Goal: Task Accomplishment & Management: Manage account settings

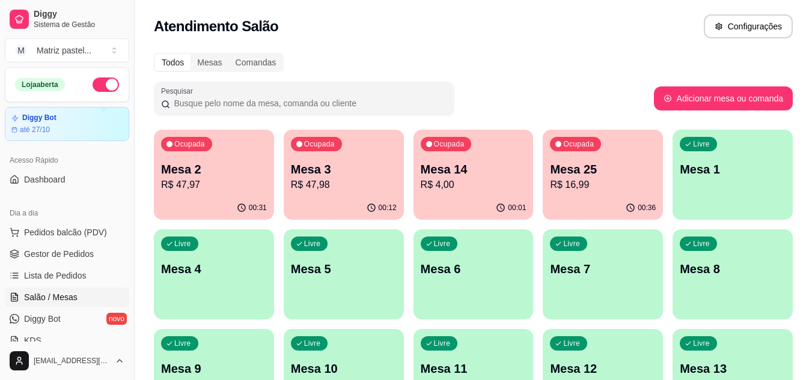
click at [371, 171] on p "Mesa 3" at bounding box center [344, 169] width 106 height 17
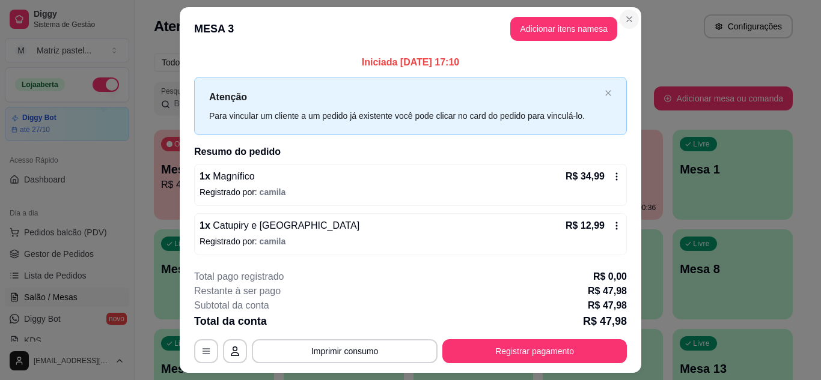
click at [627, 29] on section "**********" at bounding box center [410, 190] width 461 height 366
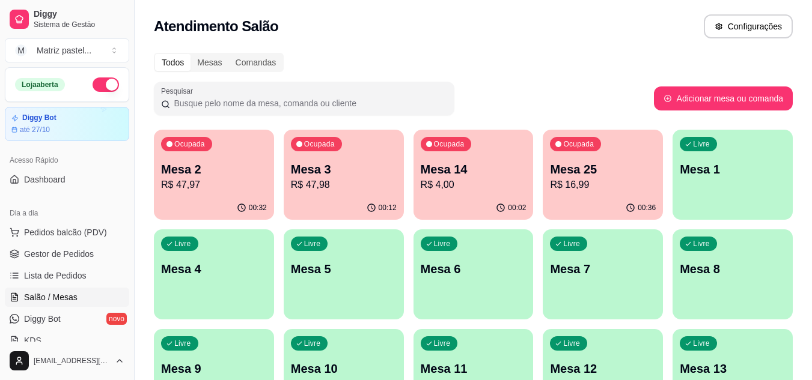
click at [204, 202] on div "00:32" at bounding box center [214, 207] width 120 height 23
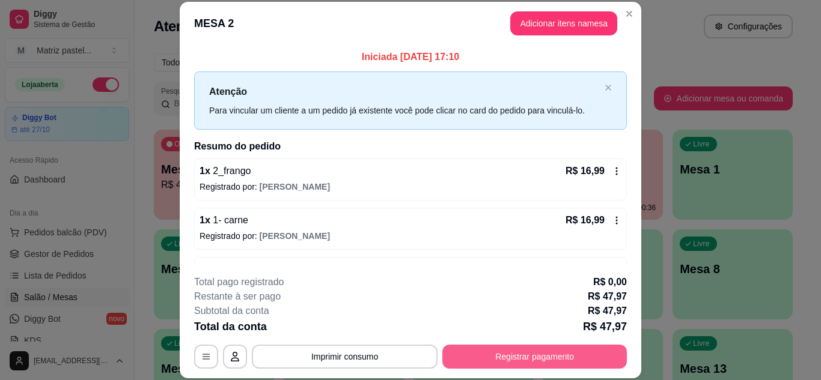
click at [537, 356] on button "Registrar pagamento" at bounding box center [534, 357] width 184 height 24
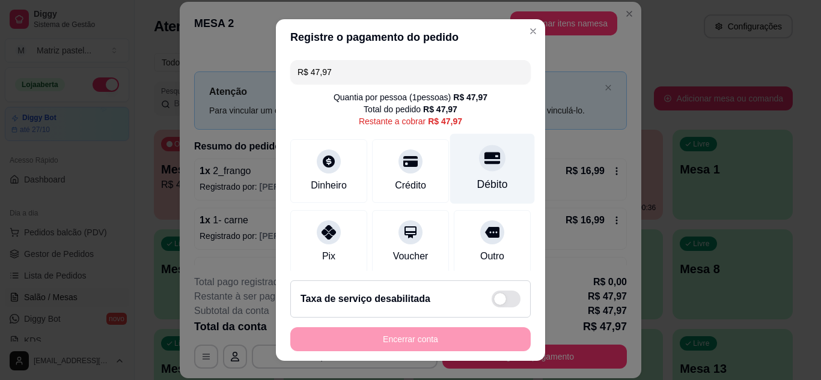
click at [484, 162] on icon at bounding box center [492, 158] width 16 height 16
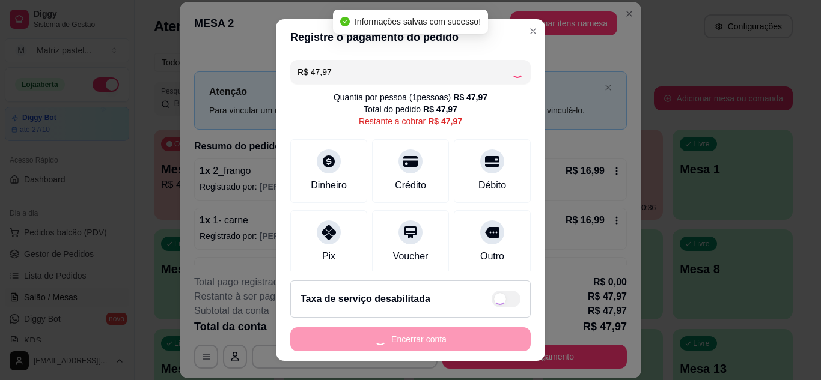
type input "R$ 0,00"
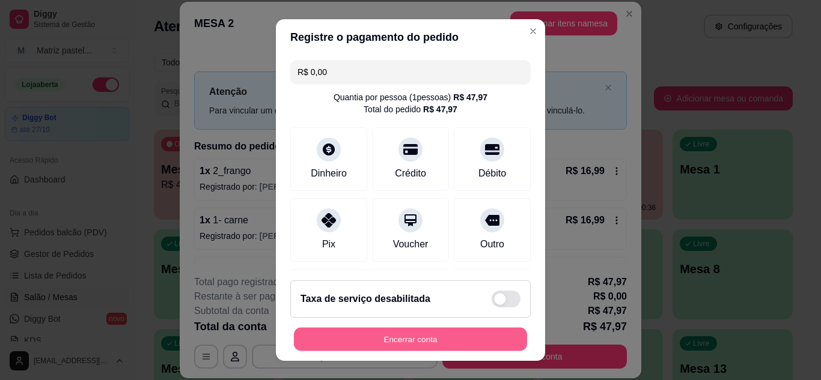
click at [417, 343] on button "Encerrar conta" at bounding box center [410, 339] width 233 height 23
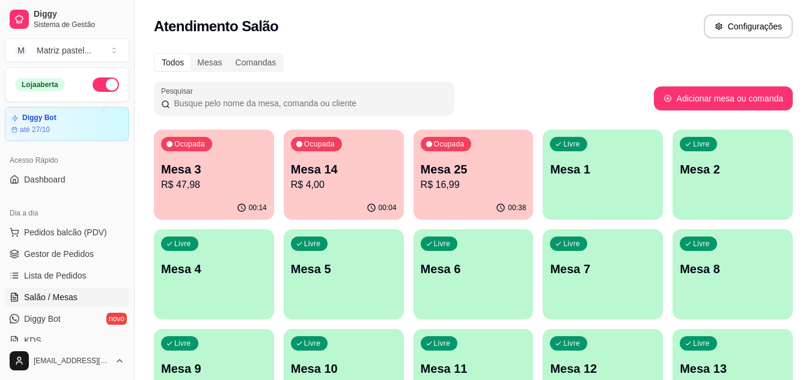
click at [444, 174] on p "Mesa 25" at bounding box center [474, 169] width 106 height 17
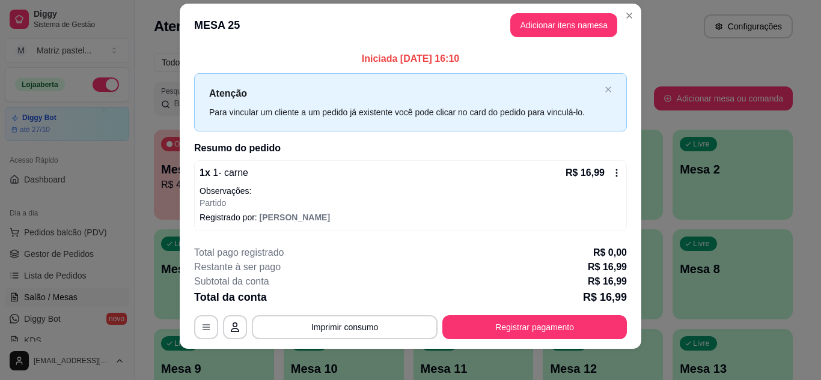
scroll to position [21, 0]
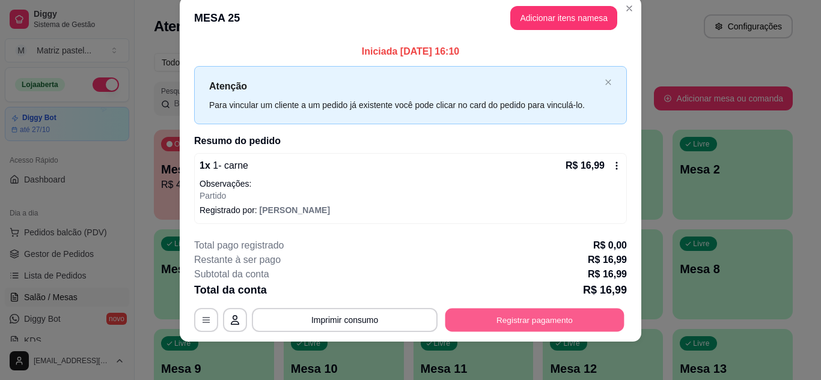
click at [548, 315] on button "Registrar pagamento" at bounding box center [534, 320] width 179 height 23
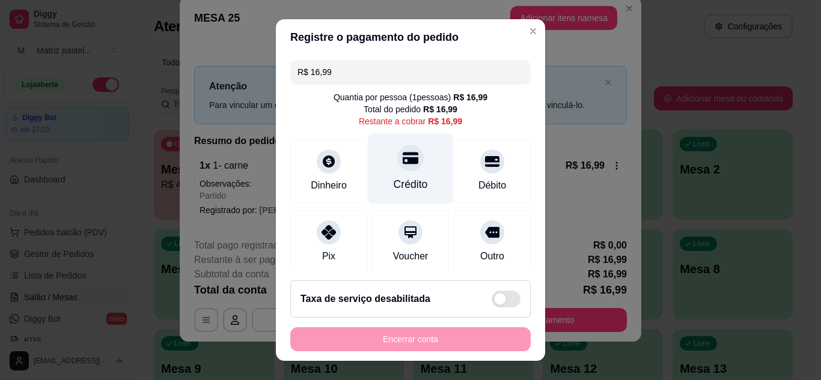
click at [382, 170] on div "Crédito" at bounding box center [410, 168] width 85 height 70
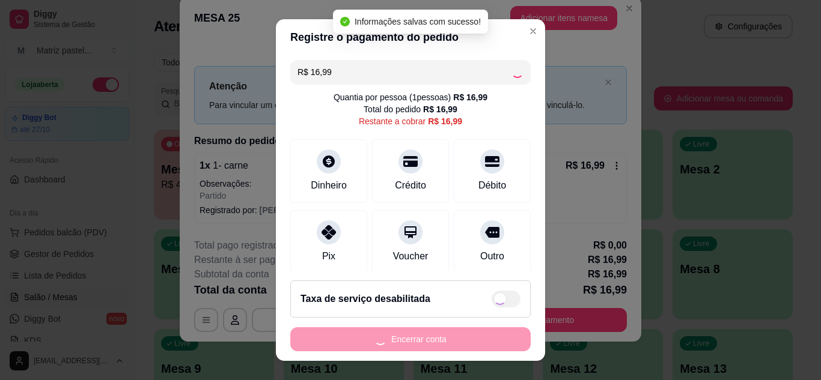
type input "R$ 0,00"
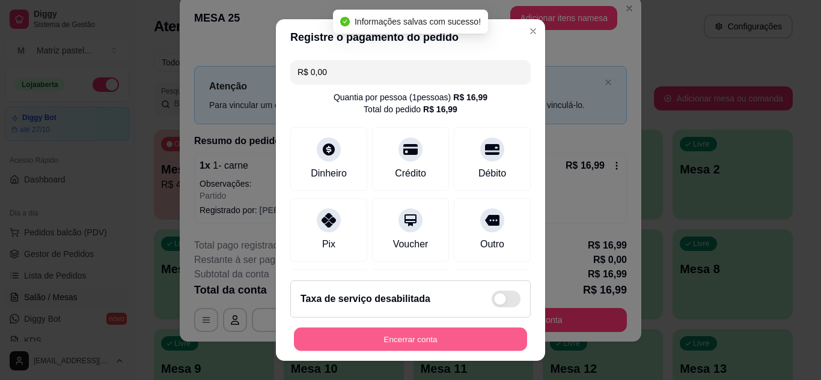
click at [398, 339] on button "Encerrar conta" at bounding box center [410, 339] width 233 height 23
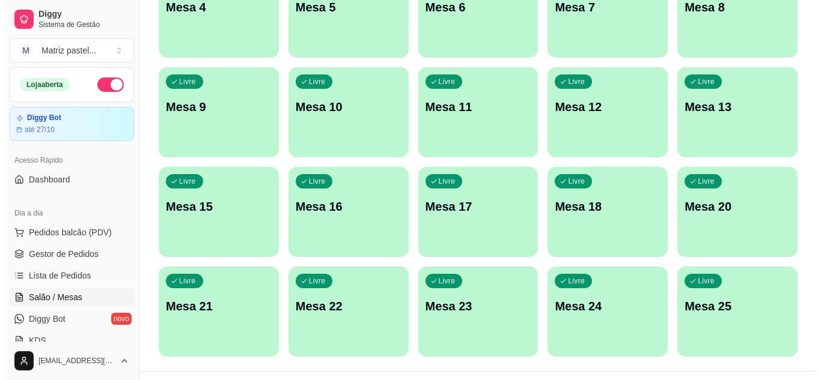
scroll to position [287, 0]
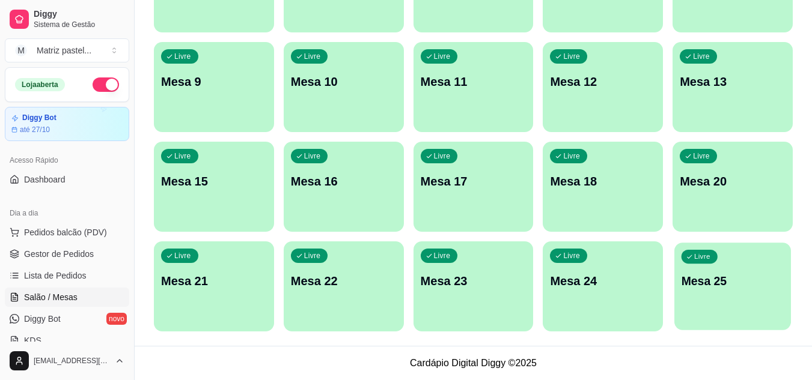
click at [726, 256] on div "Livre Mesa 25" at bounding box center [732, 279] width 117 height 73
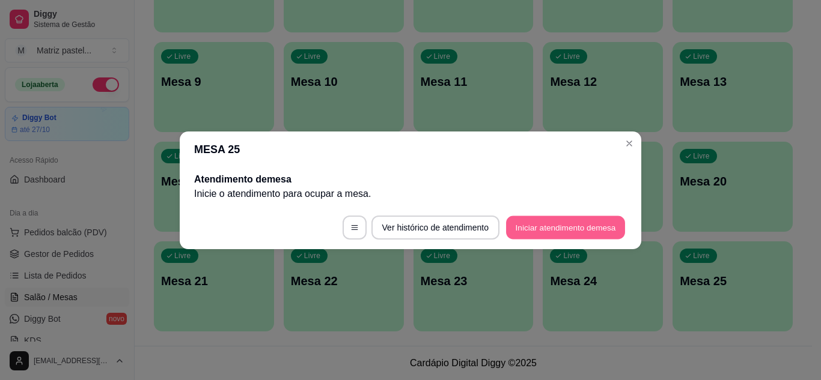
click at [590, 231] on button "Iniciar atendimento de mesa" at bounding box center [565, 227] width 119 height 23
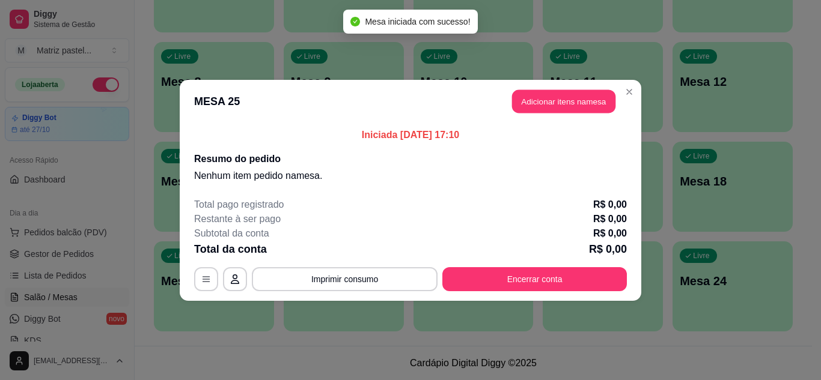
click at [526, 89] on header "MESA 25 Adicionar itens na mesa" at bounding box center [410, 101] width 461 height 43
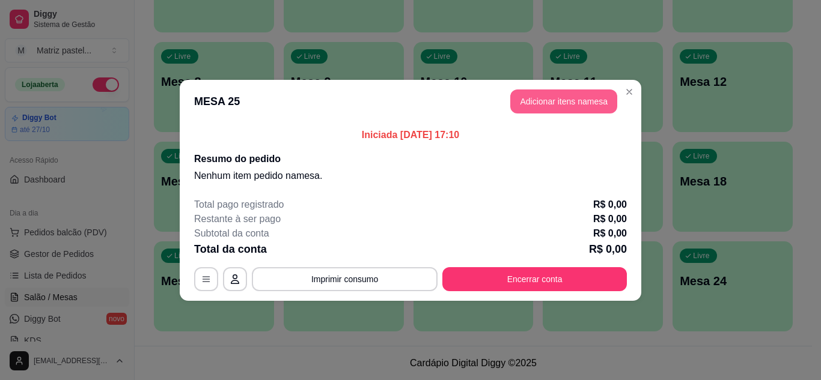
click at [555, 103] on button "Adicionar itens na mesa" at bounding box center [563, 102] width 107 height 24
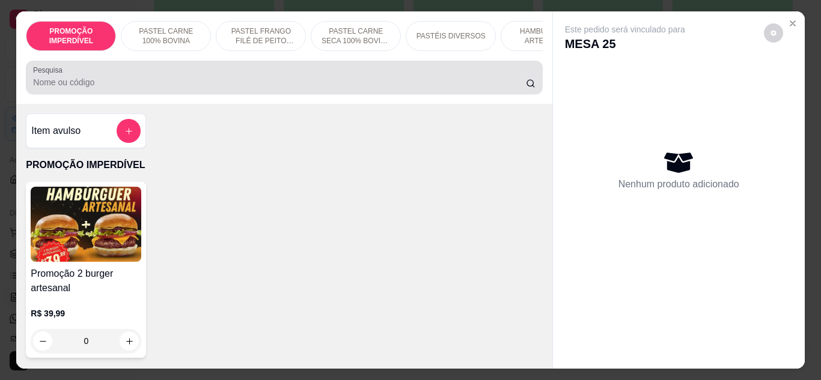
click at [284, 85] on input "Pesquisa" at bounding box center [279, 82] width 493 height 12
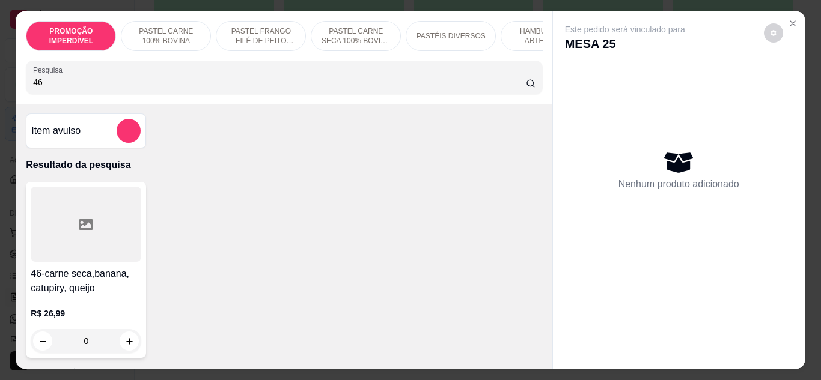
type input "46"
click at [121, 351] on div "0" at bounding box center [86, 341] width 111 height 24
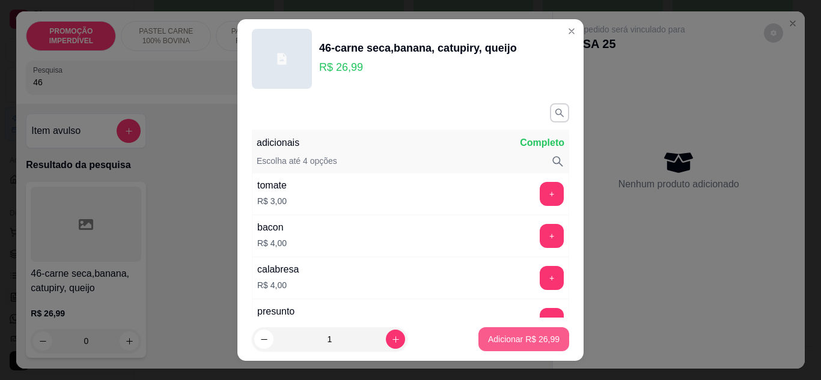
click at [505, 341] on p "Adicionar R$ 26,99" at bounding box center [523, 339] width 71 height 12
type input "1"
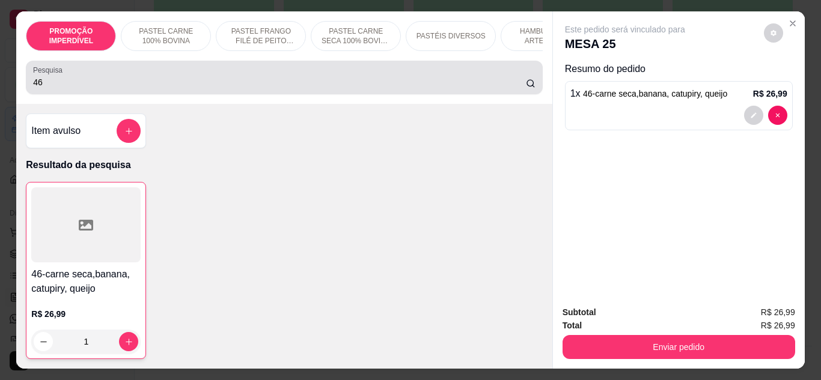
click at [100, 88] on input "46" at bounding box center [279, 82] width 493 height 12
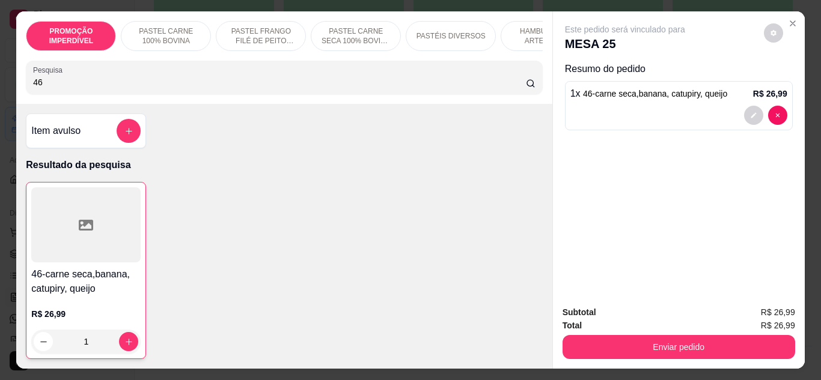
click at [100, 88] on input "46" at bounding box center [279, 82] width 493 height 12
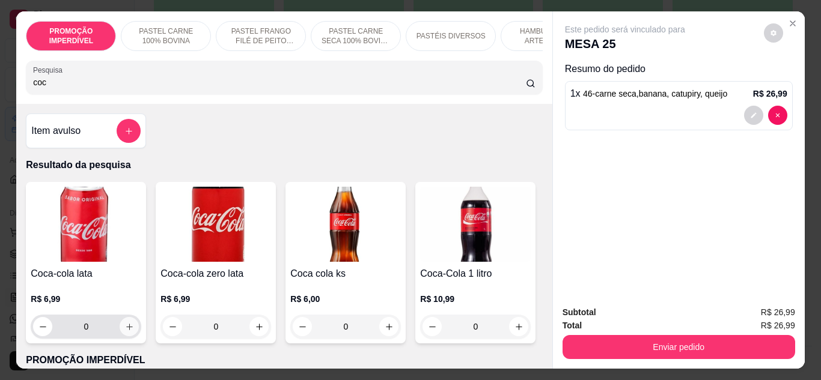
type input "coc"
click at [122, 326] on button "increase-product-quantity" at bounding box center [129, 326] width 19 height 19
type input "1"
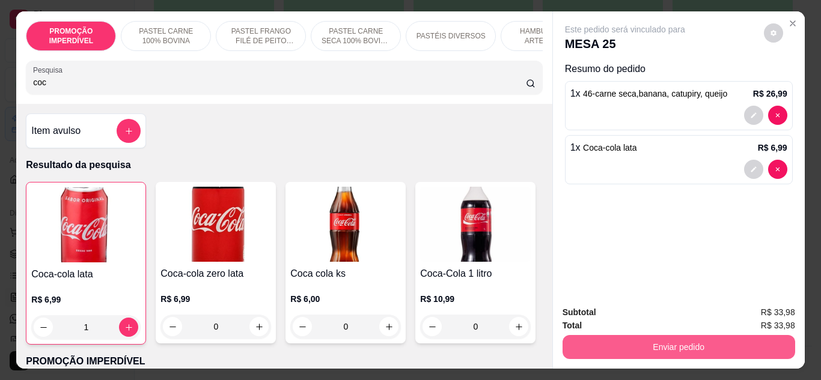
click at [607, 345] on button "Enviar pedido" at bounding box center [678, 347] width 232 height 24
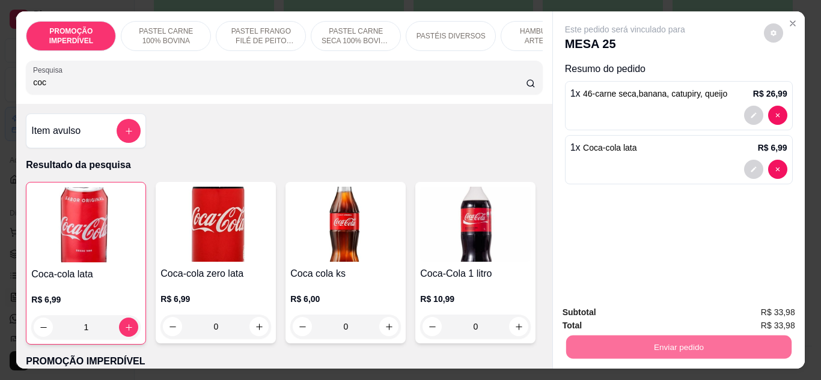
click at [763, 322] on button "Enviar pedido" at bounding box center [763, 313] width 68 height 23
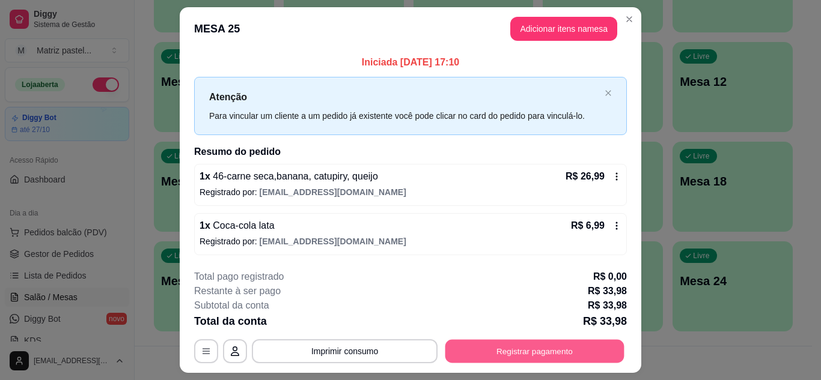
click at [505, 351] on button "Registrar pagamento" at bounding box center [534, 351] width 179 height 23
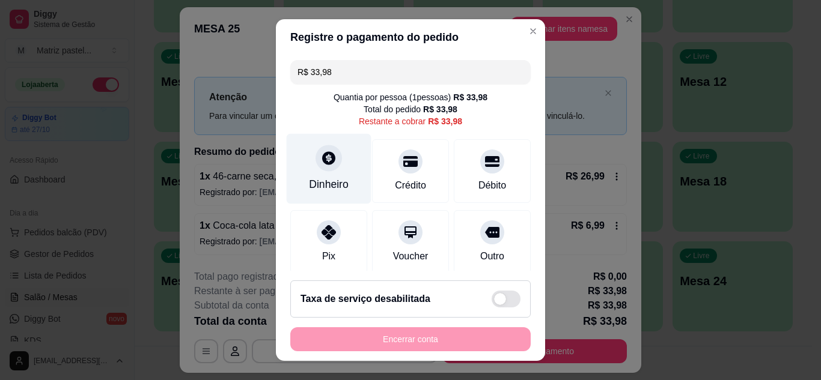
click at [329, 186] on div "Dinheiro" at bounding box center [329, 185] width 40 height 16
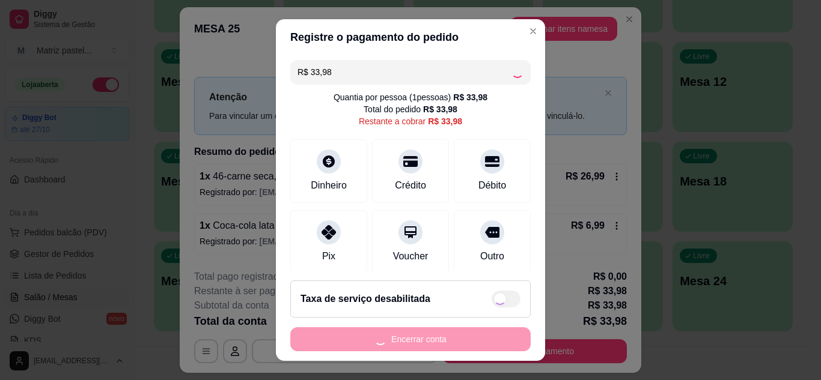
type input "R$ 0,00"
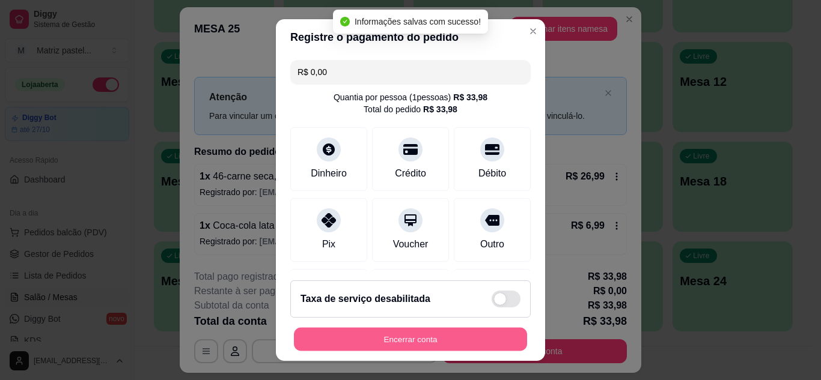
click at [477, 330] on button "Encerrar conta" at bounding box center [410, 339] width 233 height 23
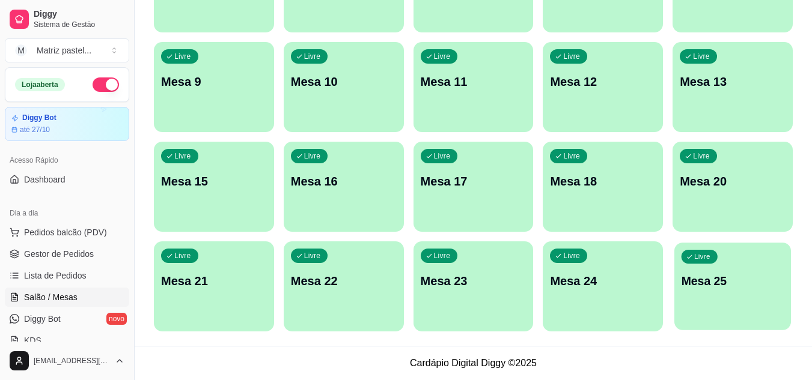
click at [759, 285] on p "Mesa 25" at bounding box center [732, 281] width 103 height 16
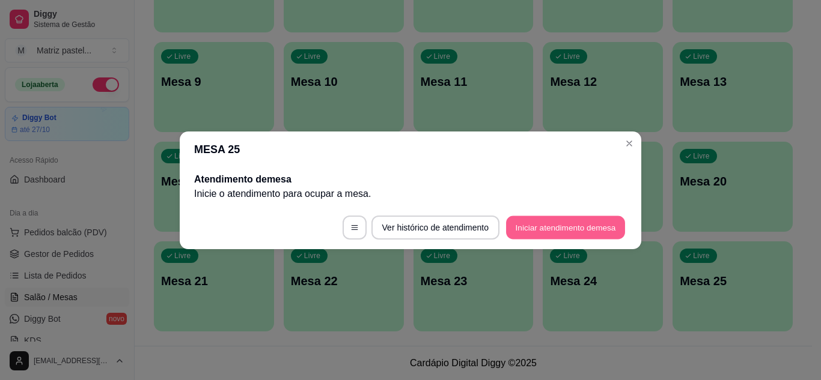
click at [569, 232] on button "Iniciar atendimento de mesa" at bounding box center [565, 227] width 119 height 23
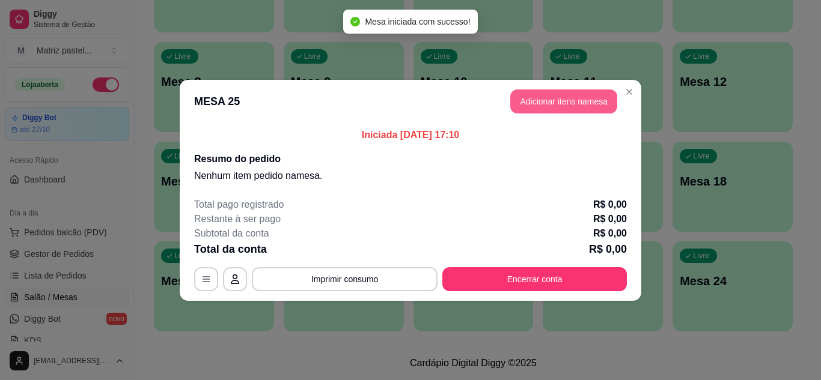
click at [551, 108] on button "Adicionar itens na mesa" at bounding box center [563, 102] width 107 height 24
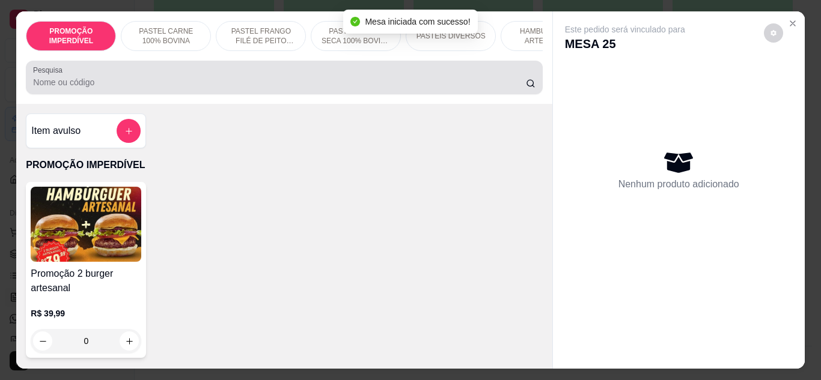
click at [302, 94] on div "Pesquisa" at bounding box center [284, 78] width 516 height 34
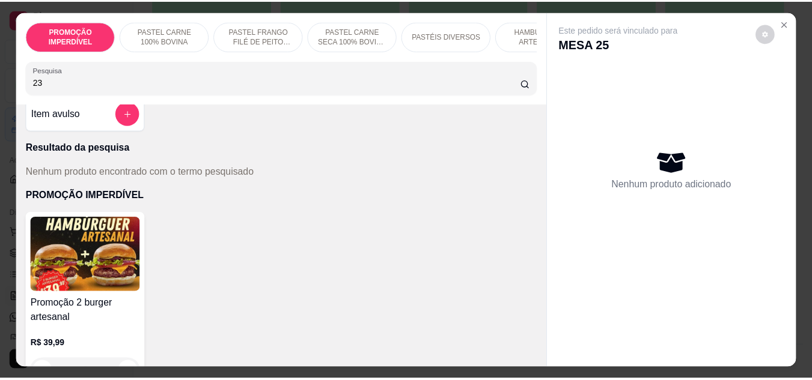
scroll to position [0, 0]
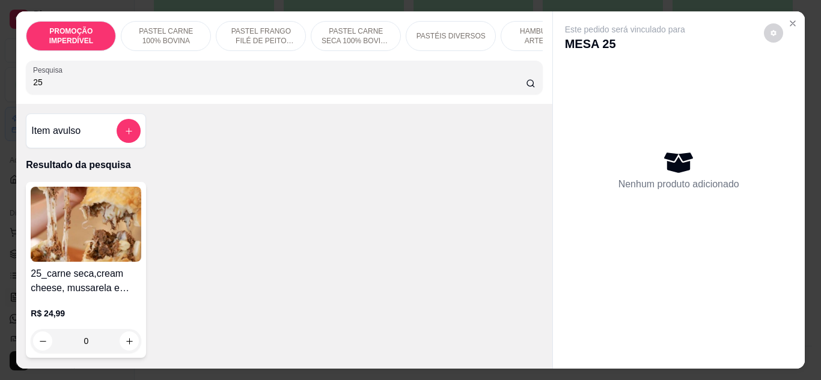
type input "25"
click at [132, 353] on div "0" at bounding box center [86, 341] width 111 height 24
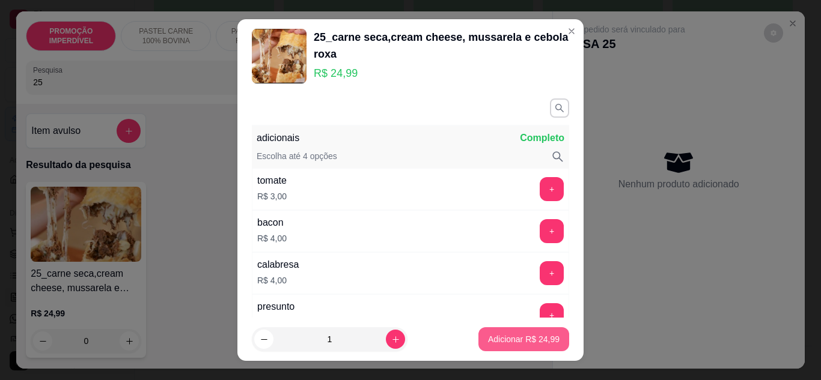
click at [502, 342] on p "Adicionar R$ 24,99" at bounding box center [523, 339] width 71 height 12
type input "1"
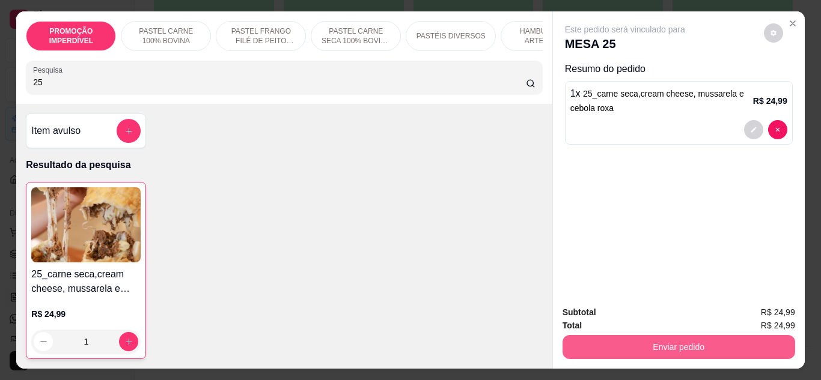
click at [663, 348] on button "Enviar pedido" at bounding box center [678, 347] width 232 height 24
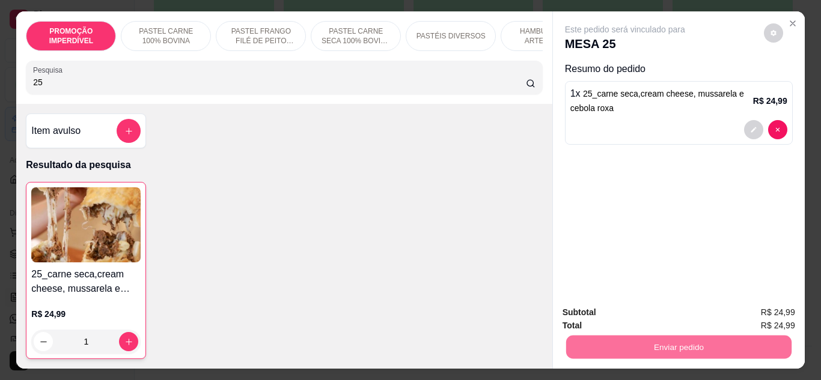
click at [769, 311] on button "Enviar pedido" at bounding box center [763, 313] width 68 height 23
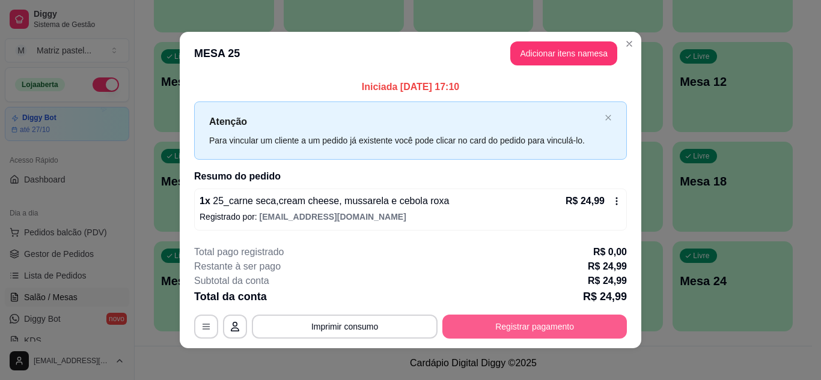
click at [551, 319] on button "Registrar pagamento" at bounding box center [534, 327] width 184 height 24
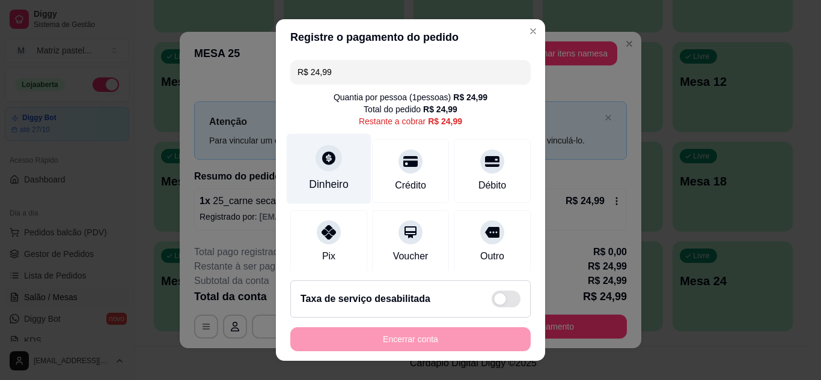
click at [336, 168] on div "Dinheiro" at bounding box center [329, 168] width 85 height 70
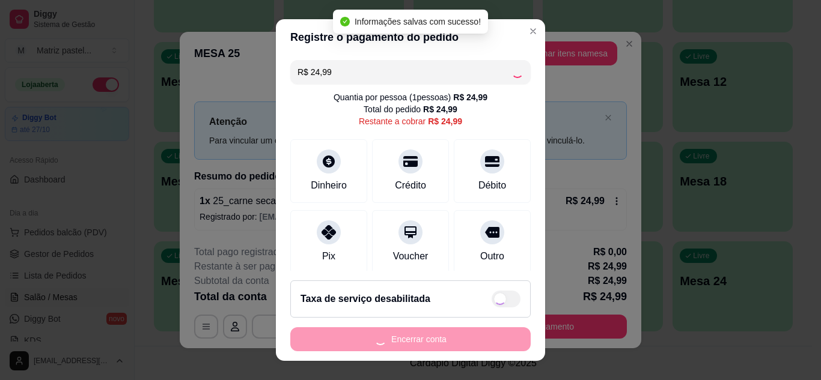
type input "R$ 0,00"
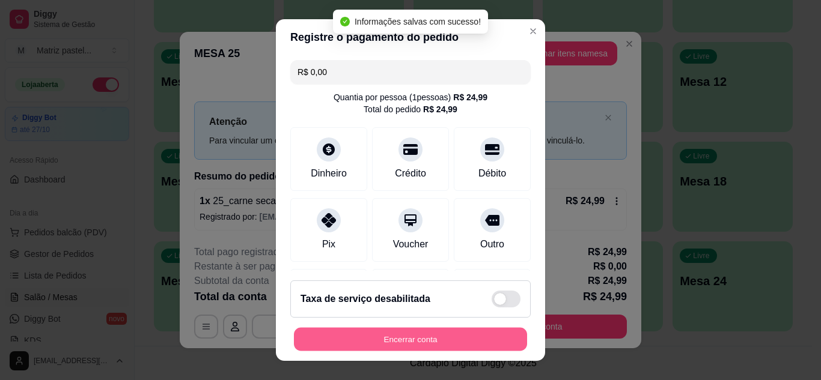
click at [391, 341] on button "Encerrar conta" at bounding box center [410, 339] width 233 height 23
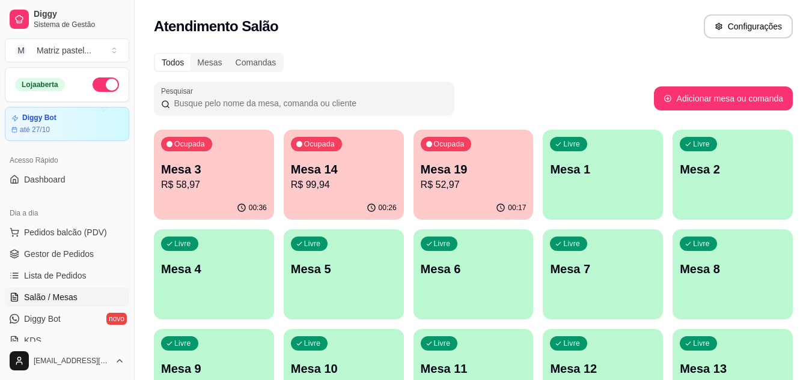
click at [200, 225] on div "Ocupada Mesa 3 R$ 58,97 00:36 Ocupada Mesa 14 R$ 99,94 00:26 Ocupada Mesa 19 R$…" at bounding box center [473, 374] width 639 height 489
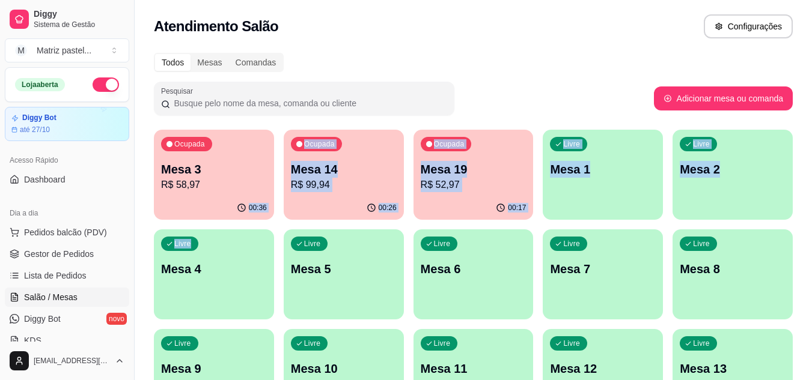
click at [214, 187] on p "R$ 58,97" at bounding box center [214, 185] width 106 height 14
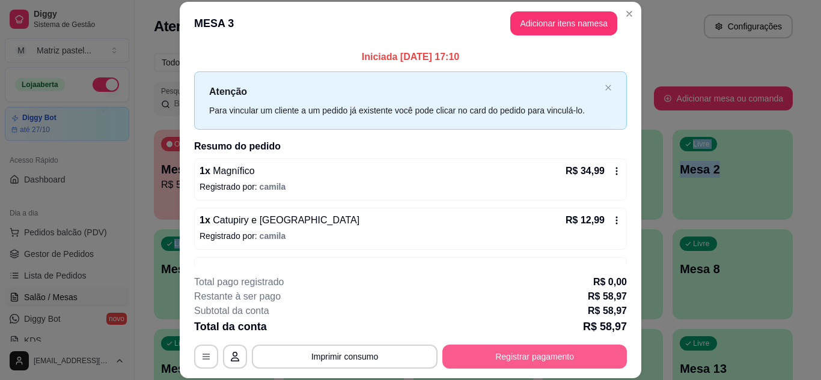
click at [559, 356] on button "Registrar pagamento" at bounding box center [534, 357] width 184 height 24
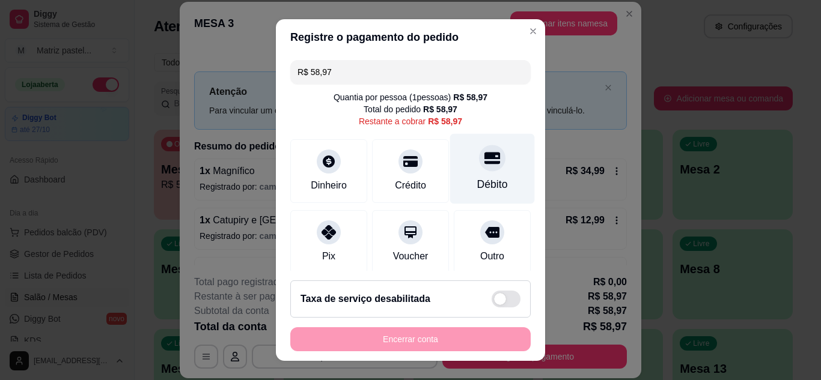
click at [484, 181] on div "Débito" at bounding box center [492, 185] width 31 height 16
type input "R$ 0,00"
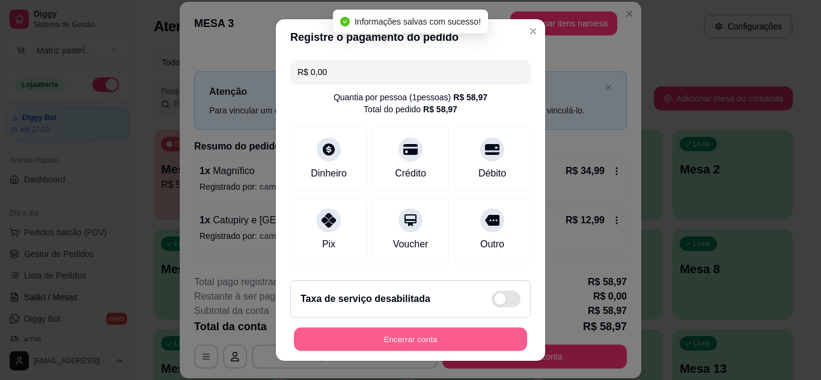
click at [449, 345] on button "Encerrar conta" at bounding box center [410, 339] width 233 height 23
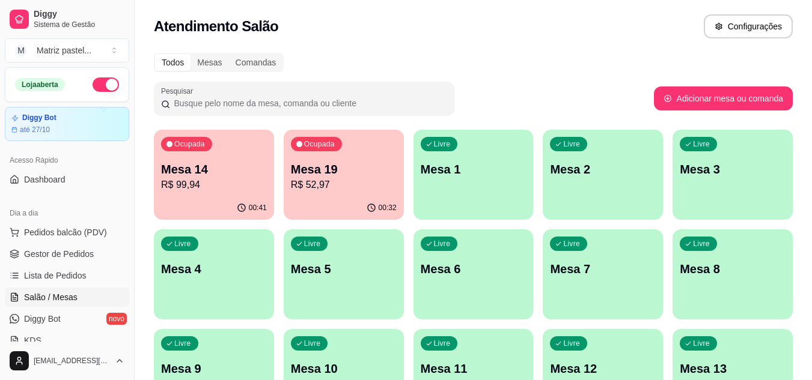
click at [238, 176] on p "Mesa 14" at bounding box center [214, 169] width 106 height 17
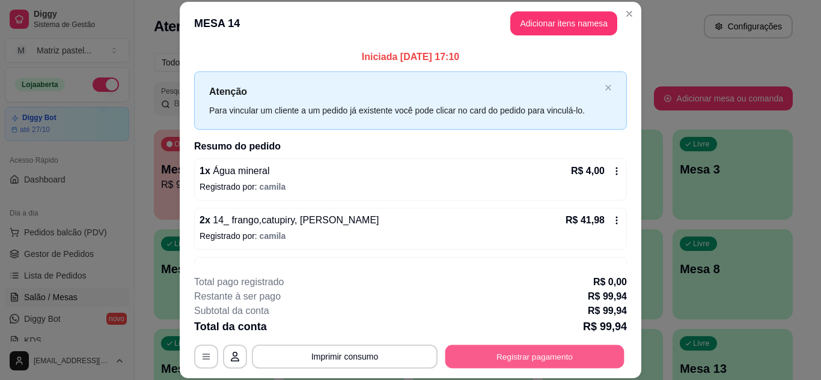
click at [550, 358] on button "Registrar pagamento" at bounding box center [534, 356] width 179 height 23
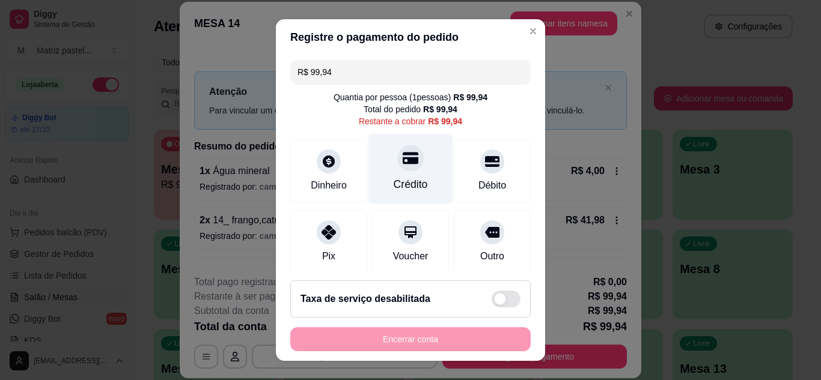
click at [410, 183] on div "Crédito" at bounding box center [410, 185] width 34 height 16
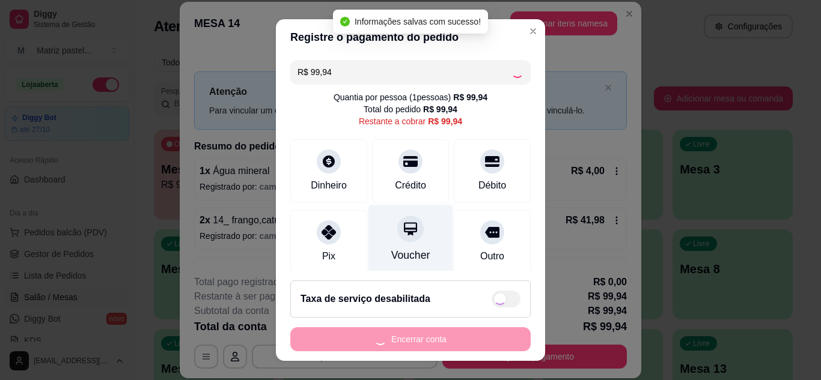
type input "R$ 0,00"
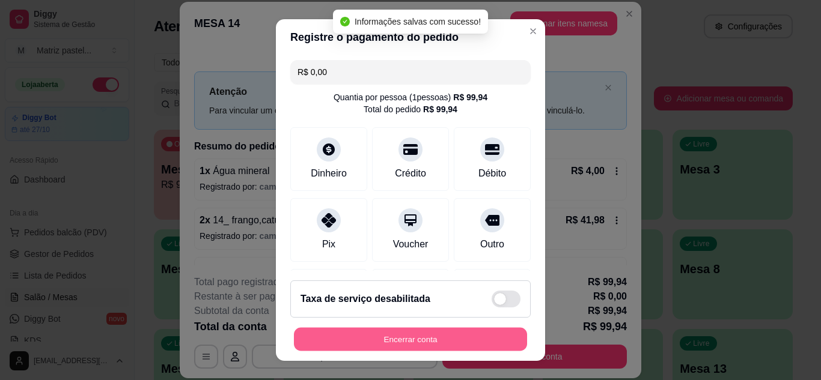
click at [437, 348] on button "Encerrar conta" at bounding box center [410, 339] width 233 height 23
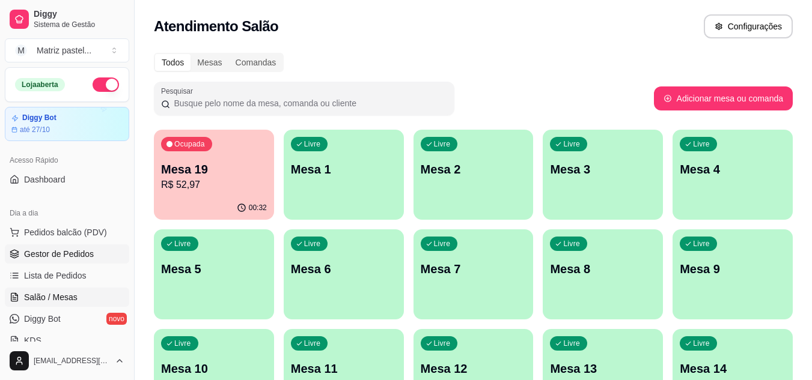
click at [64, 254] on span "Gestor de Pedidos" at bounding box center [59, 254] width 70 height 12
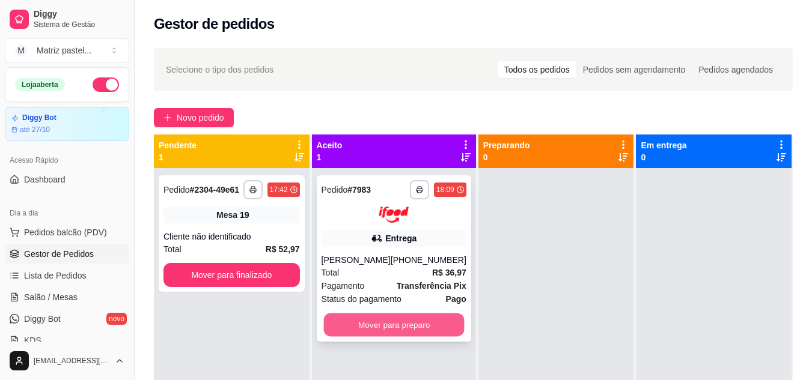
click at [339, 326] on button "Mover para preparo" at bounding box center [393, 324] width 141 height 23
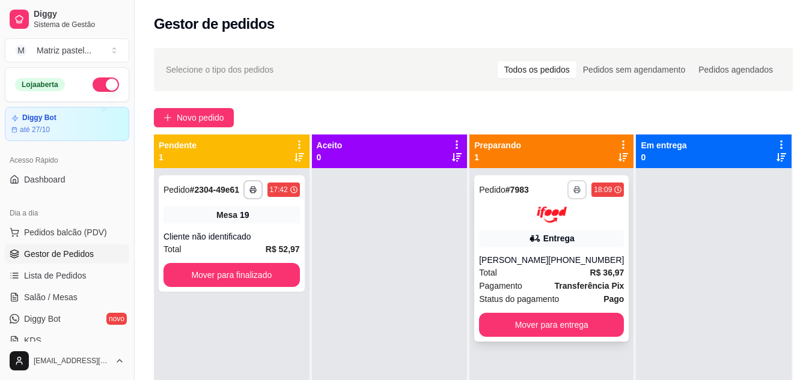
click at [574, 189] on icon "button" at bounding box center [577, 190] width 6 height 3
click at [539, 237] on button "IMPRESSORA" at bounding box center [536, 231] width 84 height 19
click at [59, 299] on span "Salão / Mesas" at bounding box center [50, 297] width 53 height 12
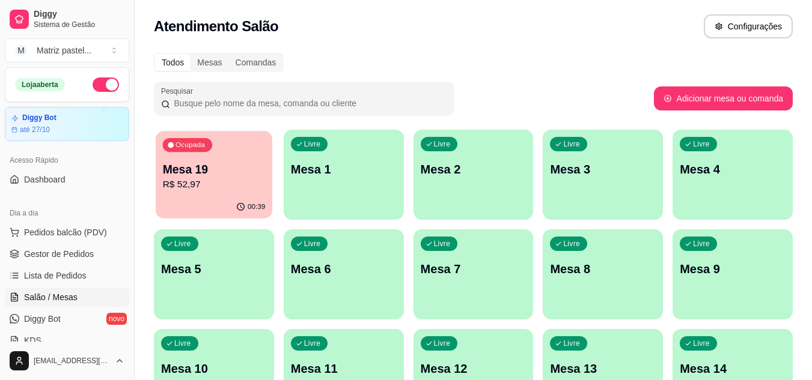
click at [201, 171] on p "Mesa 19" at bounding box center [214, 170] width 103 height 16
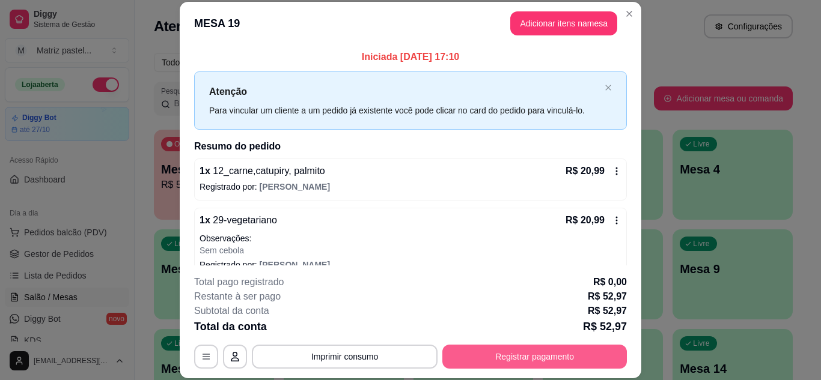
click at [520, 356] on button "Registrar pagamento" at bounding box center [534, 357] width 184 height 24
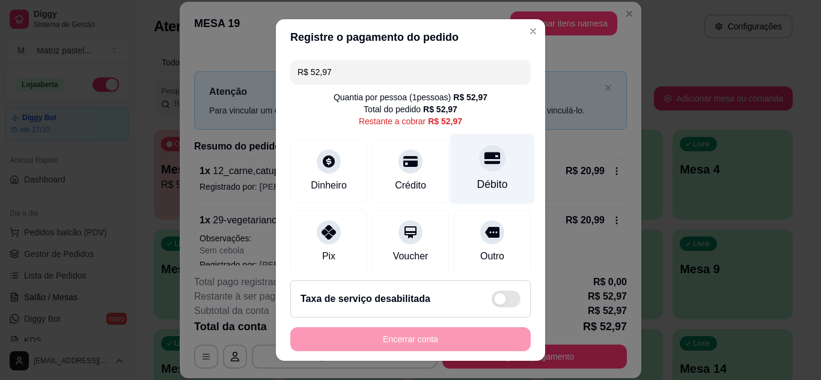
click at [484, 175] on div "Débito" at bounding box center [492, 168] width 85 height 70
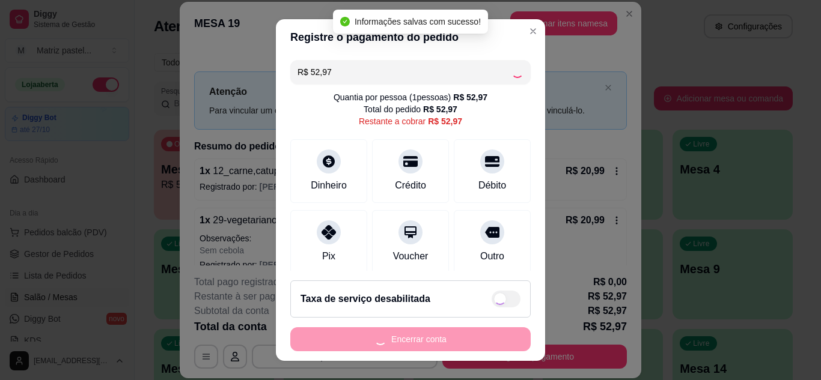
type input "R$ 0,00"
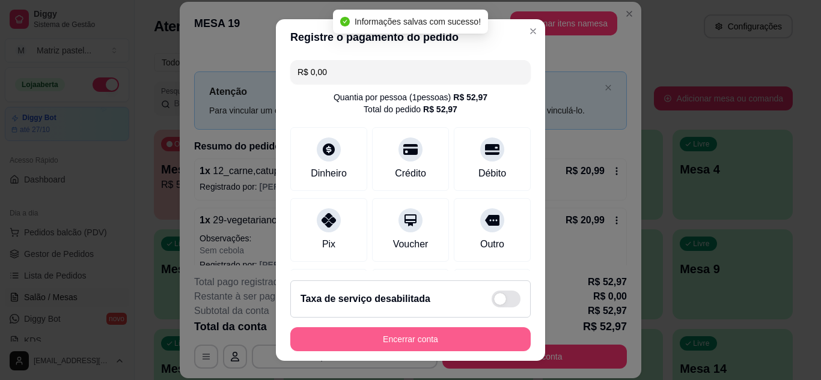
click at [447, 350] on button "Encerrar conta" at bounding box center [410, 339] width 240 height 24
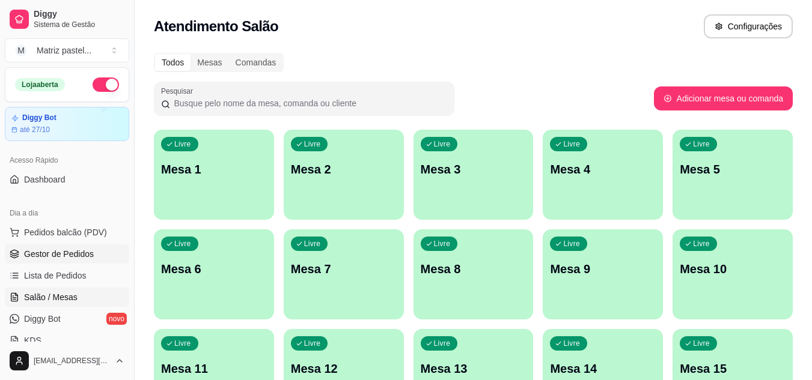
click at [62, 247] on link "Gestor de Pedidos" at bounding box center [67, 253] width 124 height 19
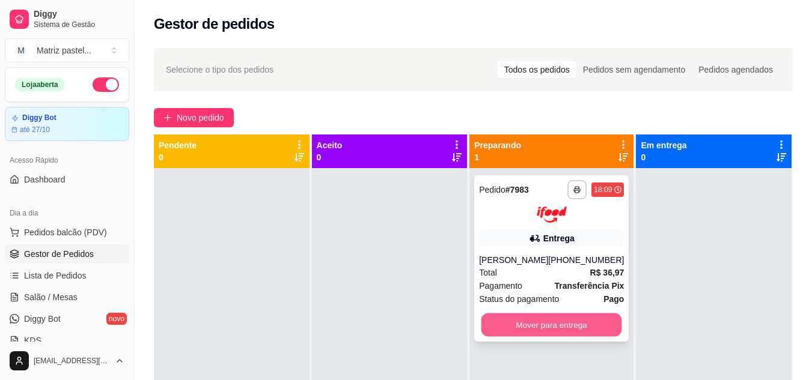
click at [505, 315] on button "Mover para entrega" at bounding box center [551, 324] width 141 height 23
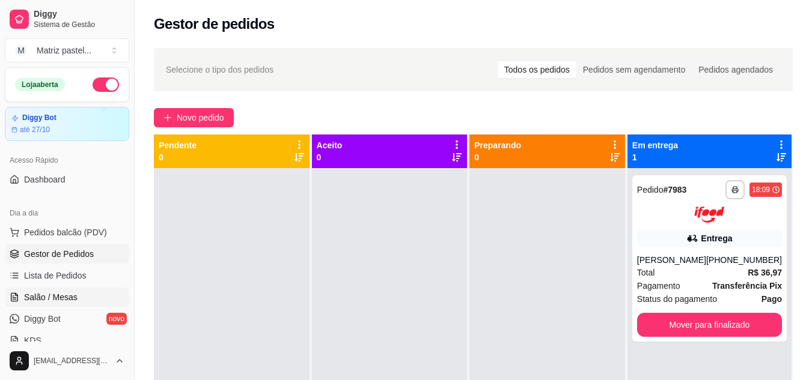
click at [53, 288] on link "Salão / Mesas" at bounding box center [67, 297] width 124 height 19
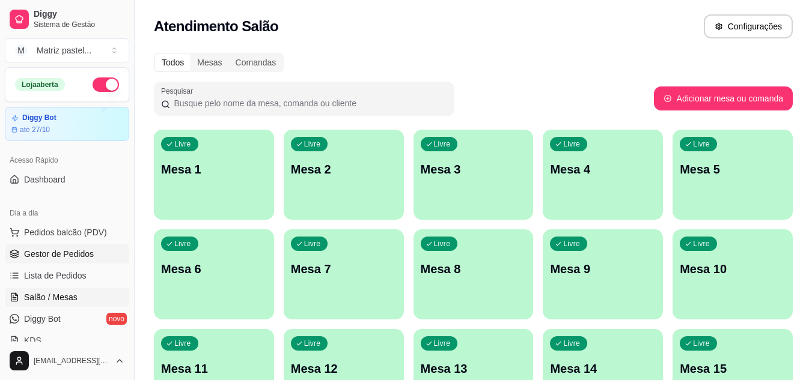
click at [120, 261] on link "Gestor de Pedidos" at bounding box center [67, 253] width 124 height 19
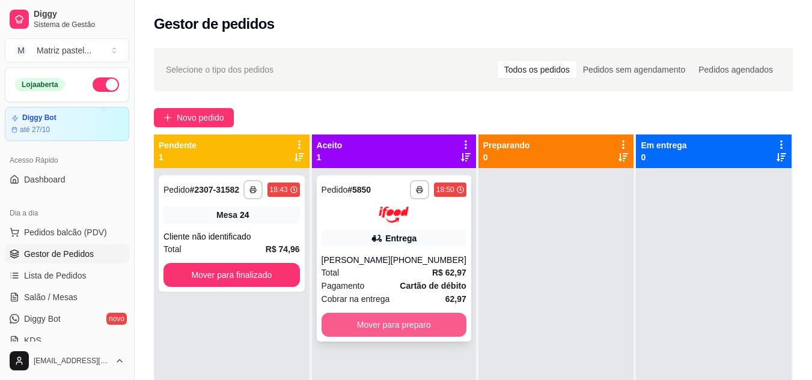
click at [368, 318] on button "Mover para preparo" at bounding box center [393, 325] width 145 height 24
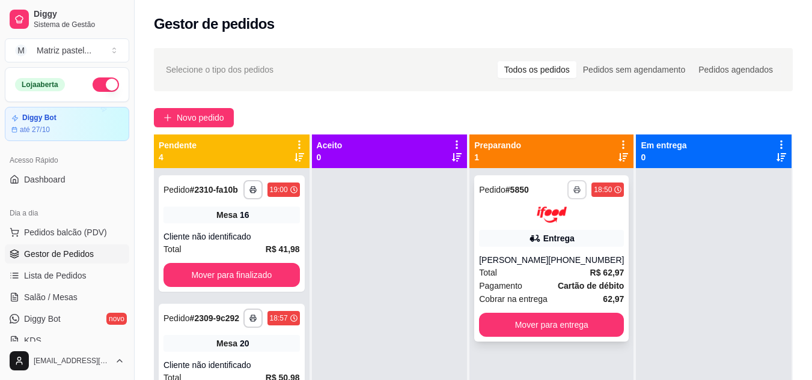
click at [574, 189] on icon "button" at bounding box center [577, 190] width 6 height 3
click at [536, 233] on button "IMPRESSORA" at bounding box center [536, 231] width 87 height 19
click at [70, 287] on ul "Pedidos balcão (PDV) Gestor de Pedidos Lista de Pedidos Salão / Mesas Diggy Bot…" at bounding box center [67, 286] width 124 height 127
click at [45, 299] on span "Salão / Mesas" at bounding box center [50, 297] width 53 height 12
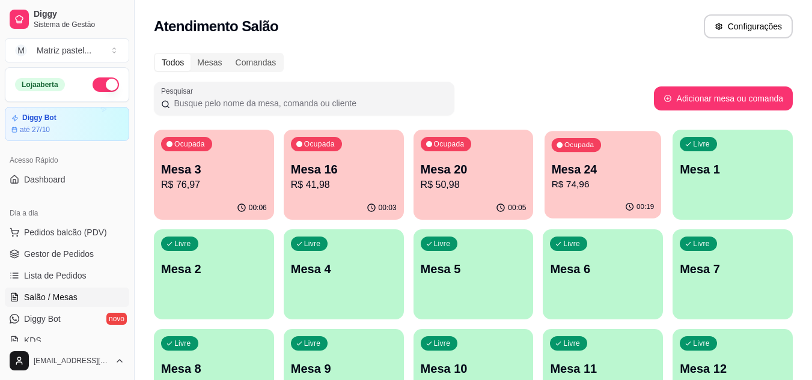
click at [597, 180] on p "R$ 74,96" at bounding box center [602, 185] width 103 height 14
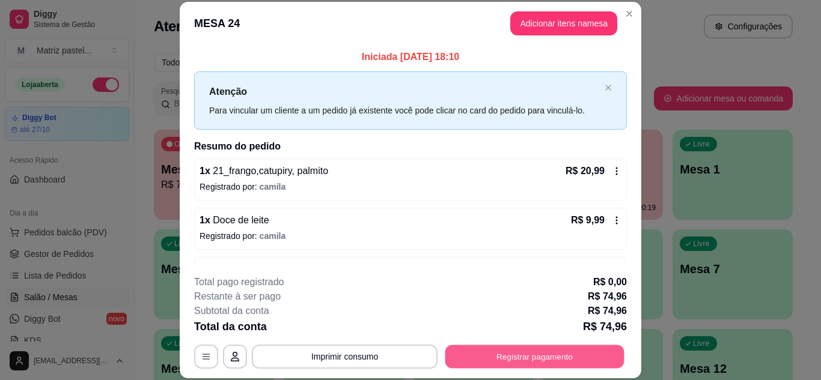
click at [518, 348] on button "Registrar pagamento" at bounding box center [534, 356] width 179 height 23
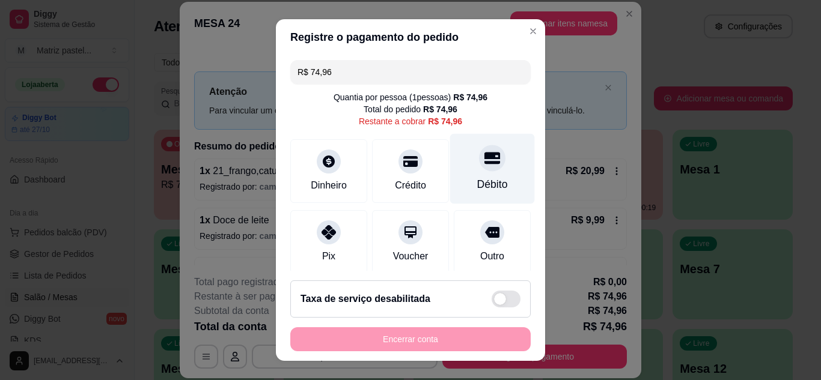
click at [479, 168] on div at bounding box center [492, 158] width 26 height 26
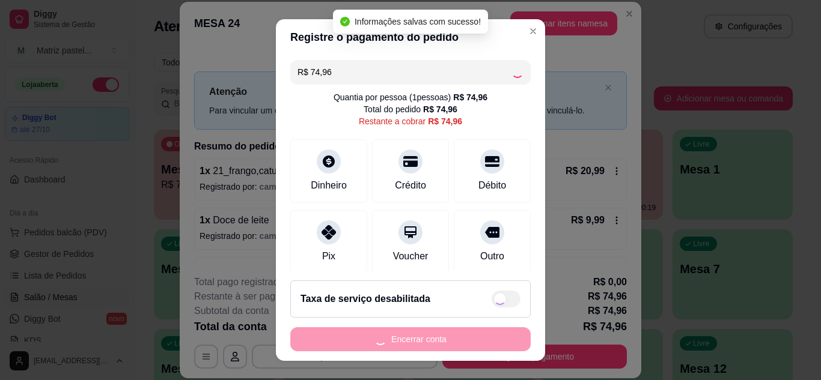
type input "R$ 0,00"
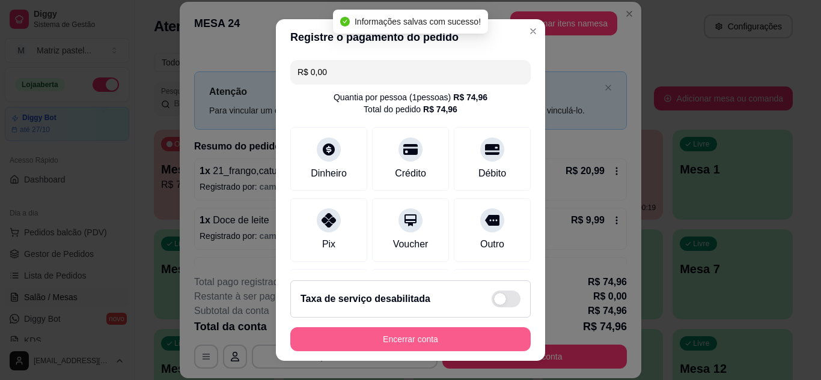
click at [457, 344] on button "Encerrar conta" at bounding box center [410, 339] width 240 height 24
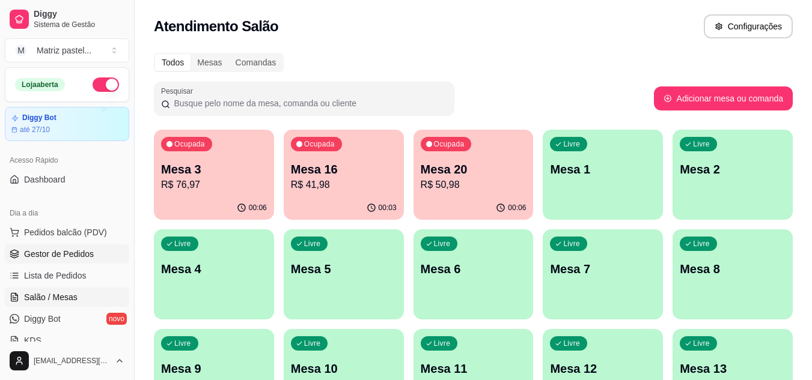
click at [47, 252] on span "Gestor de Pedidos" at bounding box center [59, 254] width 70 height 12
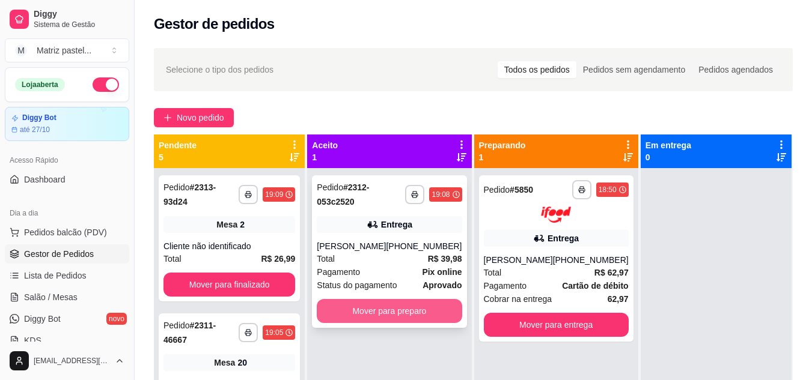
click at [363, 323] on button "Mover para preparo" at bounding box center [389, 311] width 145 height 24
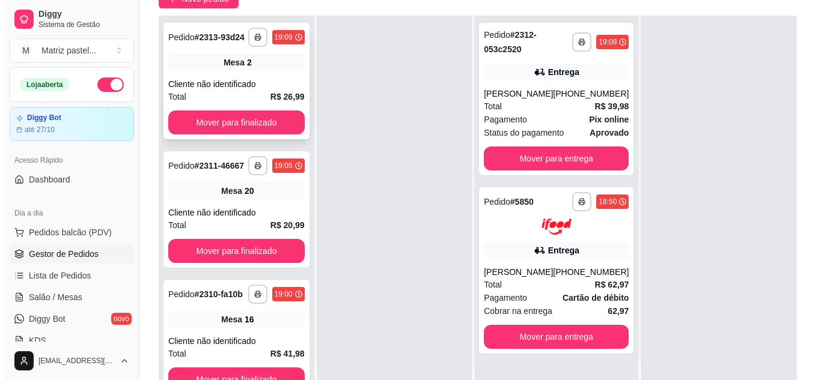
scroll to position [120, 0]
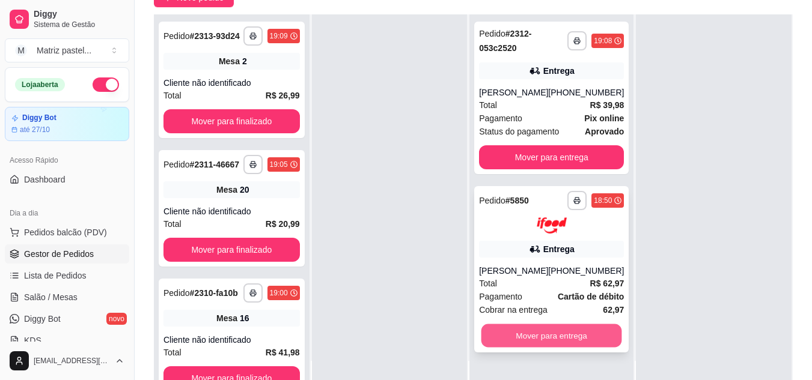
click at [545, 342] on button "Mover para entrega" at bounding box center [551, 335] width 141 height 23
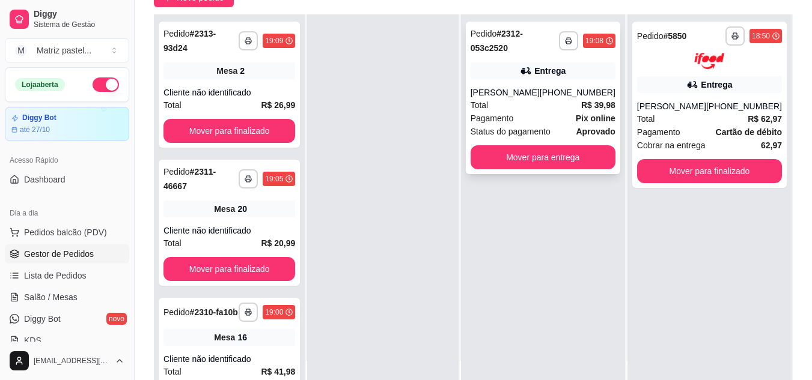
click at [505, 112] on div "Total R$ 39,98" at bounding box center [542, 105] width 145 height 13
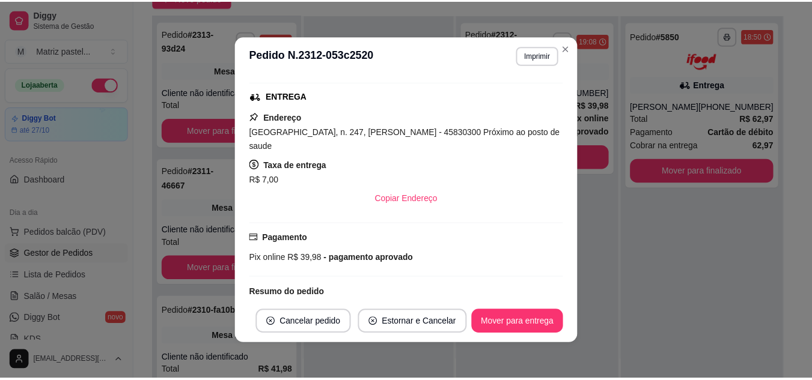
scroll to position [198, 0]
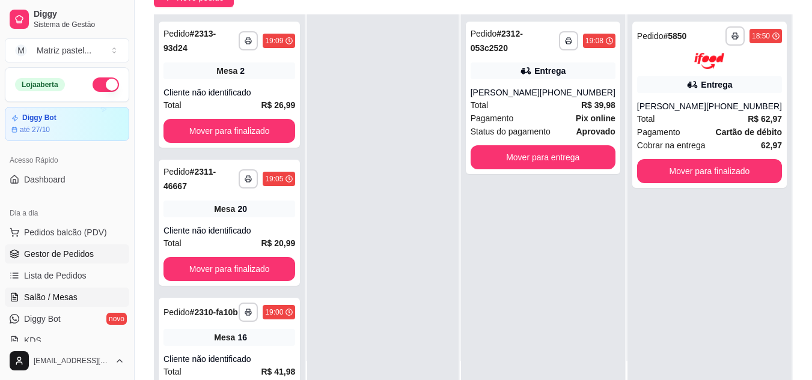
click at [62, 291] on link "Salão / Mesas" at bounding box center [67, 297] width 124 height 19
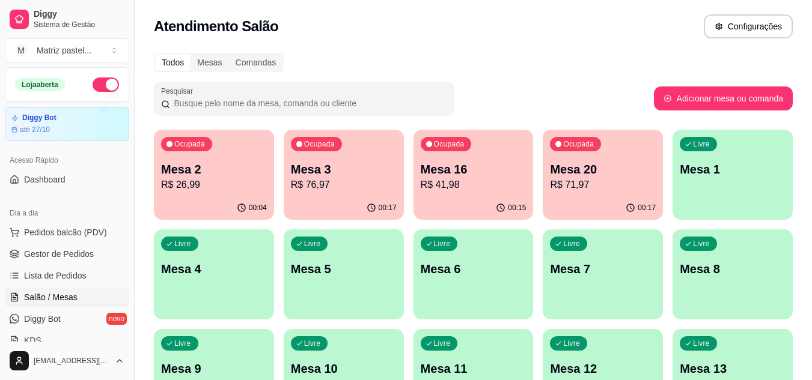
scroll to position [60, 0]
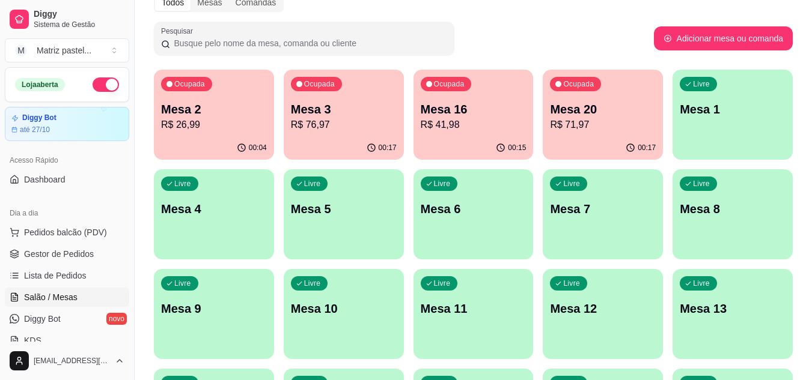
click at [617, 143] on div "00:17" at bounding box center [602, 147] width 120 height 23
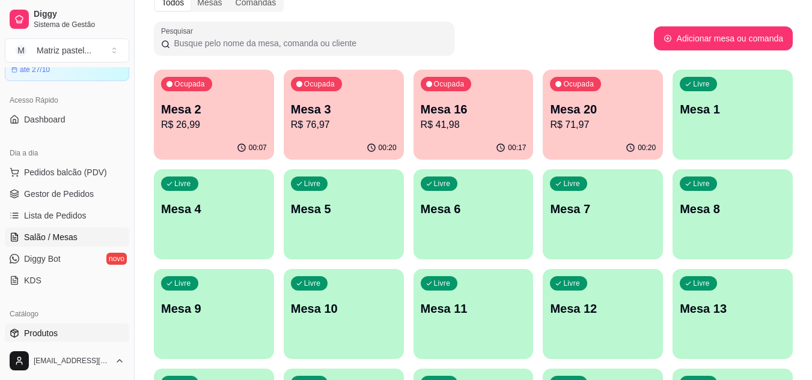
click at [40, 326] on link "Produtos" at bounding box center [67, 333] width 124 height 19
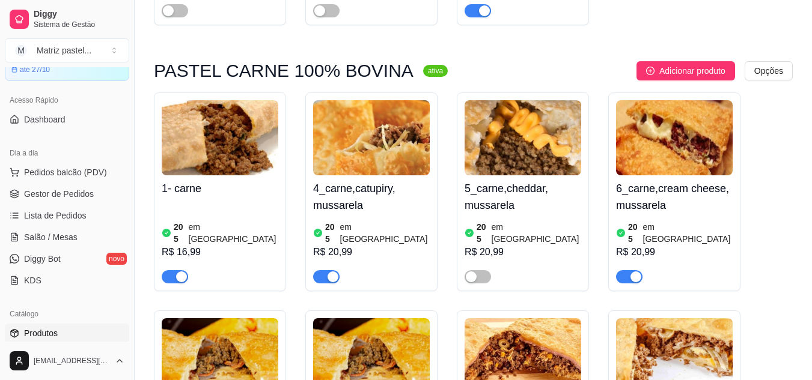
scroll to position [360, 0]
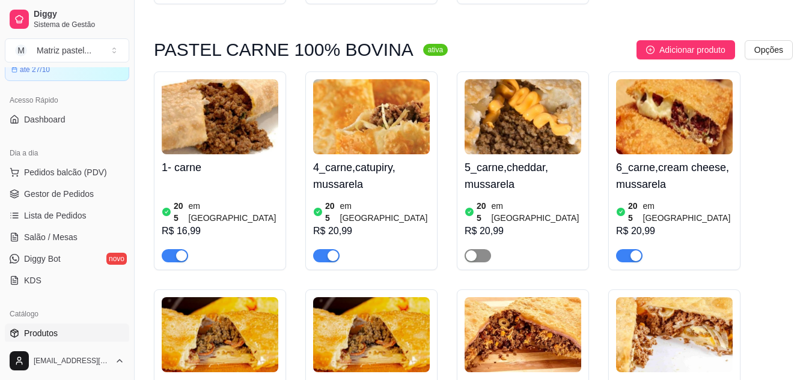
click at [476, 251] on div "button" at bounding box center [471, 256] width 11 height 11
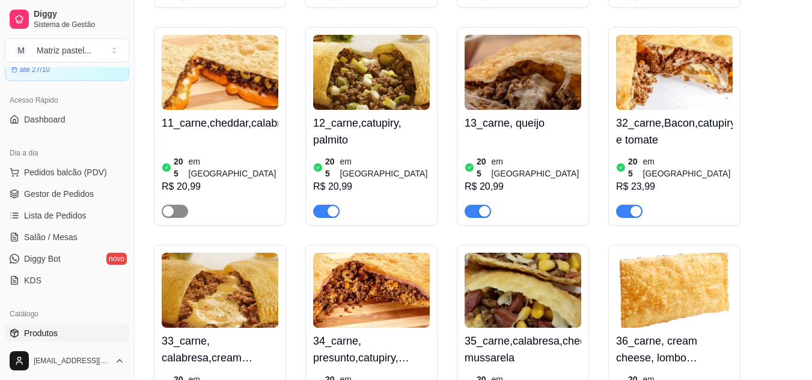
click at [171, 206] on div "button" at bounding box center [168, 211] width 11 height 11
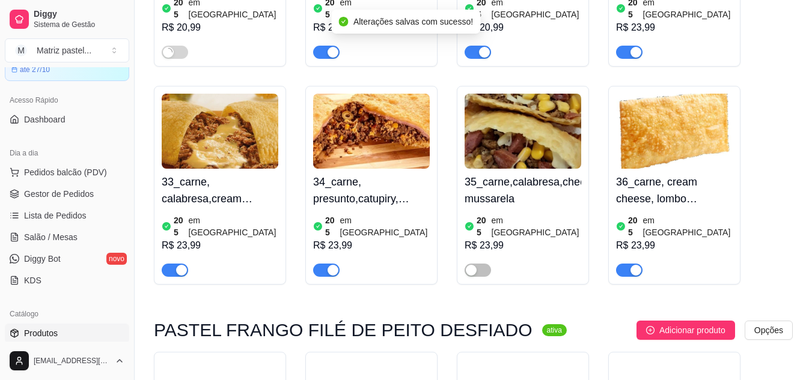
scroll to position [1021, 0]
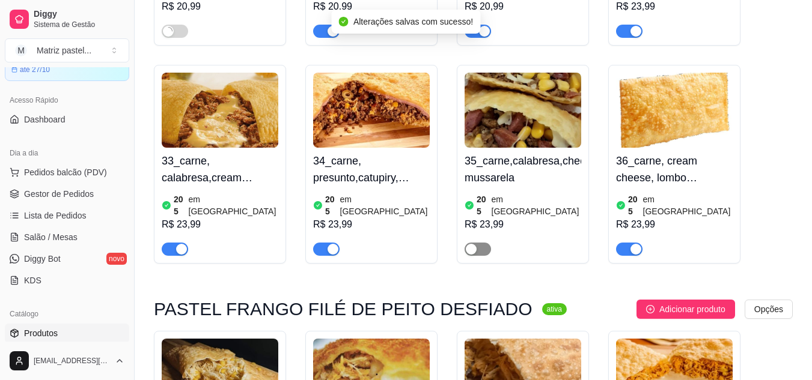
click at [478, 243] on span "button" at bounding box center [477, 249] width 26 height 13
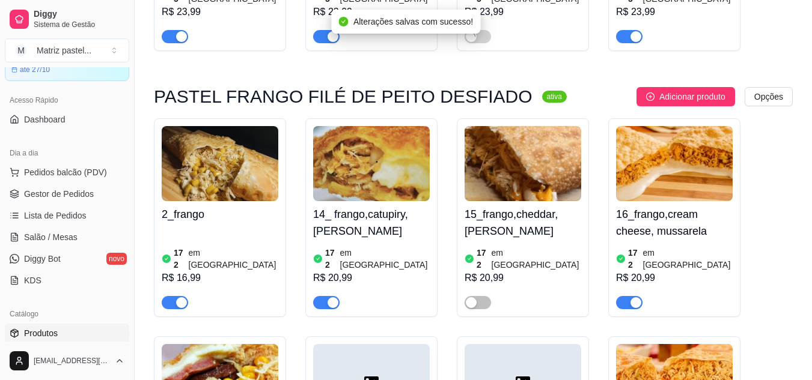
scroll to position [1322, 0]
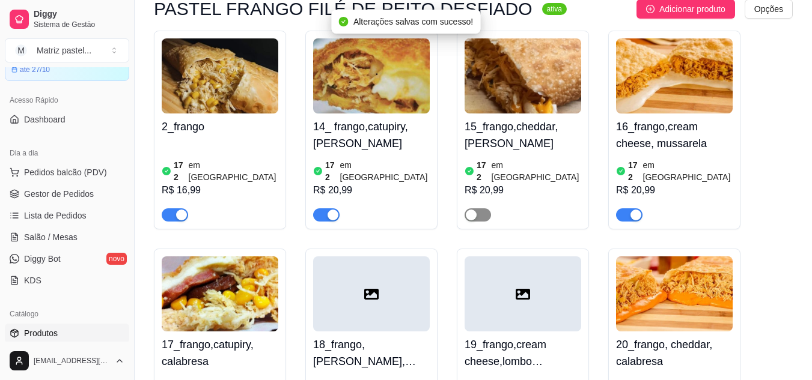
click at [484, 208] on span "button" at bounding box center [477, 214] width 26 height 13
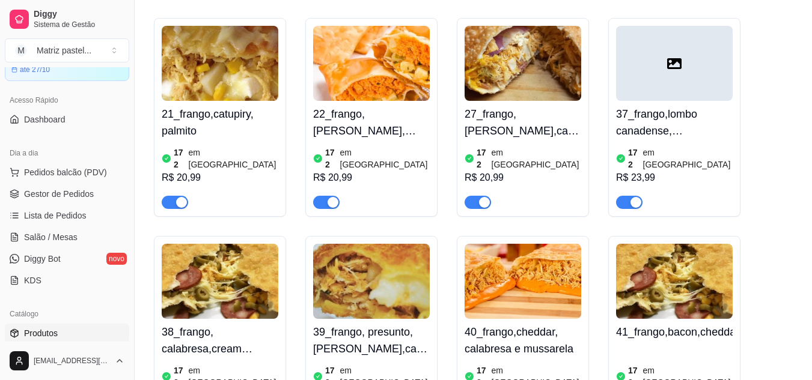
scroll to position [1802, 0]
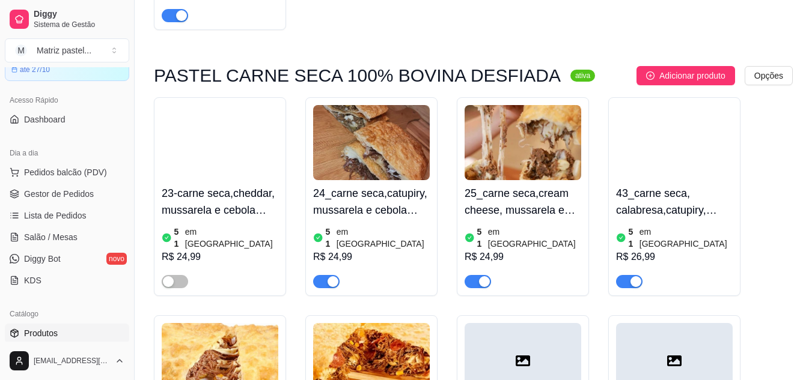
scroll to position [2403, 0]
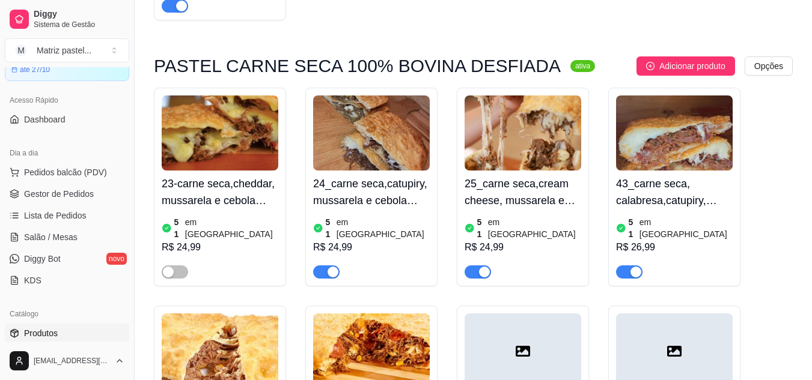
click at [174, 264] on div at bounding box center [175, 271] width 26 height 14
click at [178, 266] on span "button" at bounding box center [175, 272] width 26 height 13
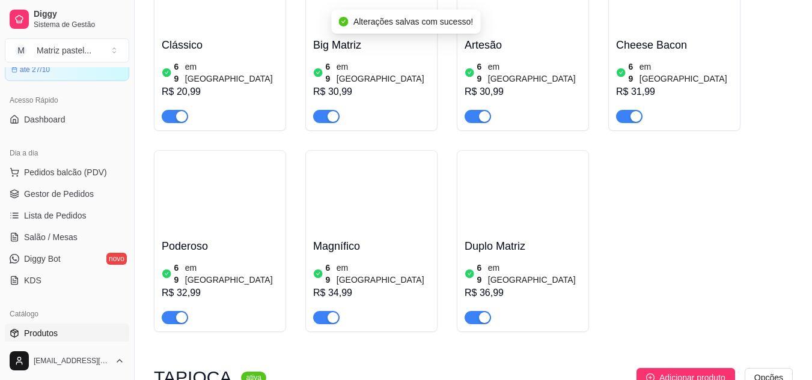
scroll to position [3725, 0]
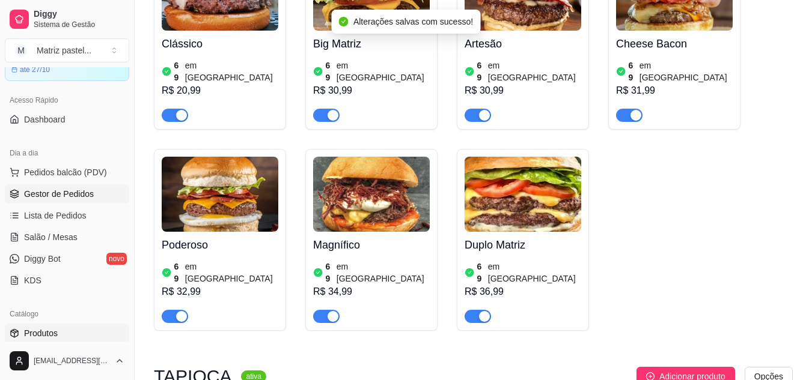
click at [61, 199] on span "Gestor de Pedidos" at bounding box center [59, 194] width 70 height 12
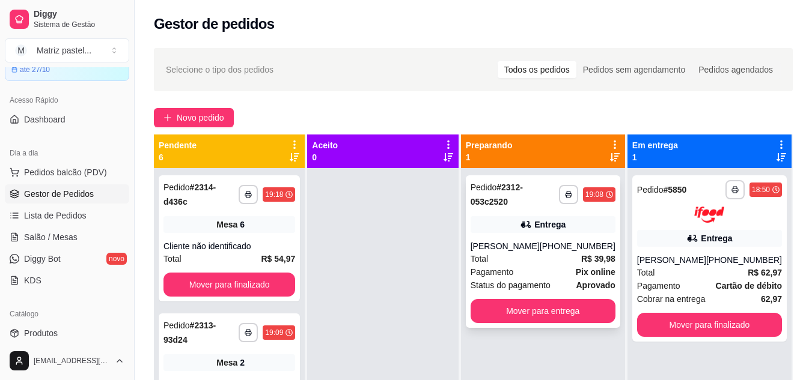
click at [553, 266] on div "Total R$ 39,98" at bounding box center [542, 258] width 145 height 13
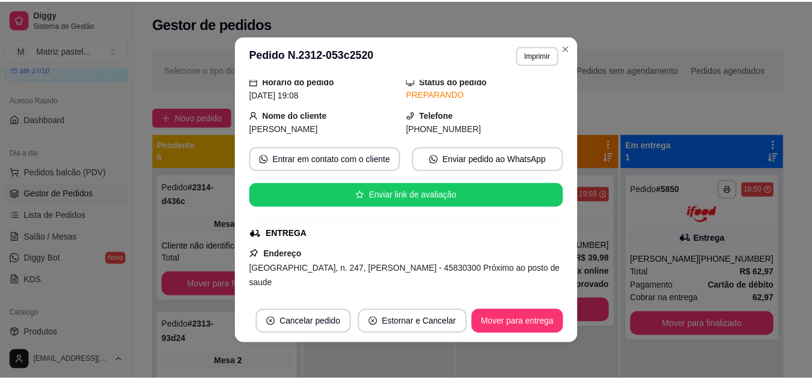
scroll to position [60, 0]
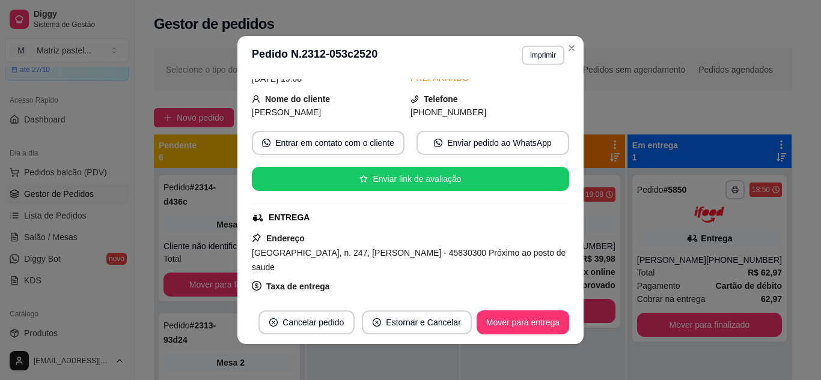
click at [540, 65] on header "**********" at bounding box center [410, 55] width 346 height 38
click at [539, 62] on button "Imprimir" at bounding box center [542, 55] width 43 height 19
click at [533, 94] on button "IMPRESSORA" at bounding box center [517, 97] width 84 height 19
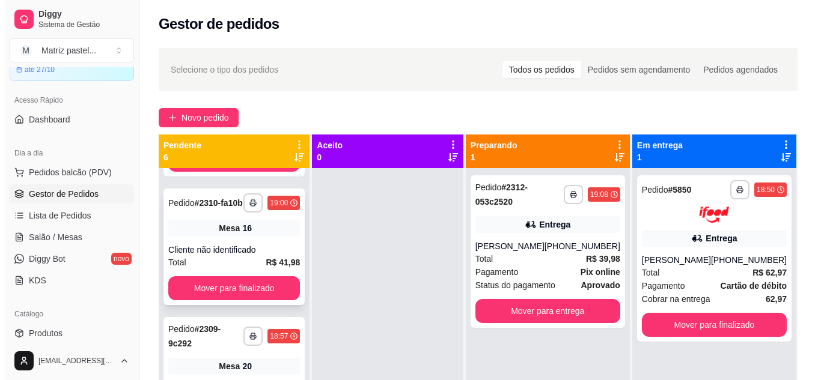
scroll to position [401, 0]
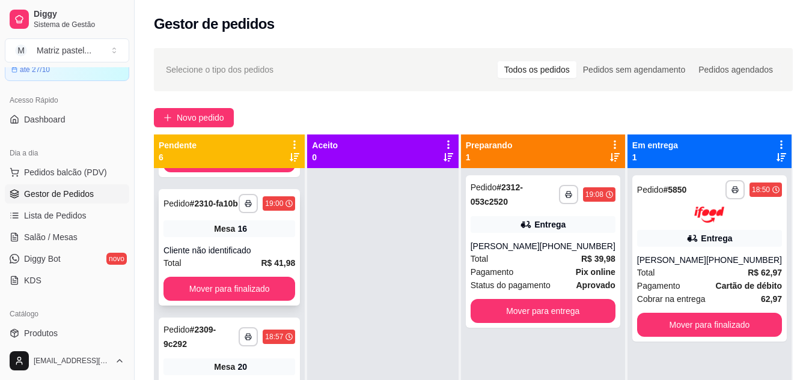
click at [213, 253] on div "**********" at bounding box center [229, 247] width 141 height 117
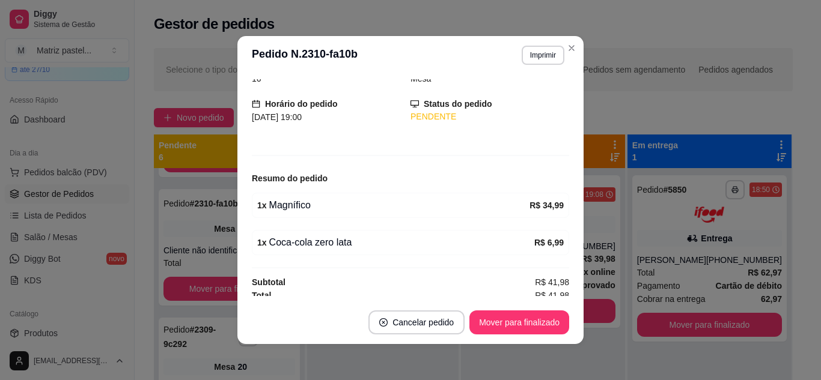
scroll to position [66, 0]
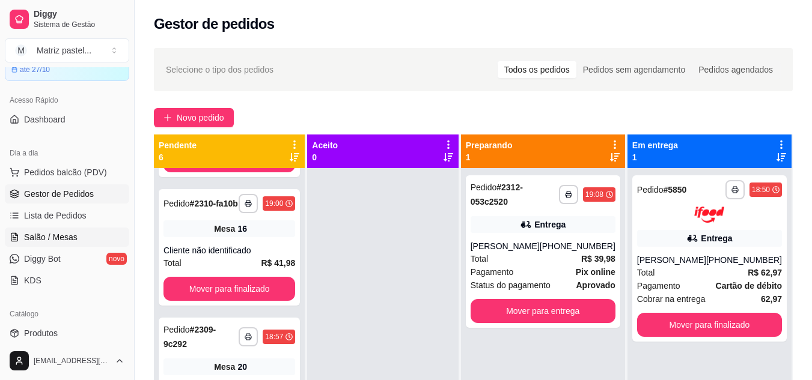
click at [48, 231] on link "Salão / Mesas" at bounding box center [67, 237] width 124 height 19
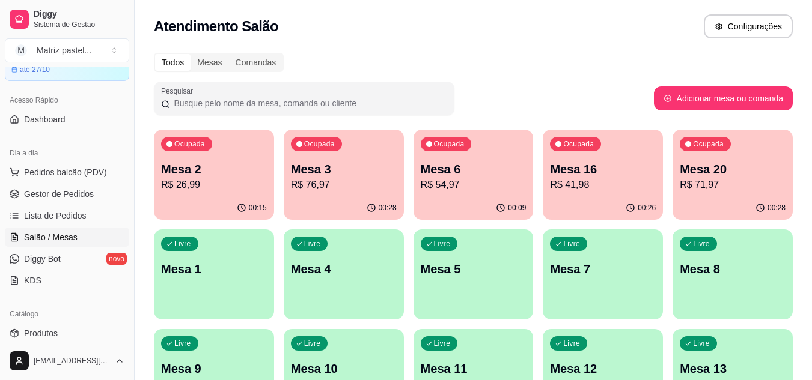
click at [311, 186] on p "R$ 76,97" at bounding box center [344, 185] width 106 height 14
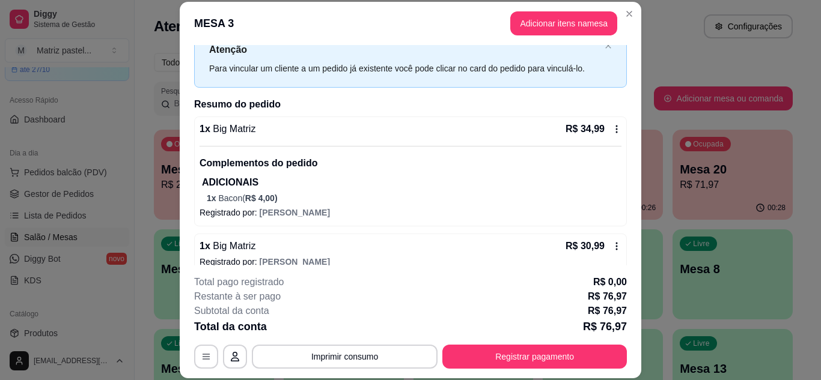
scroll to position [60, 0]
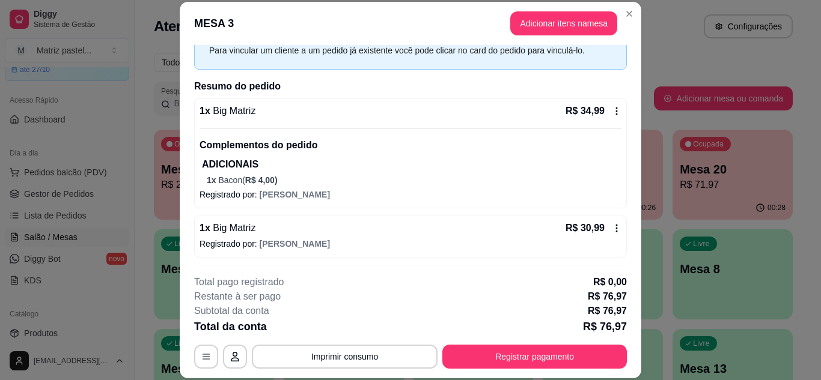
click at [605, 105] on div "R$ 34,99" at bounding box center [593, 111] width 56 height 14
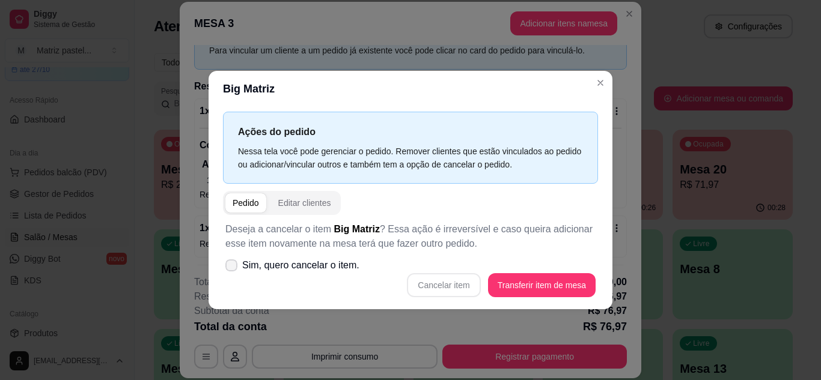
click at [284, 266] on span "Sim, quero cancelar o item." at bounding box center [300, 265] width 117 height 14
click at [232, 267] on input "Sim, quero cancelar o item." at bounding box center [229, 271] width 8 height 8
checkbox input "true"
click at [434, 276] on button "Cancelar item" at bounding box center [443, 285] width 73 height 24
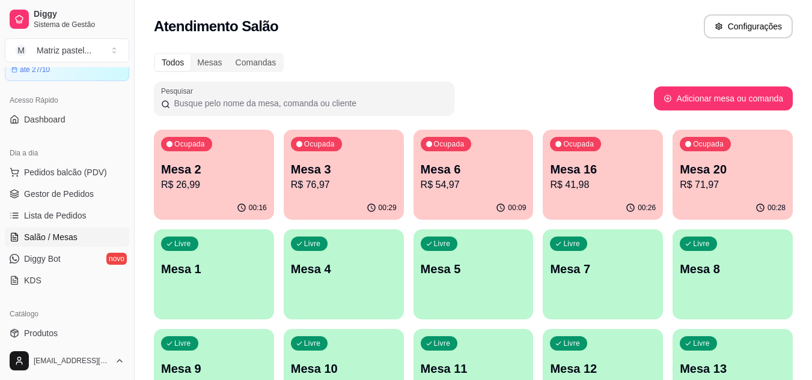
click at [306, 160] on div "Ocupada Mesa 3 R$ 76,97" at bounding box center [344, 163] width 120 height 67
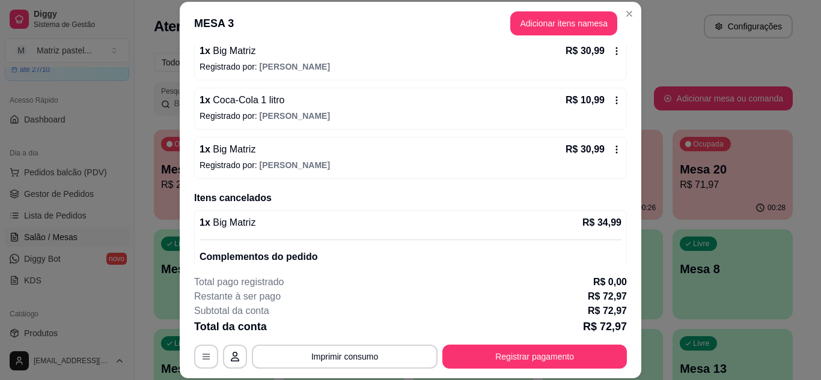
scroll to position [175, 0]
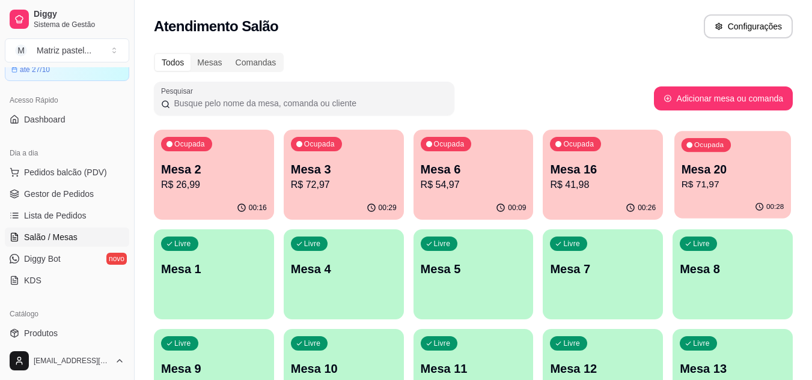
click at [700, 168] on p "Mesa 20" at bounding box center [732, 170] width 103 height 16
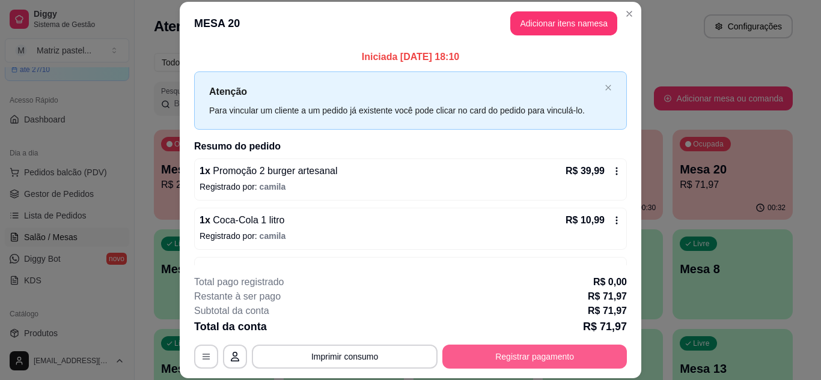
click at [557, 361] on button "Registrar pagamento" at bounding box center [534, 357] width 184 height 24
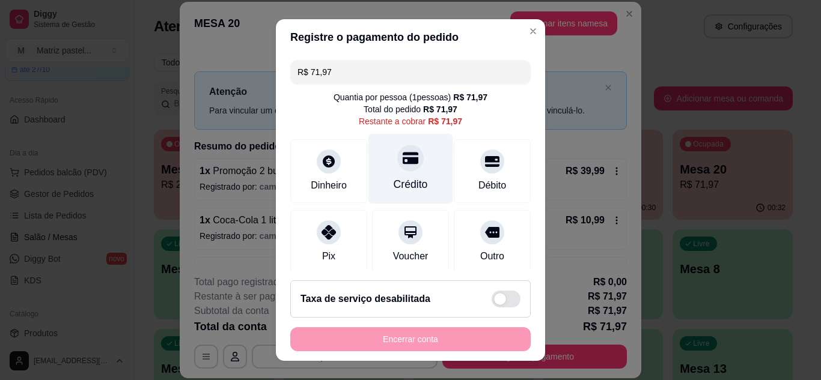
click at [380, 168] on div "Crédito" at bounding box center [410, 168] width 85 height 70
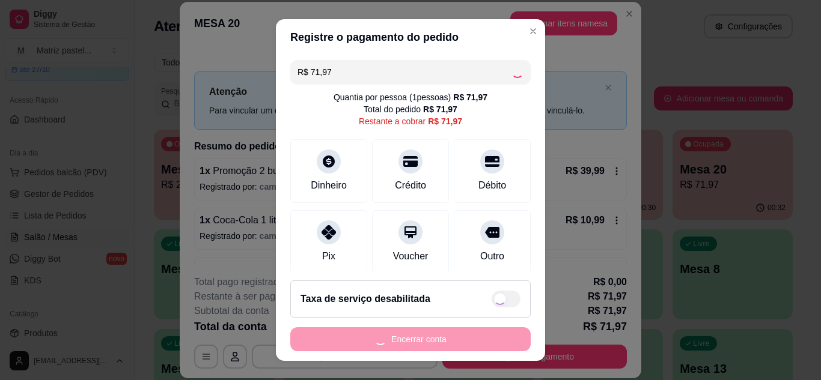
type input "R$ 0,00"
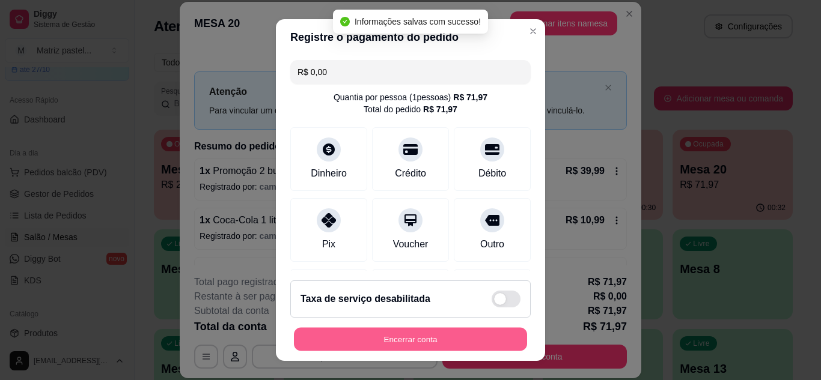
click at [393, 344] on button "Encerrar conta" at bounding box center [410, 339] width 233 height 23
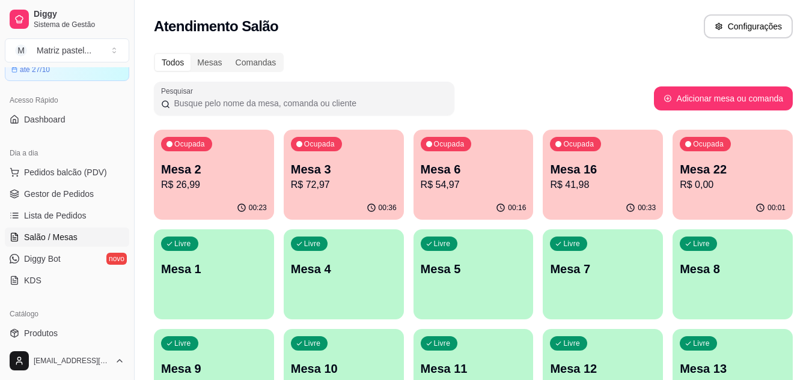
click at [232, 176] on p "Mesa 2" at bounding box center [214, 169] width 106 height 17
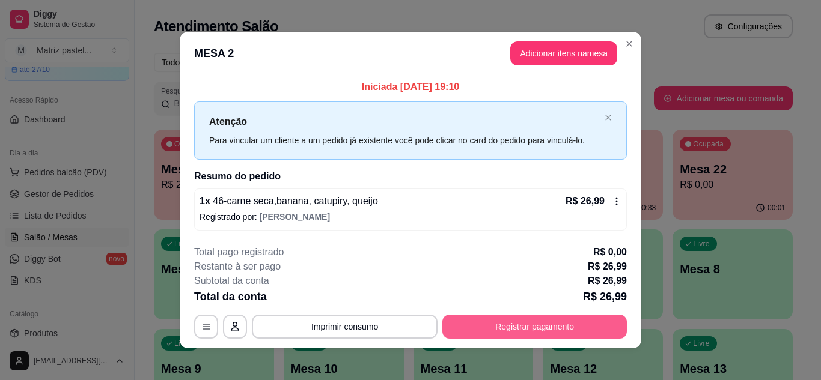
click at [488, 327] on button "Registrar pagamento" at bounding box center [534, 327] width 184 height 24
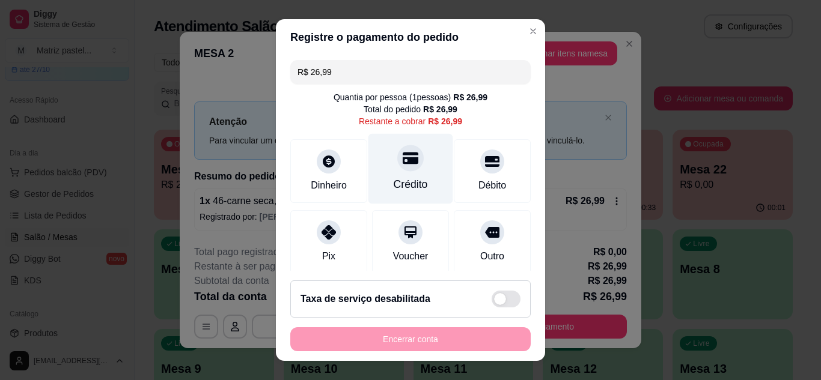
click at [412, 178] on div "Crédito" at bounding box center [410, 185] width 34 height 16
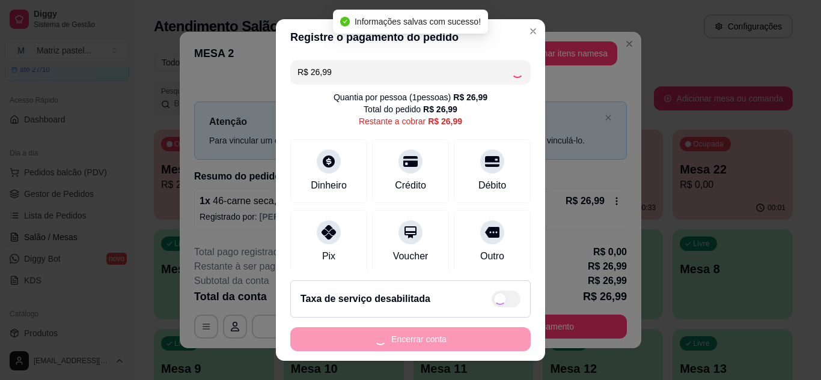
type input "R$ 0,00"
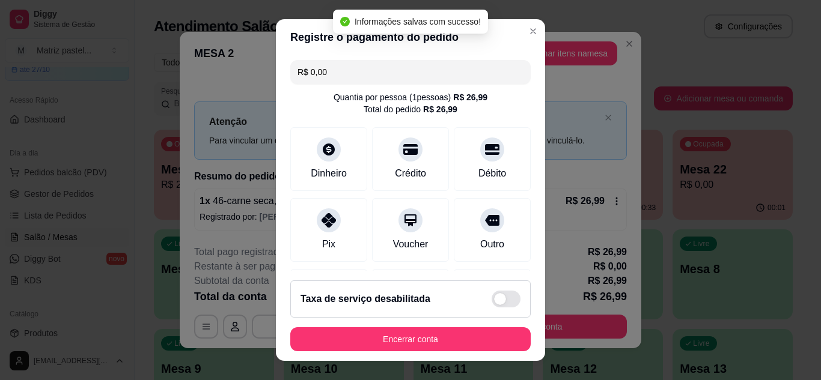
click at [415, 353] on footer "Taxa de serviço desabilitada Encerrar conta" at bounding box center [410, 316] width 269 height 90
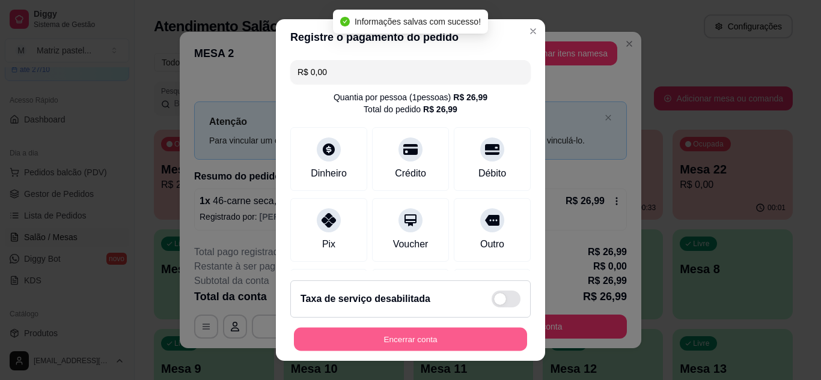
click at [414, 349] on button "Encerrar conta" at bounding box center [410, 339] width 233 height 23
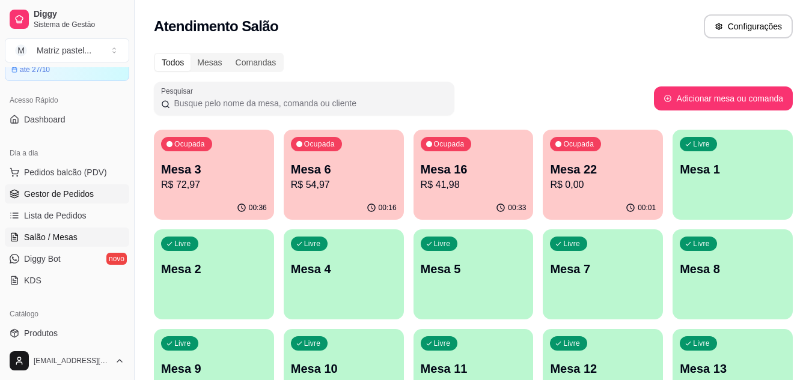
click at [25, 189] on span "Gestor de Pedidos" at bounding box center [59, 194] width 70 height 12
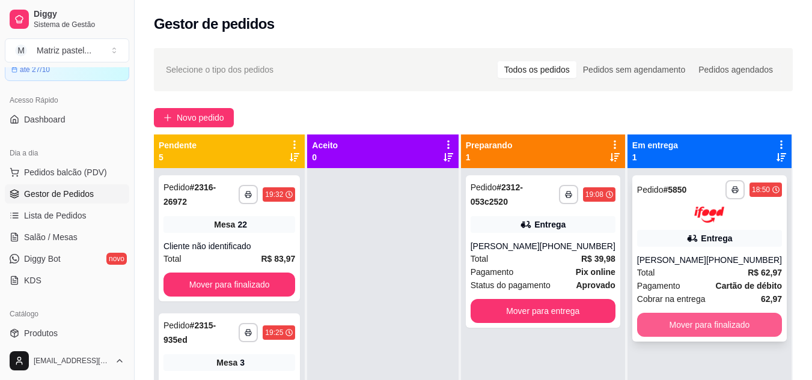
click at [724, 327] on button "Mover para finalizado" at bounding box center [709, 325] width 145 height 24
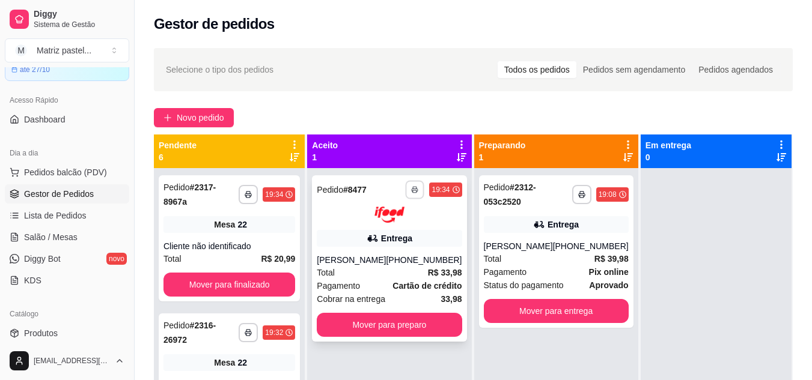
click at [413, 192] on icon "button" at bounding box center [414, 189] width 7 height 7
click at [402, 237] on button "IMPRESSORA" at bounding box center [378, 231] width 87 height 19
click at [398, 315] on button "Mover para preparo" at bounding box center [389, 325] width 145 height 24
click at [336, 243] on div "Entrega" at bounding box center [389, 238] width 145 height 17
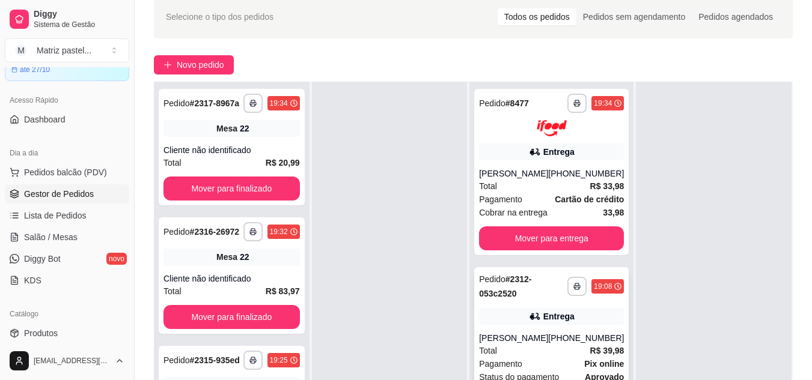
scroll to position [120, 0]
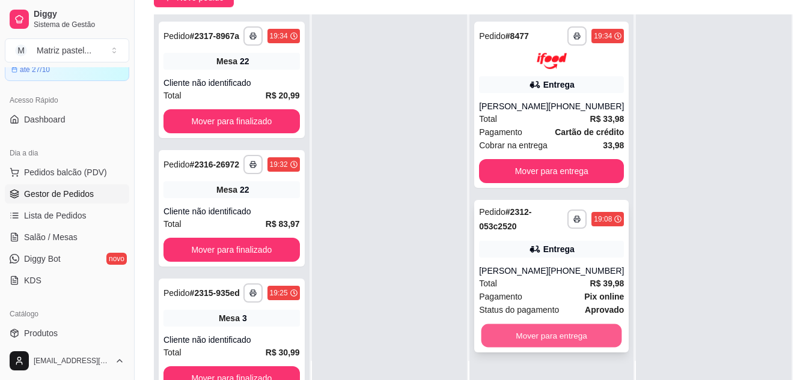
click at [511, 347] on button "Mover para entrega" at bounding box center [551, 335] width 141 height 23
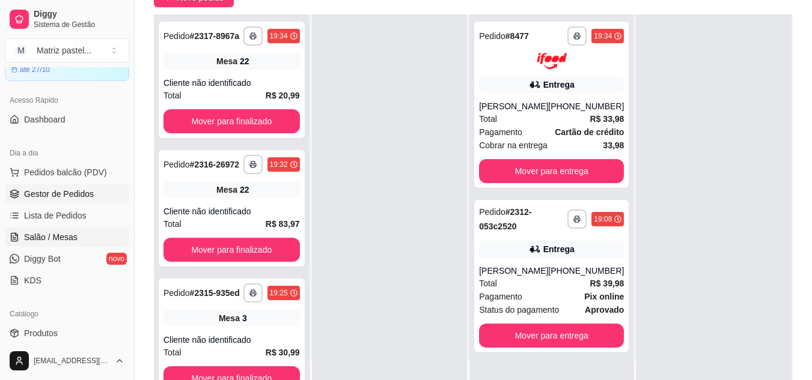
click at [44, 231] on span "Salão / Mesas" at bounding box center [50, 237] width 53 height 12
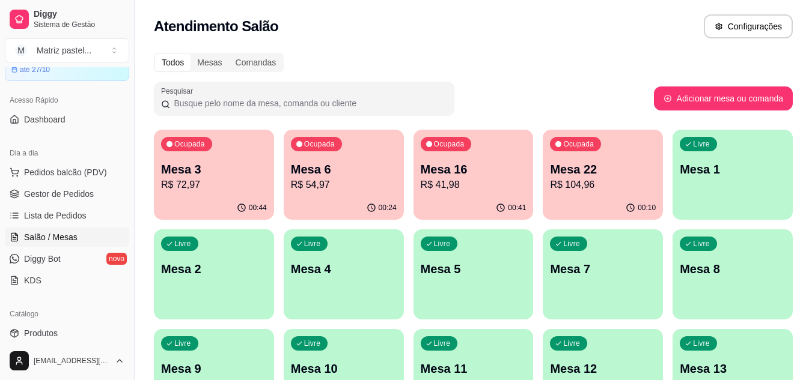
click at [489, 189] on p "R$ 41,98" at bounding box center [474, 185] width 106 height 14
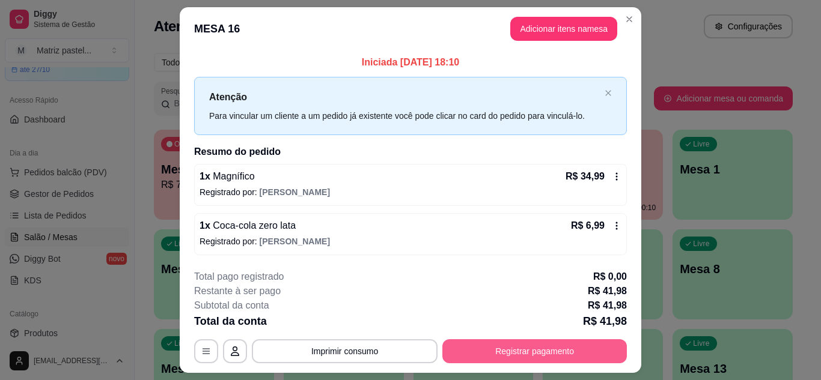
click at [509, 347] on button "Registrar pagamento" at bounding box center [534, 351] width 184 height 24
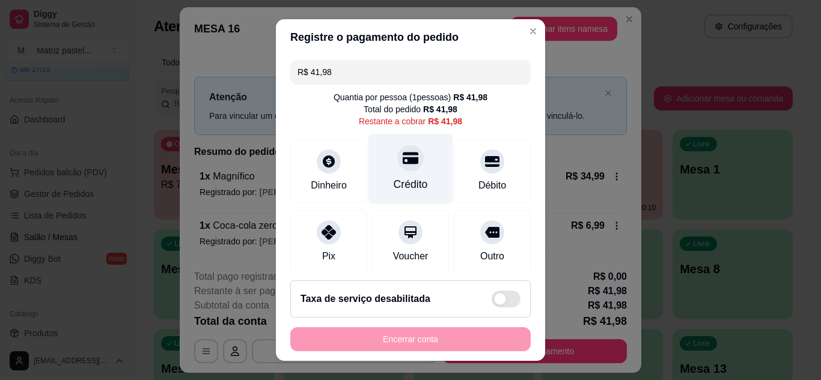
click at [407, 156] on div at bounding box center [410, 158] width 26 height 26
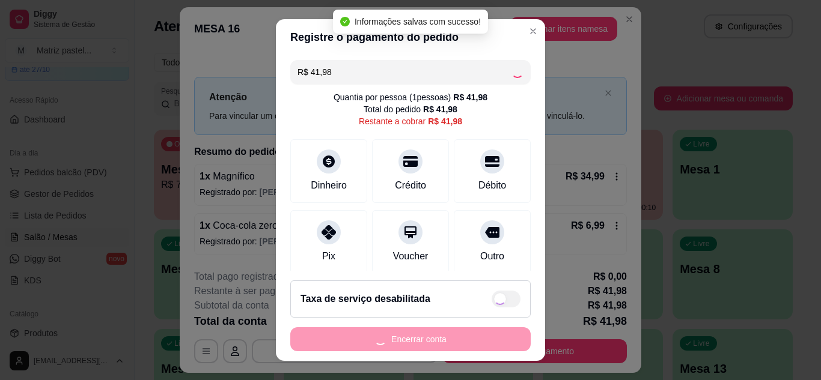
type input "R$ 0,00"
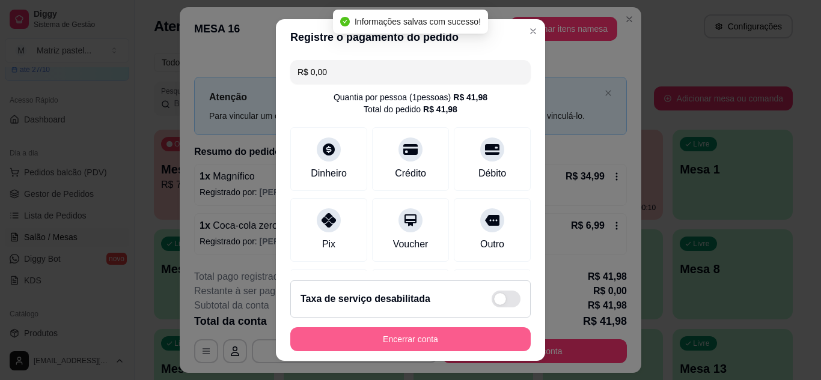
click at [431, 342] on button "Encerrar conta" at bounding box center [410, 339] width 240 height 24
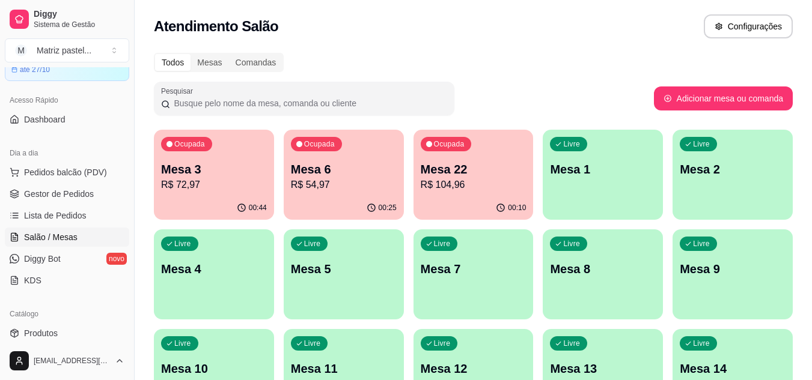
click at [326, 178] on p "R$ 54,97" at bounding box center [344, 185] width 106 height 14
click at [313, 187] on p "R$ 54,97" at bounding box center [344, 185] width 106 height 14
click at [77, 193] on span "Gestor de Pedidos" at bounding box center [59, 194] width 70 height 12
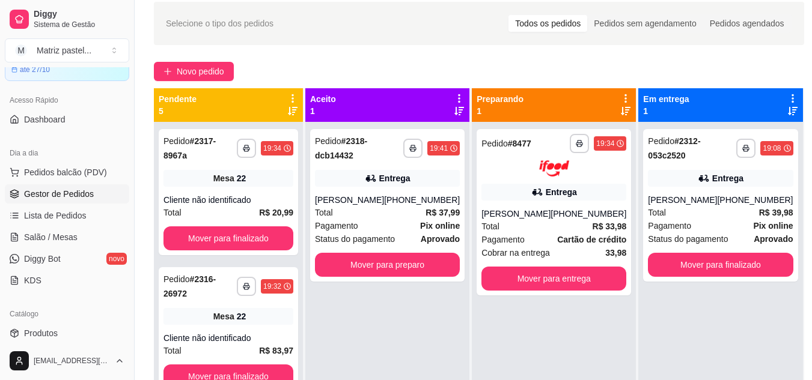
scroll to position [10, 0]
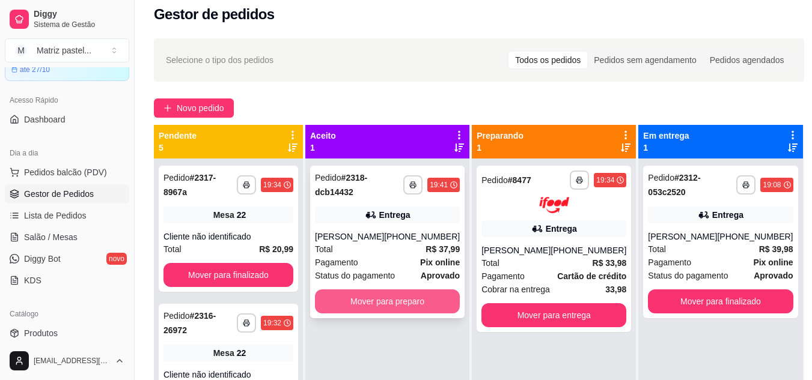
click at [423, 314] on button "Mover para preparo" at bounding box center [387, 302] width 145 height 24
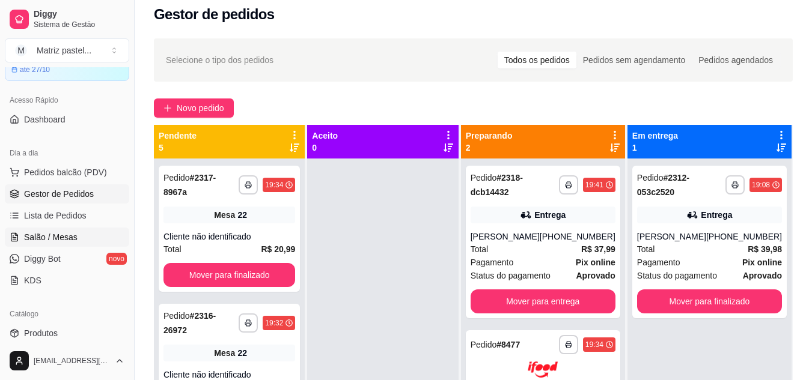
click at [64, 234] on span "Salão / Mesas" at bounding box center [50, 237] width 53 height 12
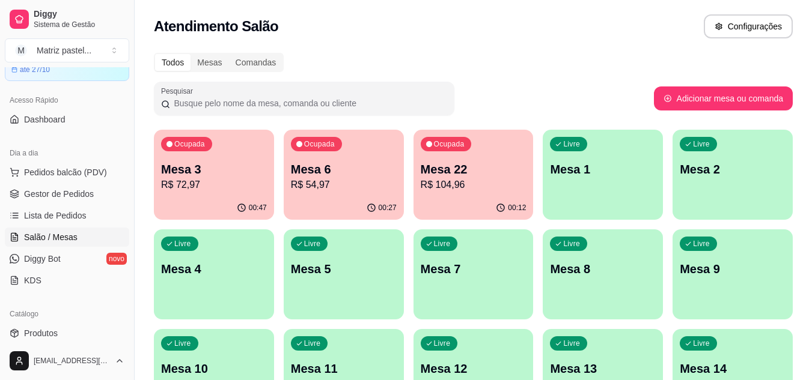
click at [376, 172] on p "Mesa 6" at bounding box center [344, 169] width 106 height 17
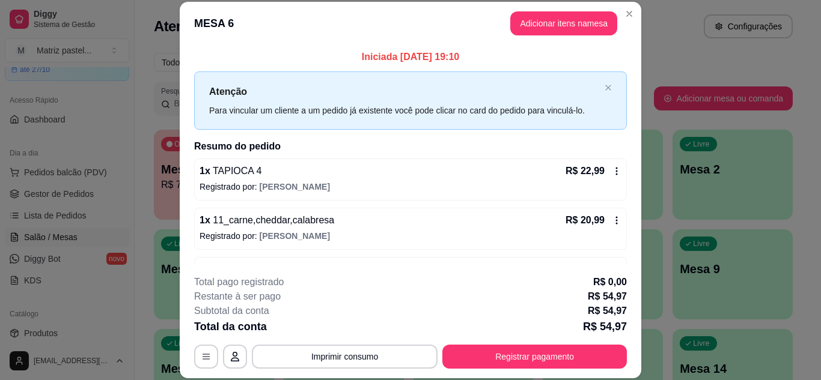
click at [510, 344] on div "**********" at bounding box center [410, 322] width 433 height 94
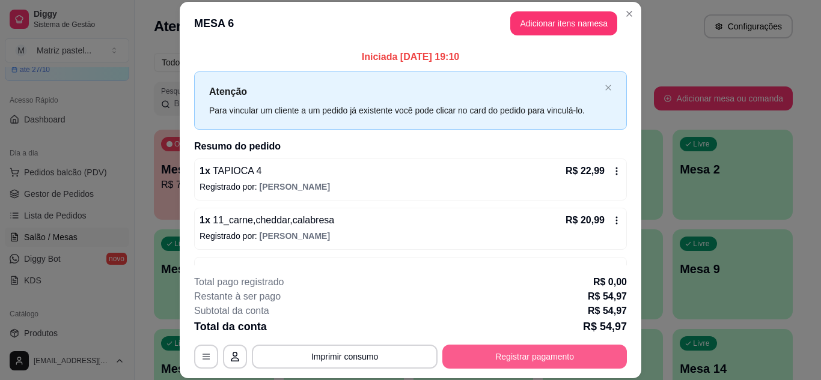
click at [509, 352] on button "Registrar pagamento" at bounding box center [534, 357] width 184 height 24
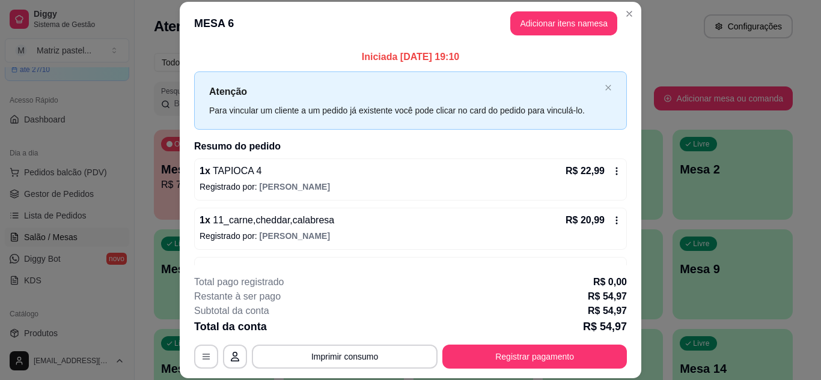
click at [484, 159] on icon at bounding box center [492, 158] width 16 height 16
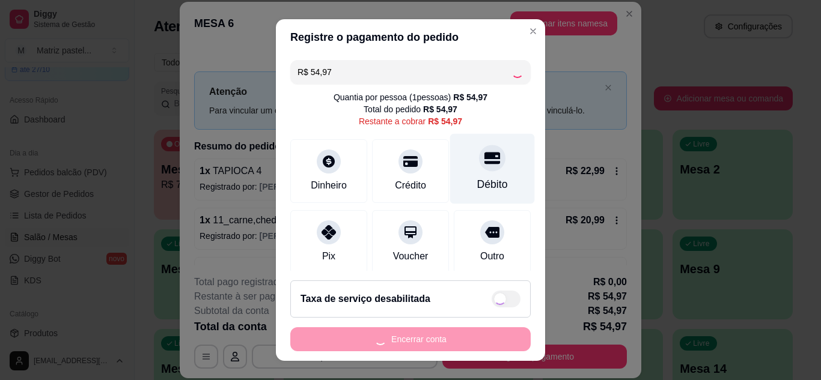
type input "R$ 0,00"
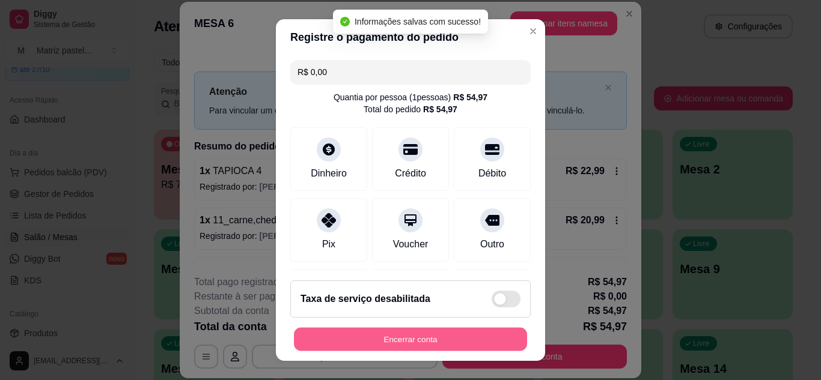
click at [401, 338] on button "Encerrar conta" at bounding box center [410, 339] width 233 height 23
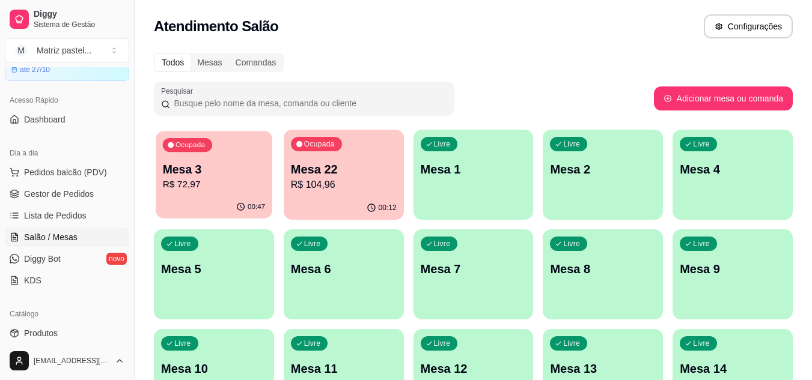
click at [177, 152] on div "Ocupada Mesa 3 R$ 72,97" at bounding box center [214, 163] width 117 height 65
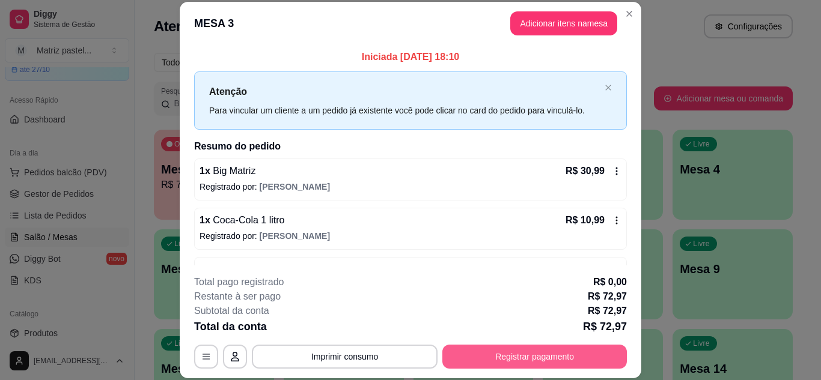
click at [541, 348] on button "Registrar pagamento" at bounding box center [534, 357] width 184 height 24
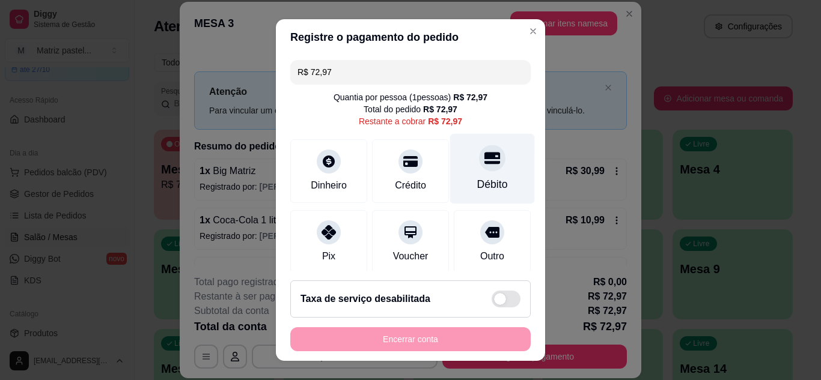
click at [486, 158] on div "Débito" at bounding box center [492, 168] width 85 height 70
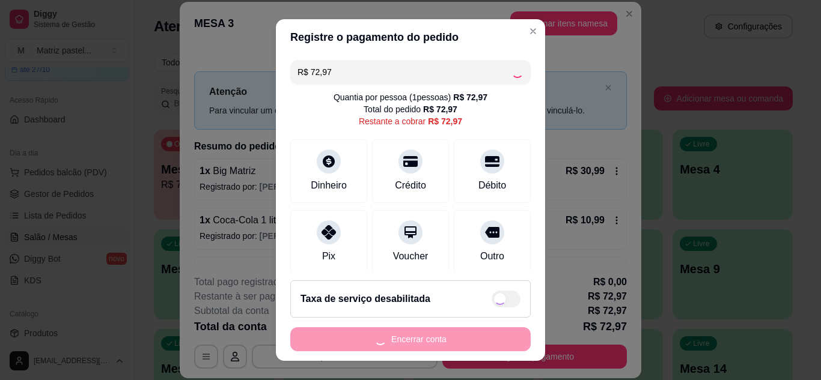
type input "R$ 0,00"
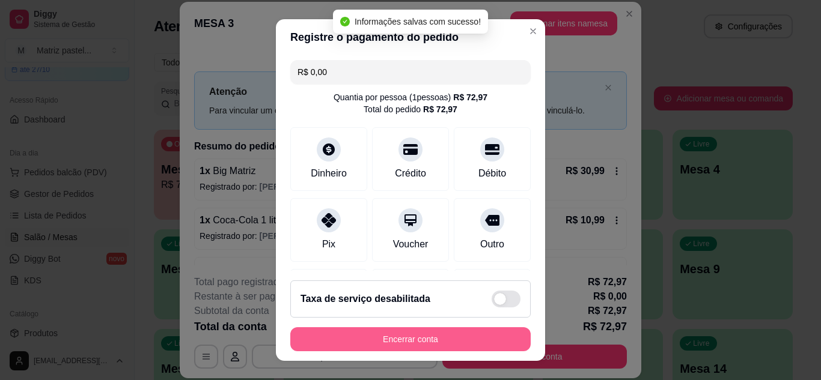
click at [407, 335] on button "Encerrar conta" at bounding box center [410, 339] width 240 height 24
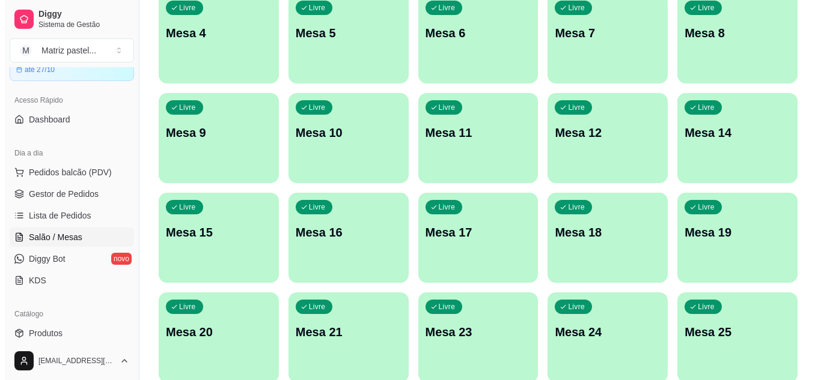
scroll to position [287, 0]
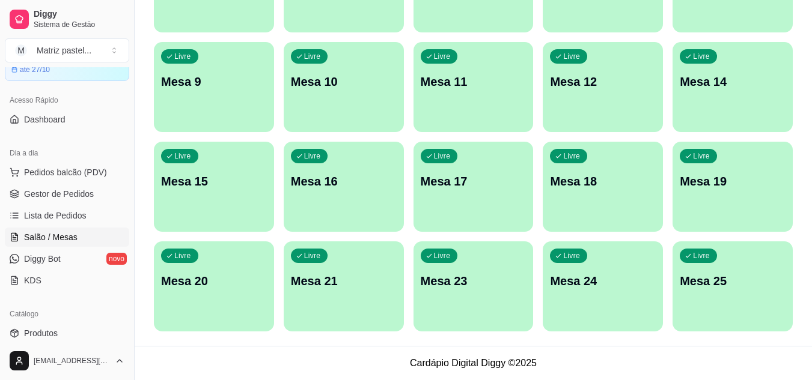
click at [718, 297] on div "Livre Mesa 25" at bounding box center [732, 279] width 120 height 76
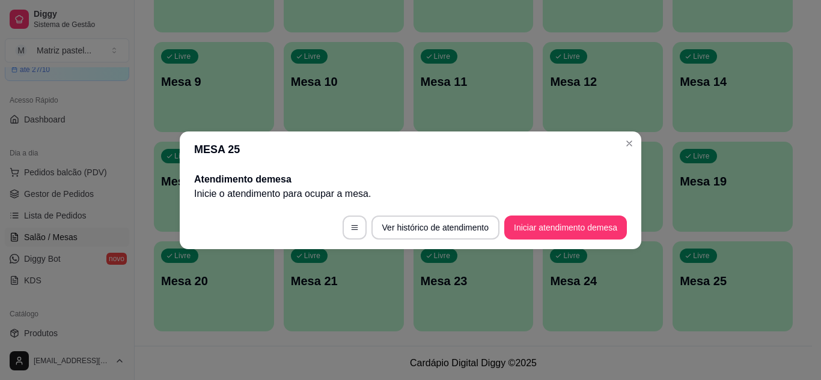
click at [563, 237] on button "Iniciar atendimento de mesa" at bounding box center [565, 228] width 123 height 24
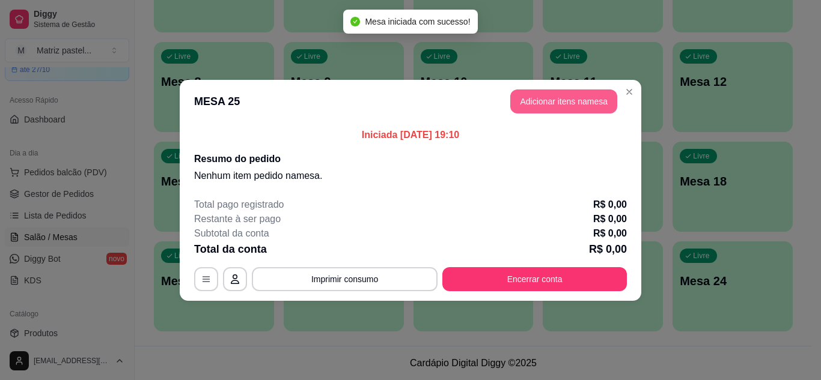
click at [535, 105] on button "Adicionar itens na mesa" at bounding box center [563, 102] width 107 height 24
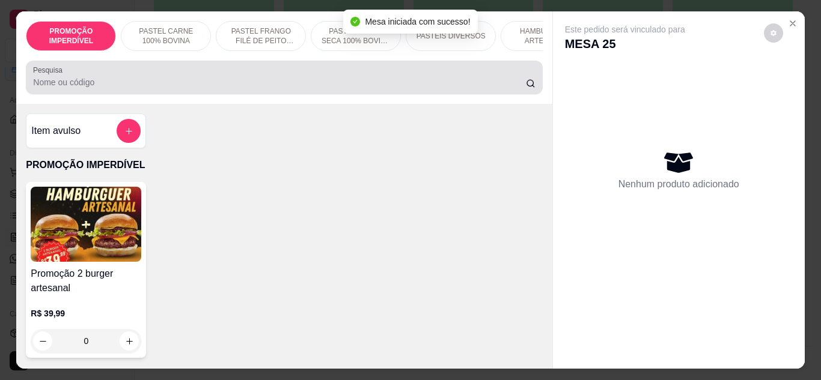
click at [267, 74] on div at bounding box center [284, 77] width 502 height 24
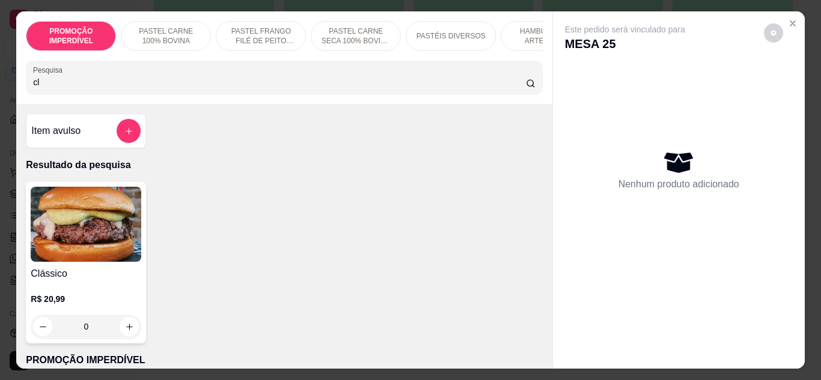
type input "cl"
click at [124, 330] on div "0" at bounding box center [86, 327] width 111 height 24
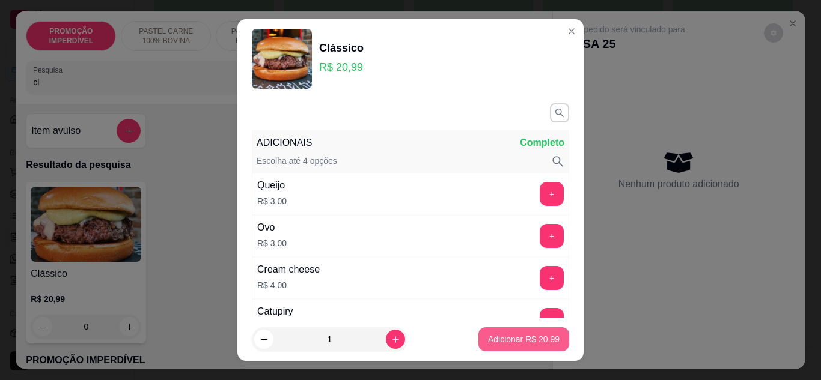
click at [488, 342] on p "Adicionar R$ 20,99" at bounding box center [523, 339] width 71 height 12
type input "1"
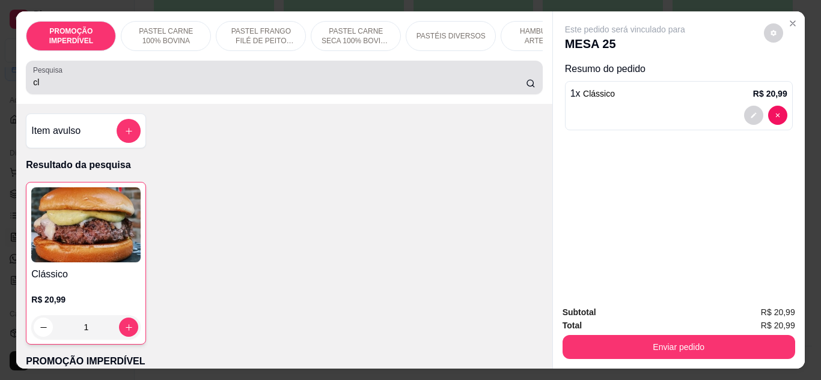
click at [108, 79] on div "cl" at bounding box center [284, 77] width 502 height 24
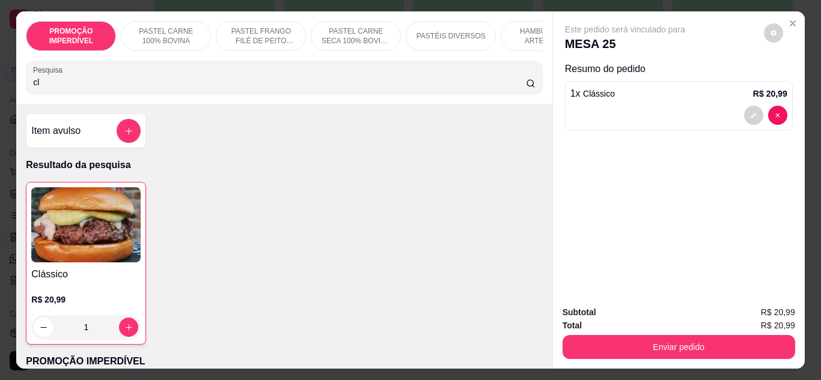
click at [108, 79] on div "cl" at bounding box center [284, 77] width 502 height 24
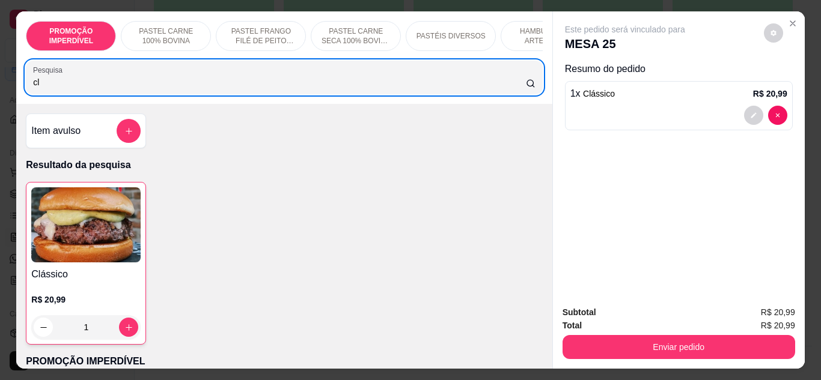
drag, startPoint x: 108, startPoint y: 79, endPoint x: 13, endPoint y: 93, distance: 95.9
click at [16, 93] on div "PROMOÇÃO IMPERDÍVEL PASTEL CARNE 100% BOVINA PASTEL FRANGO FILÉ DE PEITO DESFIA…" at bounding box center [283, 57] width 535 height 93
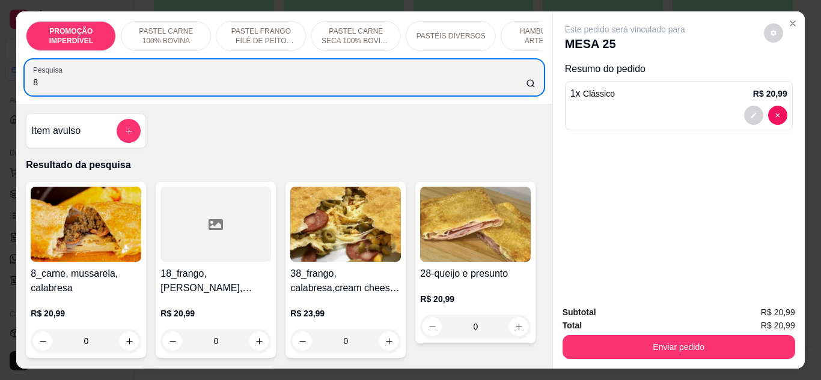
type input "8"
click at [120, 347] on div "0" at bounding box center [86, 341] width 111 height 24
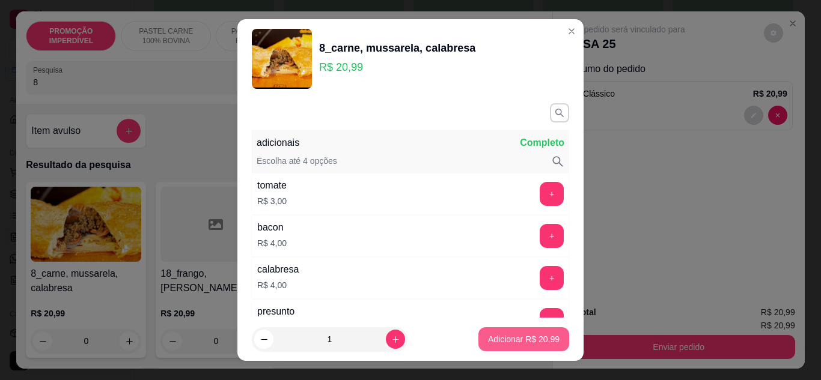
click at [491, 336] on p "Adicionar R$ 20,99" at bounding box center [523, 339] width 71 height 12
type input "1"
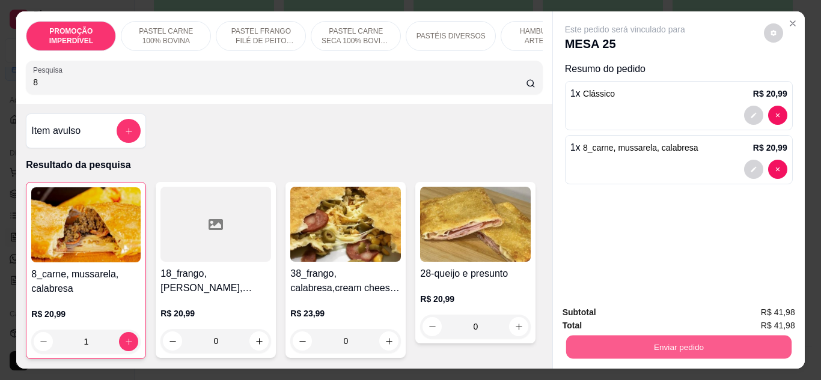
click at [618, 337] on button "Enviar pedido" at bounding box center [677, 347] width 225 height 23
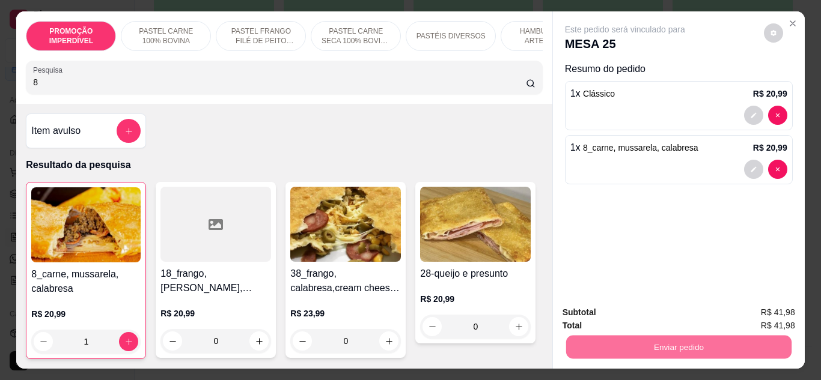
click at [770, 309] on button "Enviar pedido" at bounding box center [763, 313] width 68 height 23
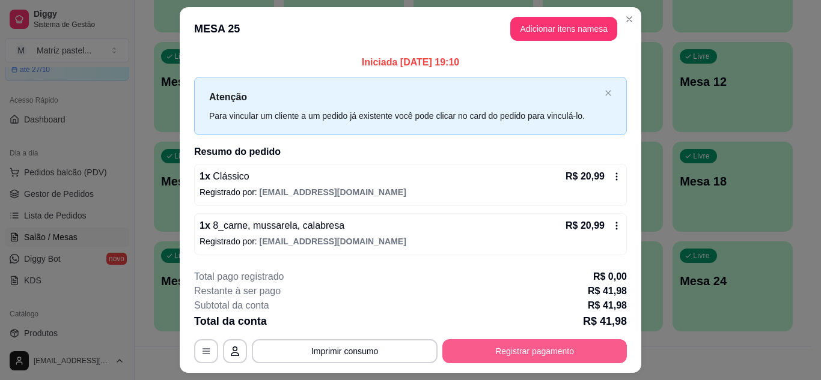
click at [490, 361] on button "Registrar pagamento" at bounding box center [534, 351] width 184 height 24
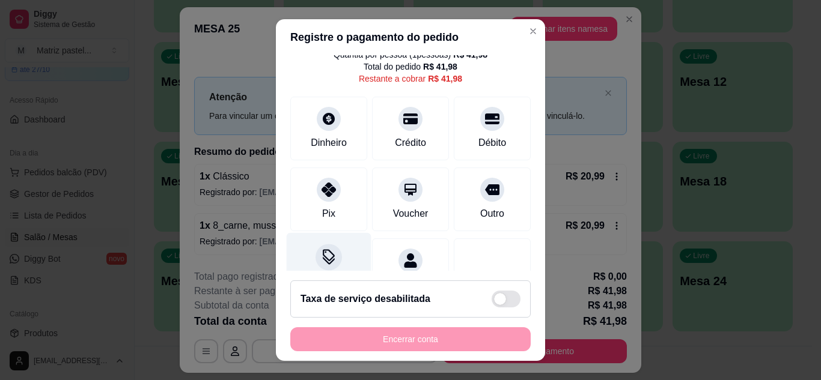
scroll to position [93, 0]
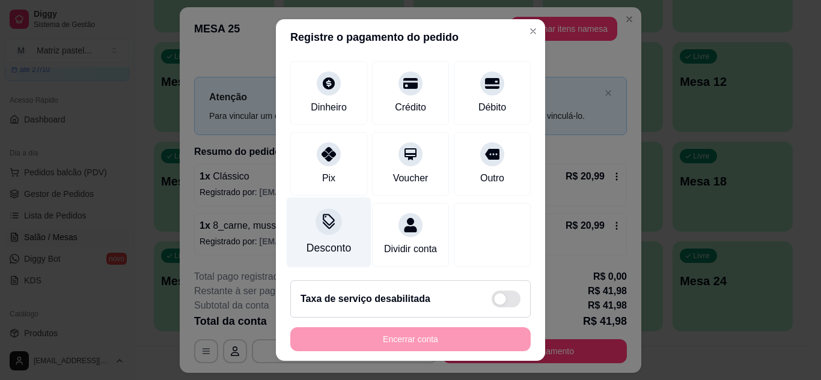
click at [330, 220] on div "Desconto" at bounding box center [329, 232] width 85 height 70
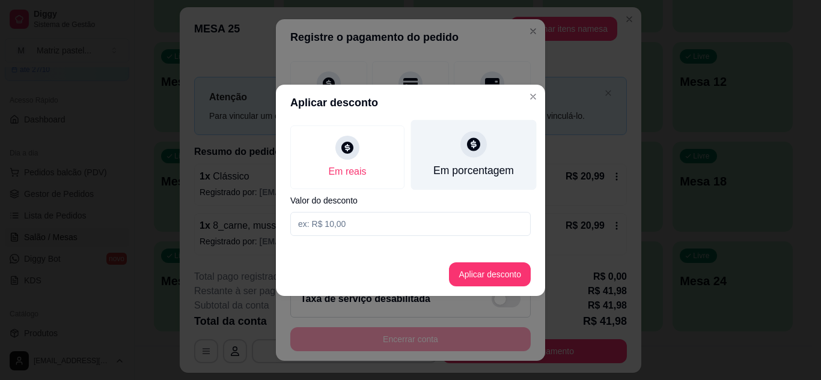
click at [452, 174] on div "Em porcentagem" at bounding box center [473, 171] width 80 height 16
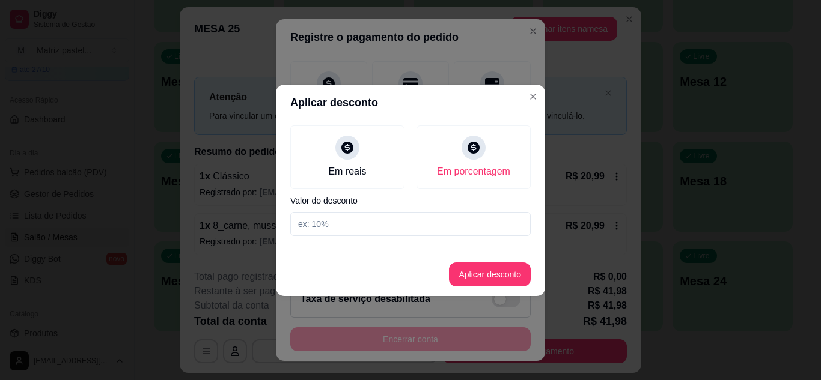
click at [371, 225] on input at bounding box center [410, 224] width 240 height 24
type input "10"
click at [478, 279] on button "Aplicar desconto" at bounding box center [490, 275] width 82 height 24
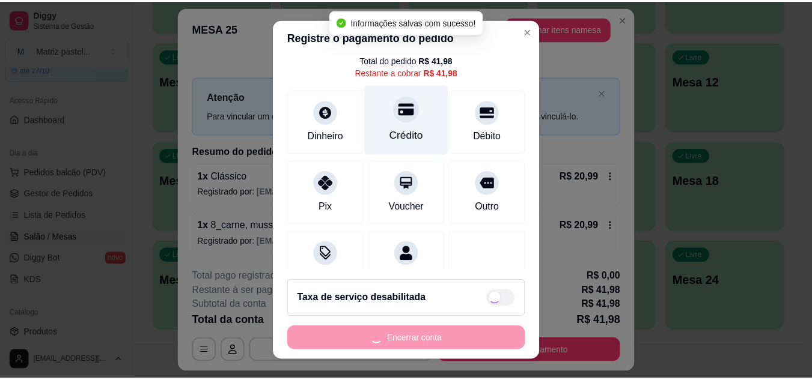
scroll to position [0, 0]
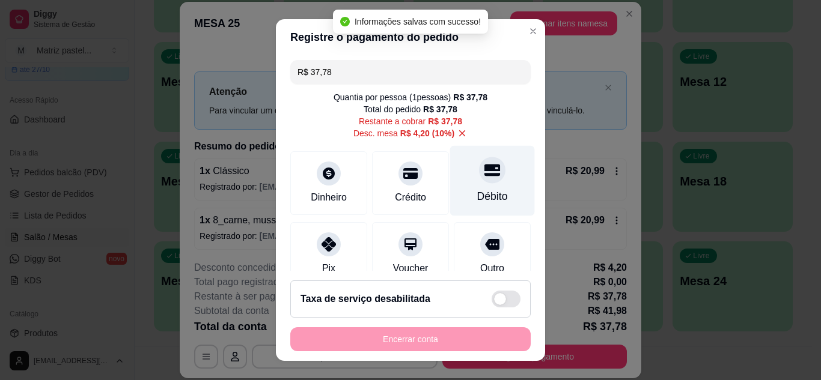
click at [484, 170] on icon at bounding box center [492, 170] width 16 height 12
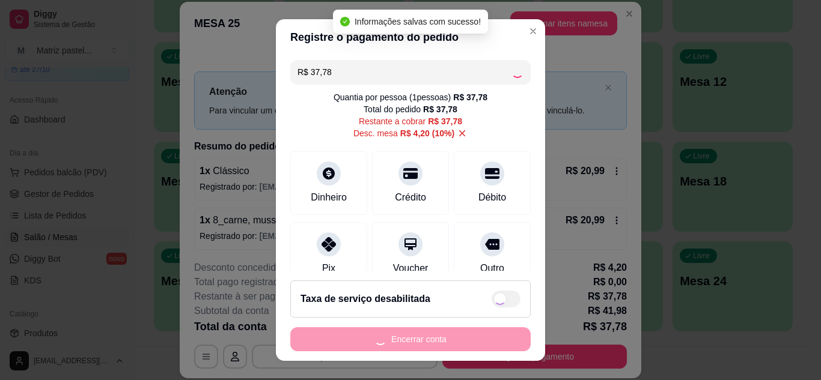
type input "R$ 0,00"
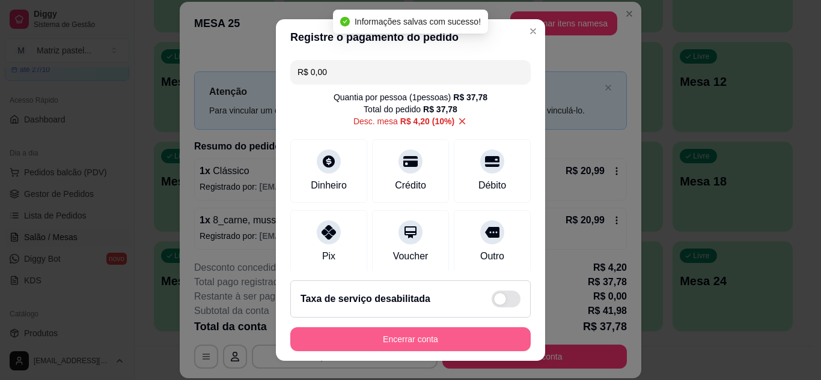
click at [359, 336] on button "Encerrar conta" at bounding box center [410, 339] width 240 height 24
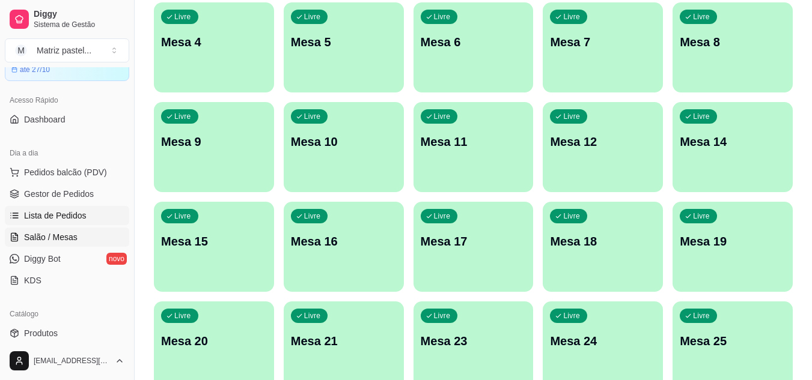
scroll to position [107, 0]
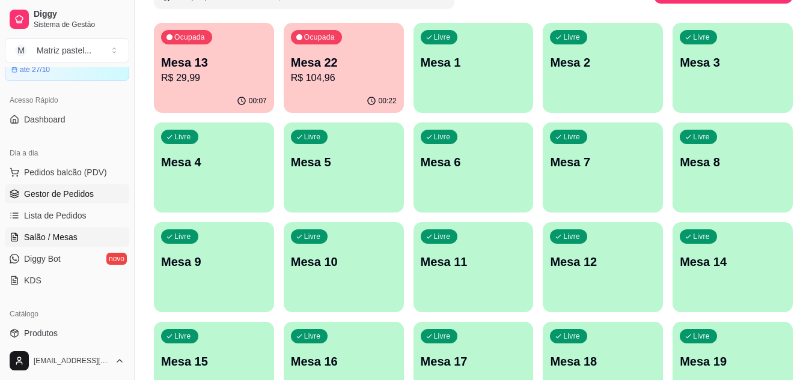
click at [64, 186] on link "Gestor de Pedidos" at bounding box center [67, 193] width 124 height 19
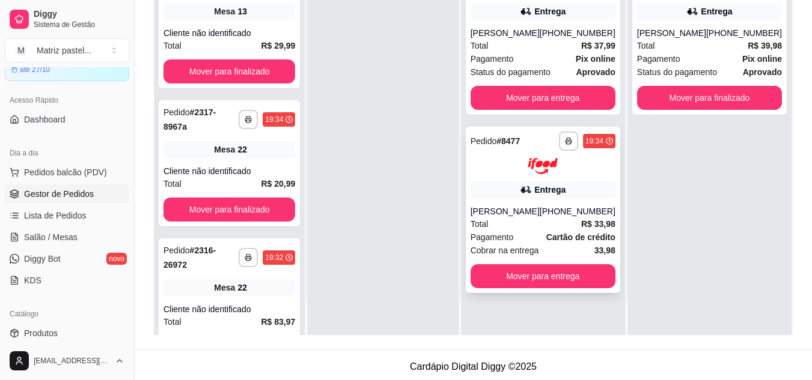
scroll to position [180, 0]
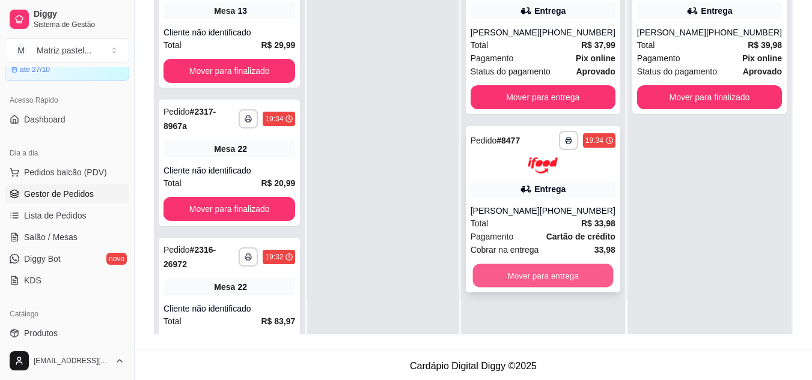
click at [528, 287] on button "Mover para entrega" at bounding box center [542, 275] width 141 height 23
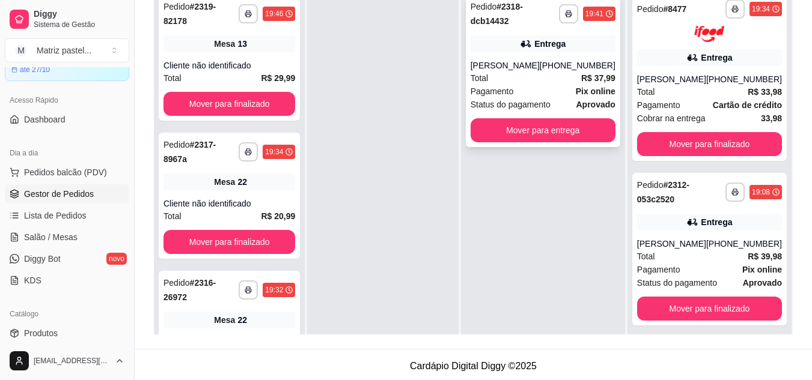
scroll to position [0, 0]
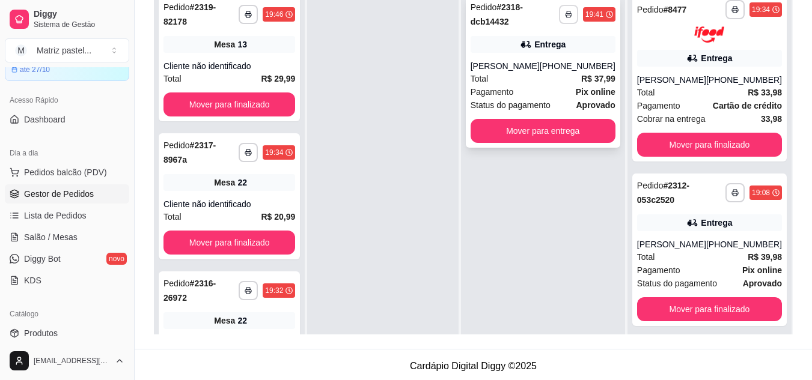
click at [577, 18] on button "button" at bounding box center [568, 14] width 19 height 19
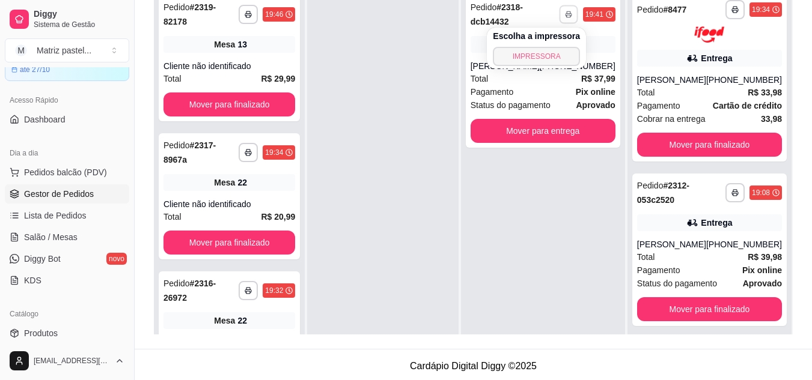
click at [540, 62] on button "IMPRESSORA" at bounding box center [536, 56] width 87 height 19
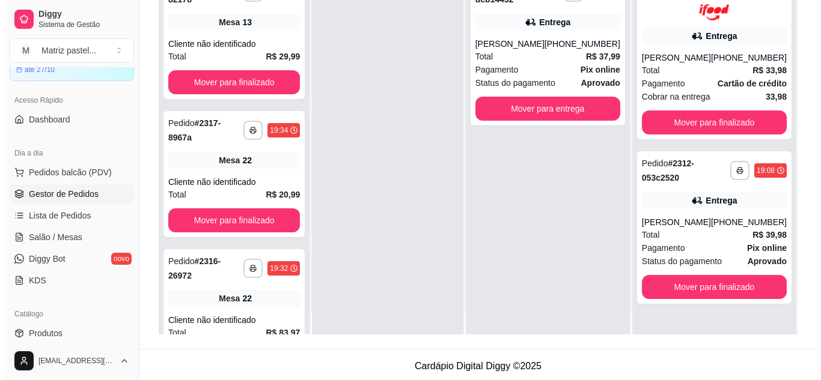
scroll to position [34, 0]
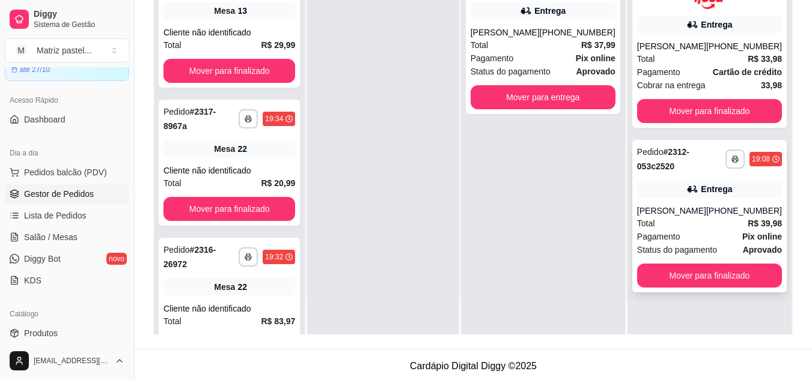
click at [682, 243] on div "Pagamento Pix online" at bounding box center [709, 236] width 145 height 13
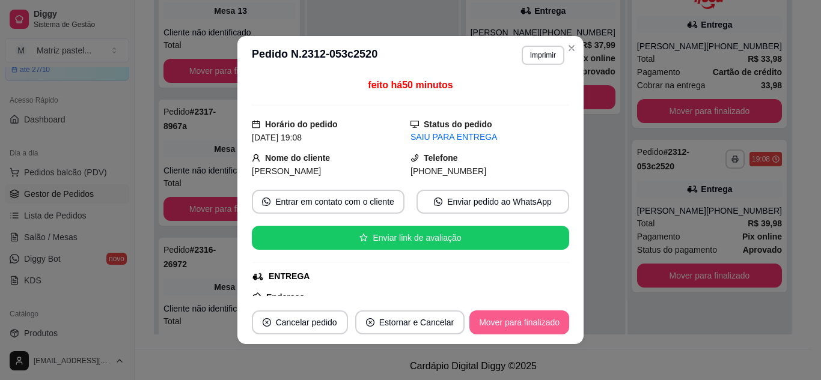
scroll to position [119, 0]
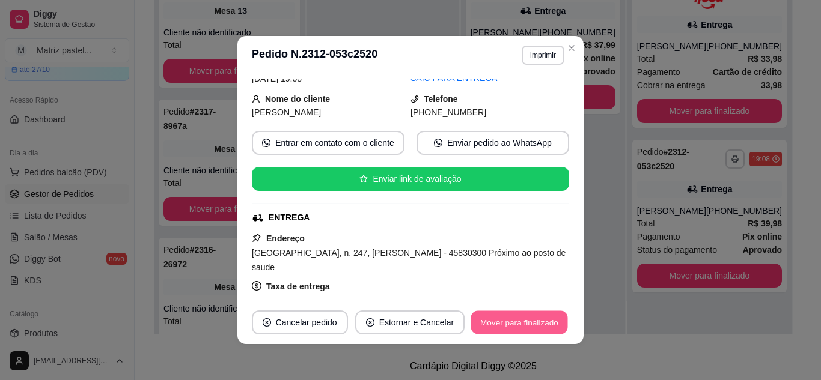
click at [514, 318] on button "Mover para finalizado" at bounding box center [519, 322] width 97 height 23
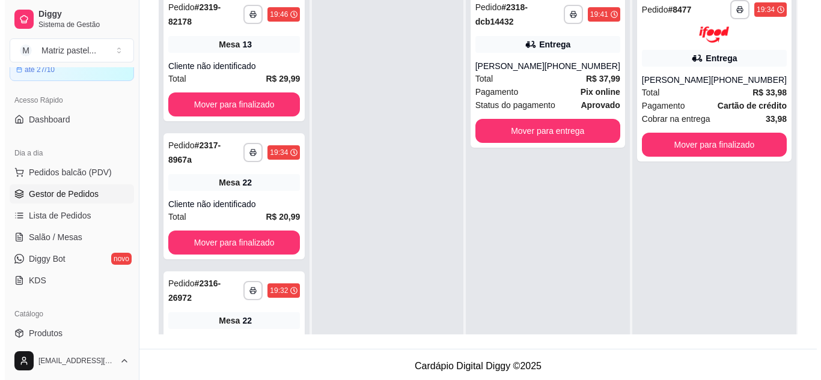
scroll to position [120, 0]
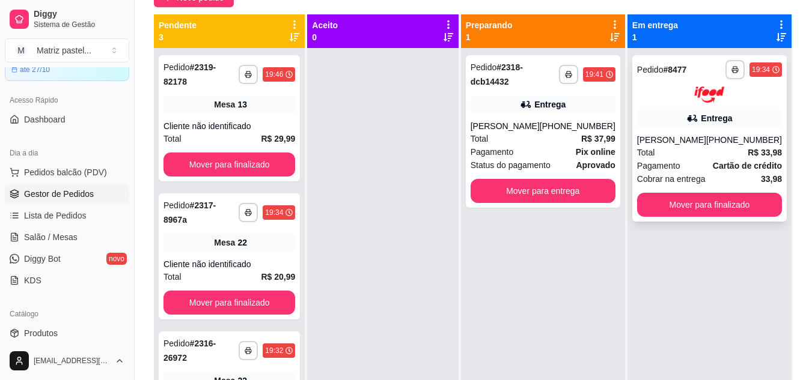
click at [675, 157] on div "Total R$ 33,98" at bounding box center [709, 152] width 145 height 13
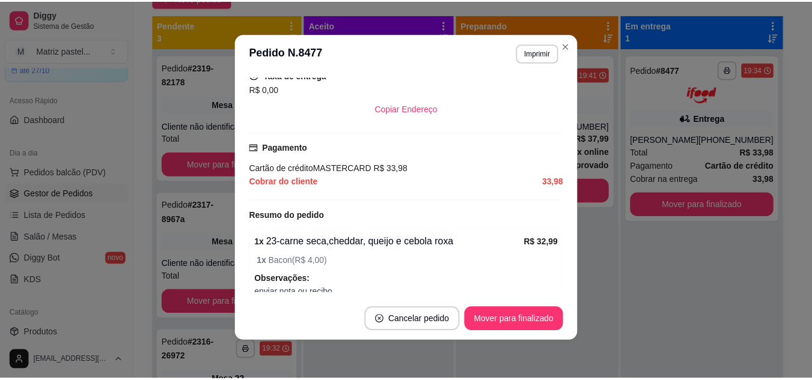
scroll to position [344, 0]
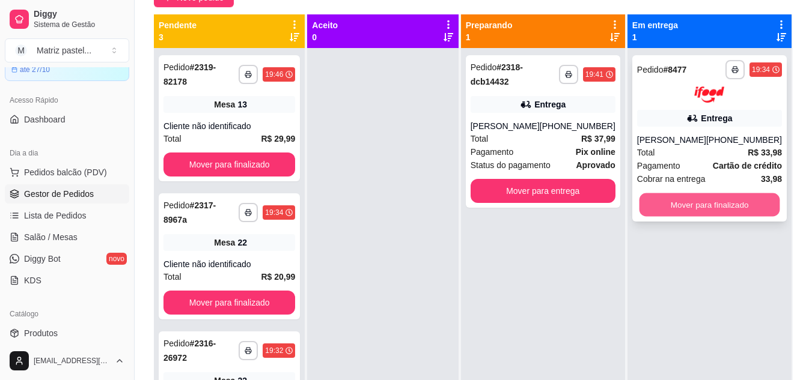
click at [654, 198] on button "Mover para finalizado" at bounding box center [709, 204] width 141 height 23
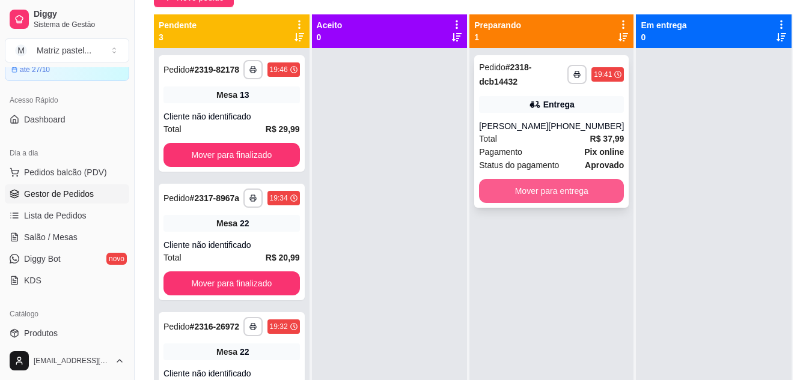
click at [522, 203] on button "Mover para entrega" at bounding box center [551, 191] width 145 height 24
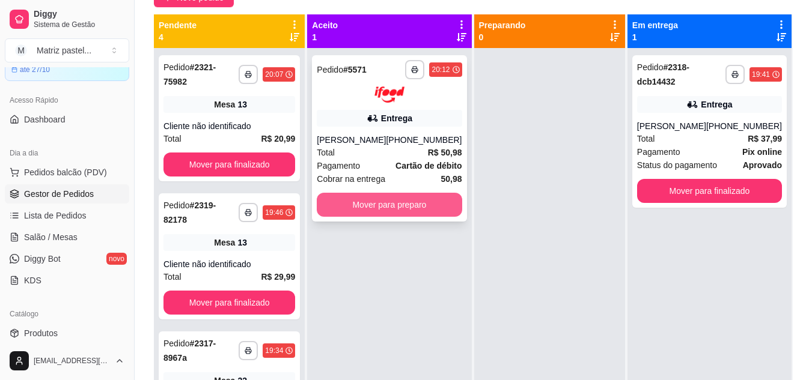
click at [434, 213] on button "Mover para preparo" at bounding box center [389, 205] width 145 height 24
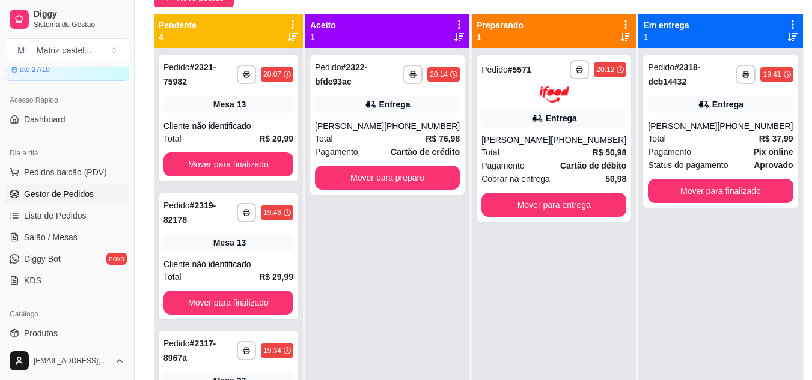
click at [381, 187] on button "Mover para preparo" at bounding box center [387, 178] width 145 height 24
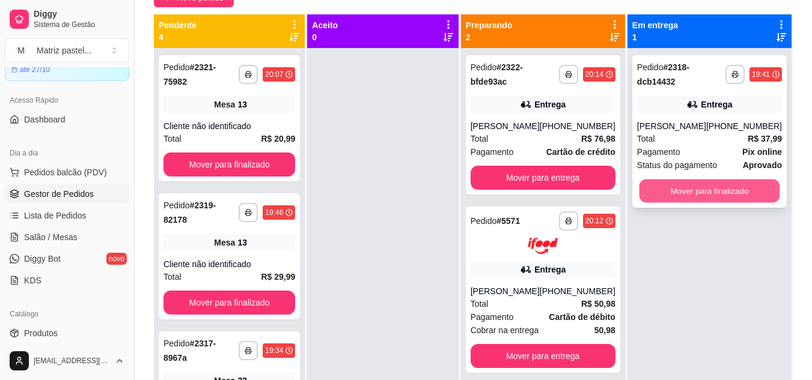
click at [733, 202] on button "Mover para finalizado" at bounding box center [709, 191] width 141 height 23
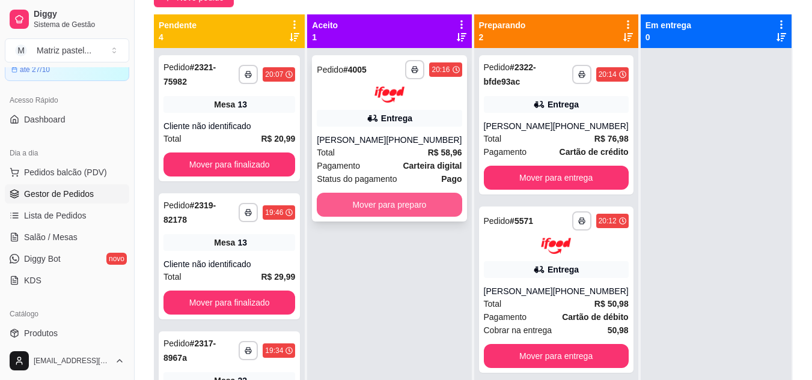
click at [422, 210] on button "Mover para preparo" at bounding box center [389, 205] width 145 height 24
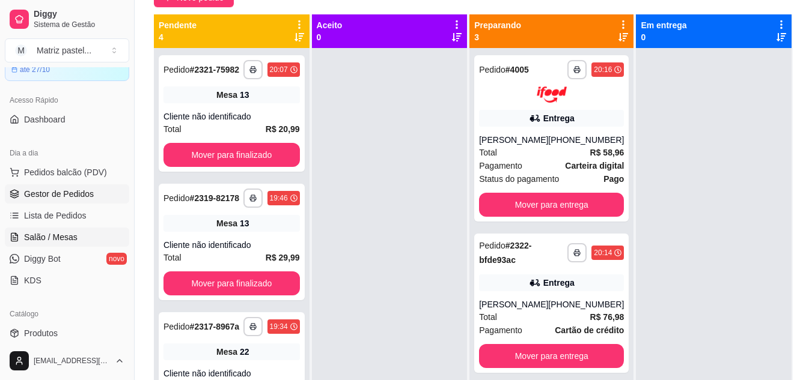
click at [62, 246] on link "Salão / Mesas" at bounding box center [67, 237] width 124 height 19
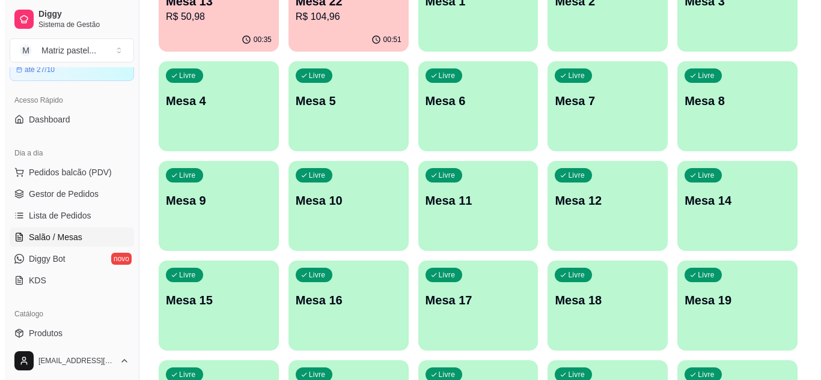
scroll to position [287, 0]
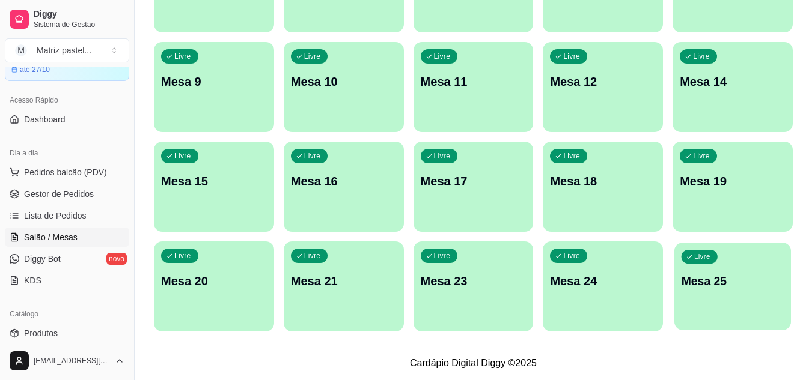
click at [696, 269] on div "Livre Mesa 25" at bounding box center [732, 279] width 117 height 73
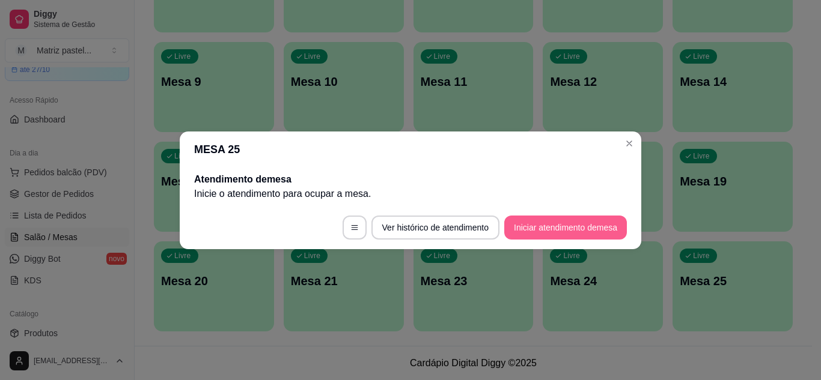
click at [594, 239] on button "Iniciar atendimento de mesa" at bounding box center [565, 228] width 123 height 24
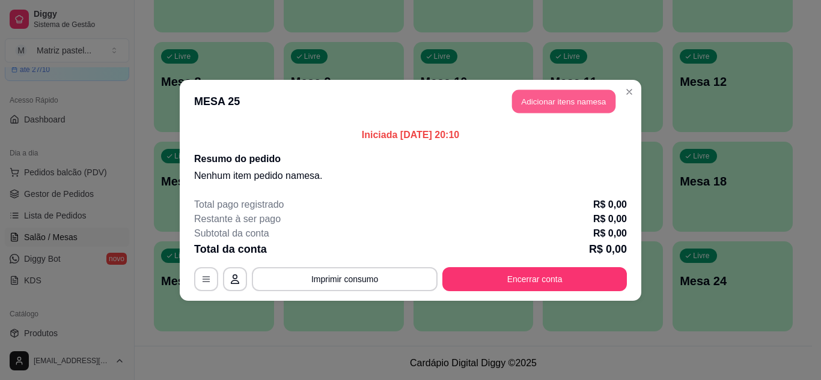
click at [560, 94] on button "Adicionar itens na mesa" at bounding box center [563, 101] width 103 height 23
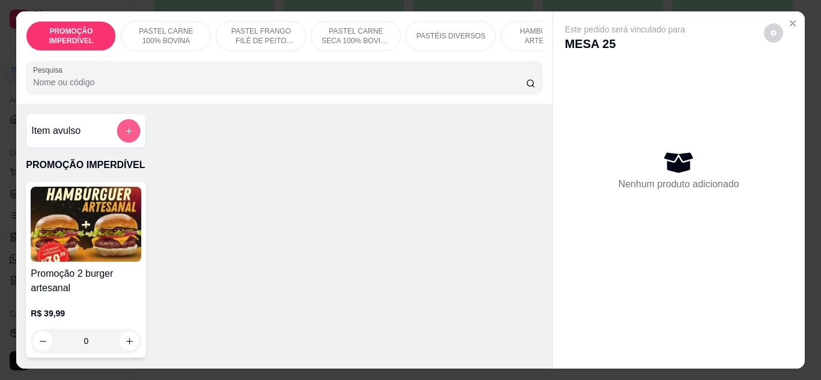
click at [129, 136] on button "add-separate-item" at bounding box center [128, 131] width 23 height 23
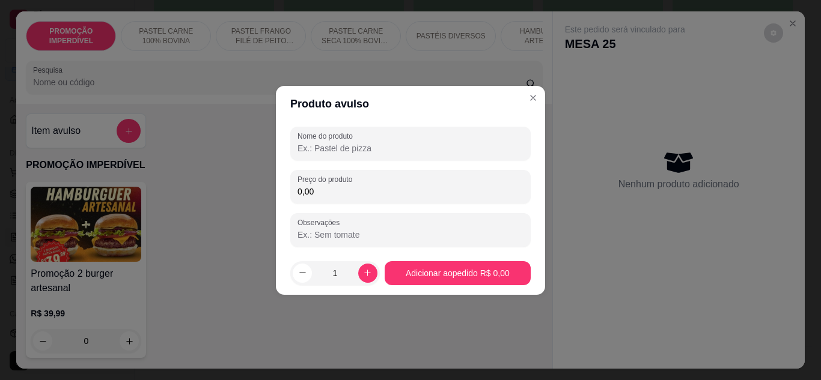
click at [356, 147] on input "Nome do produto" at bounding box center [410, 148] width 226 height 12
click at [329, 150] on input "Nome do produto" at bounding box center [410, 148] width 226 height 12
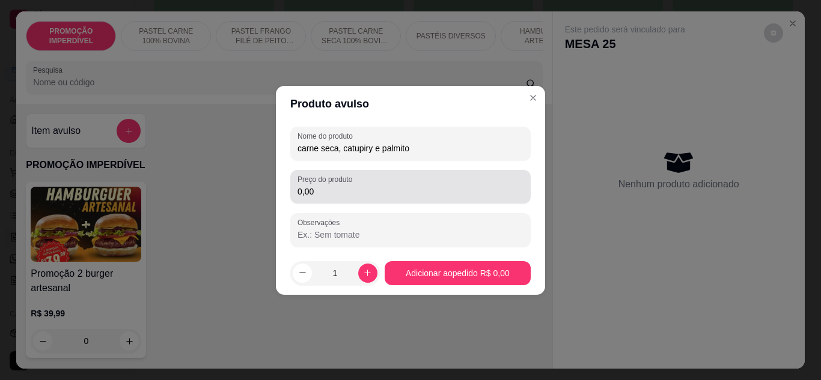
type input "carne seca, catupiry e palmito"
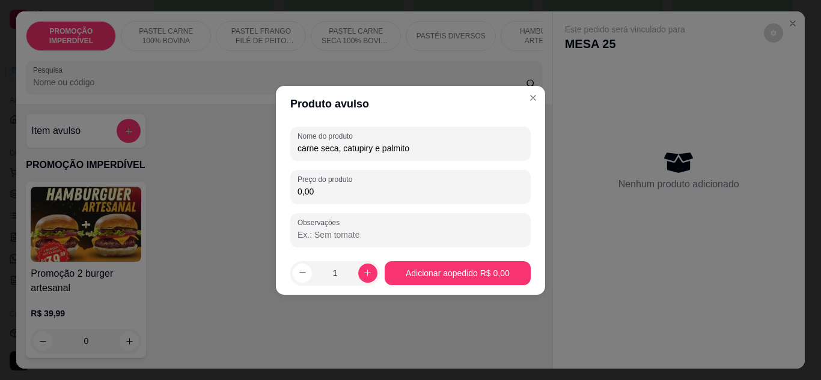
click at [366, 190] on input "0,00" at bounding box center [410, 192] width 226 height 12
type input "24,99"
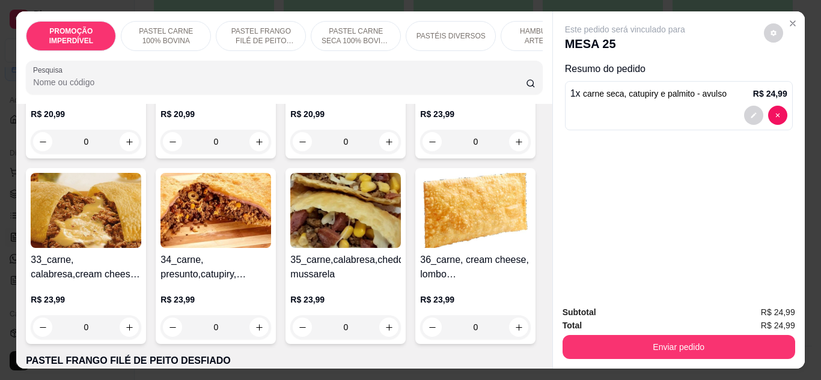
scroll to position [781, 0]
click at [160, 153] on div "0" at bounding box center [215, 141] width 111 height 24
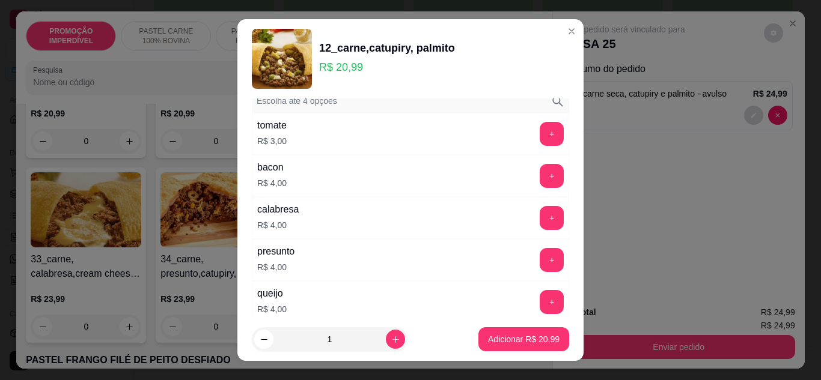
scroll to position [120, 0]
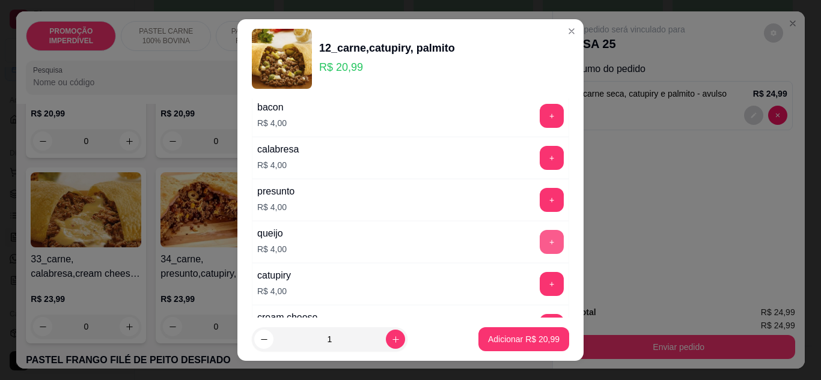
click at [539, 243] on button "+" at bounding box center [551, 242] width 24 height 24
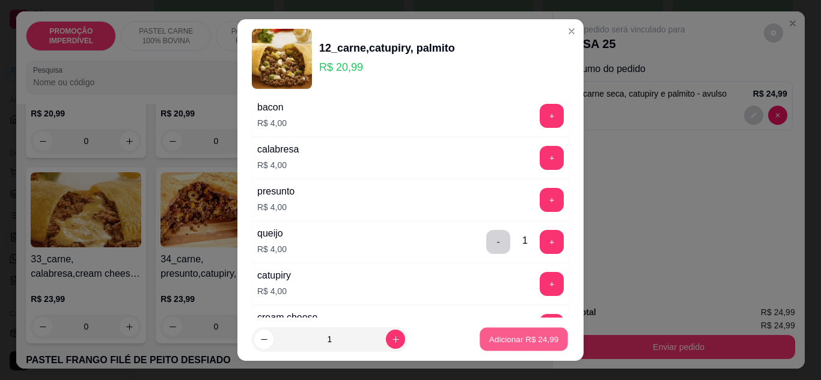
click at [508, 332] on button "Adicionar R$ 24,99" at bounding box center [523, 339] width 88 height 23
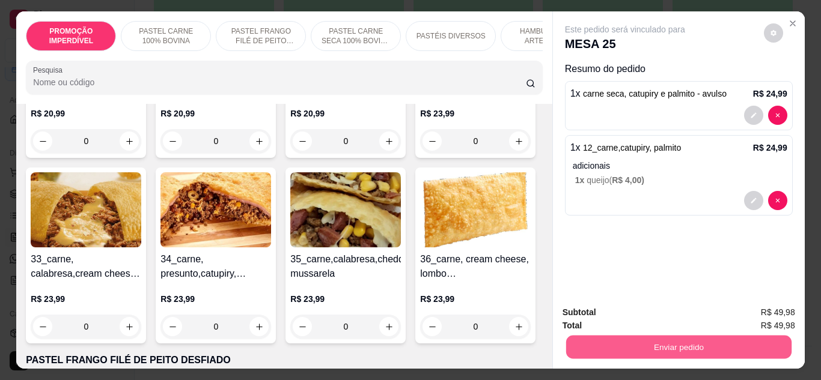
click at [622, 338] on button "Enviar pedido" at bounding box center [677, 347] width 225 height 23
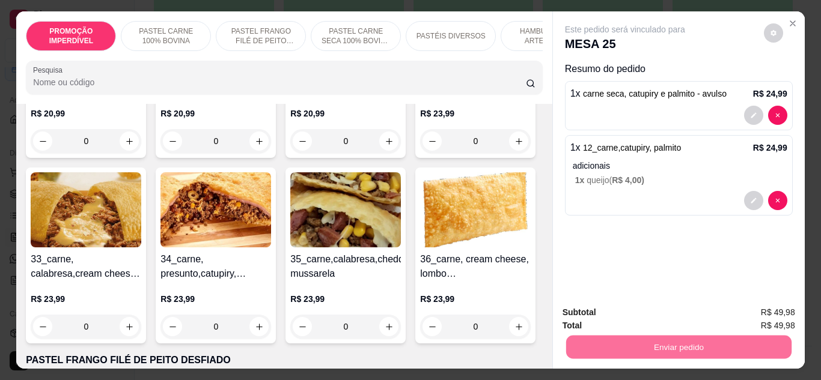
click at [759, 311] on button "Enviar pedido" at bounding box center [763, 313] width 66 height 22
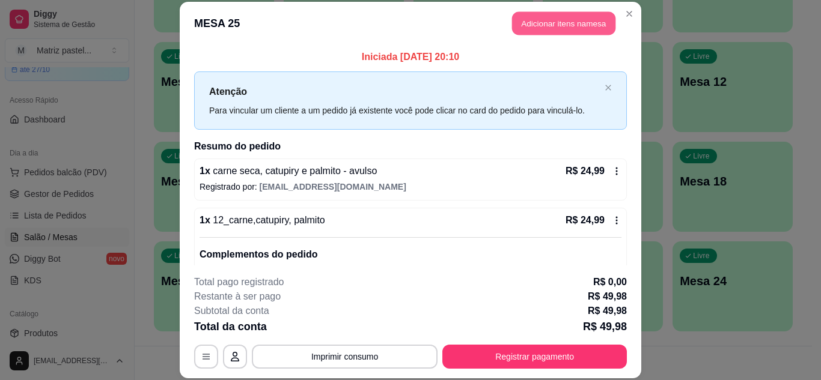
click at [530, 26] on button "Adicionar itens na mesa" at bounding box center [563, 23] width 103 height 23
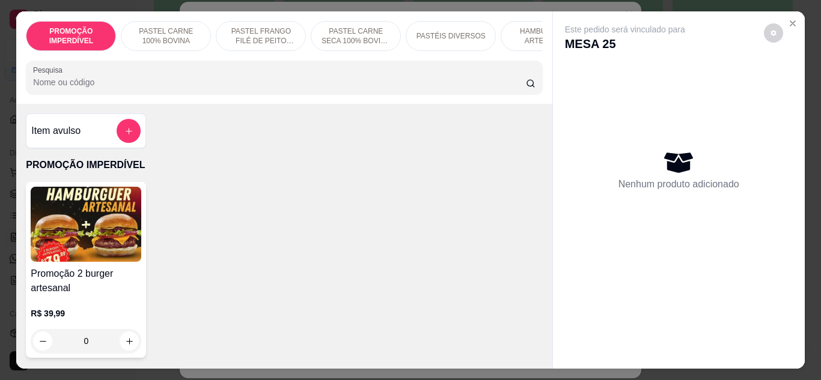
click at [319, 88] on input "Pesquisa" at bounding box center [279, 82] width 493 height 12
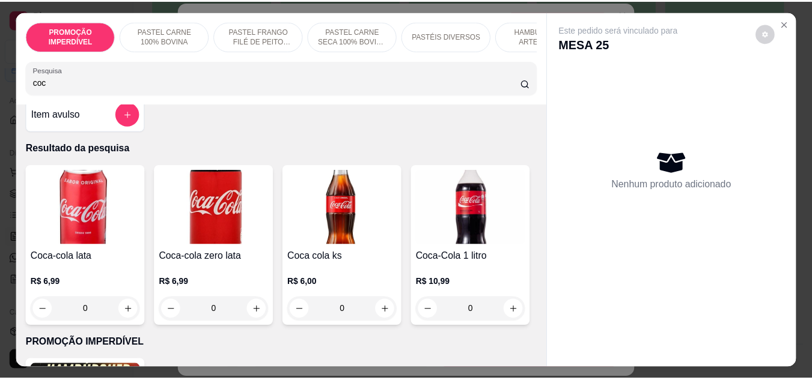
scroll to position [60, 0]
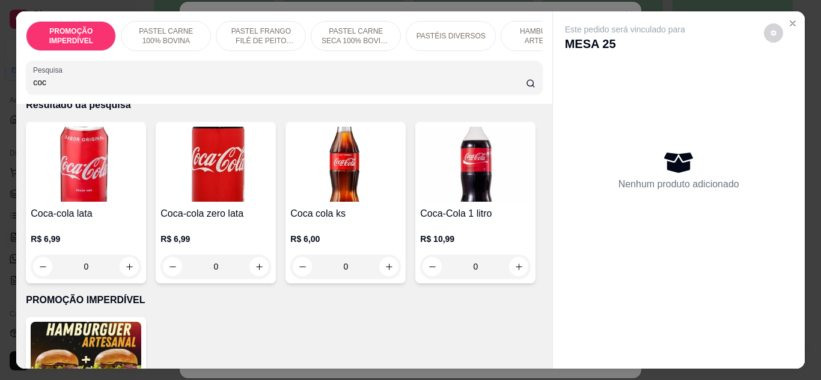
type input "coc"
click at [260, 258] on div "R$ 6,99 0" at bounding box center [215, 256] width 111 height 46
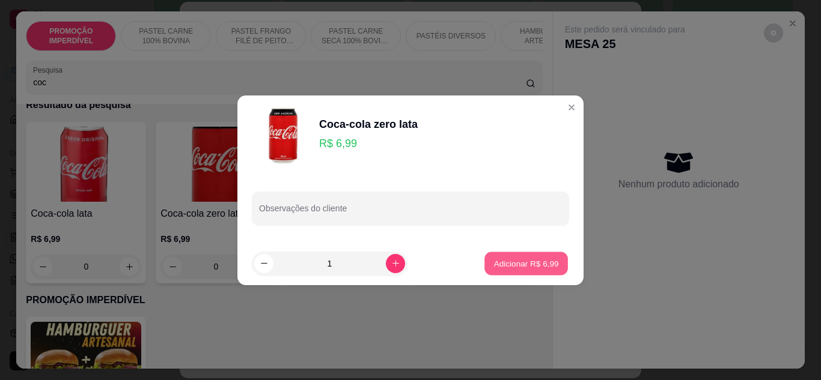
click at [515, 260] on p "Adicionar R$ 6,99" at bounding box center [525, 263] width 65 height 11
type input "1"
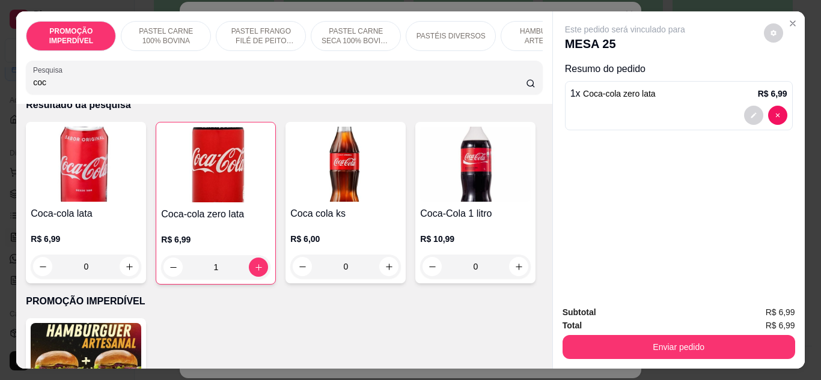
click at [649, 332] on div "Enviar pedido" at bounding box center [678, 345] width 232 height 27
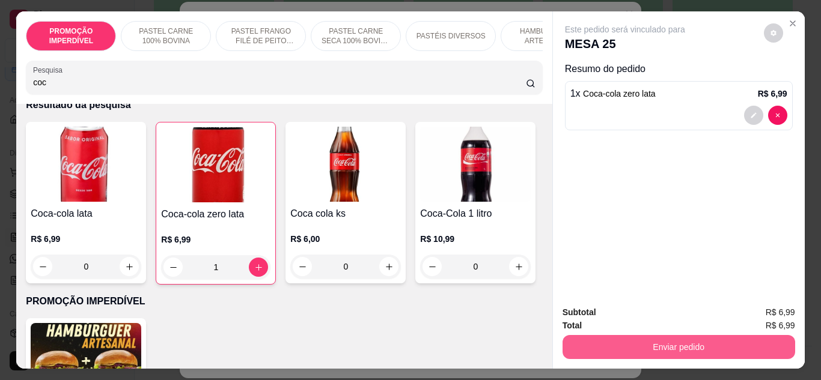
click at [660, 336] on button "Enviar pedido" at bounding box center [678, 347] width 232 height 24
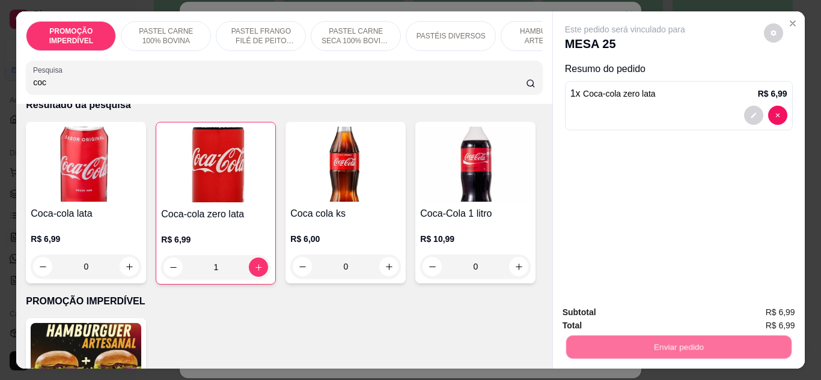
click at [776, 312] on button "Enviar pedido" at bounding box center [763, 313] width 68 height 23
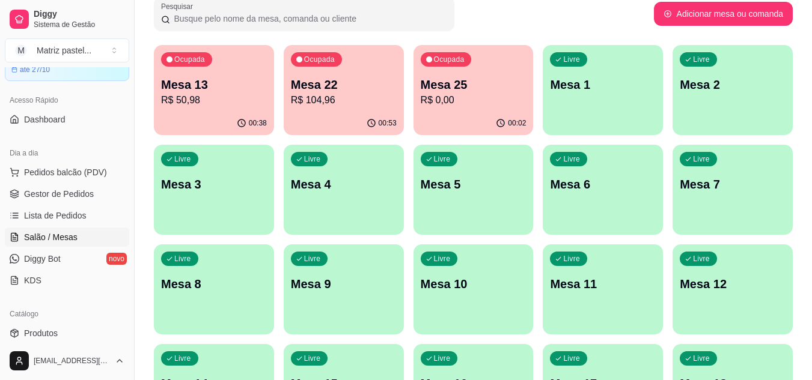
scroll to position [47, 0]
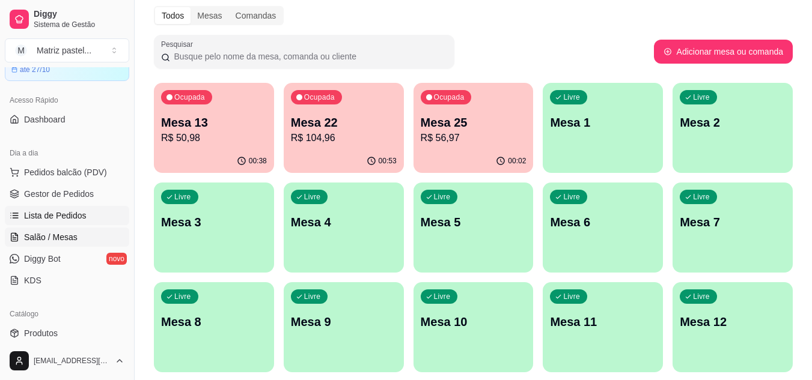
click at [43, 211] on span "Lista de Pedidos" at bounding box center [55, 216] width 62 height 12
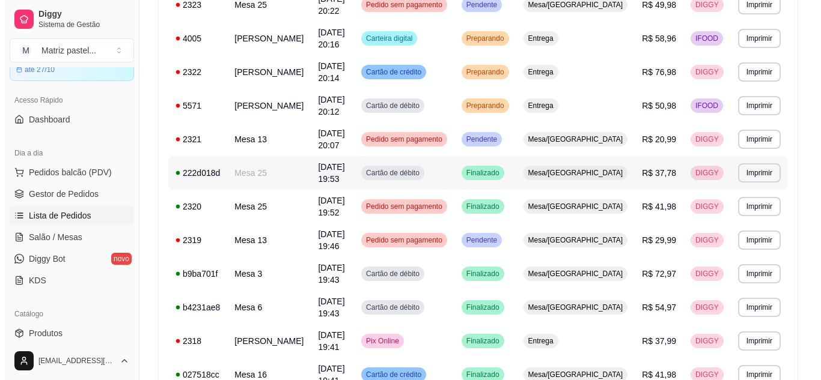
scroll to position [240, 0]
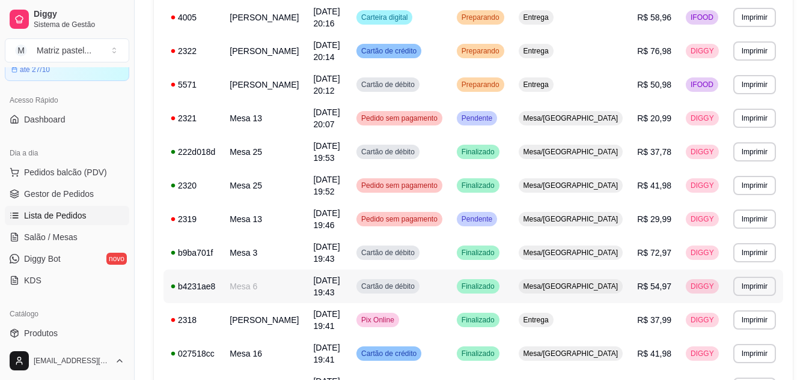
click at [503, 280] on td "Finalizado" at bounding box center [480, 287] width 62 height 34
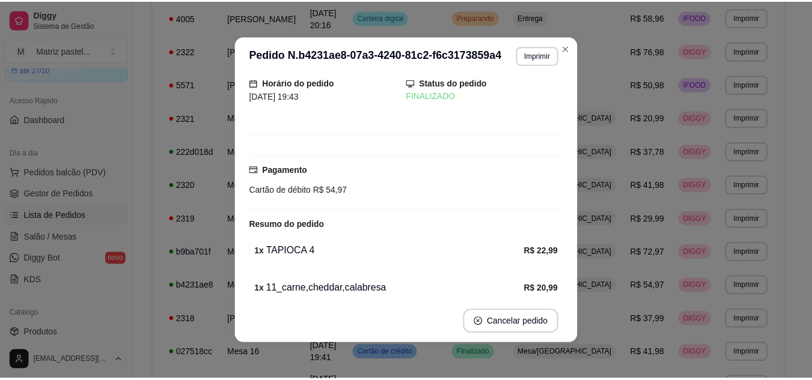
scroll to position [120, 0]
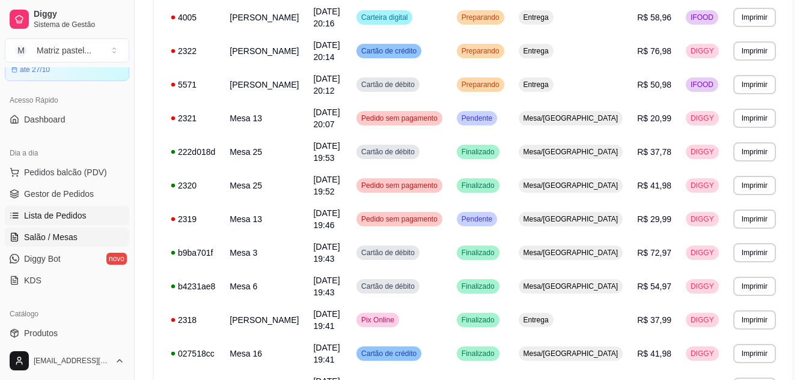
click at [53, 234] on span "Salão / Mesas" at bounding box center [50, 237] width 53 height 12
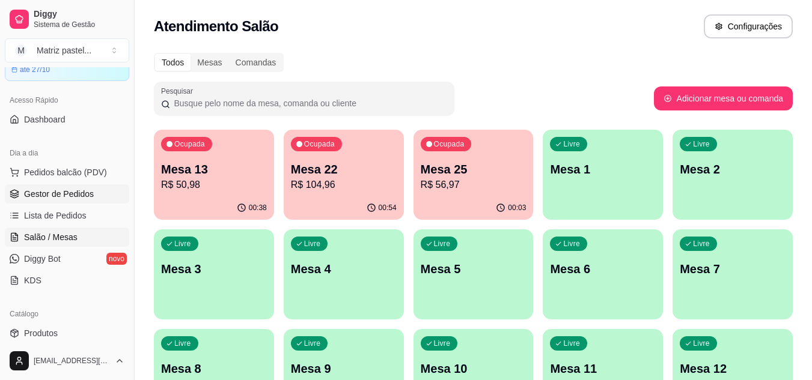
click at [80, 188] on span "Gestor de Pedidos" at bounding box center [59, 194] width 70 height 12
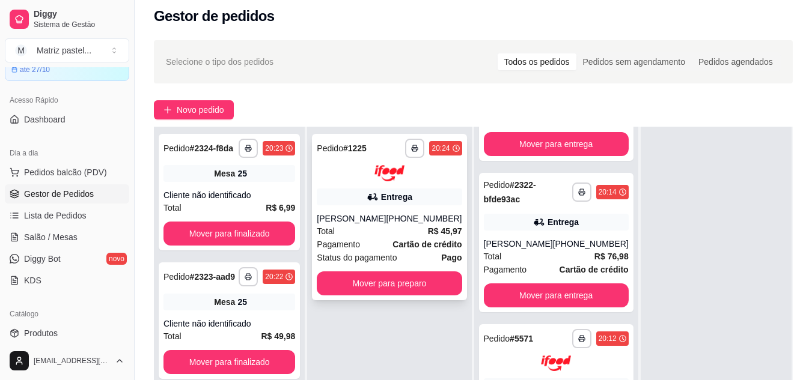
scroll to position [60, 0]
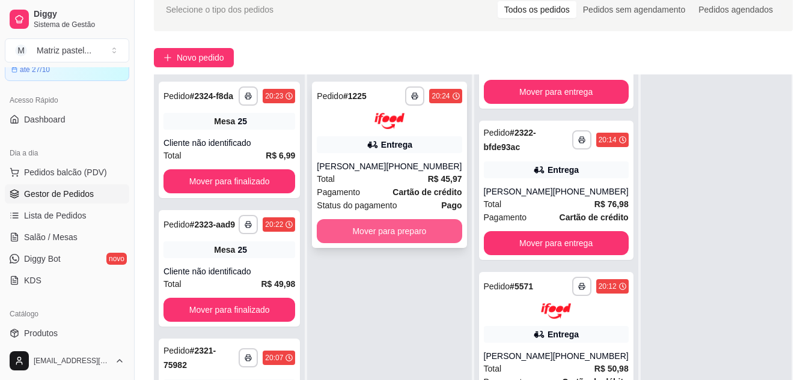
click at [438, 231] on button "Mover para preparo" at bounding box center [389, 231] width 145 height 24
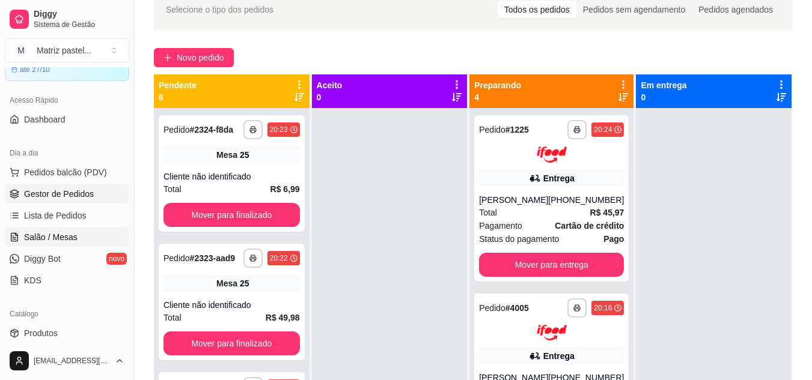
click at [84, 234] on link "Salão / Mesas" at bounding box center [67, 237] width 124 height 19
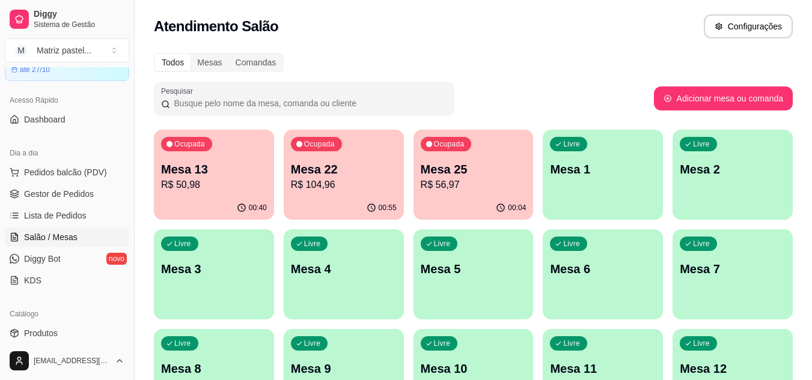
click at [421, 169] on div "Ocupada Mesa 25 R$ 56,97" at bounding box center [473, 163] width 120 height 67
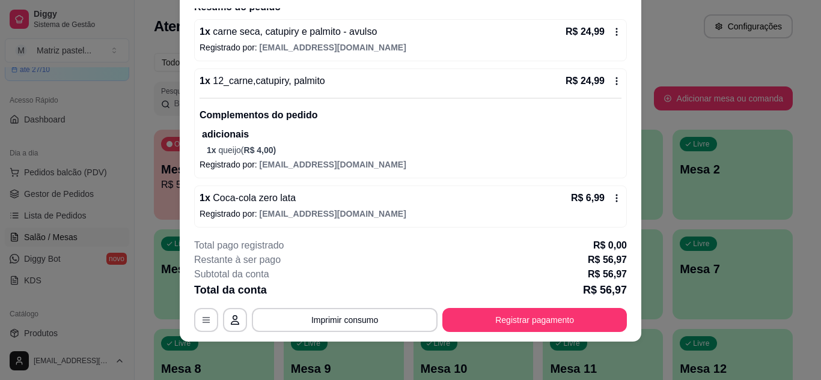
scroll to position [106, 0]
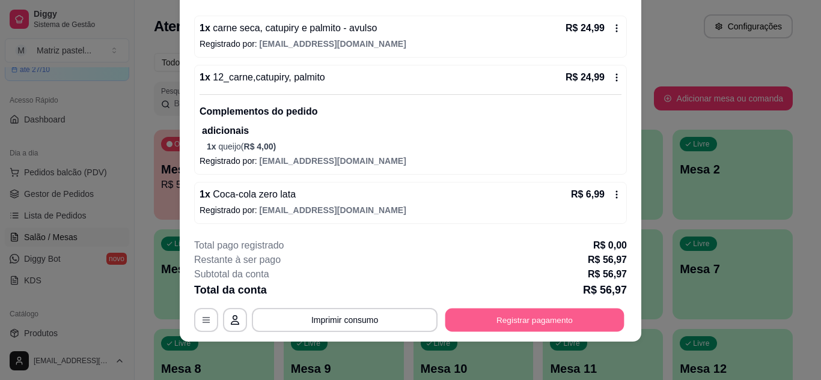
click at [512, 318] on button "Registrar pagamento" at bounding box center [534, 319] width 179 height 23
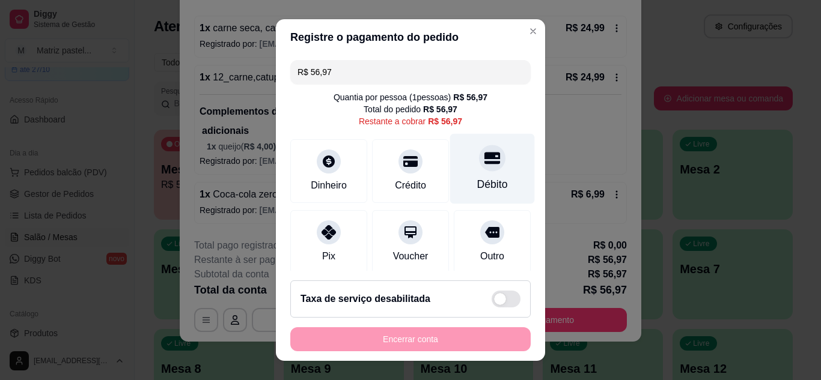
click at [477, 177] on div "Débito" at bounding box center [492, 185] width 31 height 16
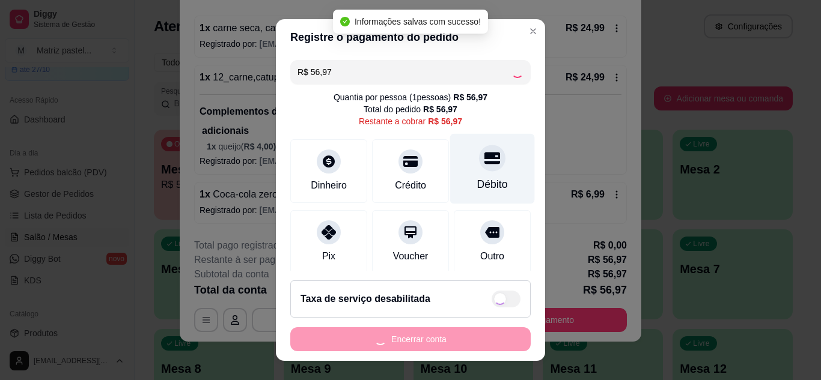
type input "R$ 0,00"
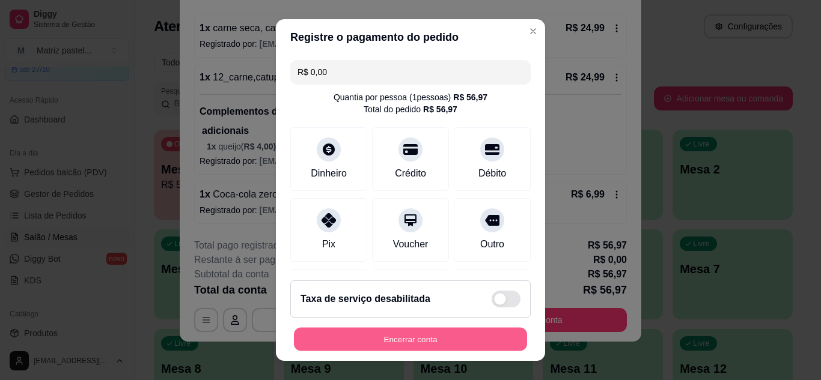
click at [384, 330] on button "Encerrar conta" at bounding box center [410, 339] width 233 height 23
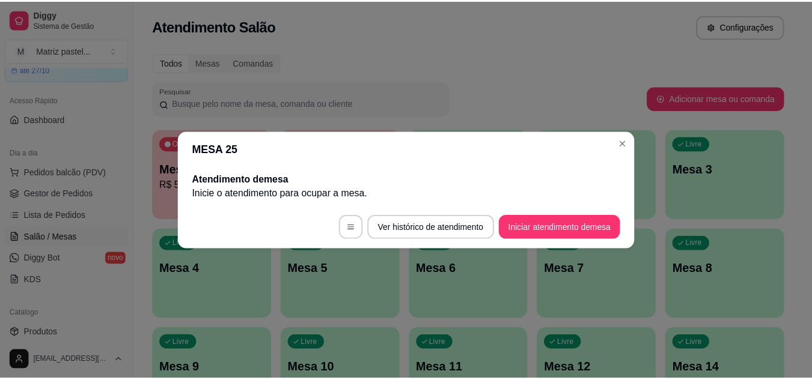
scroll to position [0, 0]
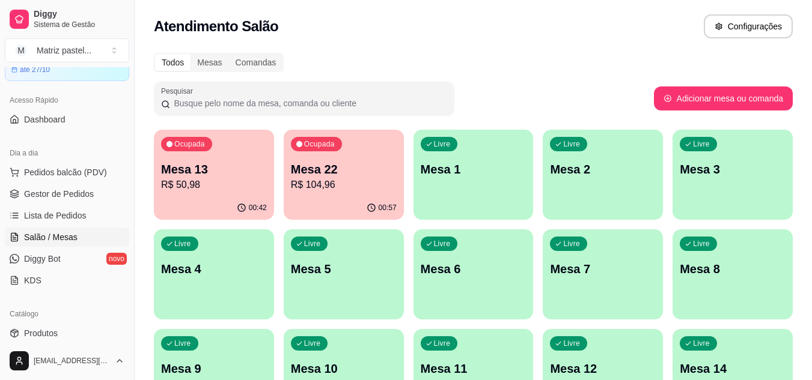
click at [174, 161] on p "Mesa 13" at bounding box center [214, 169] width 106 height 17
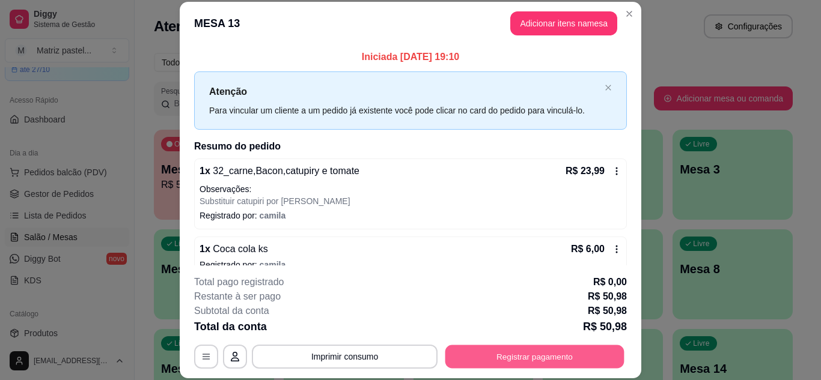
click at [529, 360] on button "Registrar pagamento" at bounding box center [534, 356] width 179 height 23
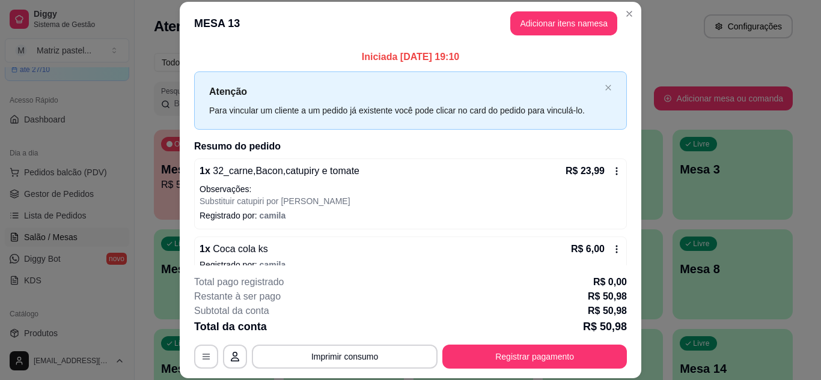
click at [408, 171] on div "Crédito" at bounding box center [410, 168] width 85 height 70
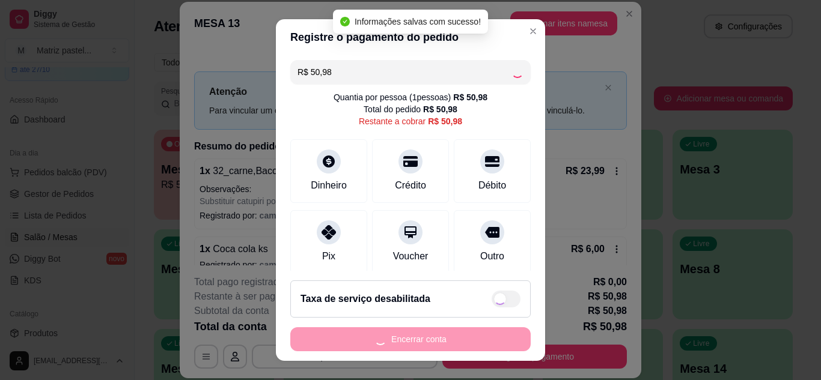
type input "R$ 0,00"
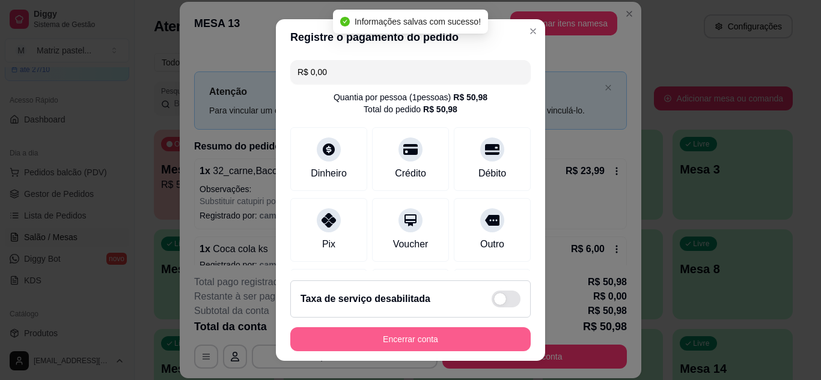
click at [466, 348] on button "Encerrar conta" at bounding box center [410, 339] width 240 height 24
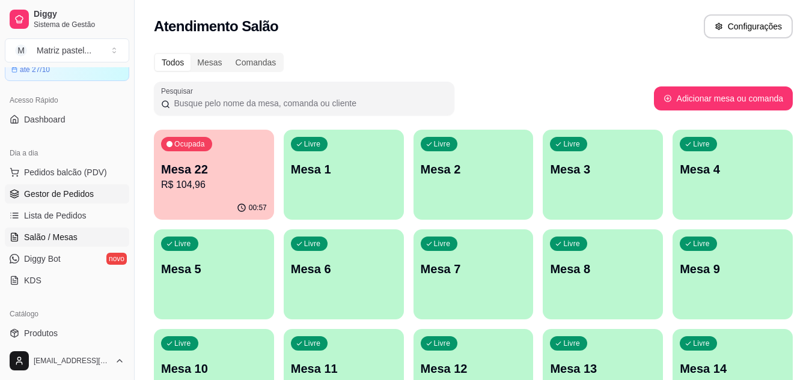
click at [67, 196] on span "Gestor de Pedidos" at bounding box center [59, 194] width 70 height 12
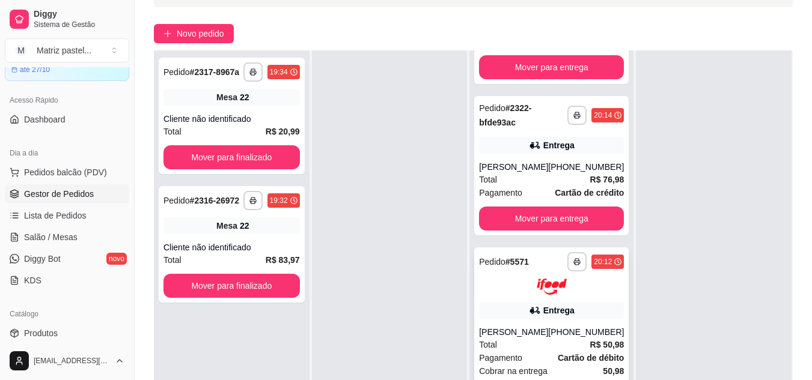
scroll to position [120, 0]
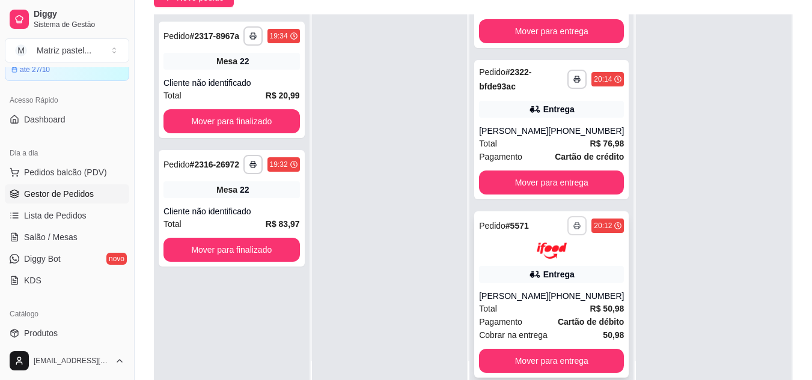
click at [575, 226] on rect "button" at bounding box center [577, 227] width 4 height 2
click at [545, 254] on button "IMPRESSORA" at bounding box center [527, 255] width 87 height 19
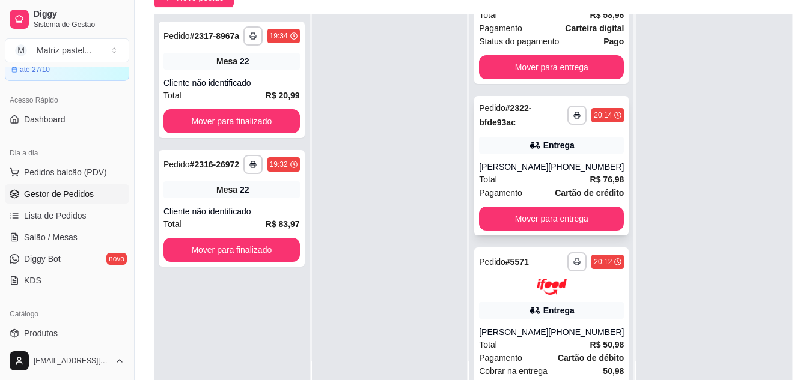
click at [567, 110] on button "button" at bounding box center [576, 115] width 19 height 19
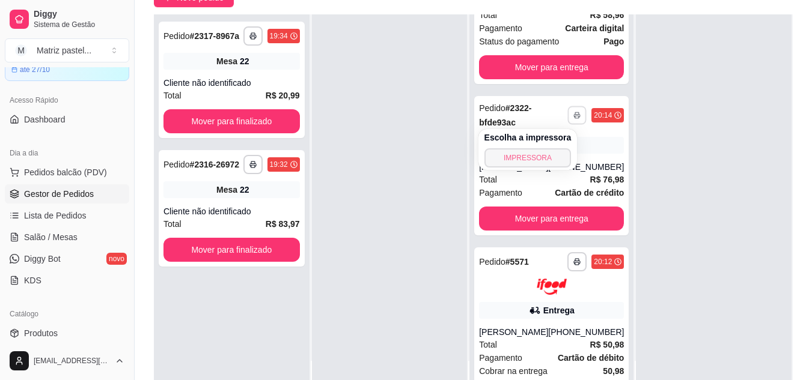
click at [539, 157] on button "IMPRESSORA" at bounding box center [527, 157] width 87 height 19
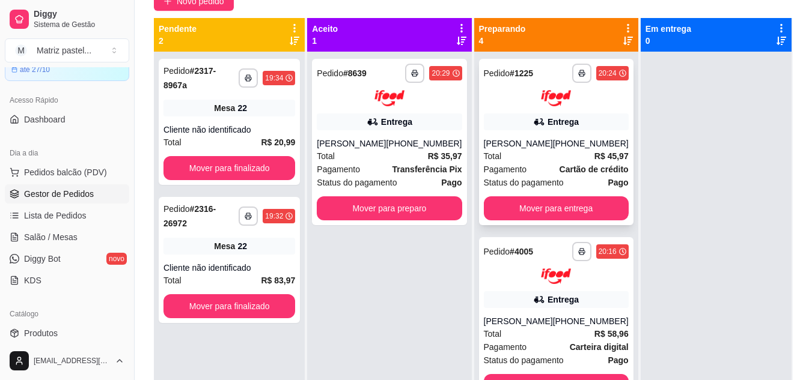
scroll to position [60, 0]
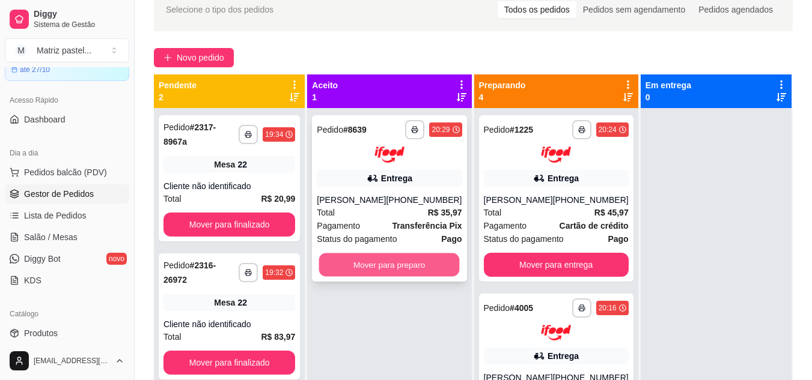
click at [356, 255] on button "Mover para preparo" at bounding box center [389, 264] width 141 height 23
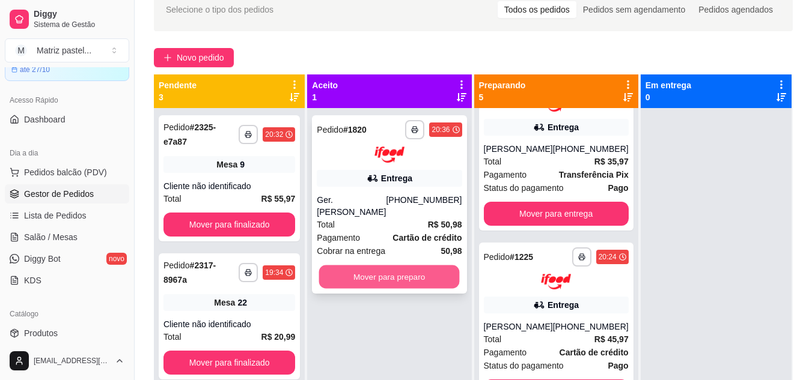
click at [360, 265] on button "Mover para preparo" at bounding box center [389, 276] width 141 height 23
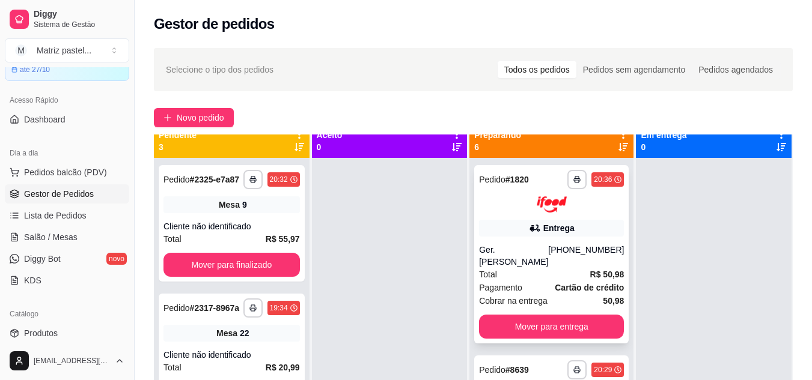
scroll to position [0, 0]
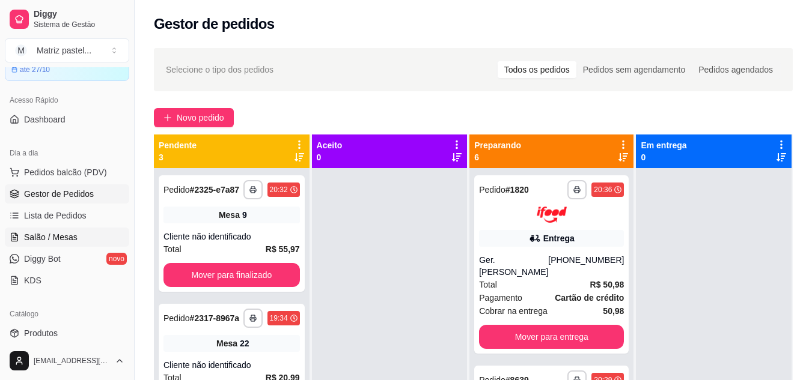
click at [76, 242] on link "Salão / Mesas" at bounding box center [67, 237] width 124 height 19
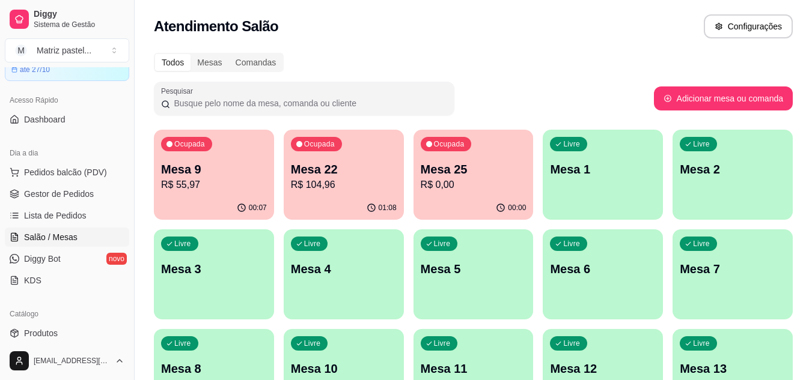
click at [485, 201] on div "00:00" at bounding box center [473, 207] width 120 height 23
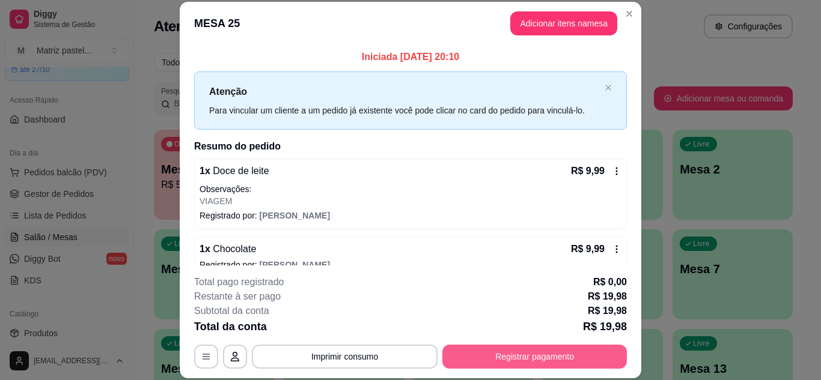
click at [506, 359] on button "Registrar pagamento" at bounding box center [534, 357] width 184 height 24
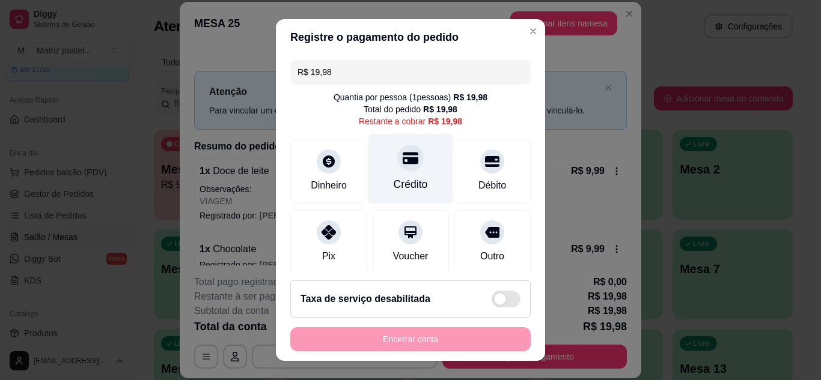
click at [393, 177] on div "Crédito" at bounding box center [410, 185] width 34 height 16
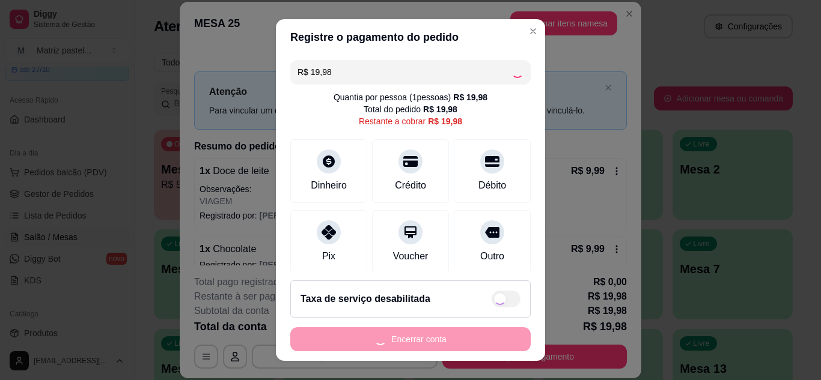
type input "R$ 0,00"
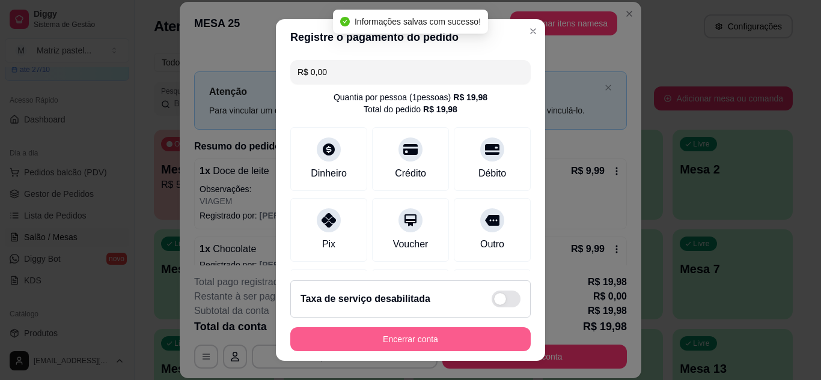
click at [421, 343] on button "Encerrar conta" at bounding box center [410, 339] width 240 height 24
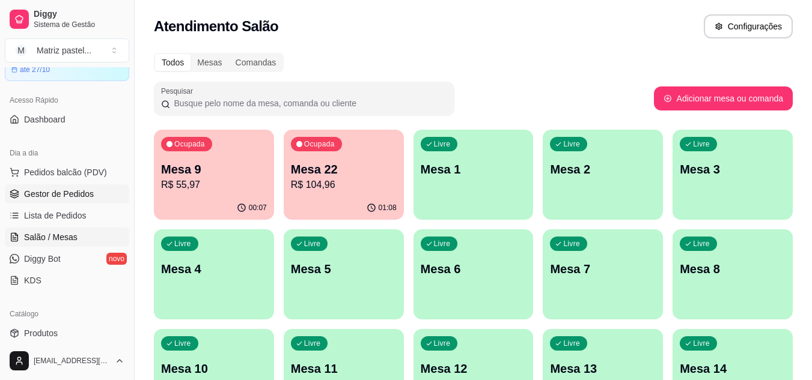
click at [24, 190] on span "Gestor de Pedidos" at bounding box center [59, 194] width 70 height 12
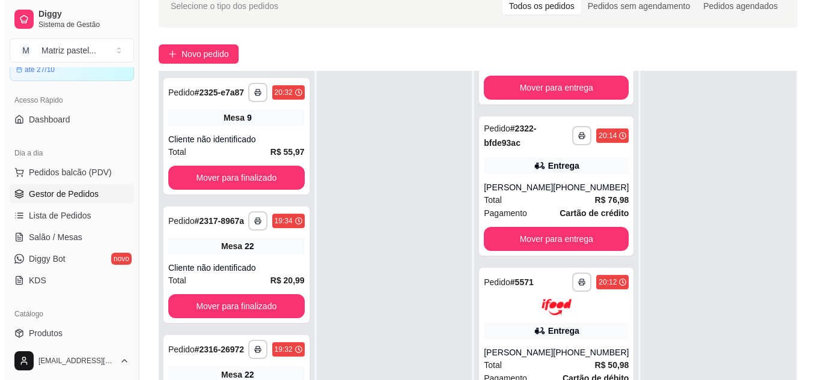
scroll to position [180, 0]
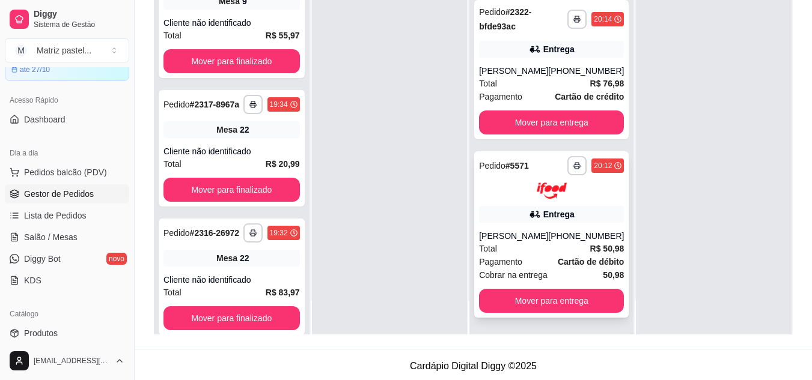
click at [488, 238] on div "[PERSON_NAME]" at bounding box center [513, 236] width 69 height 12
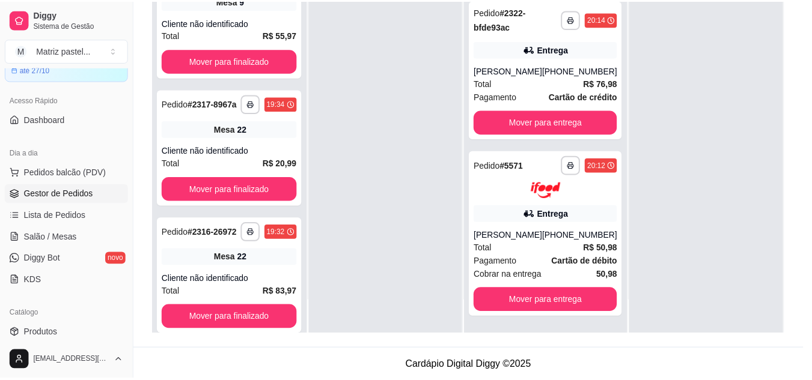
scroll to position [60, 0]
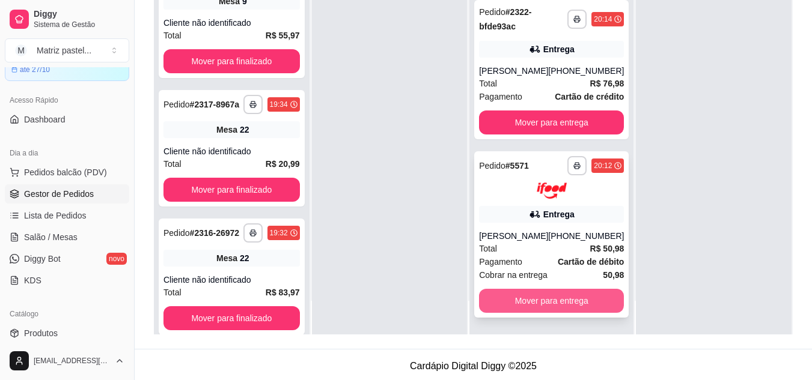
click at [544, 301] on button "Mover para entrega" at bounding box center [551, 301] width 145 height 24
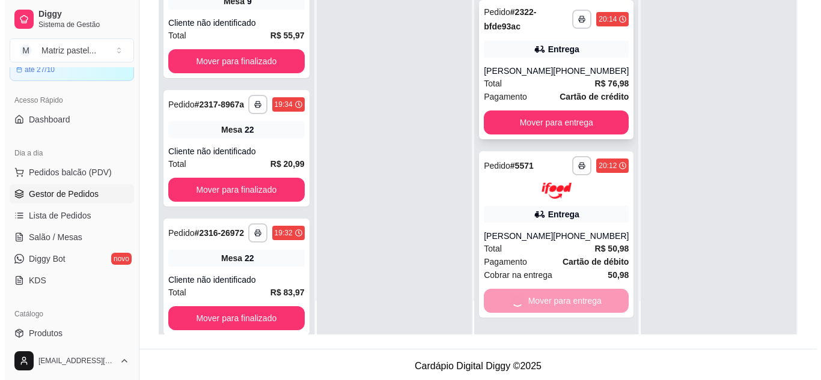
scroll to position [520, 0]
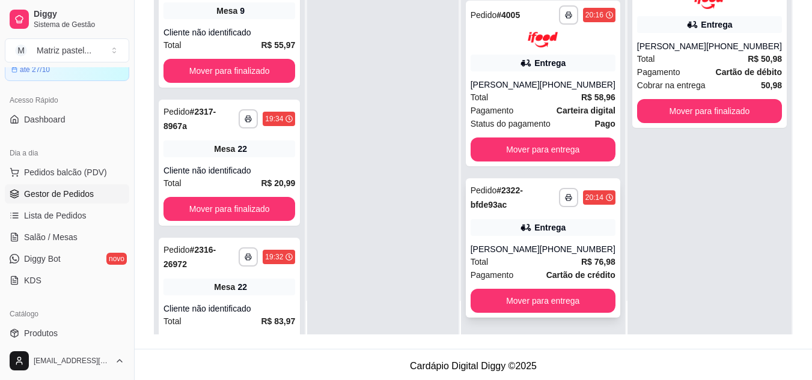
click at [529, 244] on div "[PERSON_NAME]" at bounding box center [504, 249] width 69 height 12
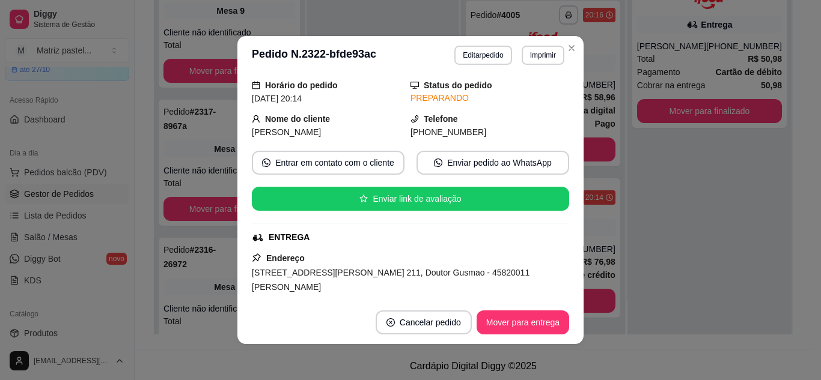
scroll to position [120, 0]
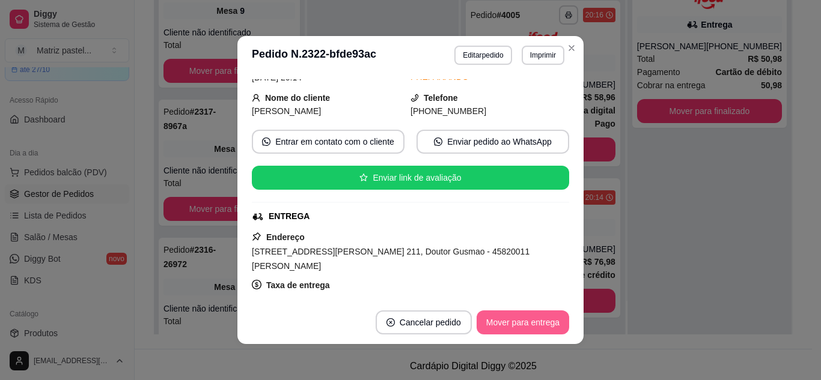
click at [517, 320] on button "Mover para entrega" at bounding box center [522, 323] width 93 height 24
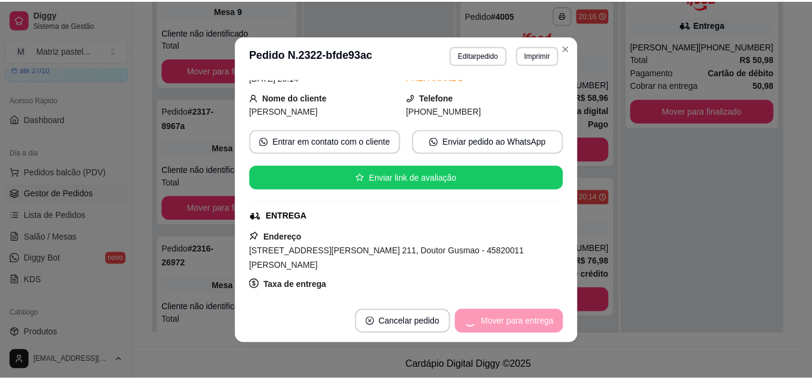
scroll to position [356, 0]
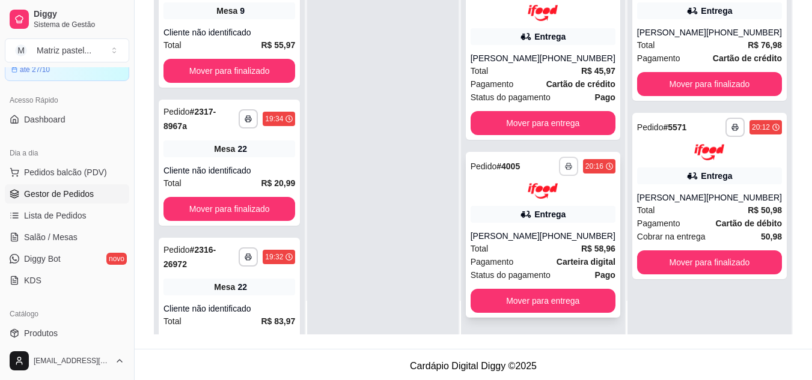
click at [565, 168] on icon "button" at bounding box center [568, 166] width 7 height 7
click at [544, 213] on button "IMPRESSORA" at bounding box center [527, 208] width 87 height 19
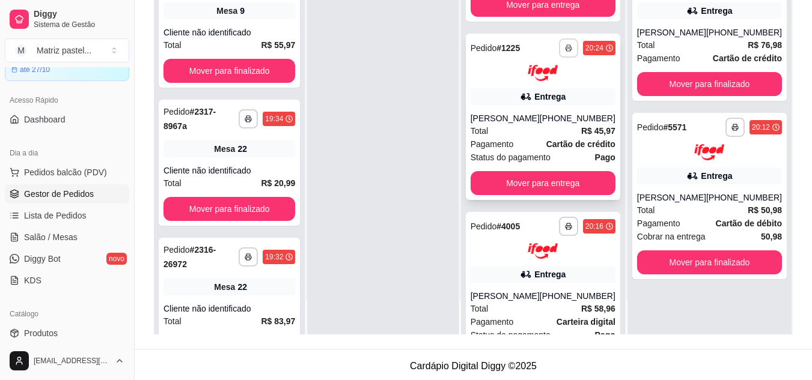
click at [559, 46] on button "button" at bounding box center [568, 47] width 19 height 19
click at [545, 93] on button "IMPRESSORA" at bounding box center [527, 89] width 87 height 19
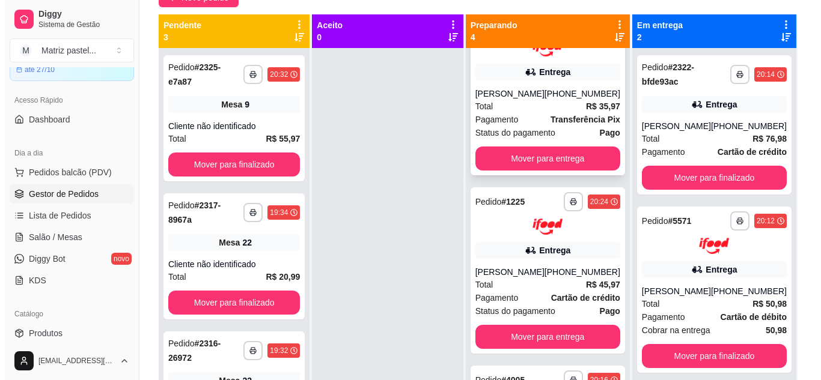
scroll to position [176, 0]
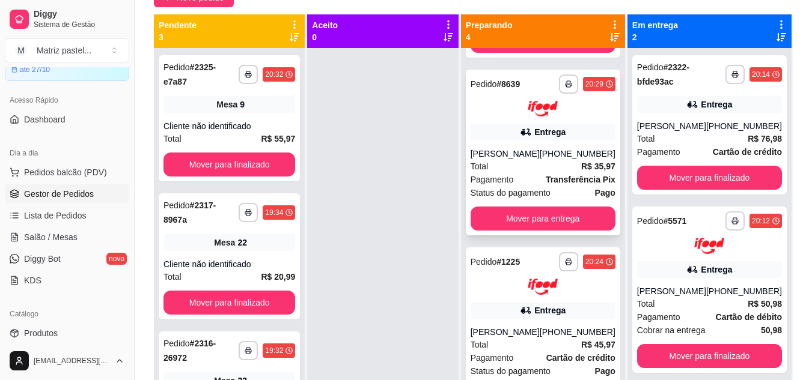
click at [538, 162] on div "Total R$ 35,97" at bounding box center [542, 166] width 145 height 13
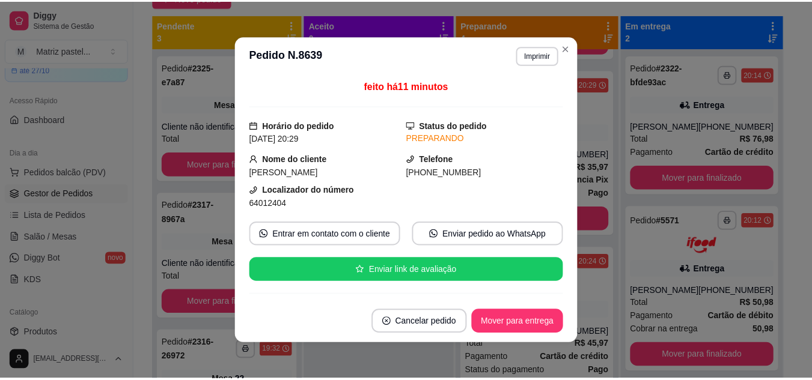
scroll to position [60, 0]
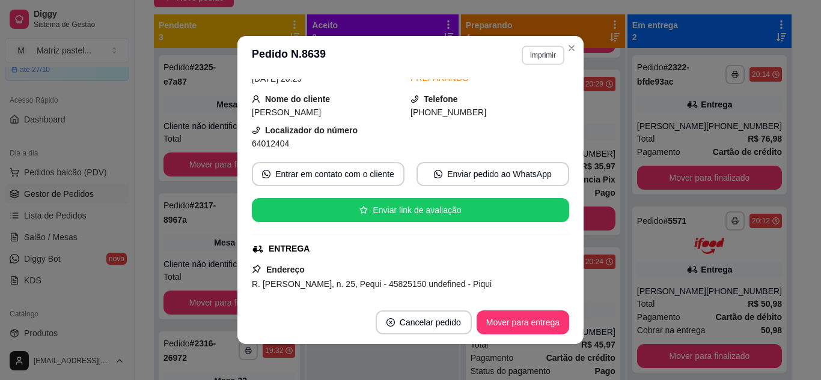
click at [549, 62] on button "Imprimir" at bounding box center [542, 55] width 43 height 19
click at [535, 95] on button "IMPRESSORA" at bounding box center [517, 97] width 87 height 19
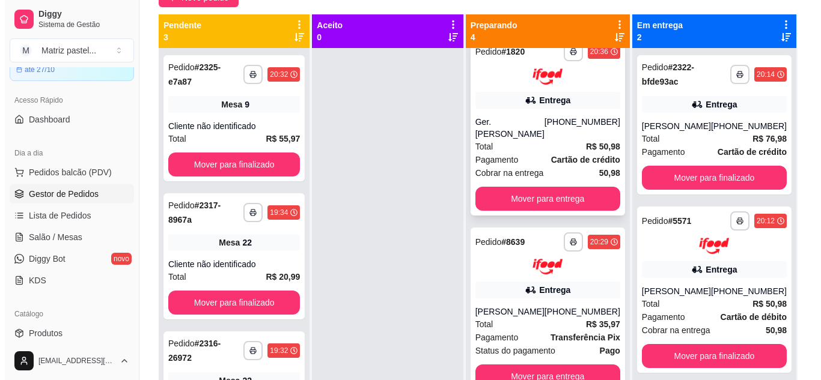
scroll to position [0, 0]
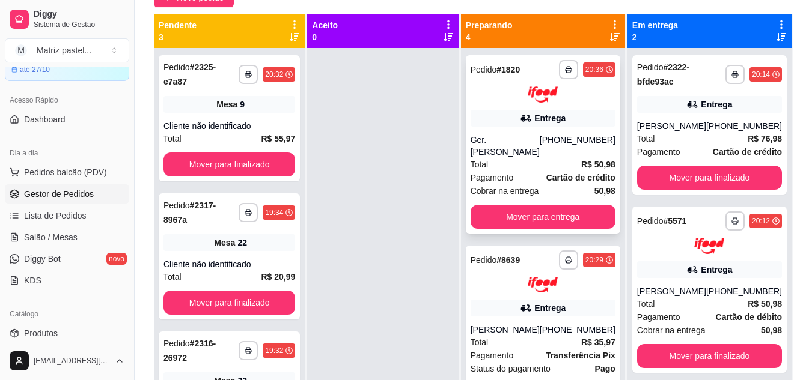
click at [529, 145] on div "Ger.[PERSON_NAME]" at bounding box center [504, 146] width 69 height 24
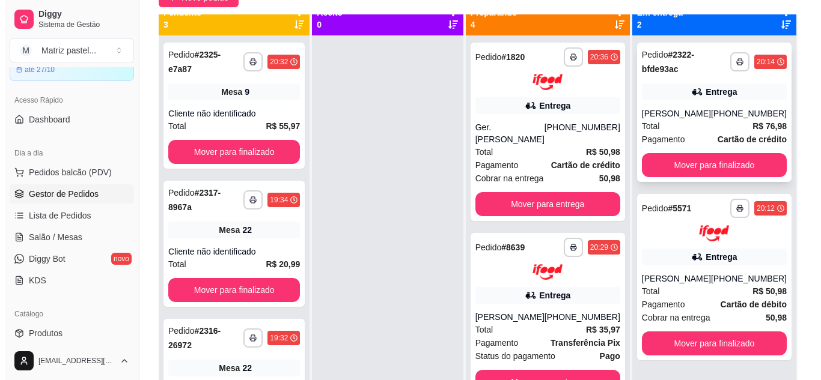
scroll to position [34, 0]
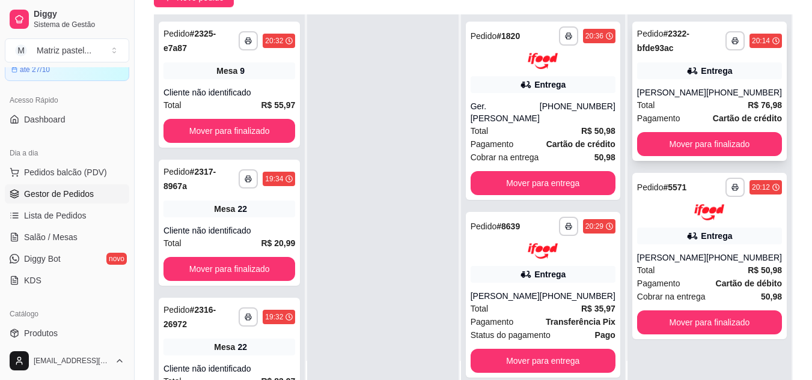
click at [678, 99] on div "[PERSON_NAME]" at bounding box center [671, 93] width 69 height 12
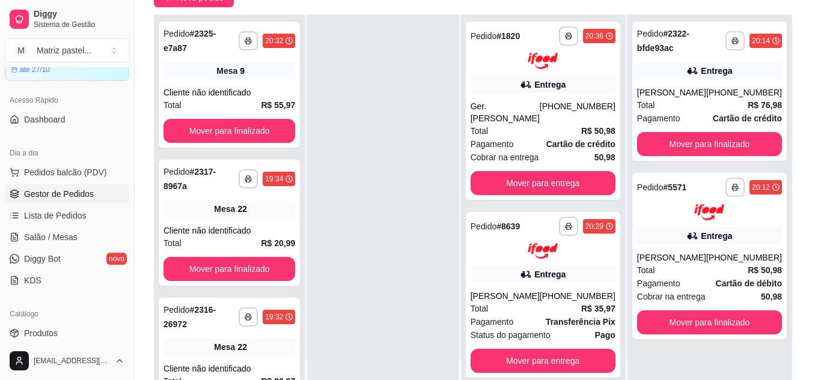
scroll to position [59, 0]
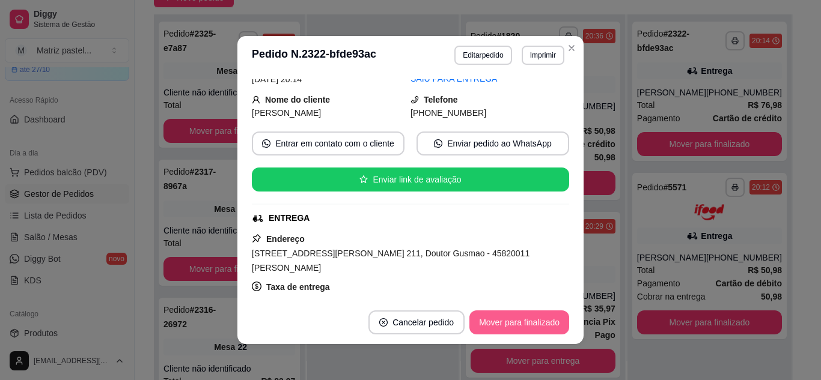
click at [504, 327] on button "Mover para finalizado" at bounding box center [519, 323] width 100 height 24
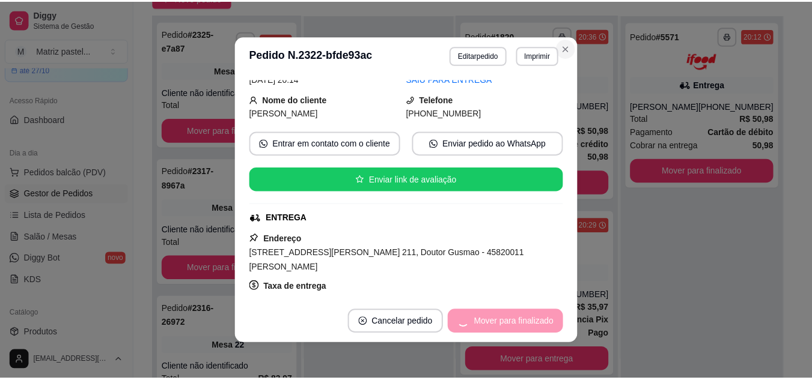
scroll to position [32, 0]
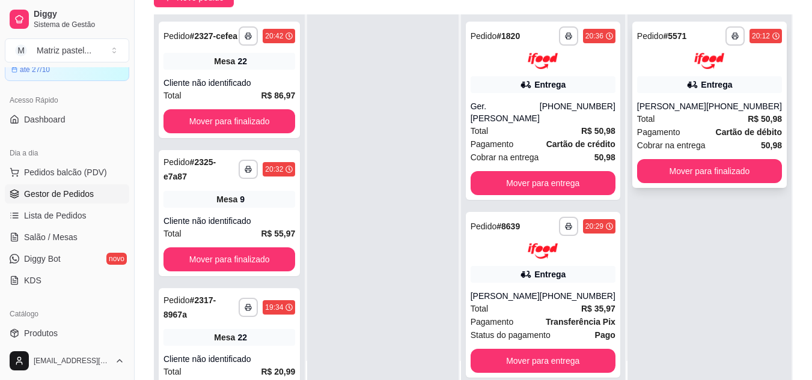
click at [678, 113] on div "Total R$ 50,98" at bounding box center [709, 118] width 145 height 13
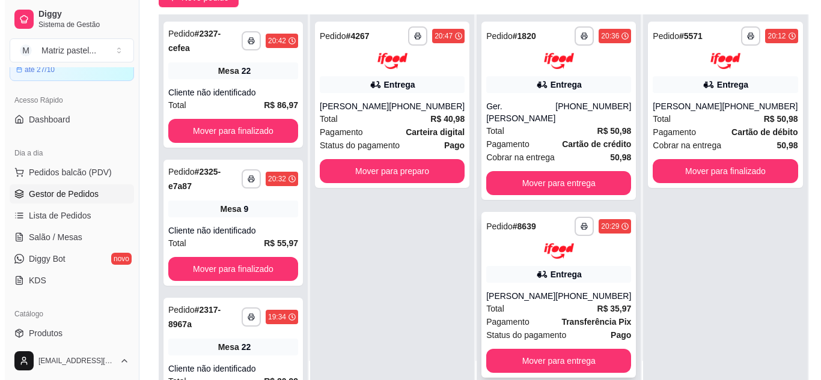
scroll to position [0, 0]
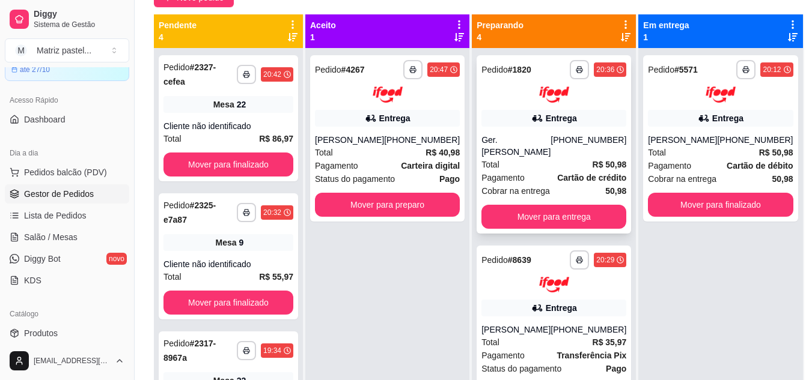
click at [526, 139] on div "Ger.[PERSON_NAME]" at bounding box center [515, 146] width 69 height 24
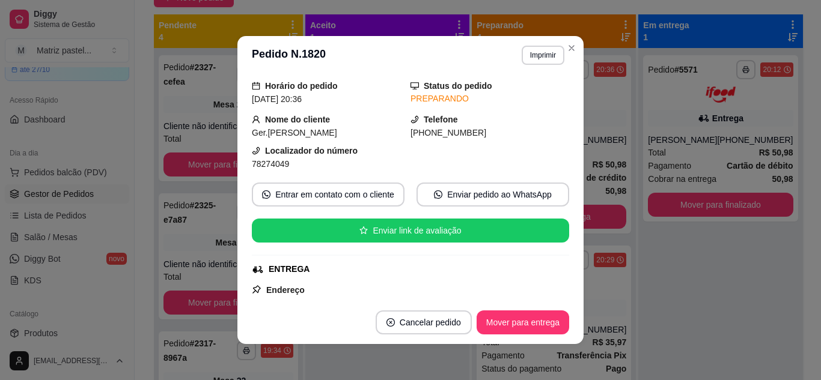
scroll to position [60, 0]
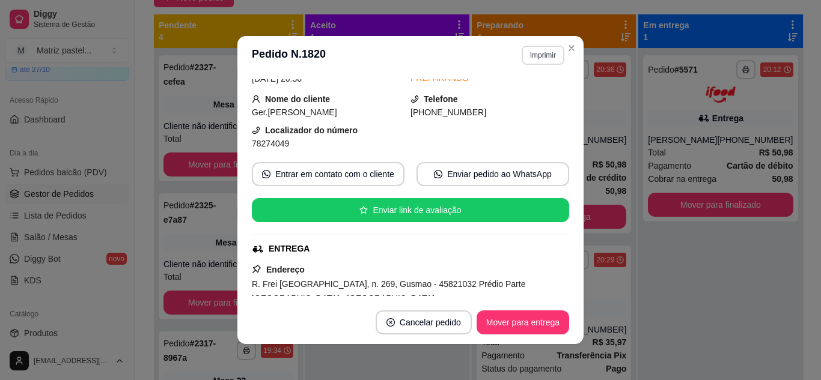
click at [538, 59] on button "Imprimir" at bounding box center [542, 55] width 43 height 19
click at [533, 93] on button "IMPRESSORA" at bounding box center [517, 97] width 84 height 19
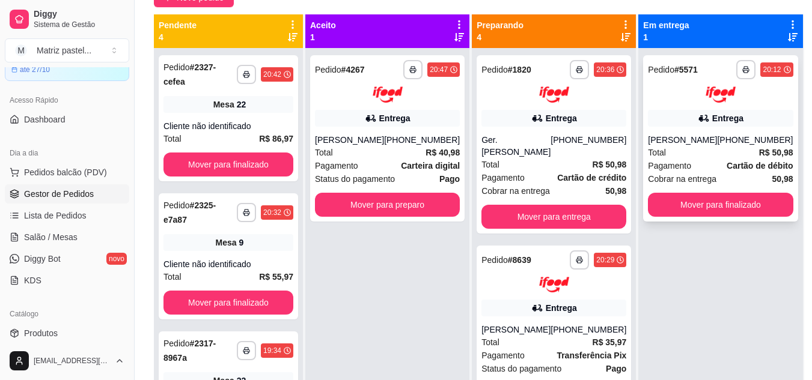
click at [733, 137] on div "[PHONE_NUMBER]" at bounding box center [755, 140] width 76 height 12
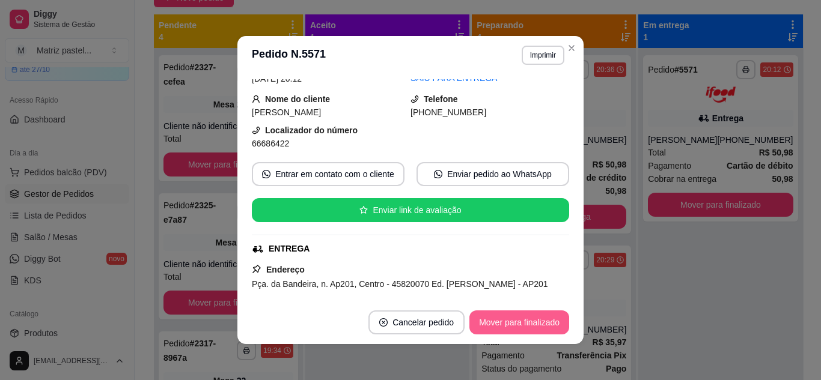
click at [517, 320] on button "Mover para finalizado" at bounding box center [519, 323] width 100 height 24
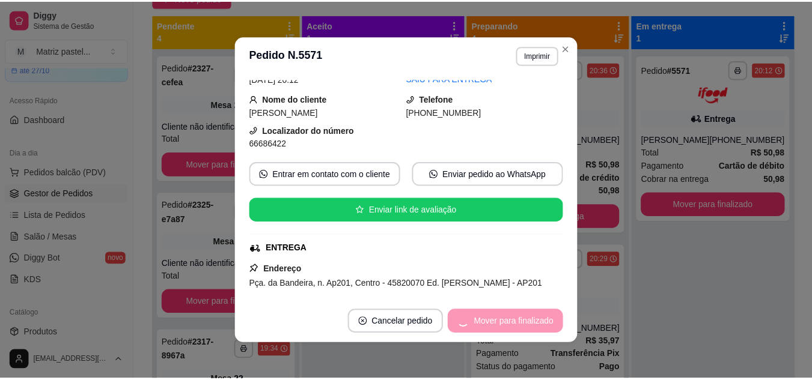
scroll to position [32, 0]
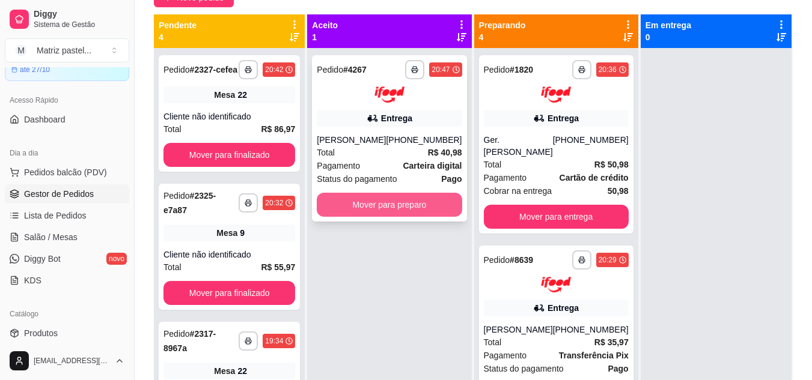
click at [399, 202] on button "Mover para preparo" at bounding box center [389, 205] width 145 height 24
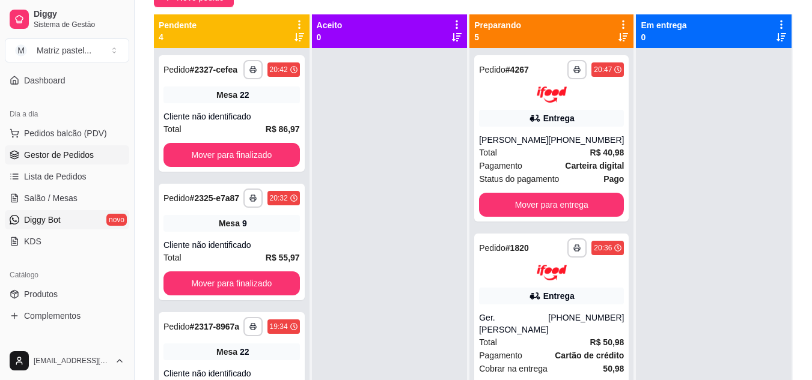
scroll to position [120, 0]
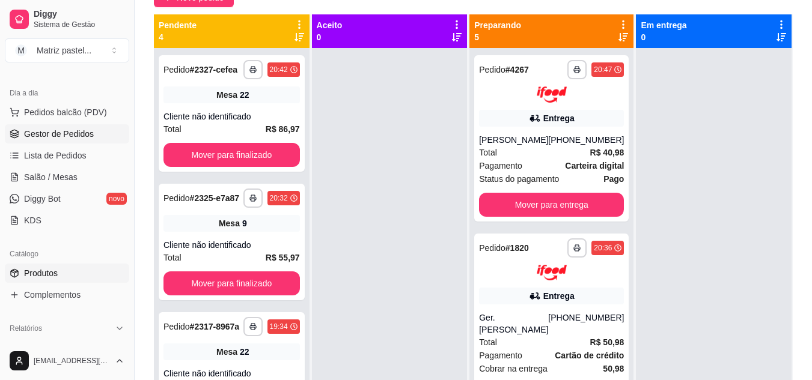
click at [72, 276] on link "Produtos" at bounding box center [67, 273] width 124 height 19
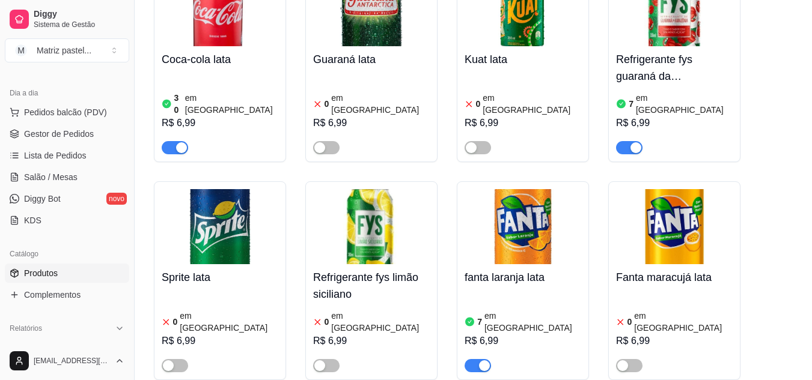
scroll to position [5963, 0]
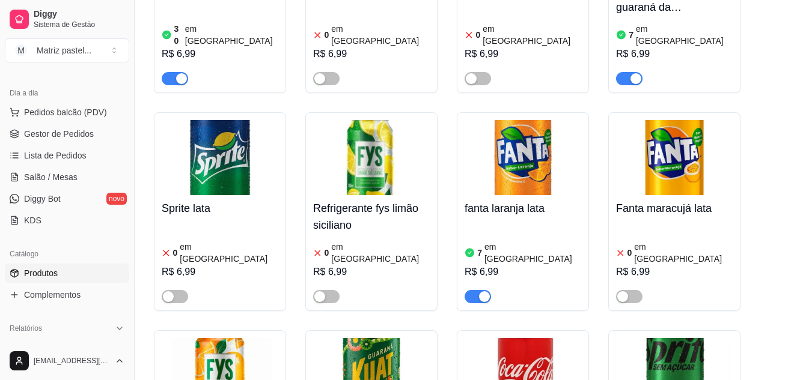
click at [79, 136] on span "Gestor de Pedidos" at bounding box center [59, 134] width 70 height 12
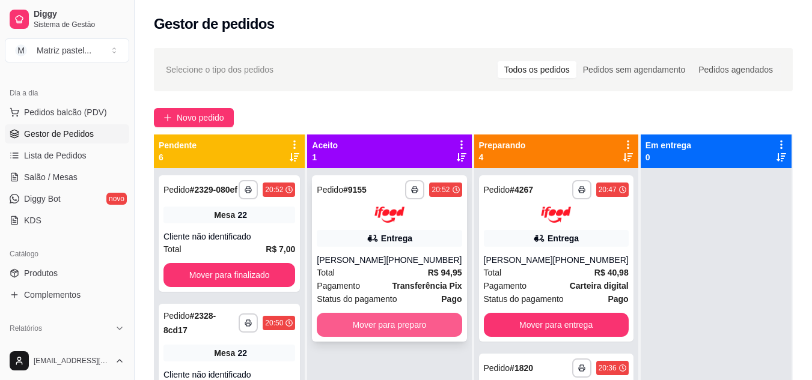
click at [385, 329] on button "Mover para preparo" at bounding box center [389, 325] width 145 height 24
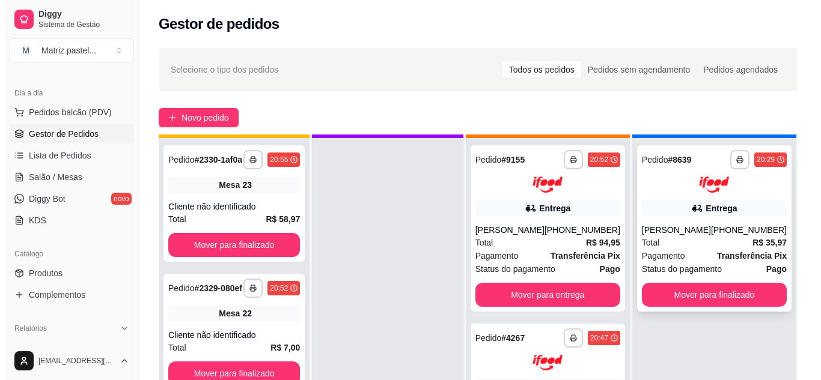
scroll to position [34, 0]
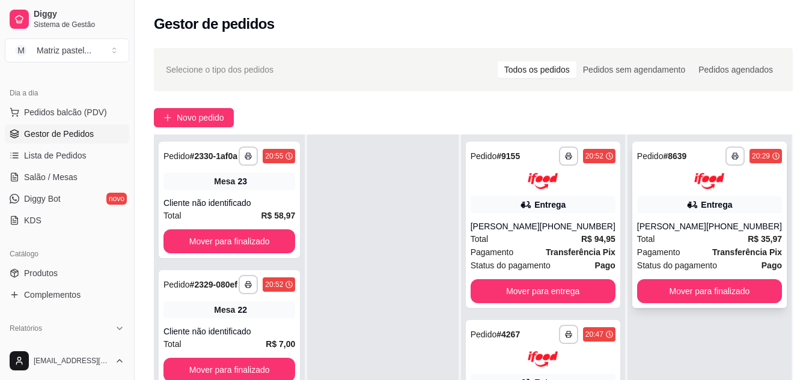
click at [696, 217] on div "**********" at bounding box center [709, 225] width 154 height 166
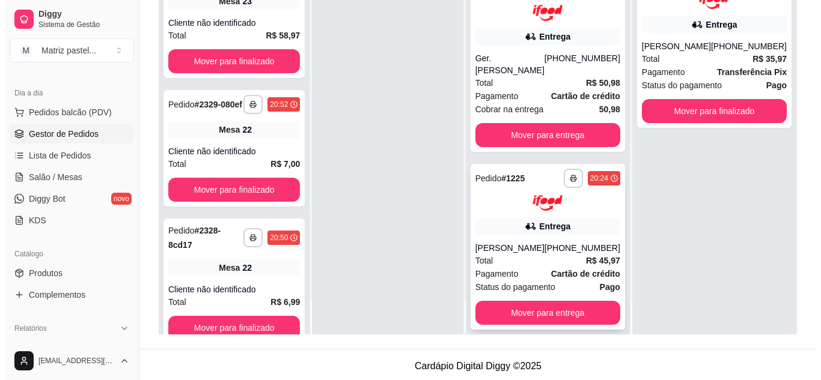
scroll to position [183, 0]
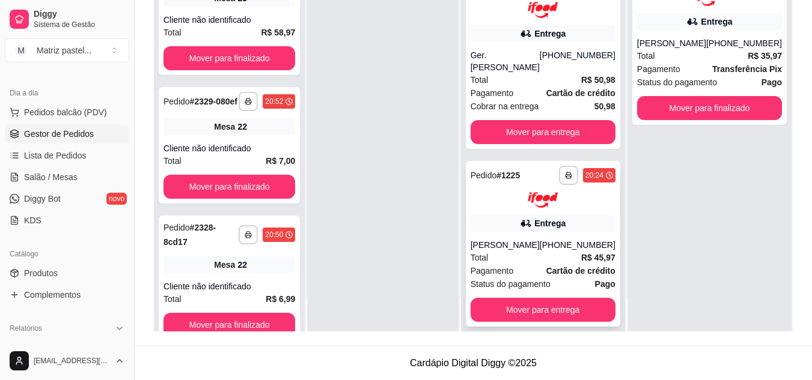
click at [511, 239] on div "[PERSON_NAME]" at bounding box center [504, 245] width 69 height 12
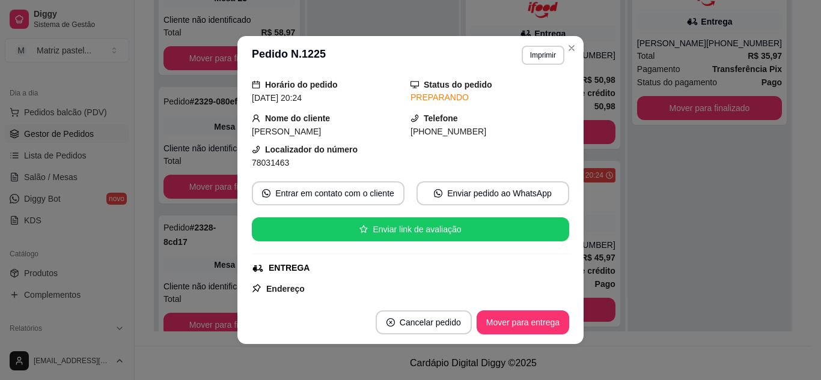
scroll to position [60, 0]
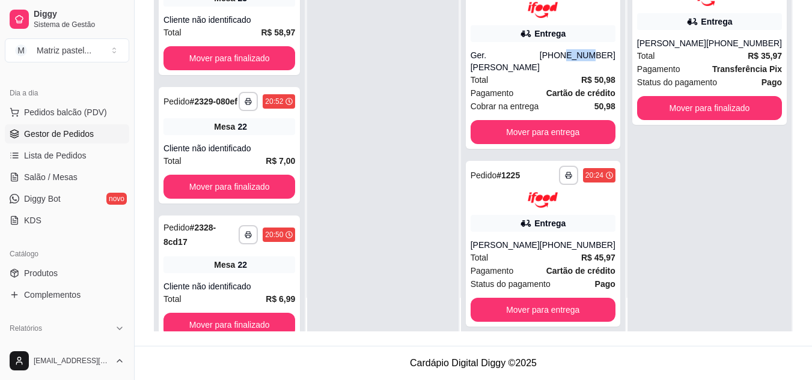
click at [563, 45] on div "**********" at bounding box center [543, 60] width 154 height 178
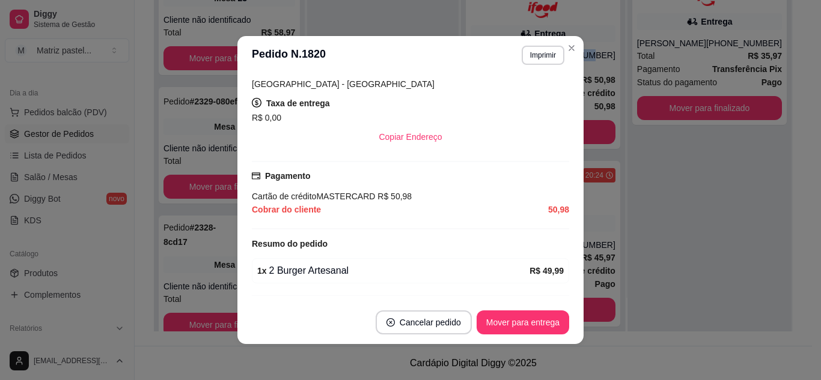
scroll to position [309, 0]
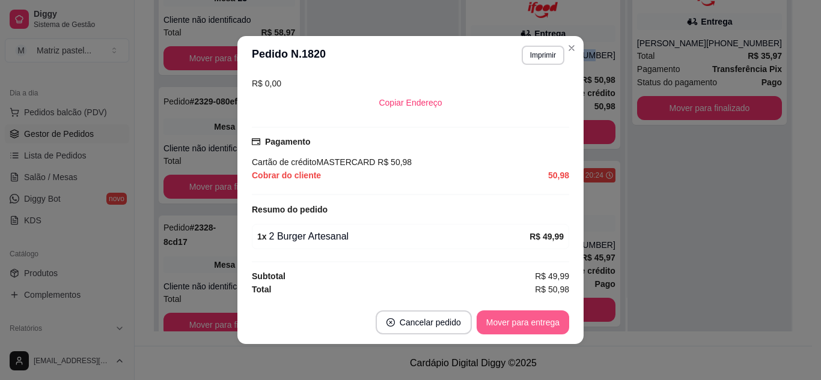
click at [513, 326] on button "Mover para entrega" at bounding box center [522, 323] width 93 height 24
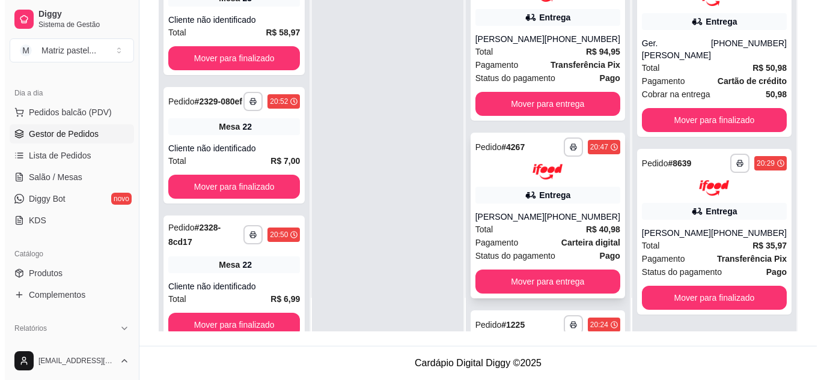
scroll to position [0, 0]
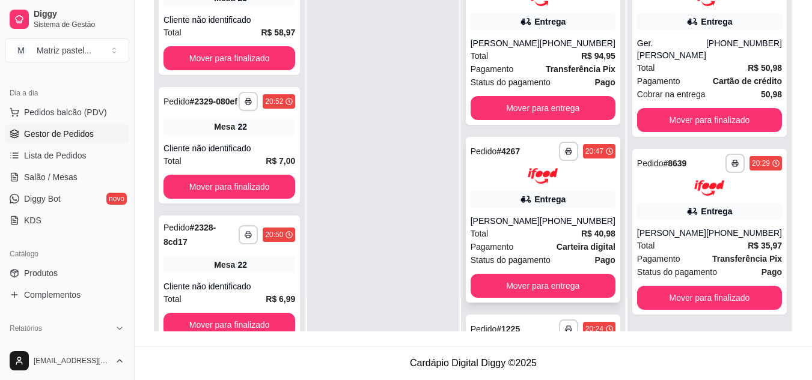
click at [518, 189] on div "**********" at bounding box center [543, 220] width 154 height 166
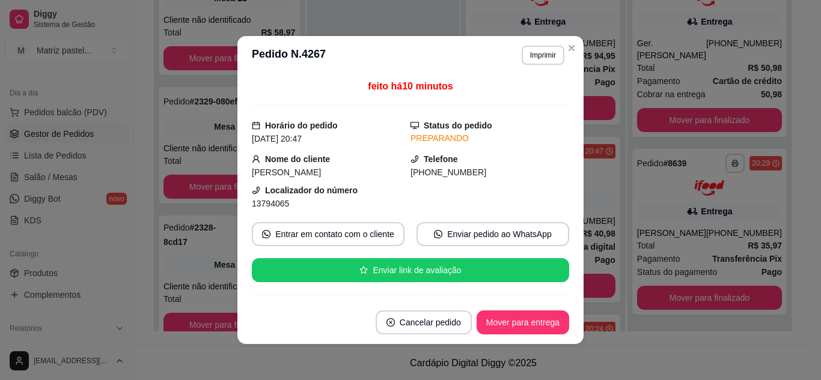
scroll to position [60, 0]
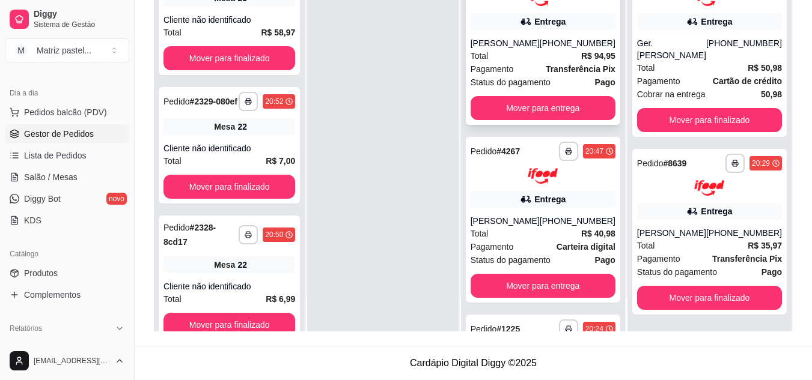
click at [530, 64] on div "Pagamento Transferência Pix" at bounding box center [542, 68] width 145 height 13
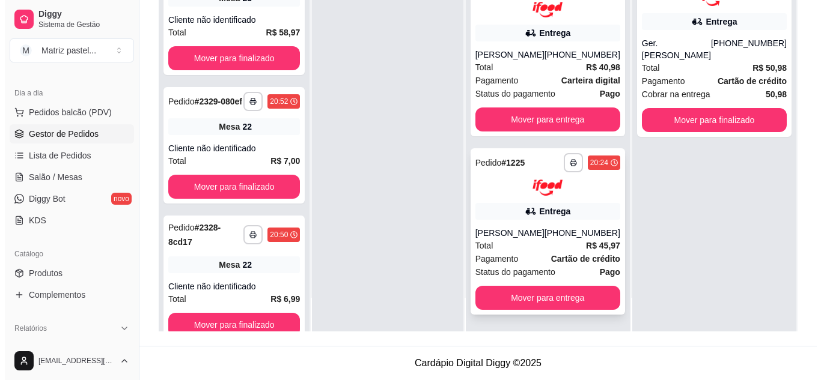
scroll to position [106, 0]
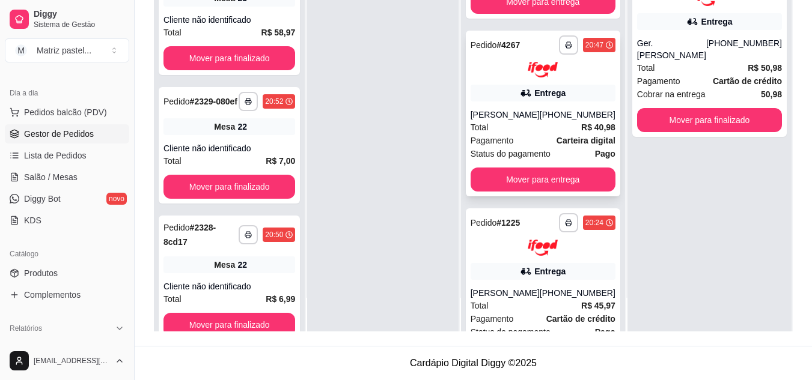
click at [513, 121] on div "[PERSON_NAME]" at bounding box center [504, 115] width 69 height 12
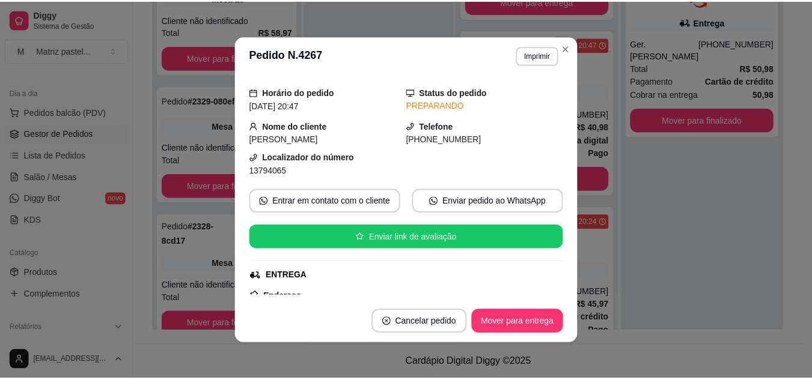
scroll to position [60, 0]
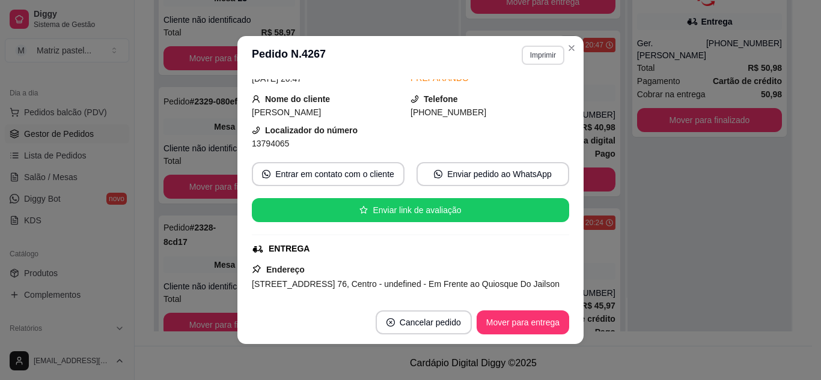
click at [536, 58] on button "Imprimir" at bounding box center [542, 55] width 43 height 19
click at [526, 91] on button "IMPRESSORA" at bounding box center [516, 97] width 87 height 19
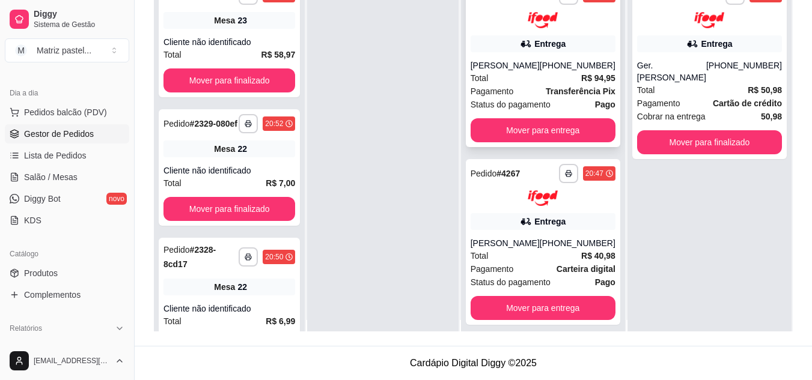
scroll to position [0, 0]
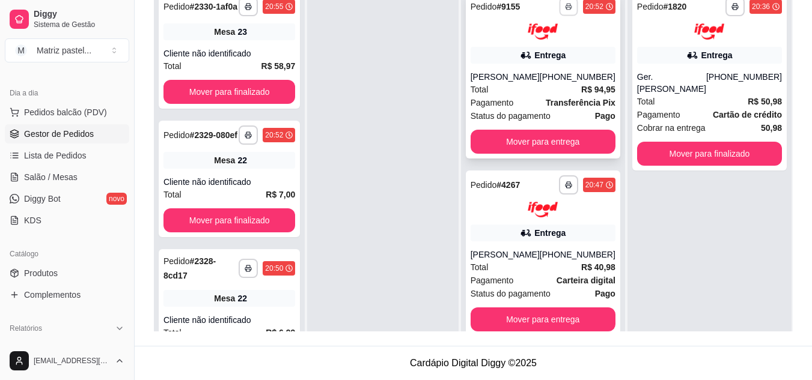
click at [559, 11] on button "button" at bounding box center [568, 6] width 19 height 19
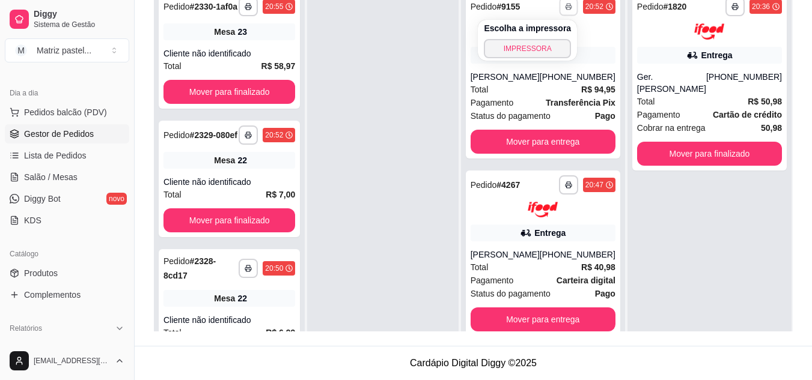
click at [535, 59] on div "Escolha a impressora IMPRESSORA" at bounding box center [527, 40] width 99 height 41
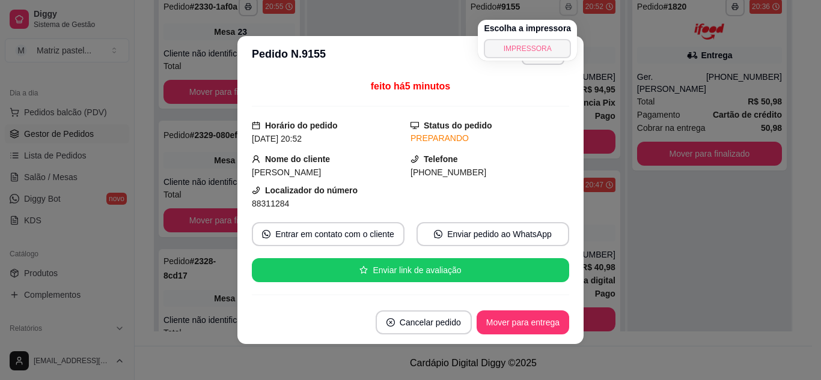
click at [533, 50] on button "IMPRESSORA" at bounding box center [527, 48] width 87 height 19
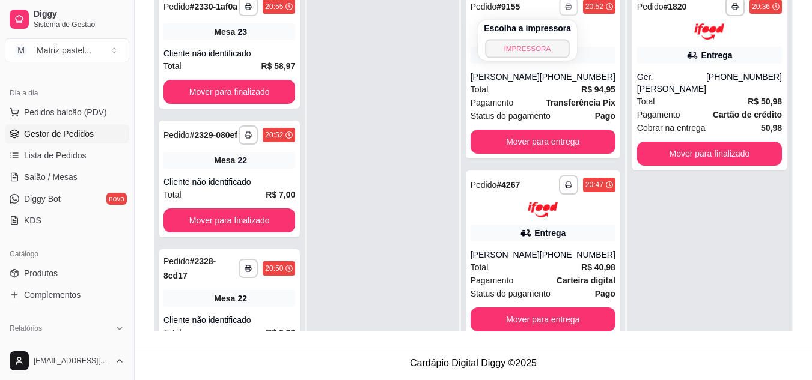
click at [524, 52] on button "IMPRESSORA" at bounding box center [527, 48] width 84 height 19
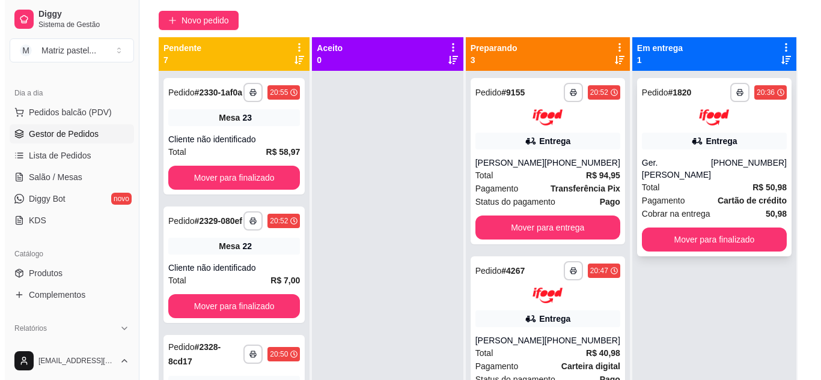
scroll to position [63, 0]
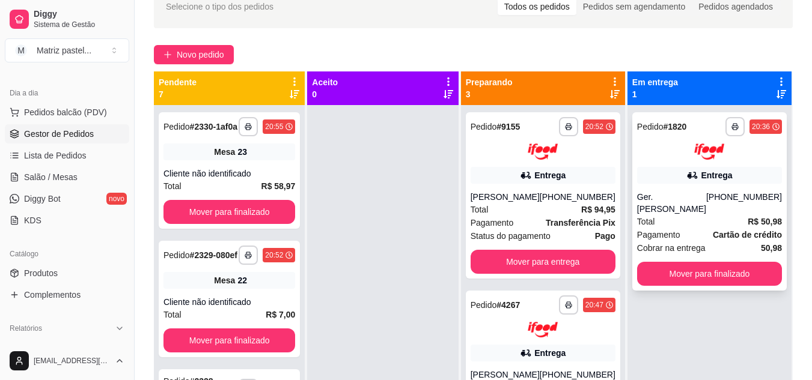
click at [646, 167] on div "Entrega" at bounding box center [709, 175] width 145 height 17
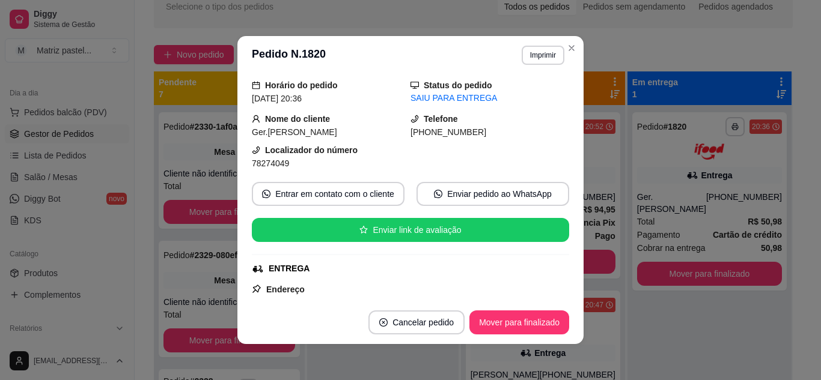
scroll to position [60, 0]
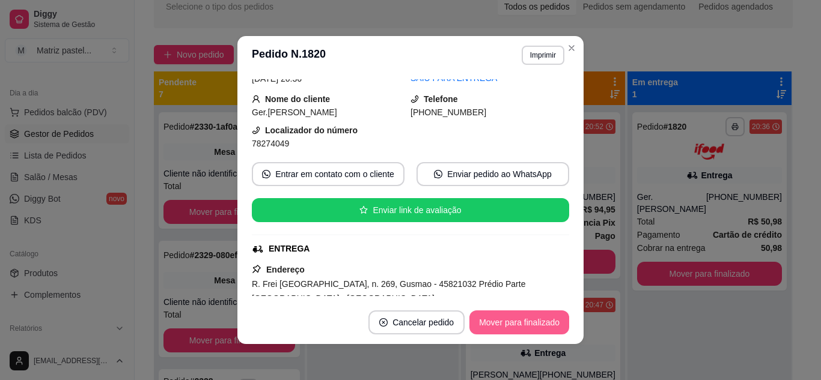
click at [498, 315] on button "Mover para finalizado" at bounding box center [519, 323] width 100 height 24
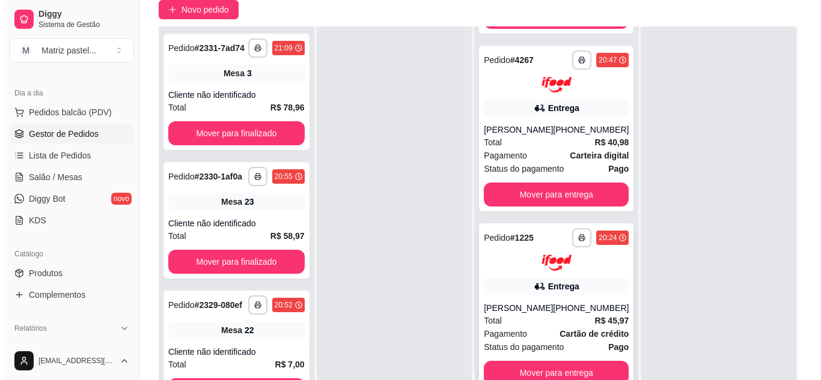
scroll to position [183, 0]
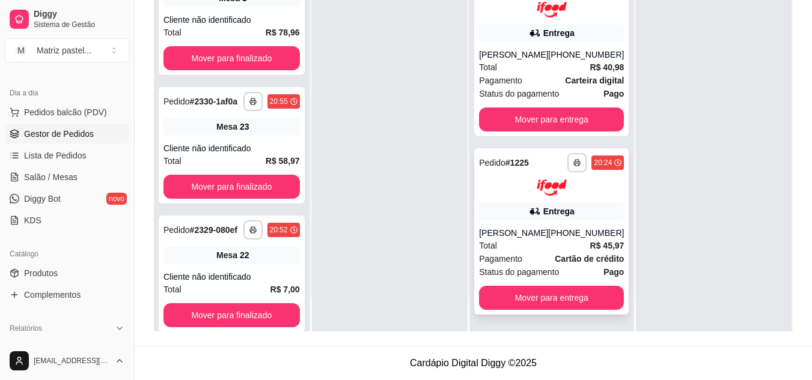
click at [529, 216] on icon at bounding box center [535, 211] width 12 height 12
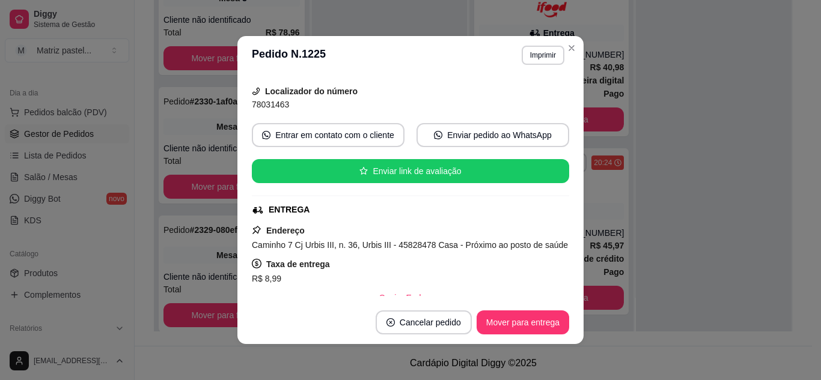
scroll to position [120, 0]
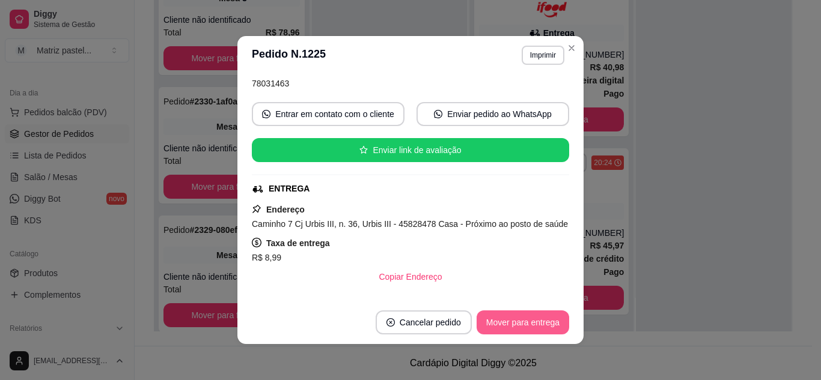
click at [502, 321] on button "Mover para entrega" at bounding box center [522, 323] width 93 height 24
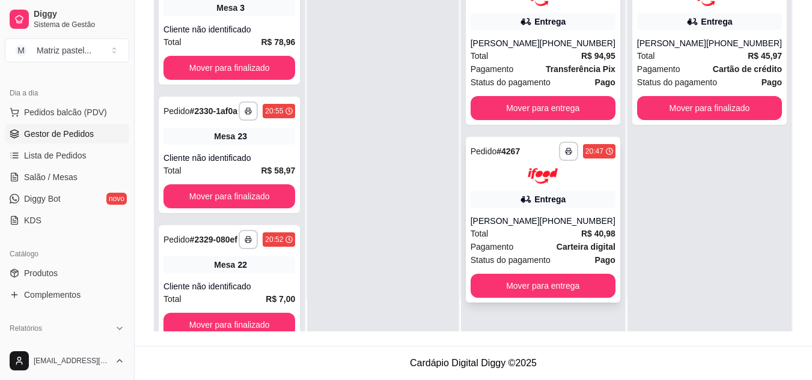
click at [532, 198] on icon at bounding box center [526, 199] width 12 height 12
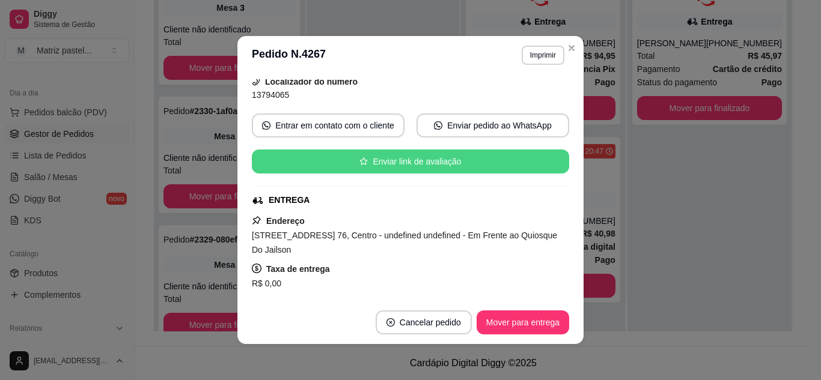
scroll to position [180, 0]
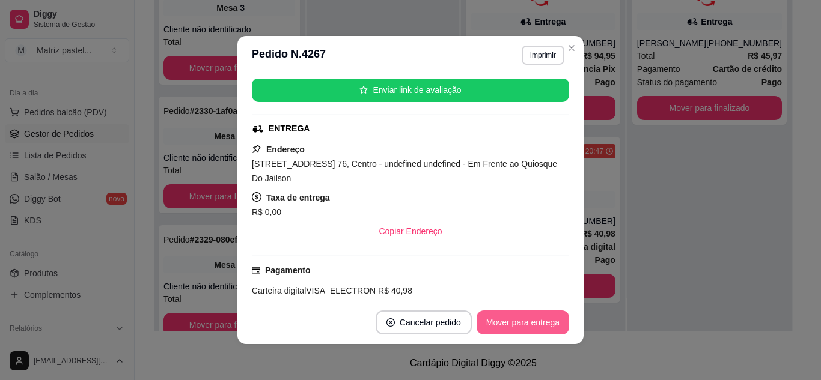
click at [515, 331] on button "Mover para entrega" at bounding box center [522, 323] width 93 height 24
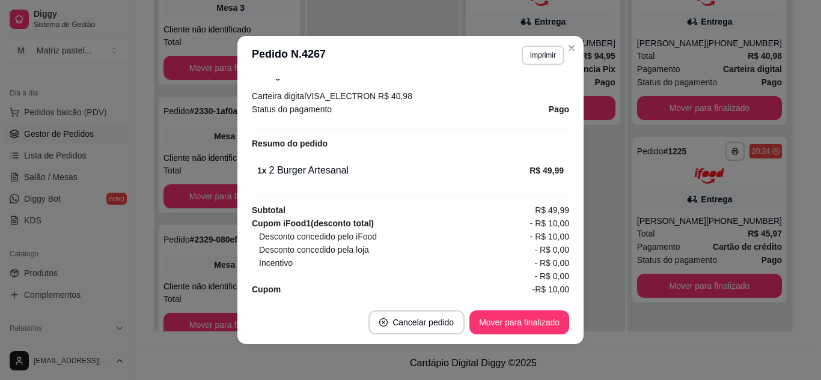
scroll to position [346, 0]
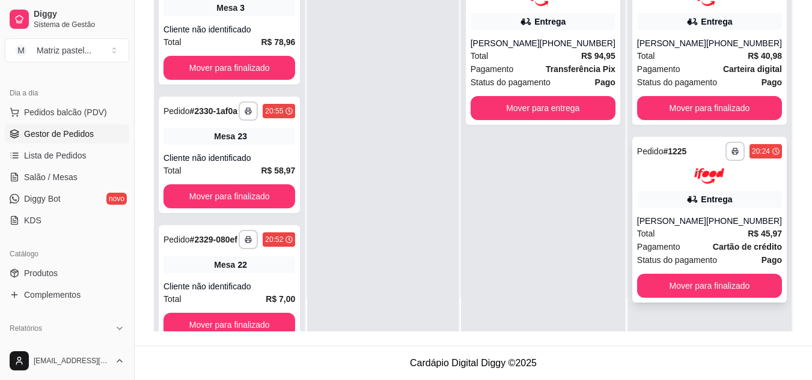
click at [649, 202] on div "Entrega" at bounding box center [709, 199] width 145 height 17
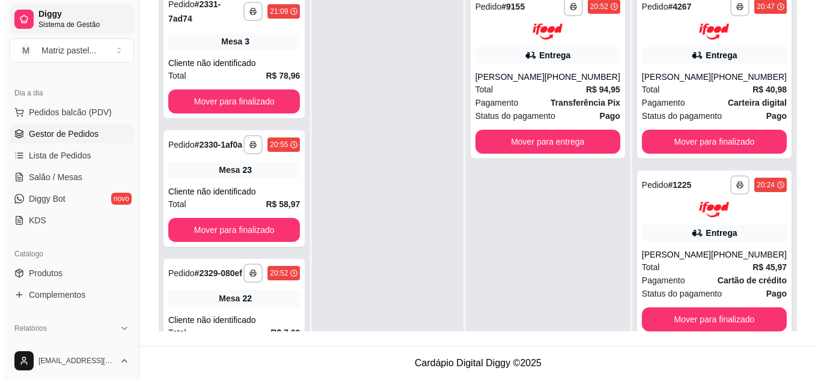
scroll to position [63, 0]
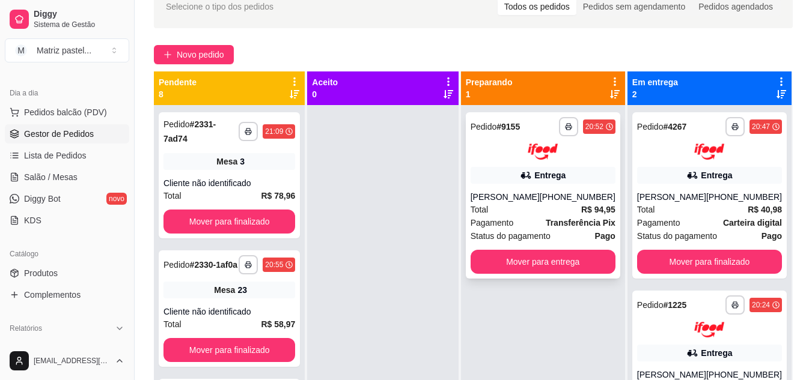
click at [569, 208] on div "Total R$ 94,95" at bounding box center [542, 209] width 145 height 13
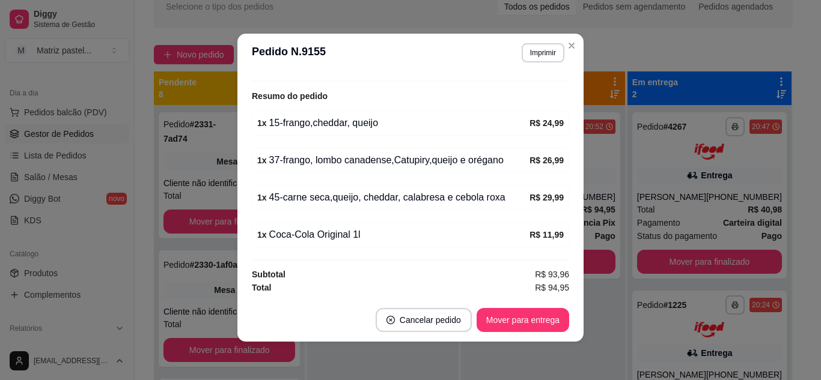
scroll to position [421, 0]
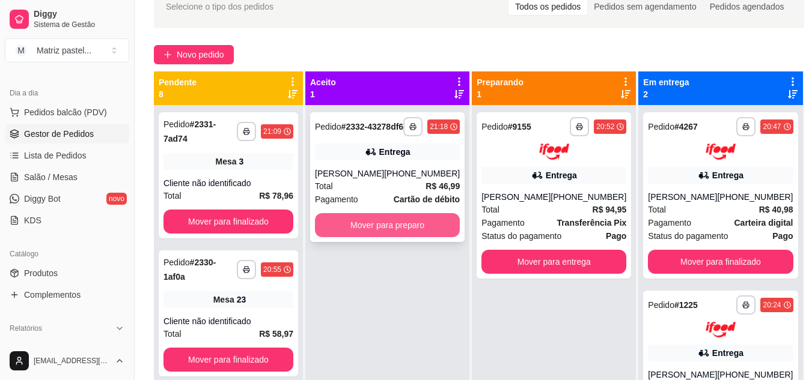
click at [443, 228] on button "Mover para preparo" at bounding box center [387, 225] width 145 height 24
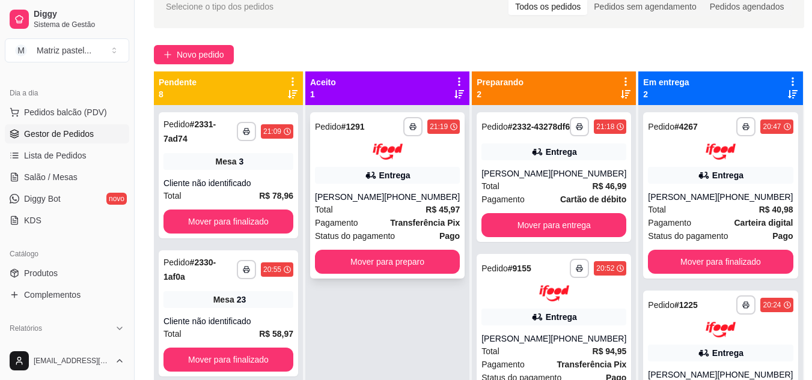
click at [381, 162] on div "**********" at bounding box center [387, 195] width 154 height 166
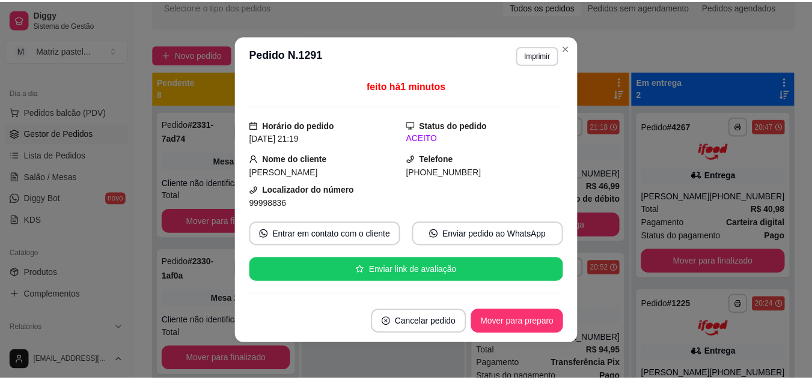
scroll to position [60, 0]
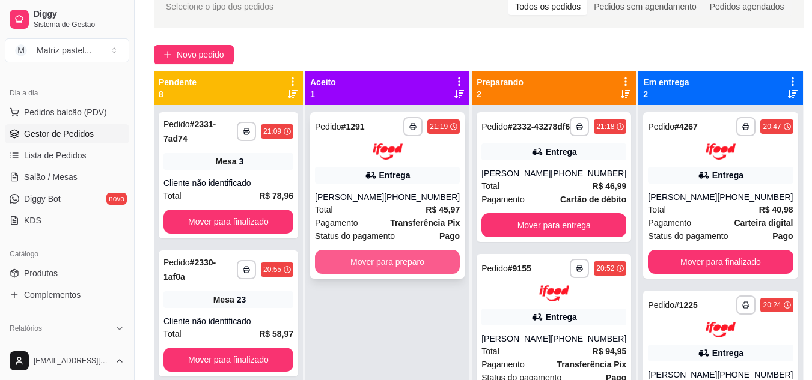
click at [379, 272] on button "Mover para preparo" at bounding box center [387, 262] width 145 height 24
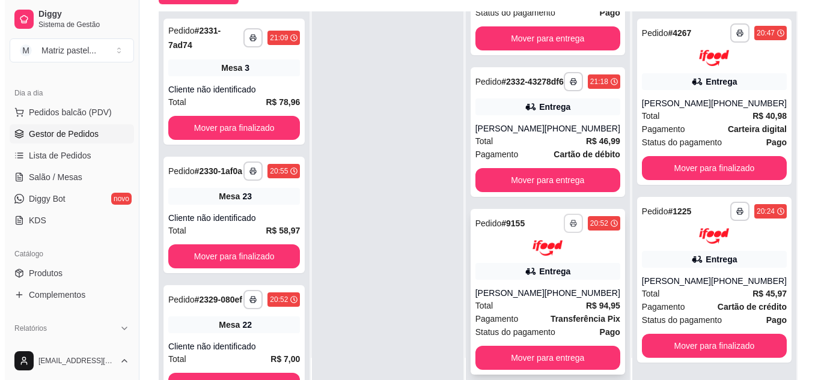
scroll to position [183, 0]
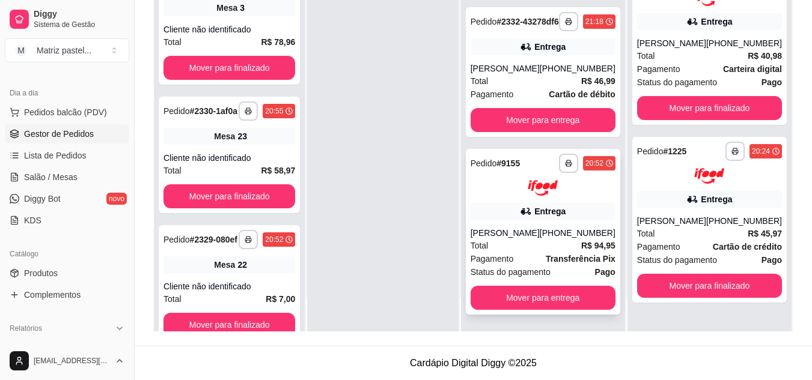
click at [547, 235] on div "[PHONE_NUMBER]" at bounding box center [577, 233] width 76 height 12
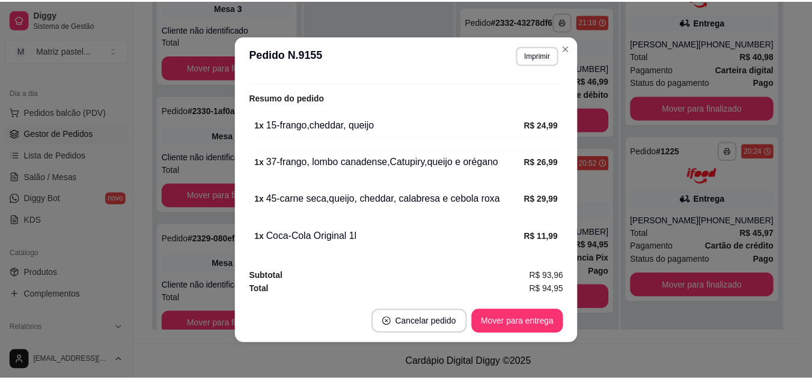
scroll to position [2, 0]
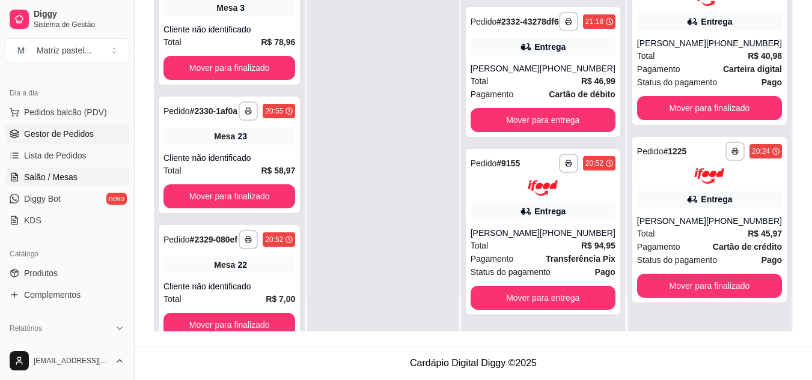
click at [73, 181] on span "Salão / Mesas" at bounding box center [50, 177] width 53 height 12
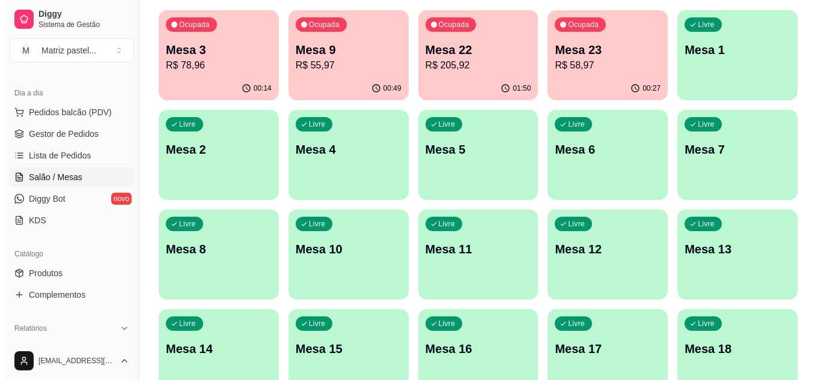
scroll to position [120, 0]
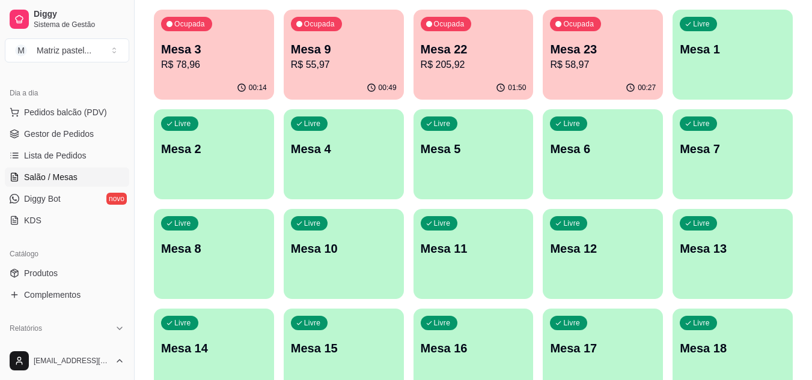
click at [454, 77] on div "01:50" at bounding box center [473, 87] width 120 height 23
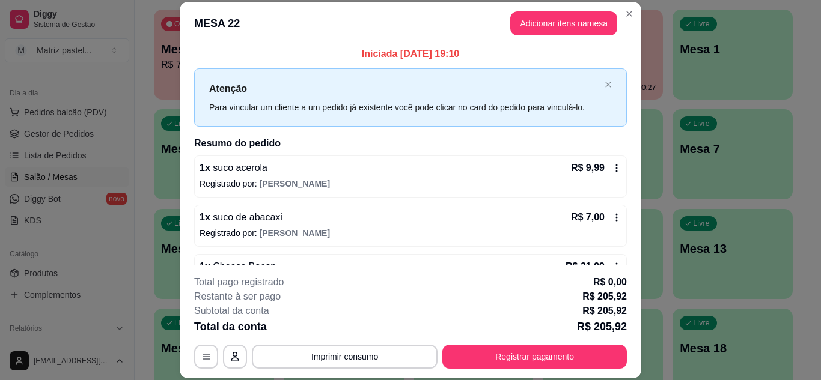
scroll to position [0, 0]
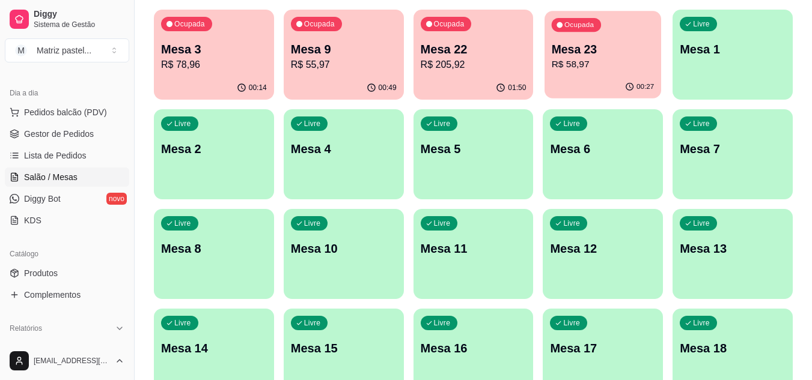
click at [622, 53] on p "Mesa 23" at bounding box center [602, 49] width 103 height 16
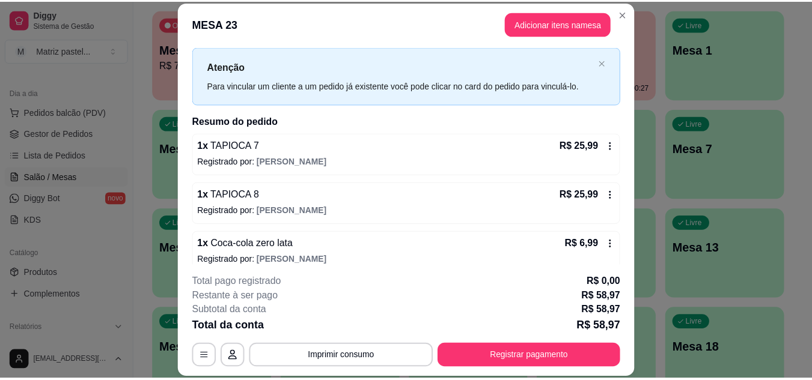
scroll to position [38, 0]
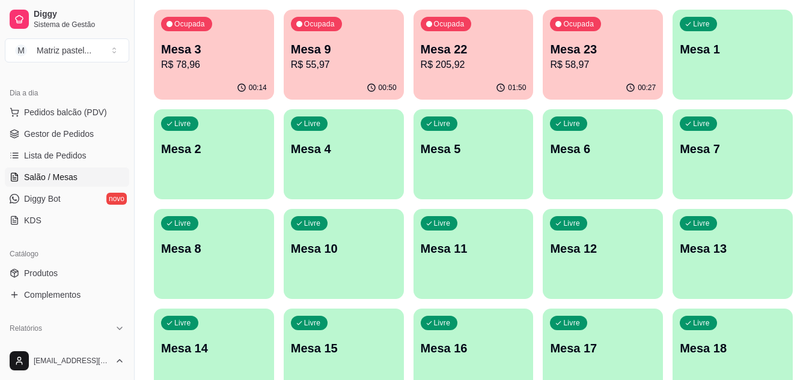
click at [313, 61] on p "R$ 55,97" at bounding box center [344, 65] width 106 height 14
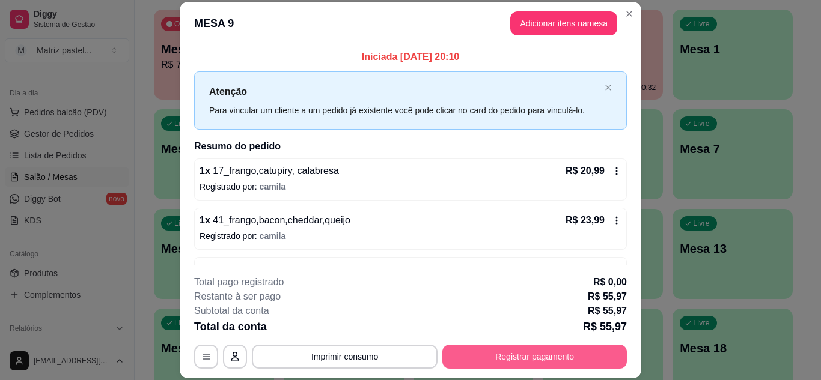
click at [512, 364] on button "Registrar pagamento" at bounding box center [534, 357] width 184 height 24
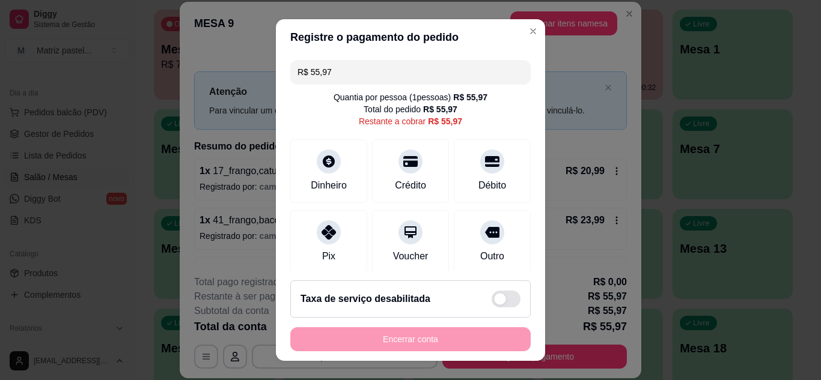
click at [368, 87] on div "R$ 55,97 Quantia por pessoa ( 1 pessoas) R$ 55,97 Total do pedido R$ 55,97 Rest…" at bounding box center [410, 163] width 269 height 216
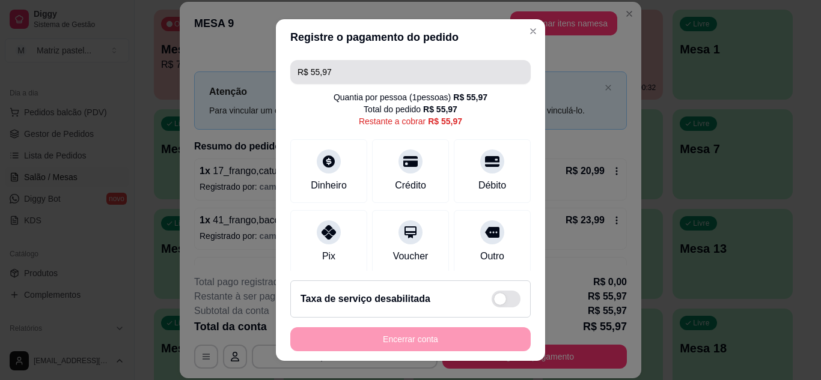
click at [372, 75] on input "R$ 55,97" at bounding box center [410, 72] width 226 height 24
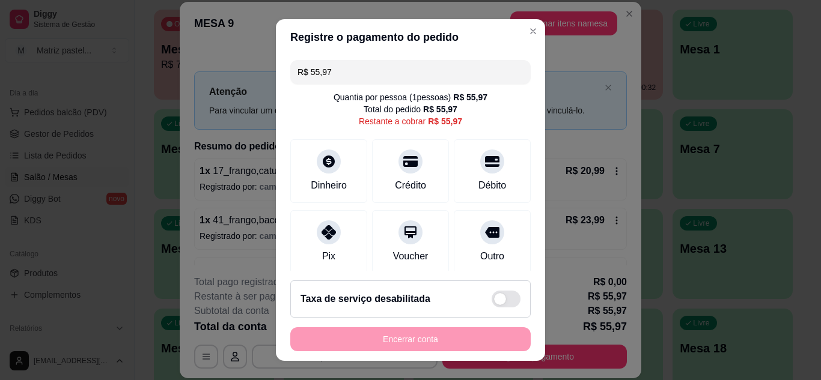
click at [372, 75] on input "R$ 55,97" at bounding box center [410, 72] width 226 height 24
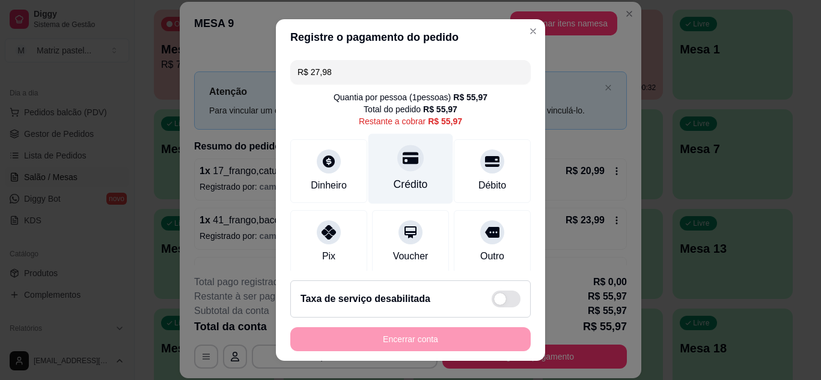
click at [398, 182] on div "Crédito" at bounding box center [410, 185] width 34 height 16
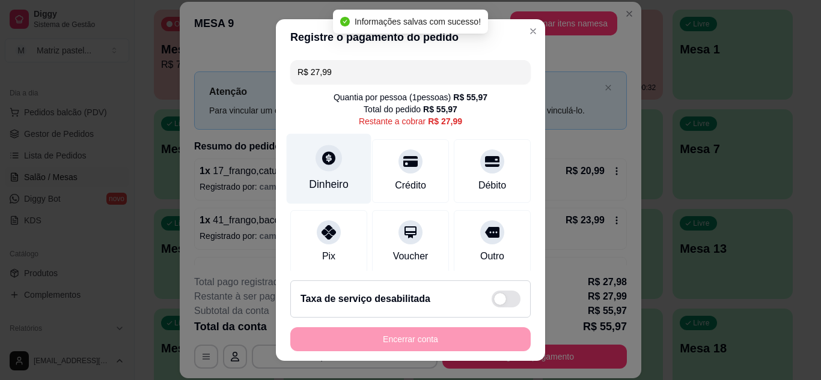
click at [325, 179] on div "Dinheiro" at bounding box center [329, 185] width 40 height 16
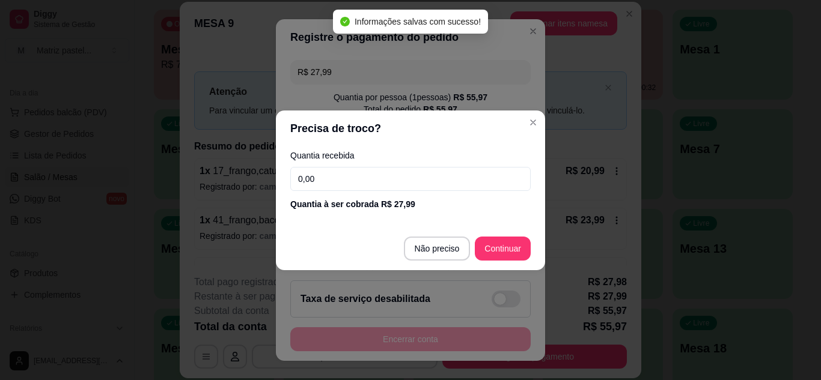
drag, startPoint x: 527, startPoint y: 263, endPoint x: 510, endPoint y: 251, distance: 21.2
click at [526, 263] on footer "Não preciso Continuar" at bounding box center [410, 248] width 269 height 43
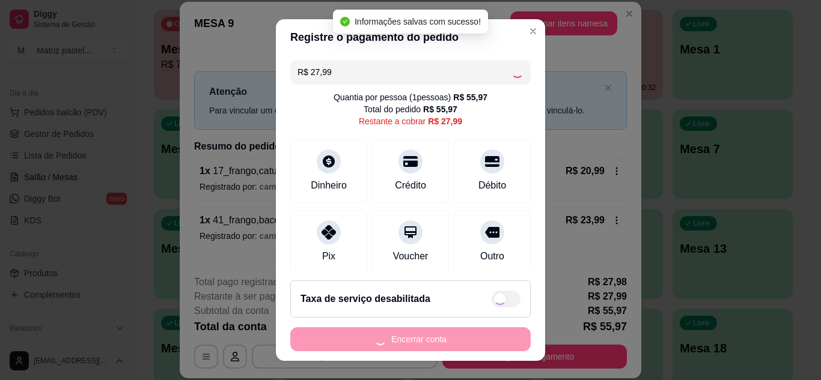
type input "R$ 0,00"
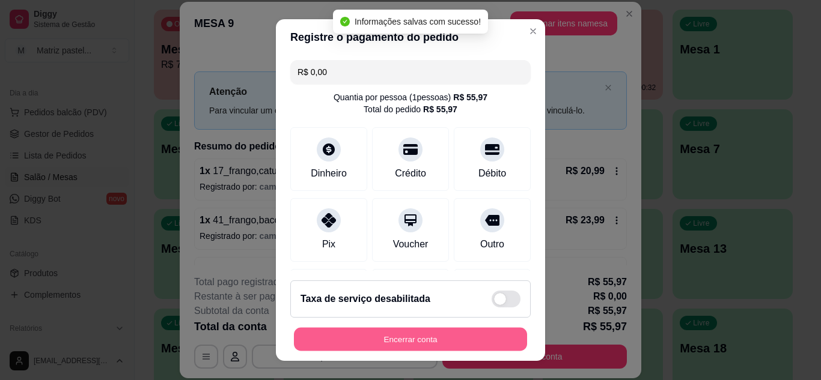
click at [454, 347] on button "Encerrar conta" at bounding box center [410, 339] width 233 height 23
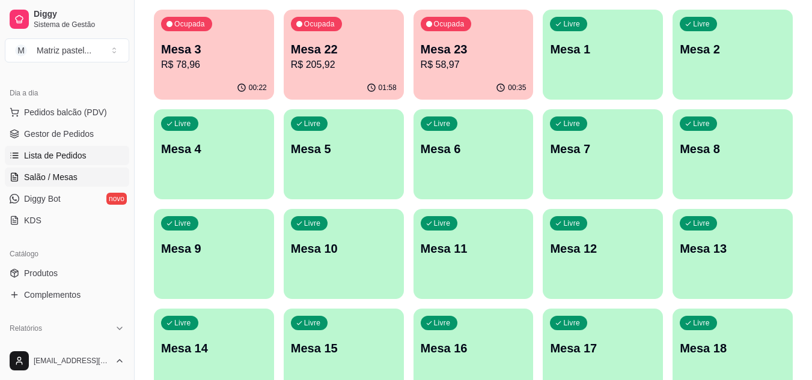
click at [26, 149] on link "Lista de Pedidos" at bounding box center [67, 155] width 124 height 19
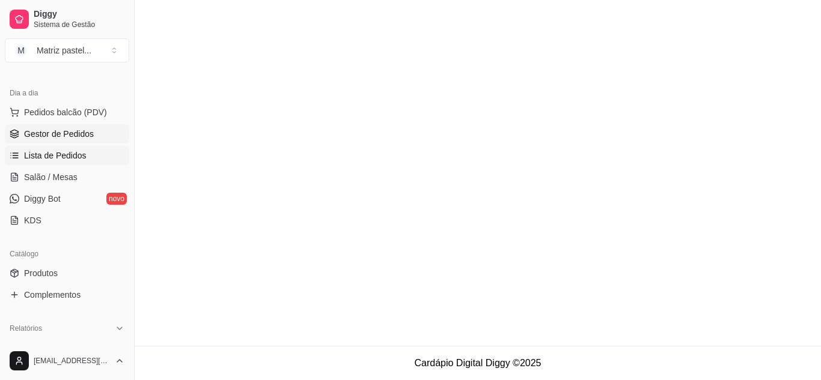
click at [28, 141] on link "Gestor de Pedidos" at bounding box center [67, 133] width 124 height 19
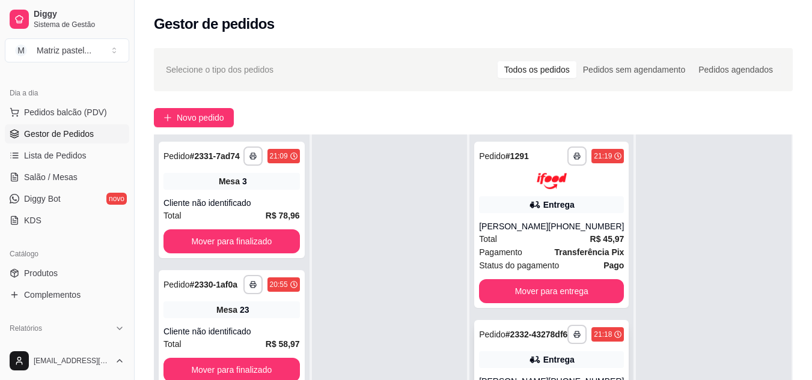
scroll to position [183, 0]
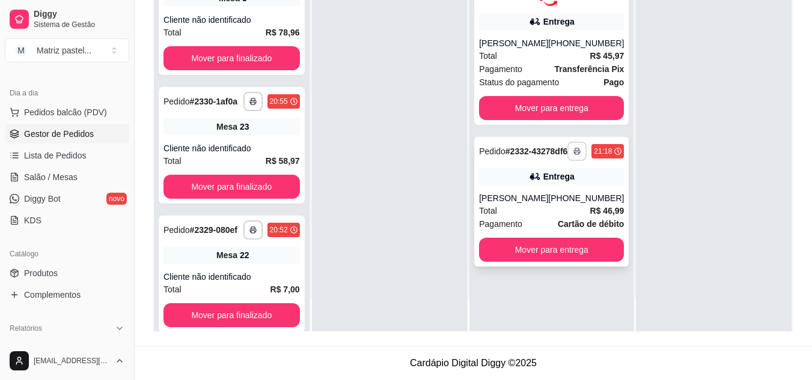
click at [572, 151] on button "button" at bounding box center [576, 151] width 19 height 19
click at [557, 198] on button "IMPRESSORA" at bounding box center [536, 198] width 84 height 19
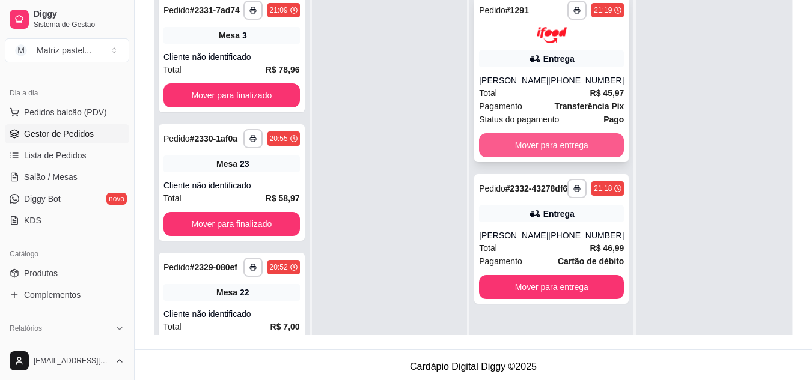
scroll to position [123, 0]
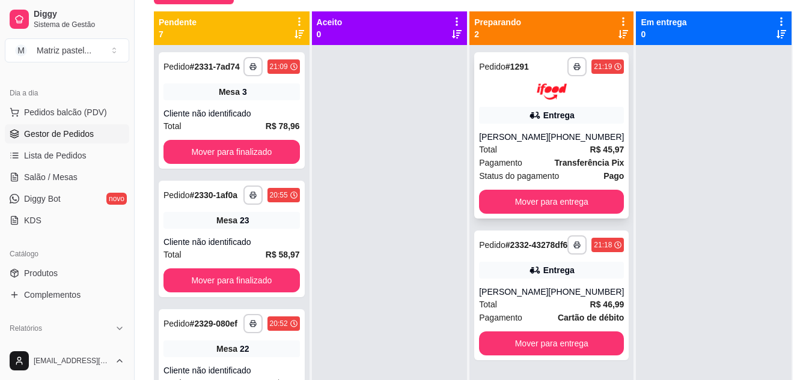
click at [556, 70] on div "**********" at bounding box center [551, 66] width 145 height 19
click at [568, 71] on button "button" at bounding box center [576, 66] width 19 height 19
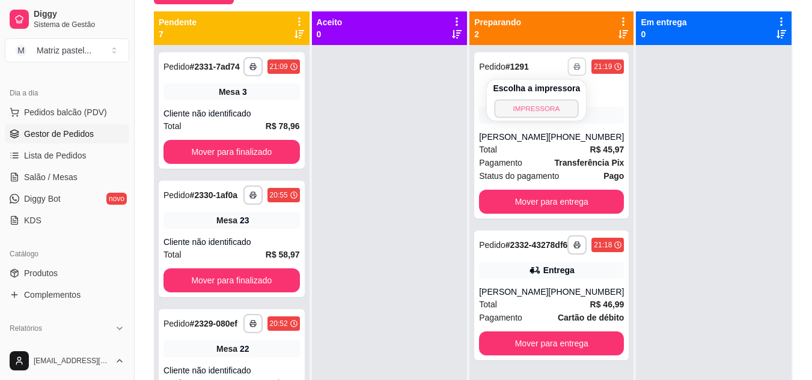
click at [554, 103] on button "IMPRESSORA" at bounding box center [536, 108] width 84 height 19
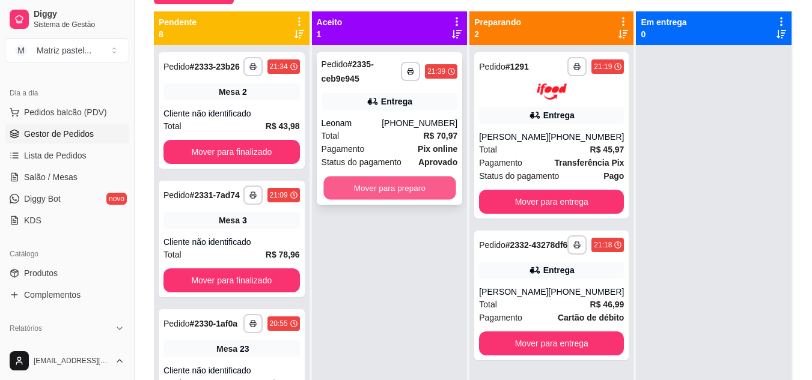
click at [362, 177] on button "Mover para preparo" at bounding box center [389, 188] width 132 height 23
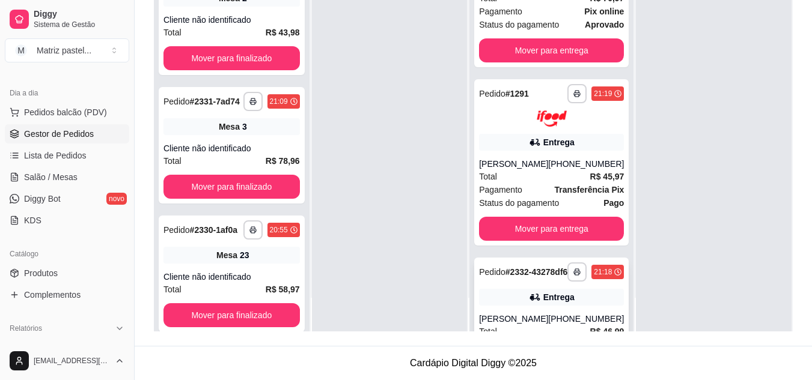
scroll to position [126, 0]
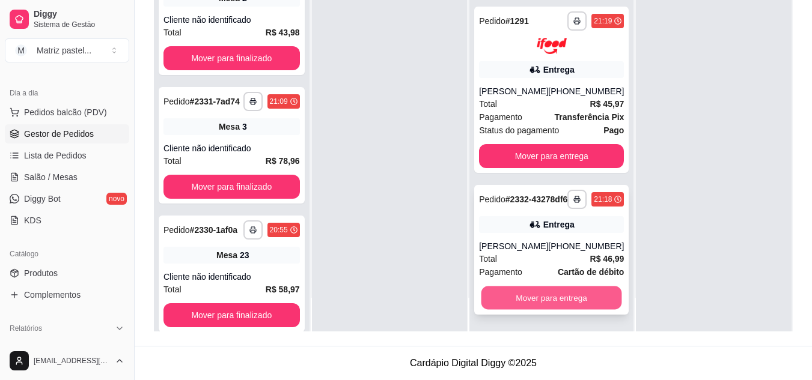
click at [512, 293] on button "Mover para entrega" at bounding box center [551, 297] width 141 height 23
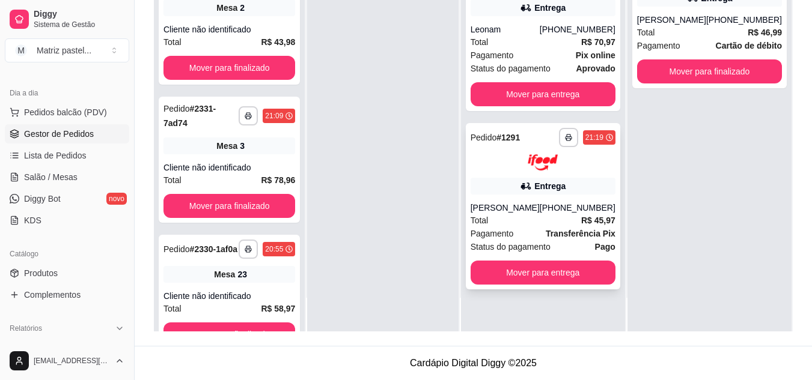
scroll to position [0, 0]
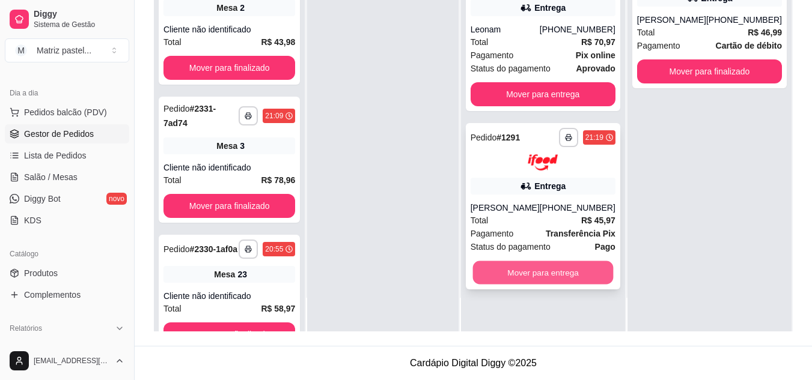
click at [547, 264] on button "Mover para entrega" at bounding box center [542, 272] width 141 height 23
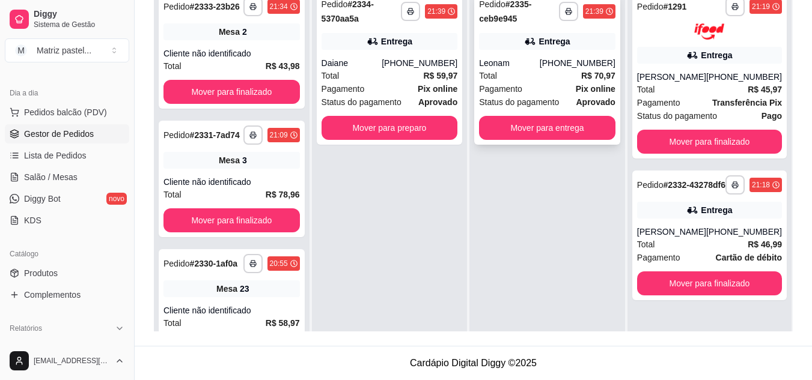
click at [584, 85] on strong "Pix online" at bounding box center [595, 89] width 40 height 10
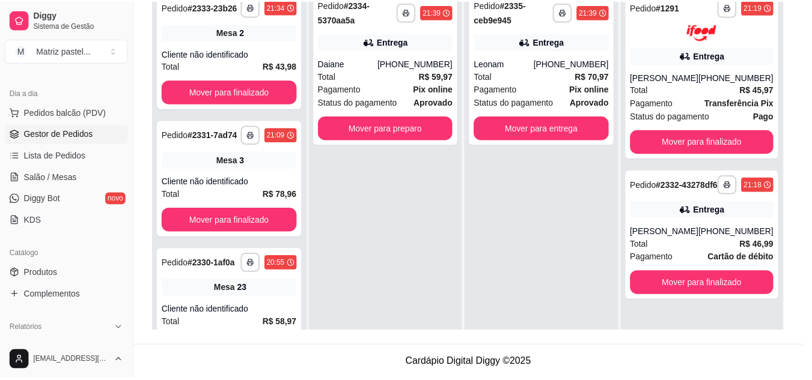
scroll to position [119, 0]
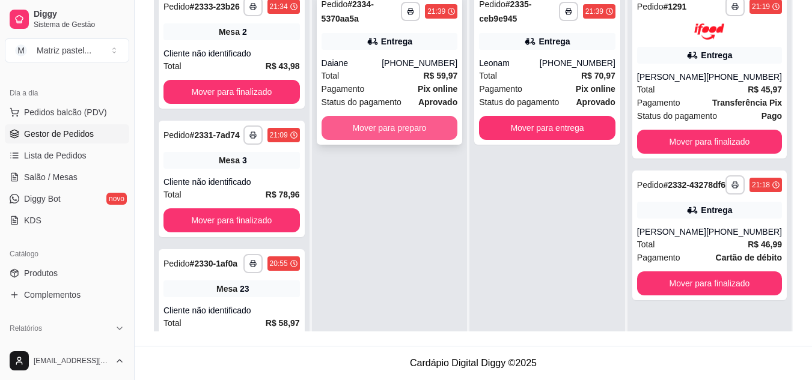
click at [381, 128] on button "Mover para preparo" at bounding box center [389, 128] width 136 height 24
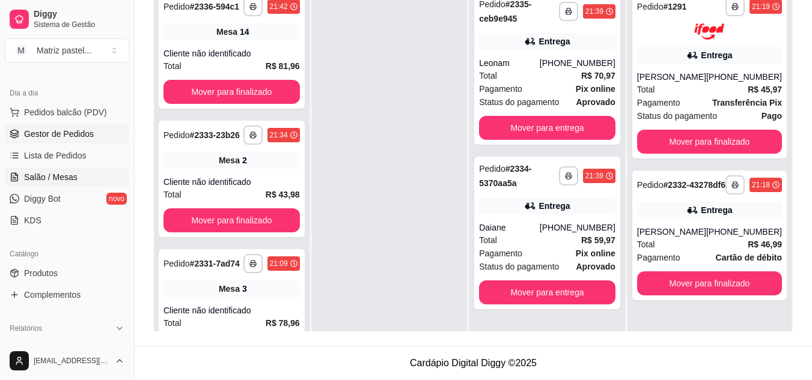
click at [29, 184] on link "Salão / Mesas" at bounding box center [67, 177] width 124 height 19
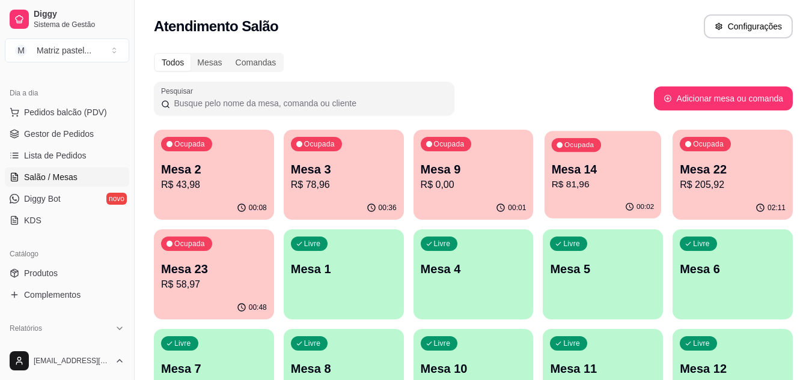
click at [612, 186] on p "R$ 81,96" at bounding box center [602, 185] width 103 height 14
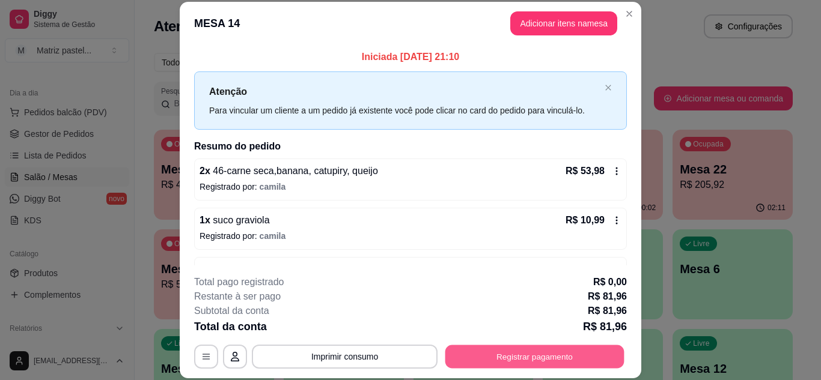
click at [506, 348] on button "Registrar pagamento" at bounding box center [534, 356] width 179 height 23
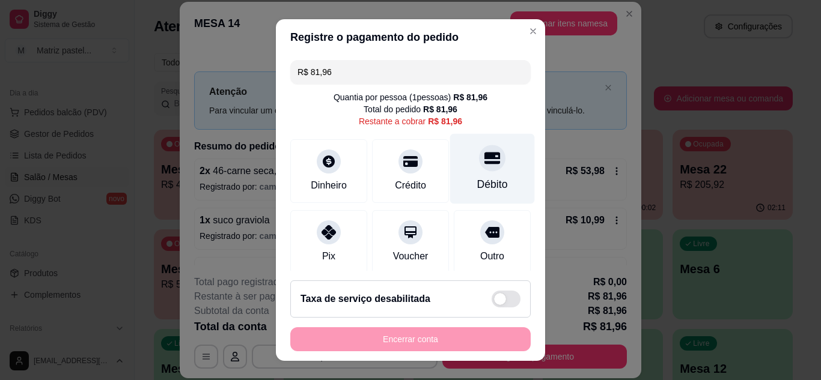
click at [477, 179] on div "Débito" at bounding box center [492, 185] width 31 height 16
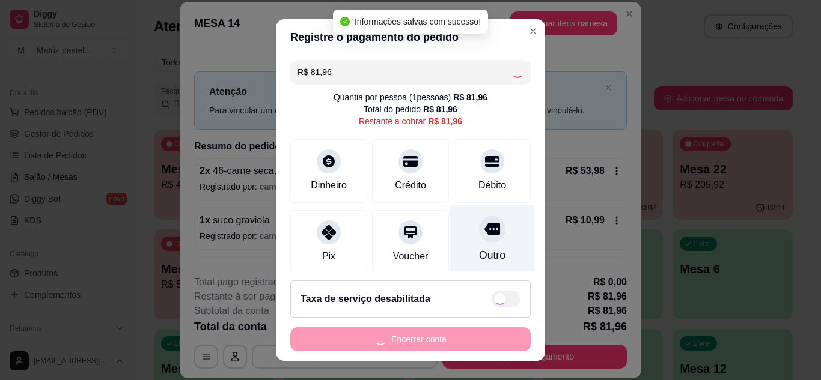
type input "R$ 0,00"
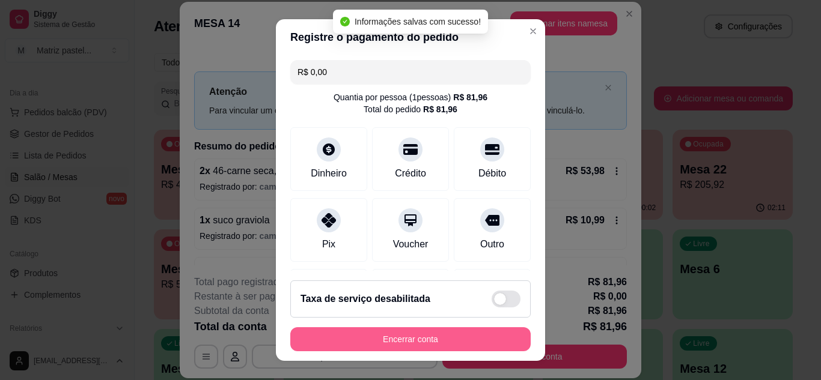
click at [396, 340] on button "Encerrar conta" at bounding box center [410, 339] width 240 height 24
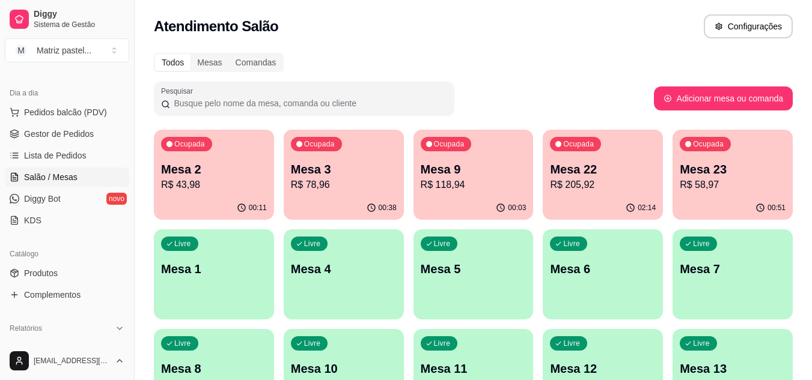
click at [573, 196] on div "Ocupada Mesa 22 R$ 205,92" at bounding box center [602, 163] width 120 height 67
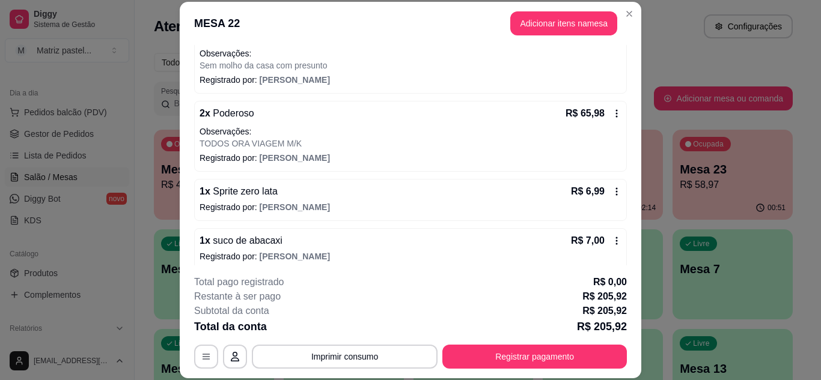
scroll to position [392, 0]
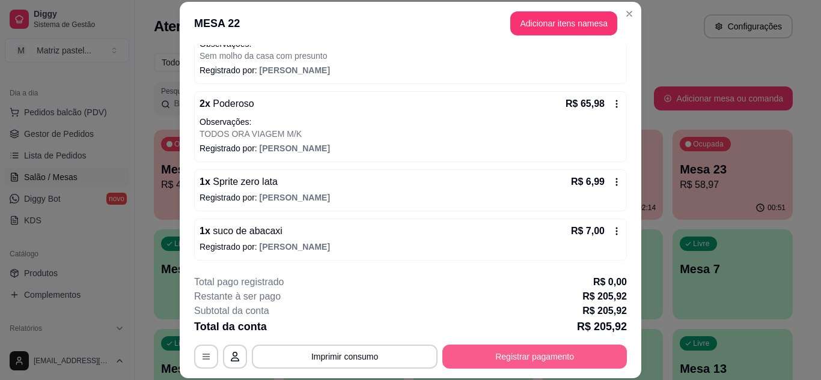
click at [491, 351] on button "Registrar pagamento" at bounding box center [534, 357] width 184 height 24
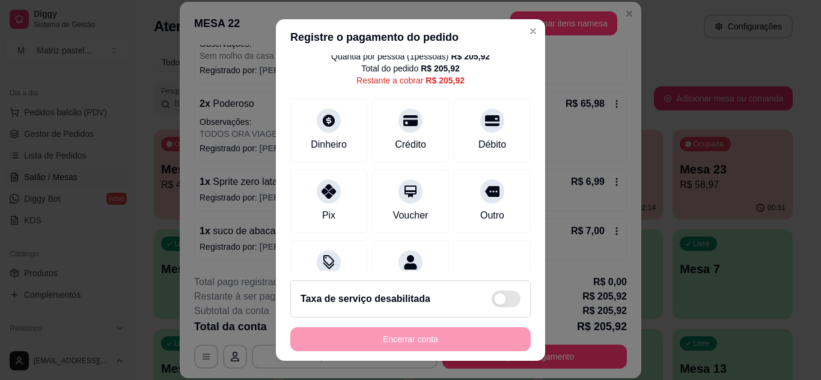
scroll to position [60, 0]
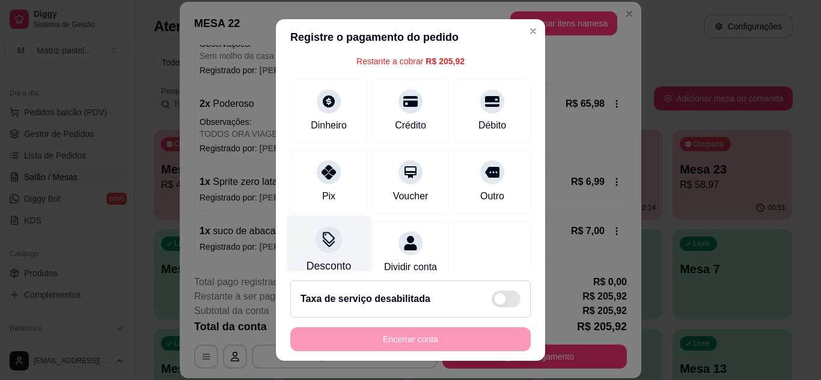
click at [332, 249] on div "Desconto" at bounding box center [329, 250] width 85 height 70
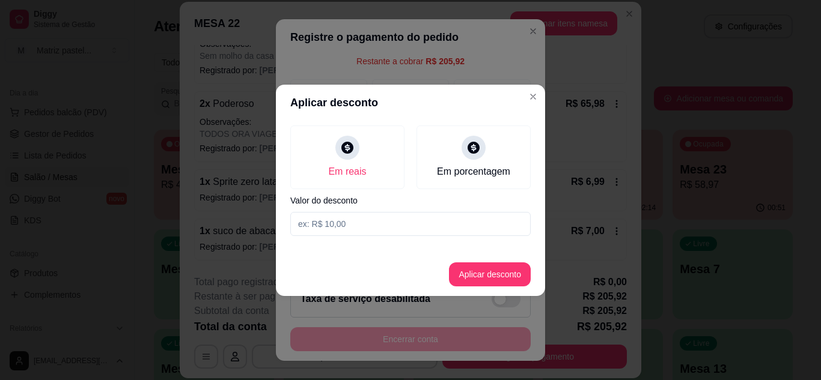
click at [383, 229] on input at bounding box center [410, 224] width 240 height 24
type input "205,91"
click at [482, 275] on button "Aplicar desconto" at bounding box center [490, 275] width 82 height 24
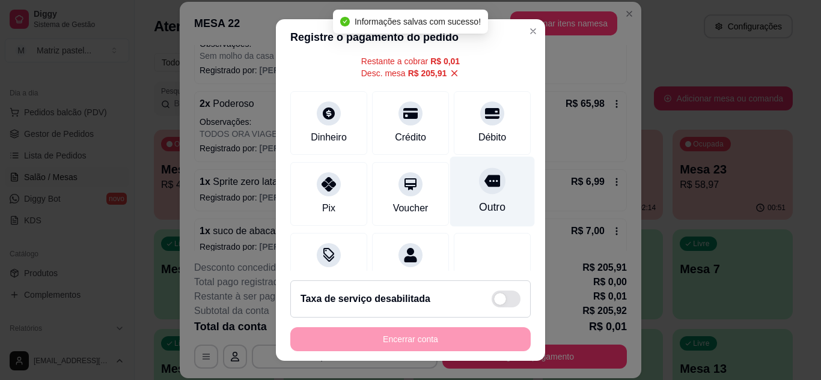
click at [479, 194] on div at bounding box center [492, 181] width 26 height 26
type input "R$ 0,00"
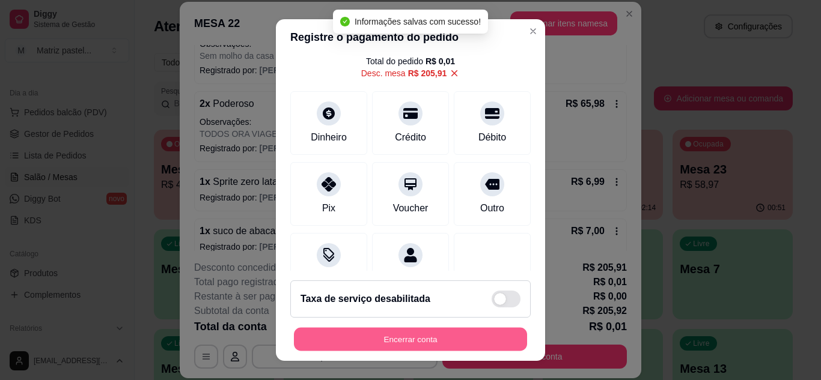
click at [469, 344] on button "Encerrar conta" at bounding box center [410, 339] width 233 height 23
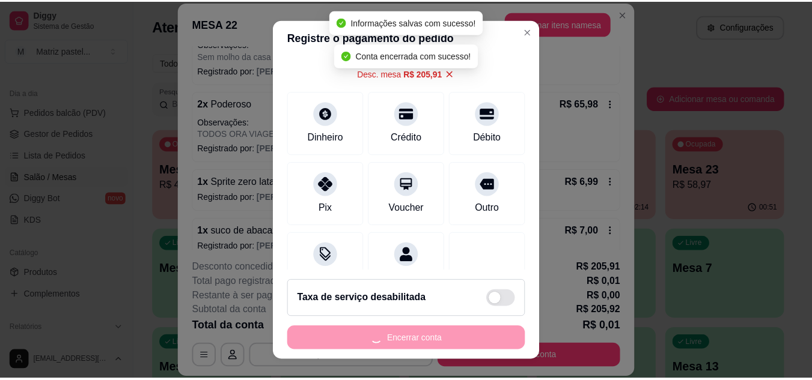
scroll to position [0, 0]
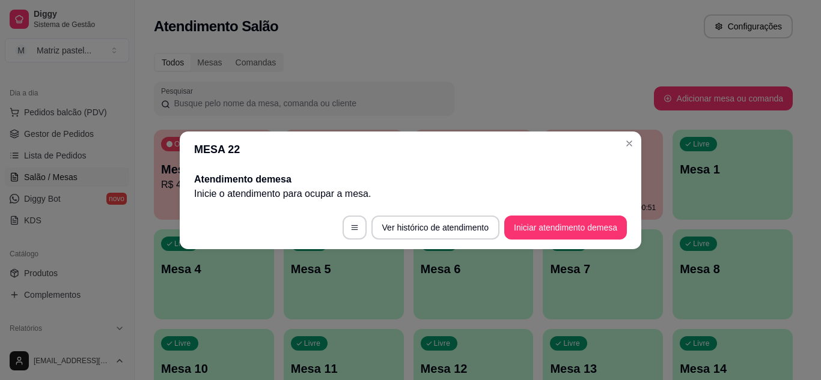
click at [615, 149] on header "MESA 22" at bounding box center [410, 150] width 461 height 36
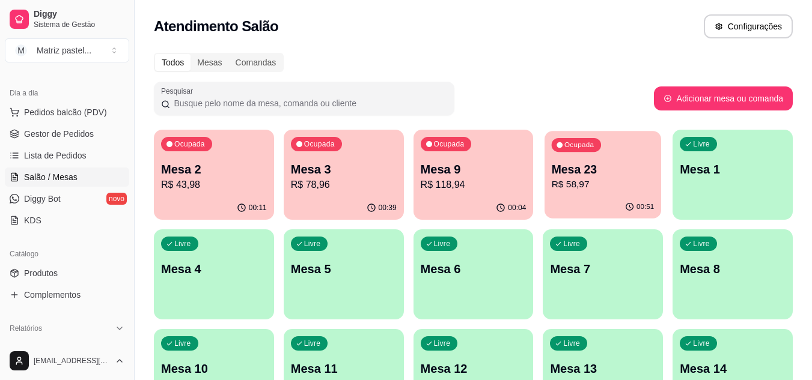
click at [627, 156] on div "Ocupada Mesa 23 R$ 58,97" at bounding box center [602, 163] width 117 height 65
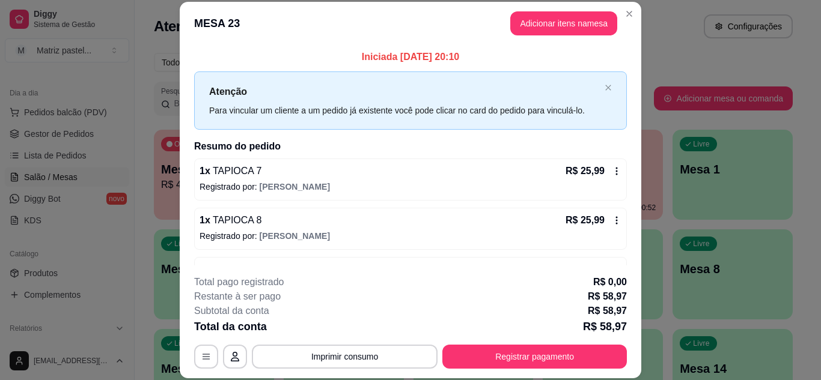
click at [521, 345] on div "**********" at bounding box center [410, 322] width 433 height 94
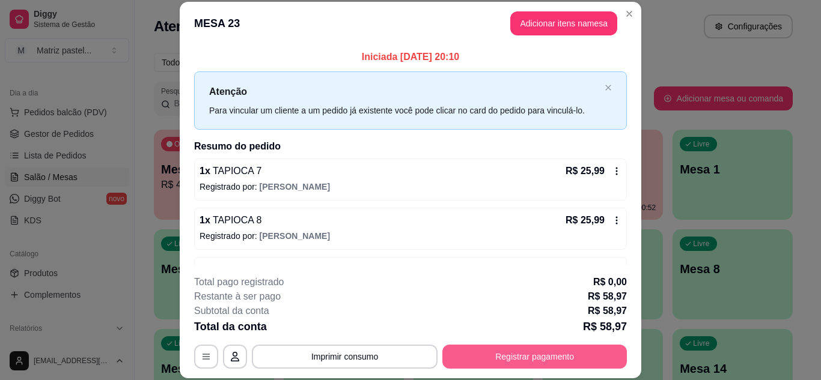
click at [494, 356] on button "Registrar pagamento" at bounding box center [534, 357] width 184 height 24
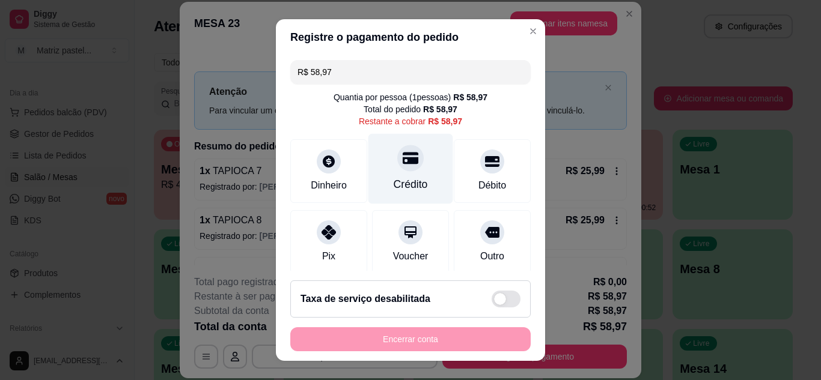
click at [402, 186] on div "Crédito" at bounding box center [410, 185] width 34 height 16
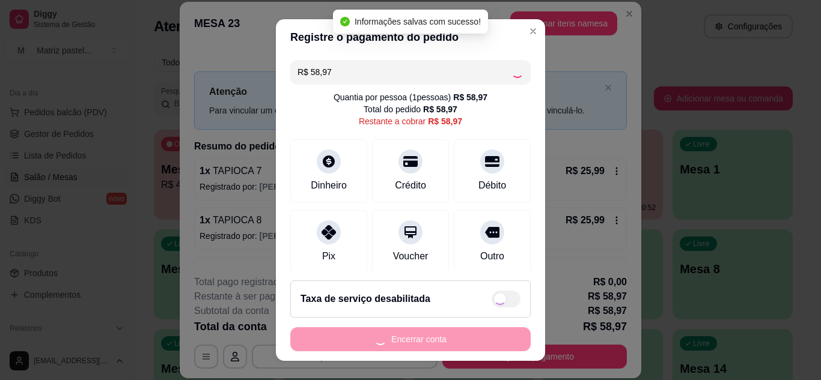
type input "R$ 0,00"
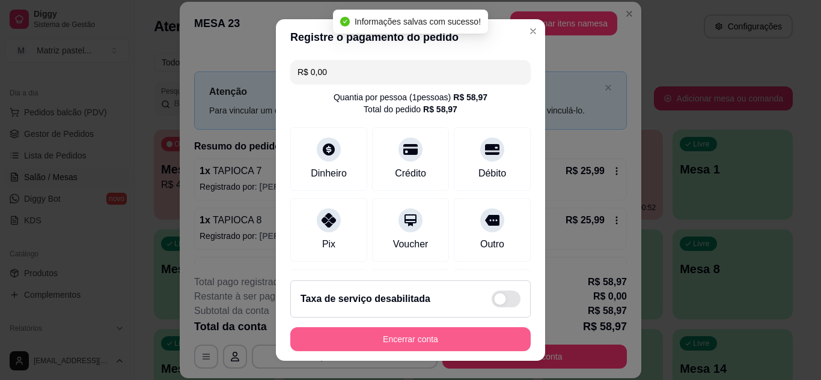
click at [375, 341] on button "Encerrar conta" at bounding box center [410, 339] width 240 height 24
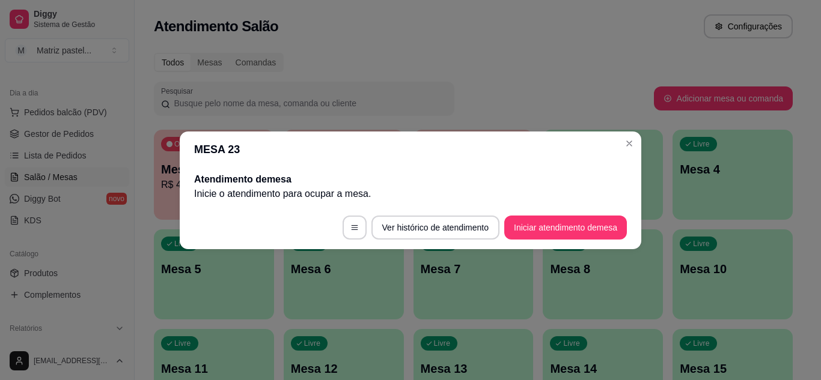
click at [628, 132] on header "MESA 23" at bounding box center [410, 150] width 461 height 36
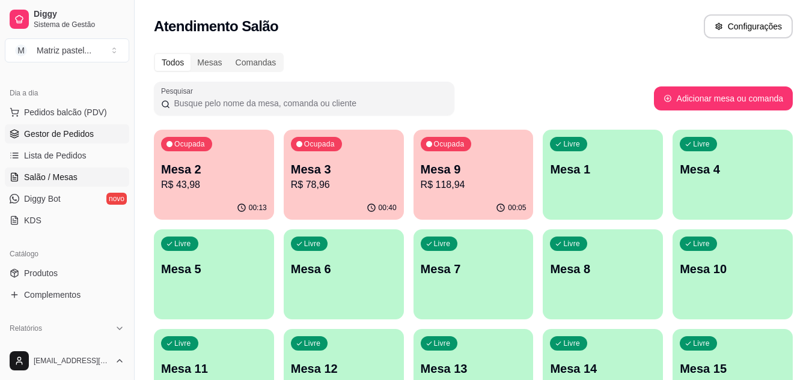
click at [62, 134] on span "Gestor de Pedidos" at bounding box center [59, 134] width 70 height 12
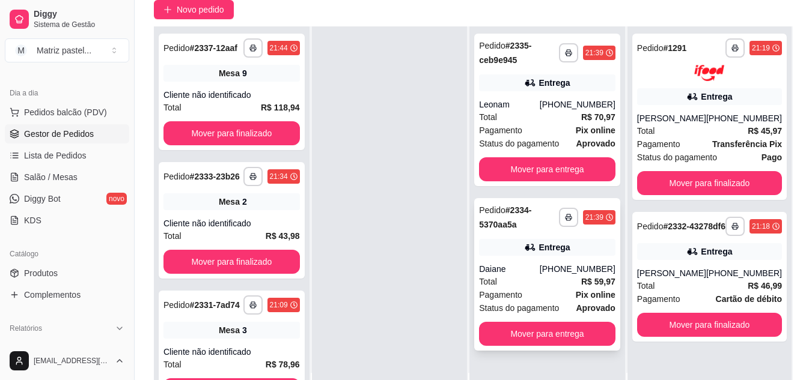
scroll to position [120, 0]
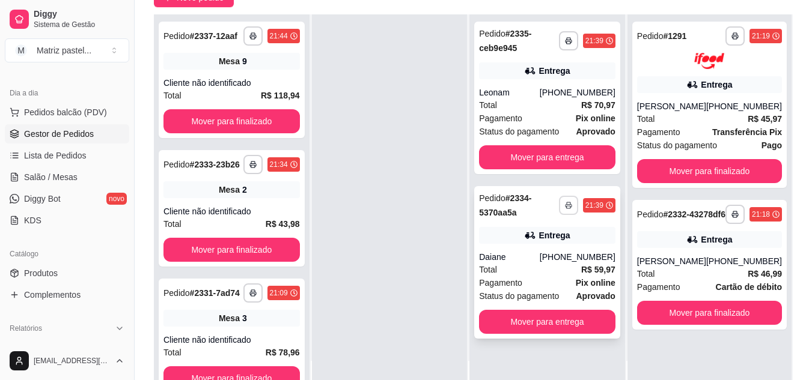
click at [560, 204] on button "button" at bounding box center [568, 205] width 19 height 19
click at [533, 244] on button "IMPRESSORA" at bounding box center [536, 247] width 84 height 19
click at [568, 34] on button "button" at bounding box center [568, 40] width 19 height 19
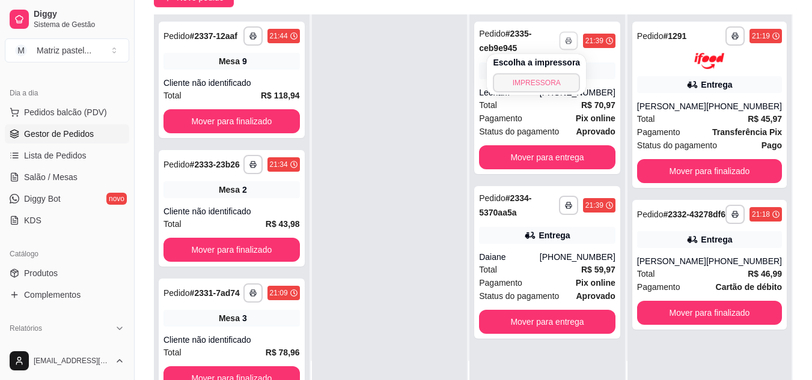
click at [543, 84] on button "IMPRESSORA" at bounding box center [536, 82] width 87 height 19
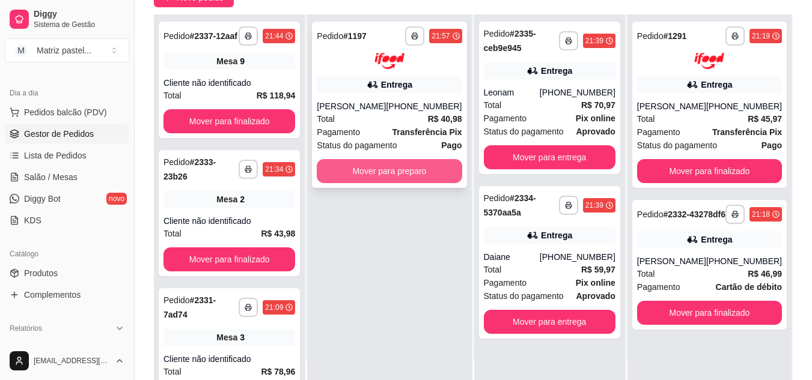
click at [360, 180] on button "Mover para preparo" at bounding box center [389, 171] width 145 height 24
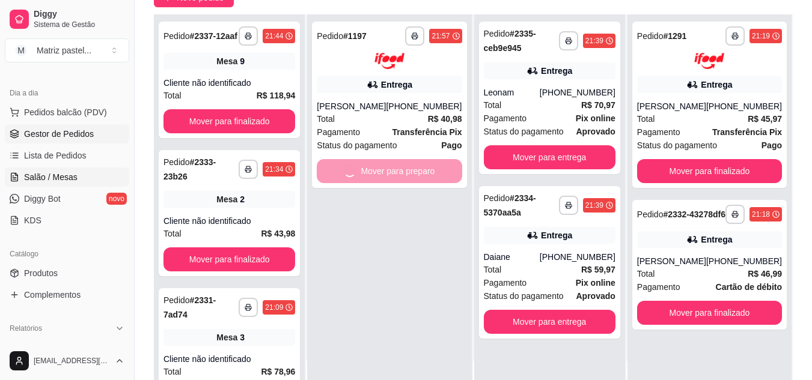
click at [91, 176] on link "Salão / Mesas" at bounding box center [67, 177] width 124 height 19
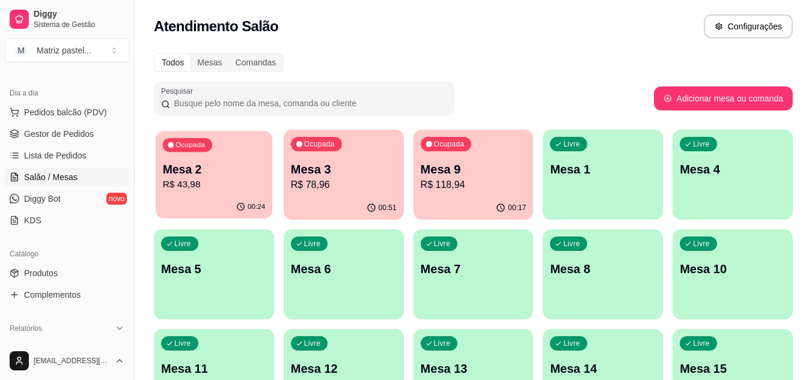
click at [232, 204] on div "00:24" at bounding box center [214, 207] width 117 height 23
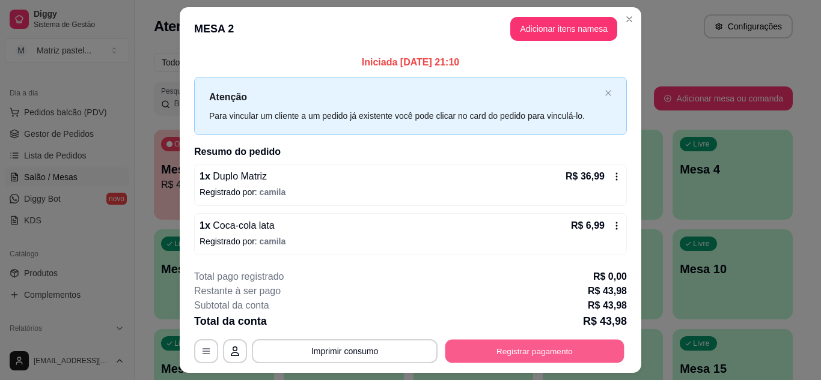
click at [506, 345] on button "Registrar pagamento" at bounding box center [534, 351] width 179 height 23
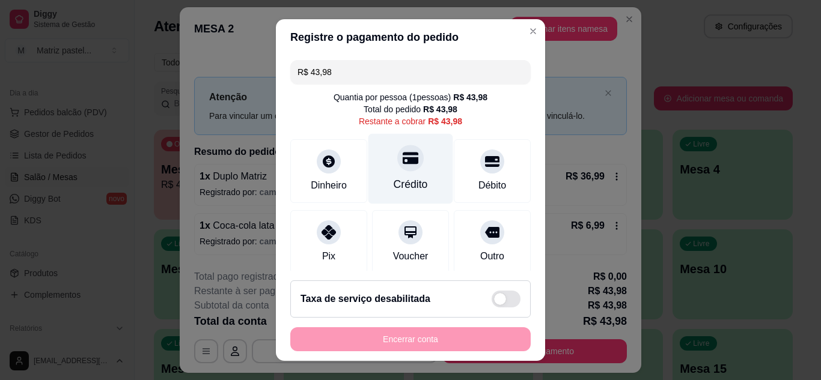
click at [403, 177] on div "Crédito" at bounding box center [410, 185] width 34 height 16
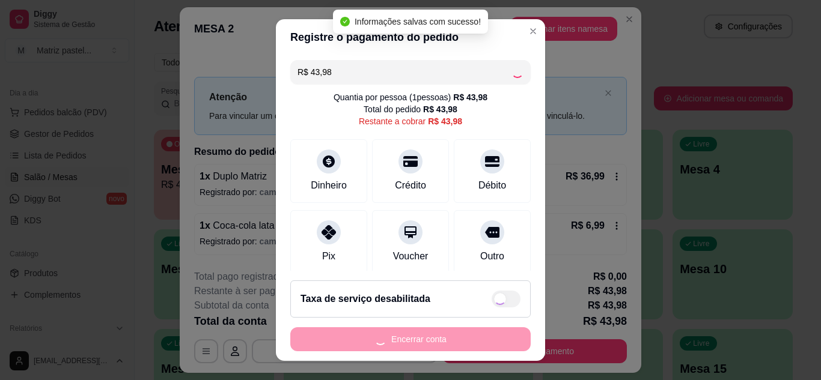
type input "R$ 0,00"
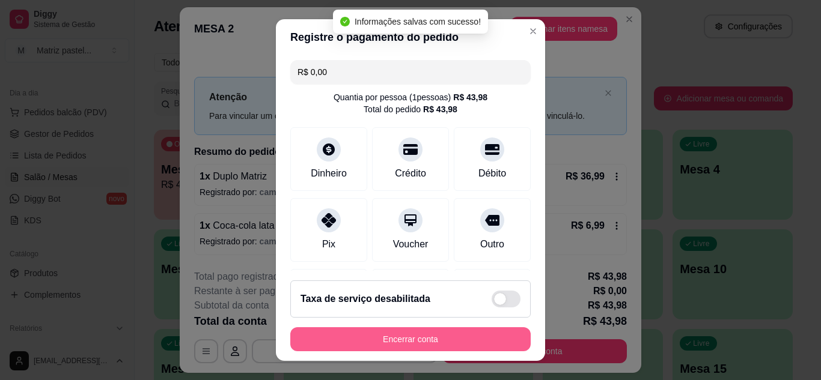
click at [443, 345] on button "Encerrar conta" at bounding box center [410, 339] width 240 height 24
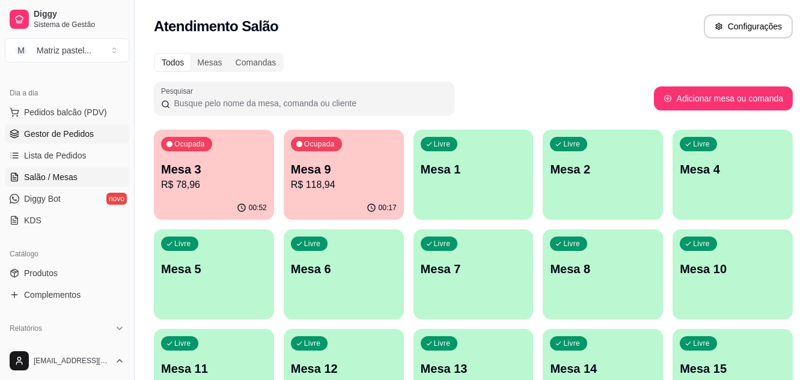
click at [54, 141] on link "Gestor de Pedidos" at bounding box center [67, 133] width 124 height 19
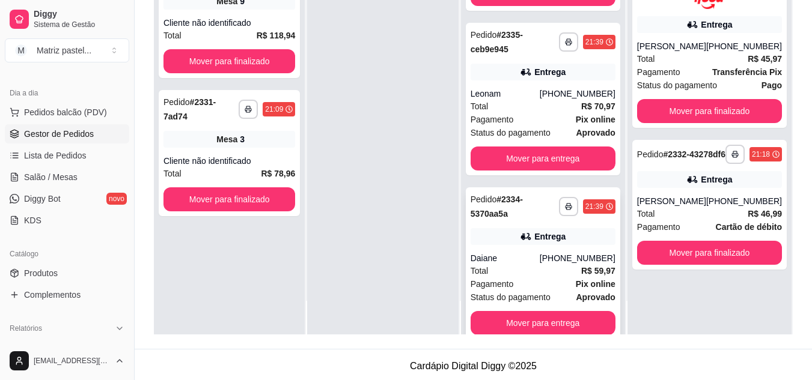
scroll to position [139, 0]
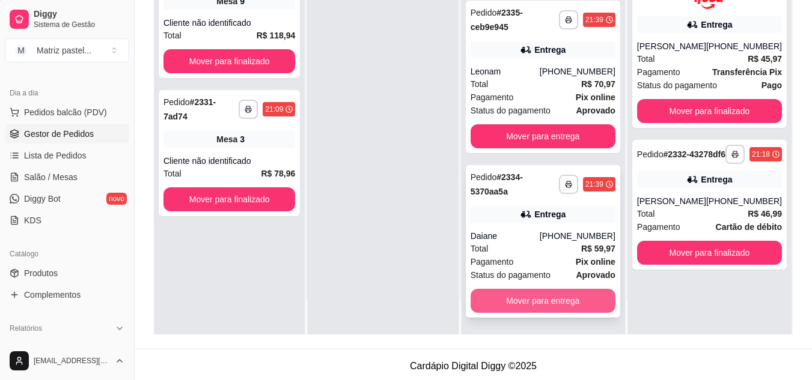
click at [535, 297] on button "Mover para entrega" at bounding box center [542, 301] width 145 height 24
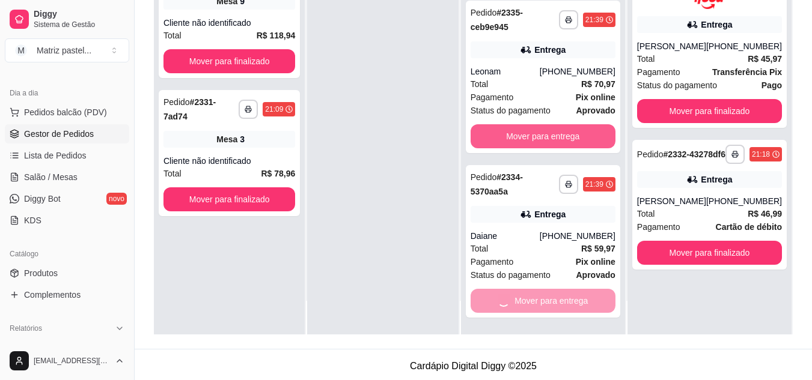
scroll to position [0, 0]
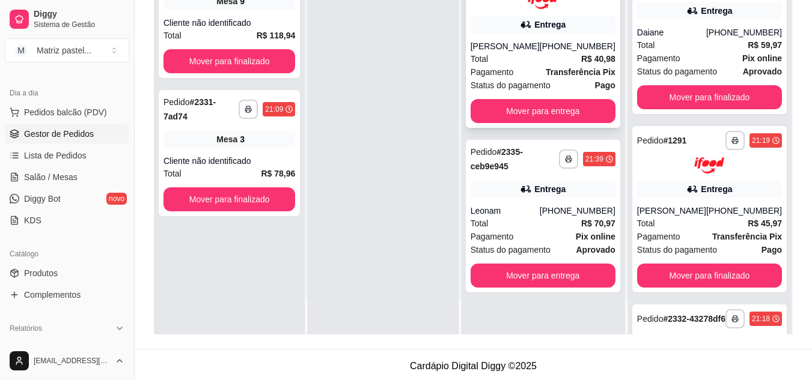
click at [521, 126] on div "**********" at bounding box center [543, 45] width 154 height 166
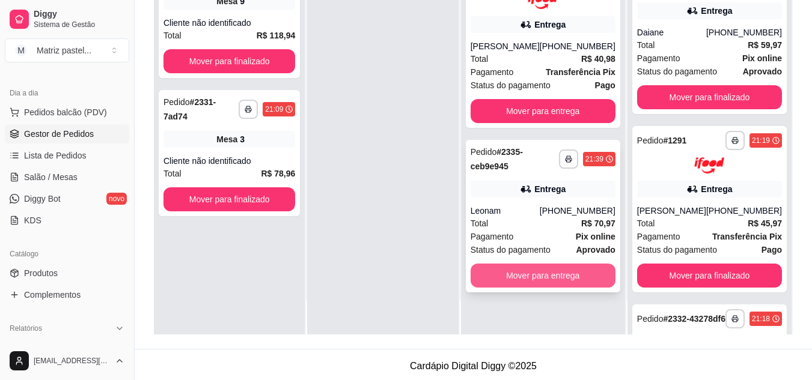
click at [571, 284] on button "Mover para entrega" at bounding box center [542, 276] width 145 height 24
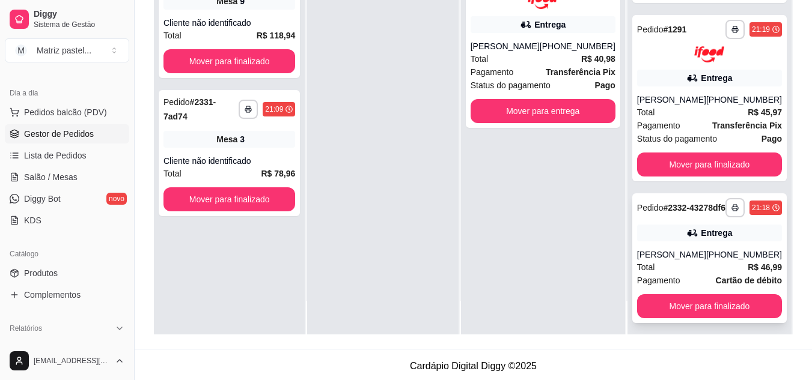
scroll to position [291, 0]
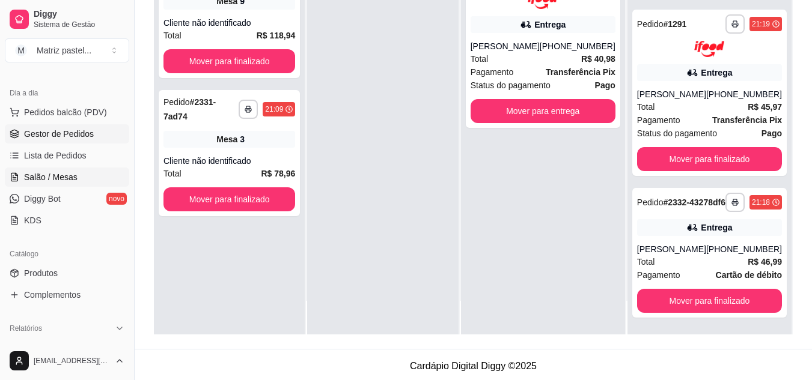
click at [64, 181] on span "Salão / Mesas" at bounding box center [50, 177] width 53 height 12
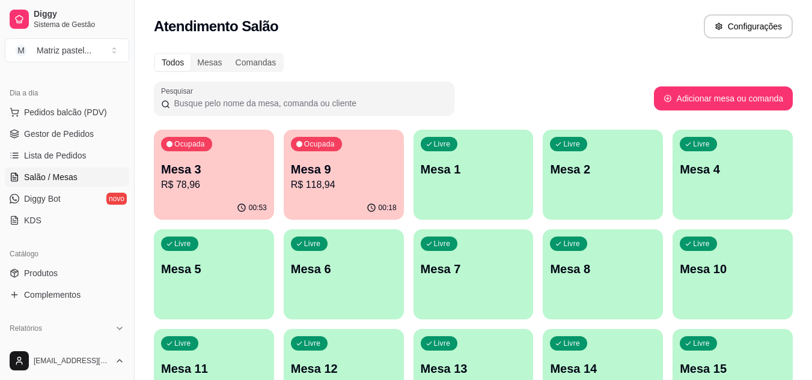
click at [219, 186] on p "R$ 78,96" at bounding box center [214, 185] width 106 height 14
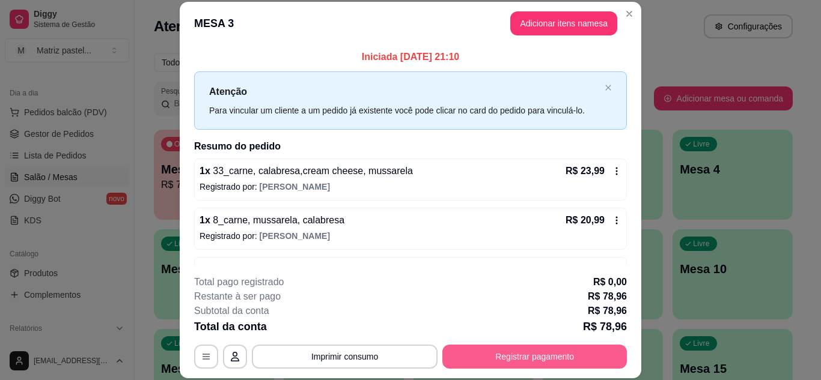
click at [532, 358] on button "Registrar pagamento" at bounding box center [534, 357] width 184 height 24
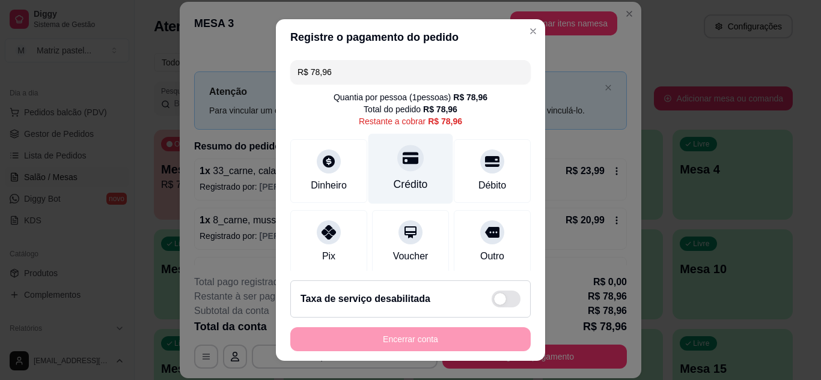
click at [411, 183] on div "Crédito" at bounding box center [410, 185] width 34 height 16
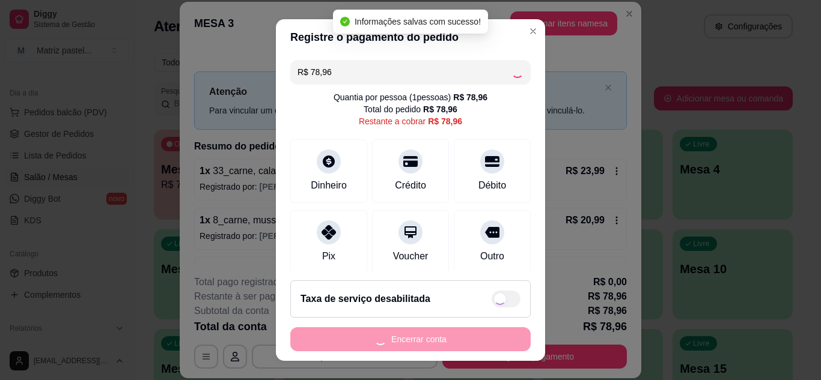
type input "R$ 0,00"
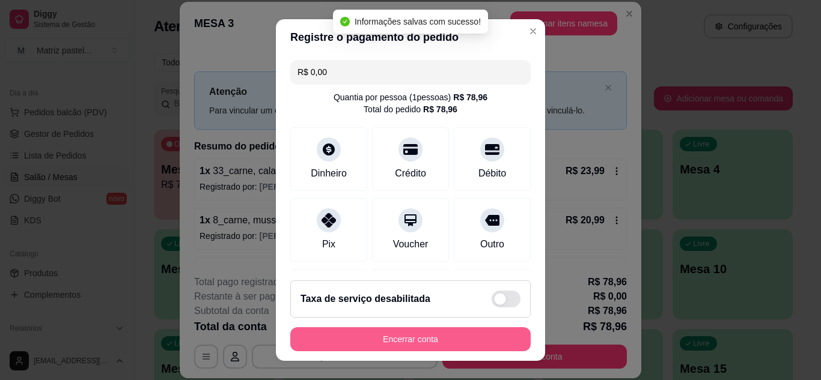
click at [402, 335] on button "Encerrar conta" at bounding box center [410, 339] width 240 height 24
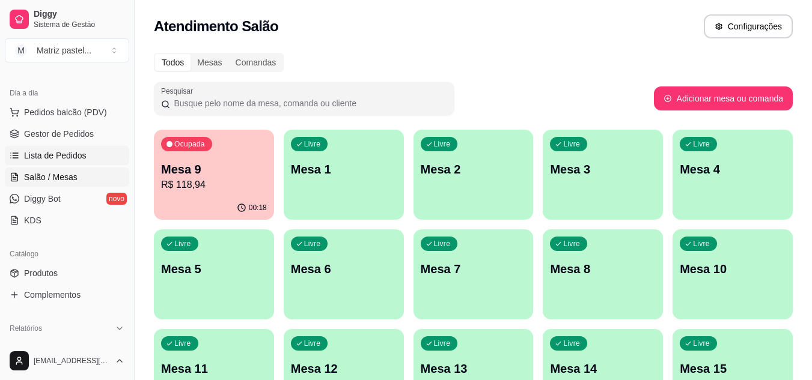
click at [49, 156] on span "Lista de Pedidos" at bounding box center [55, 156] width 62 height 12
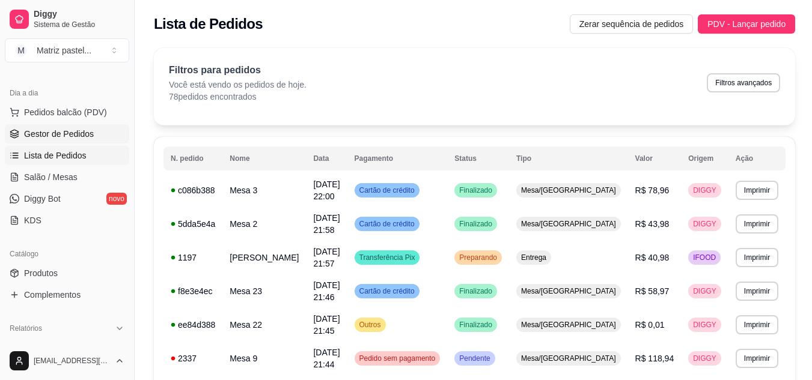
click at [38, 131] on span "Gestor de Pedidos" at bounding box center [59, 134] width 70 height 12
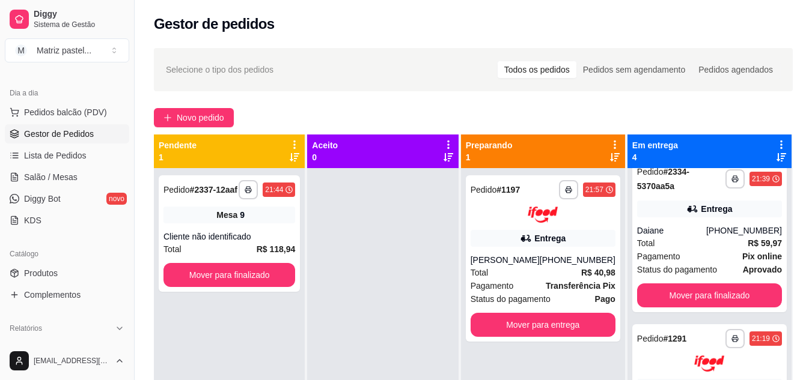
scroll to position [60, 0]
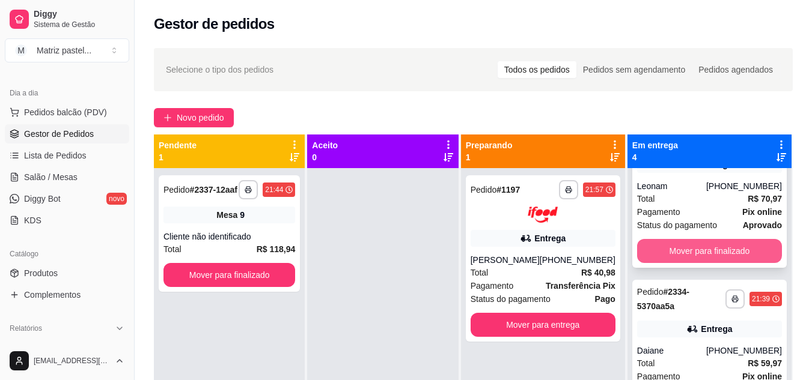
click at [682, 249] on button "Mover para finalizado" at bounding box center [709, 251] width 145 height 24
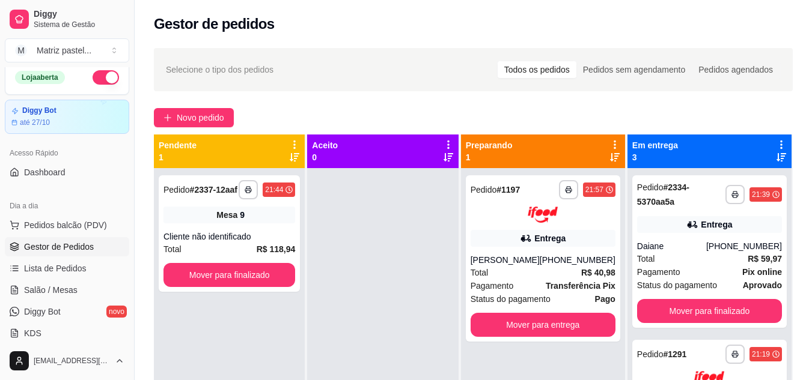
scroll to position [0, 0]
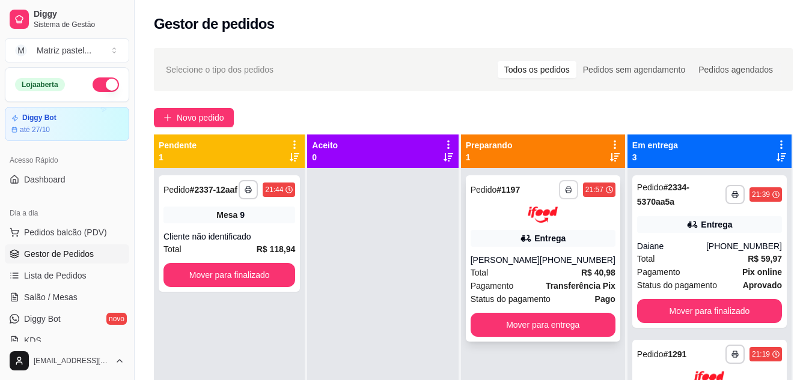
click at [567, 191] on rect "button" at bounding box center [568, 191] width 4 height 2
click at [556, 228] on button "IMPRESSORA" at bounding box center [536, 231] width 84 height 19
click at [43, 293] on span "Salão / Mesas" at bounding box center [50, 297] width 53 height 12
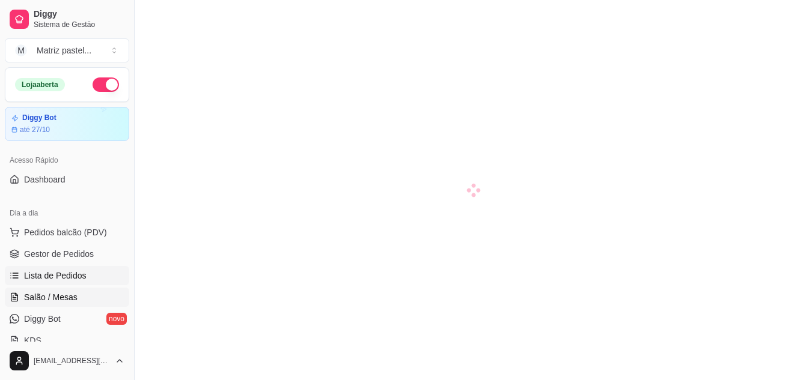
click at [49, 280] on span "Lista de Pedidos" at bounding box center [55, 276] width 62 height 12
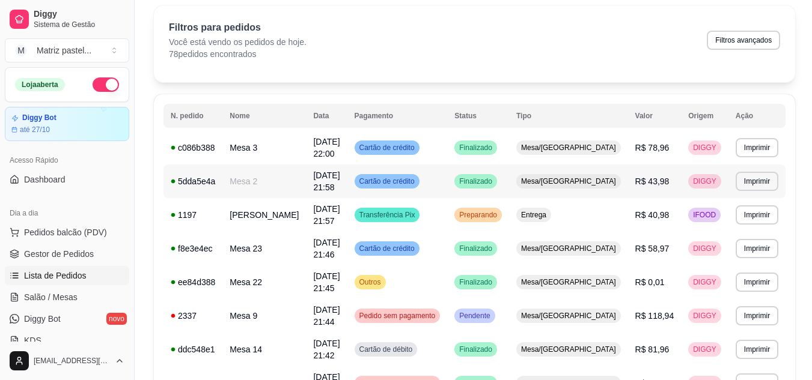
scroll to position [60, 0]
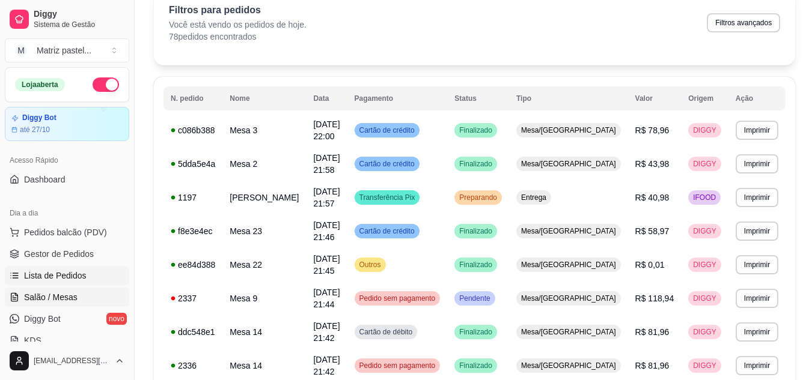
click at [43, 289] on link "Salão / Mesas" at bounding box center [67, 297] width 124 height 19
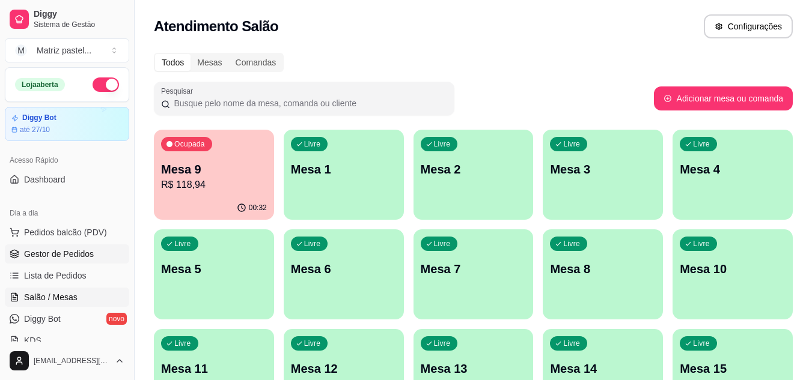
click at [38, 260] on span "Gestor de Pedidos" at bounding box center [59, 254] width 70 height 12
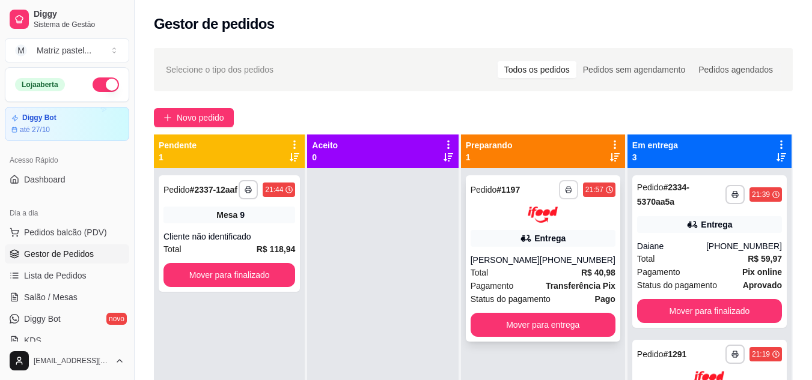
click at [572, 193] on button "button" at bounding box center [568, 189] width 19 height 19
click at [518, 223] on button "IMPRESSORA" at bounding box center [536, 231] width 84 height 19
click at [568, 324] on button "Mover para entrega" at bounding box center [542, 325] width 145 height 24
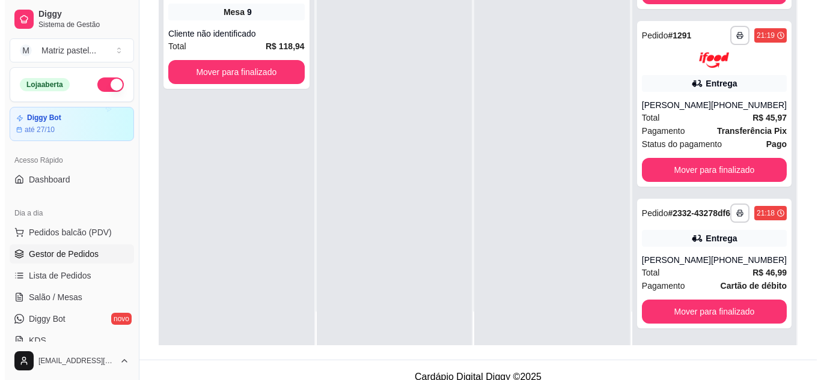
scroll to position [183, 0]
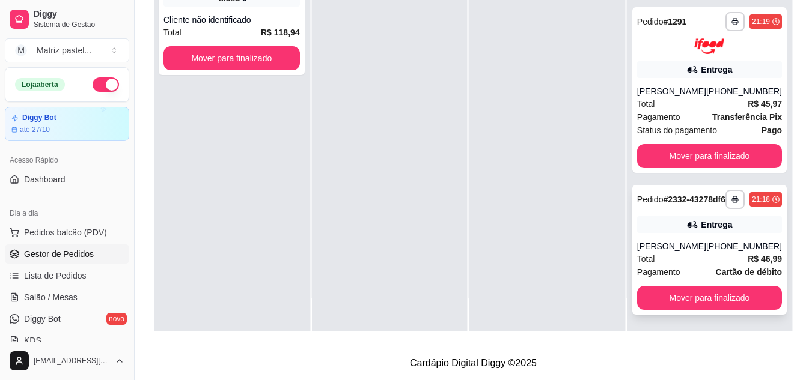
click at [675, 272] on span "Pagamento" at bounding box center [658, 272] width 43 height 13
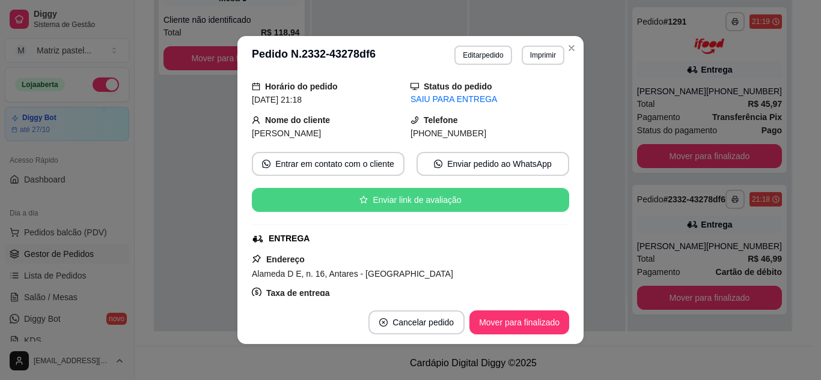
scroll to position [119, 0]
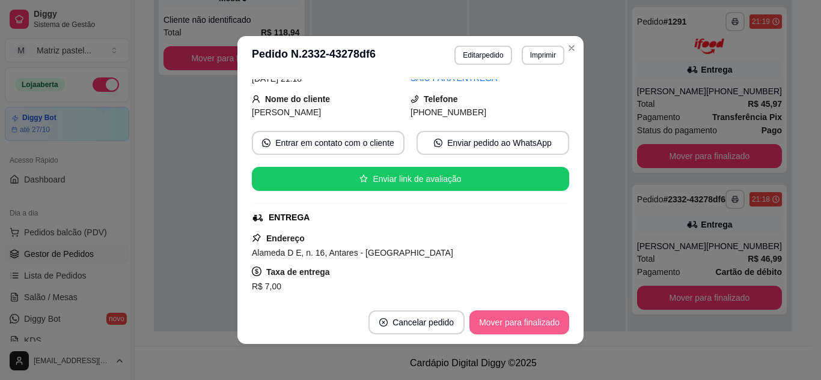
click at [513, 317] on button "Mover para finalizado" at bounding box center [519, 323] width 100 height 24
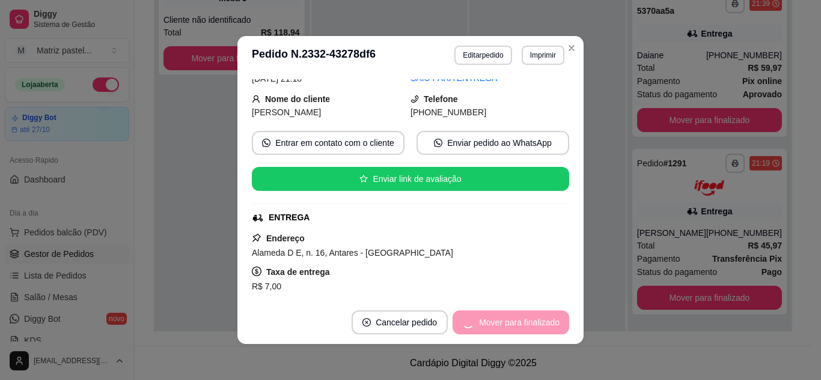
scroll to position [79, 0]
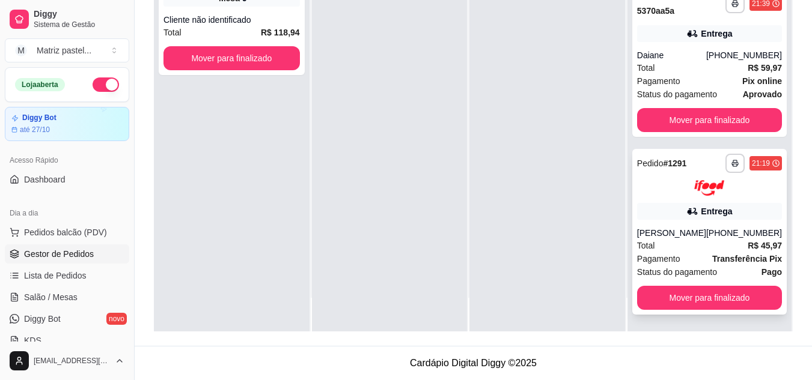
click at [648, 216] on div "Entrega" at bounding box center [709, 211] width 145 height 17
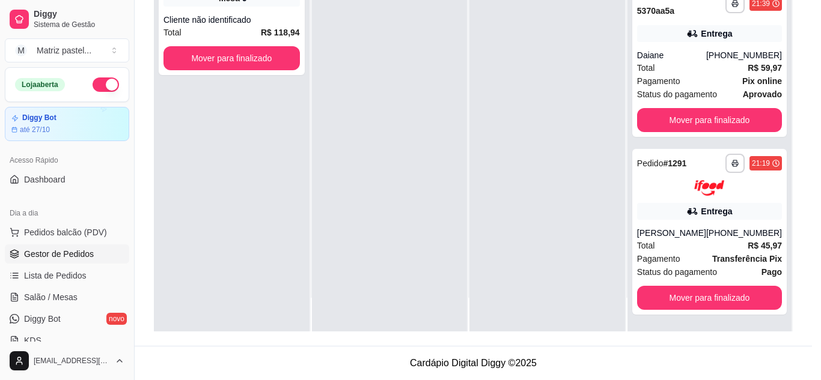
scroll to position [60, 0]
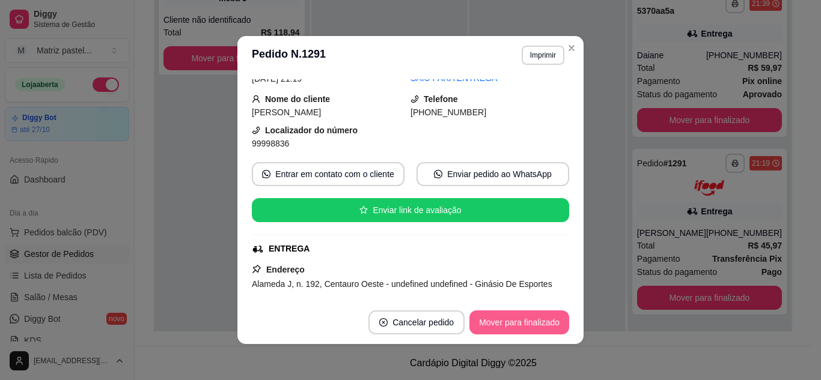
click at [490, 325] on button "Mover para finalizado" at bounding box center [519, 323] width 100 height 24
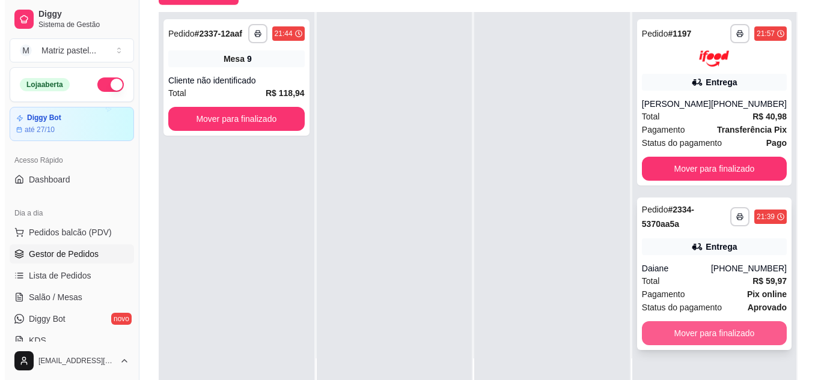
scroll to position [123, 0]
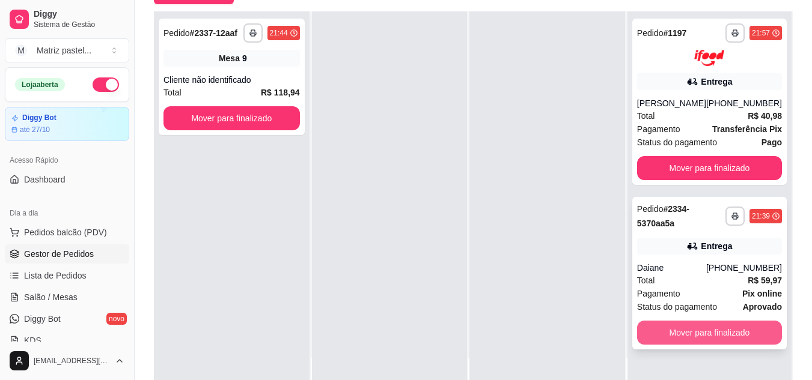
click at [664, 328] on button "Mover para finalizado" at bounding box center [709, 333] width 145 height 24
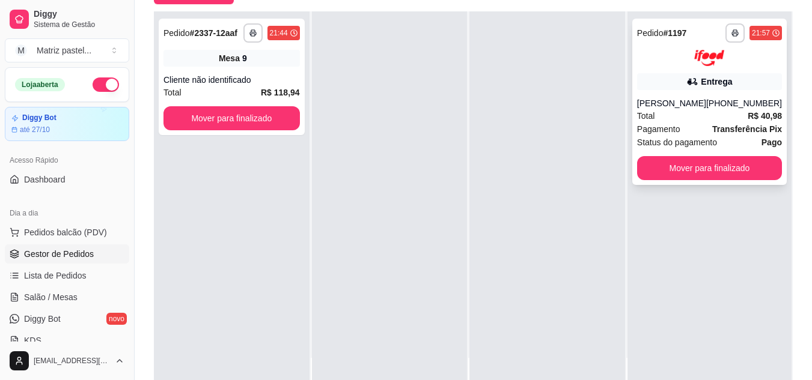
click at [635, 105] on div "**********" at bounding box center [709, 102] width 154 height 166
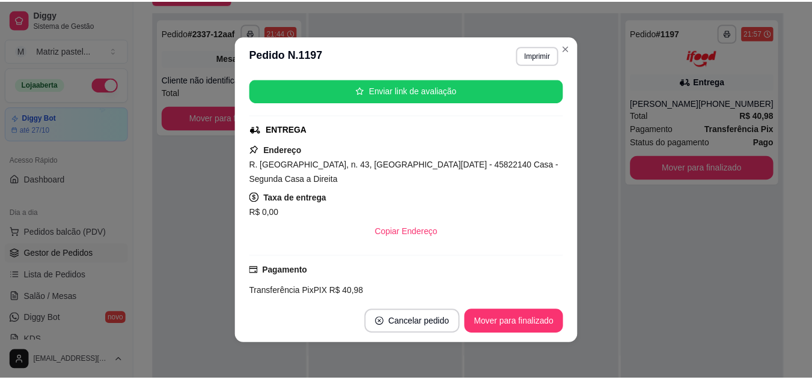
scroll to position [180, 0]
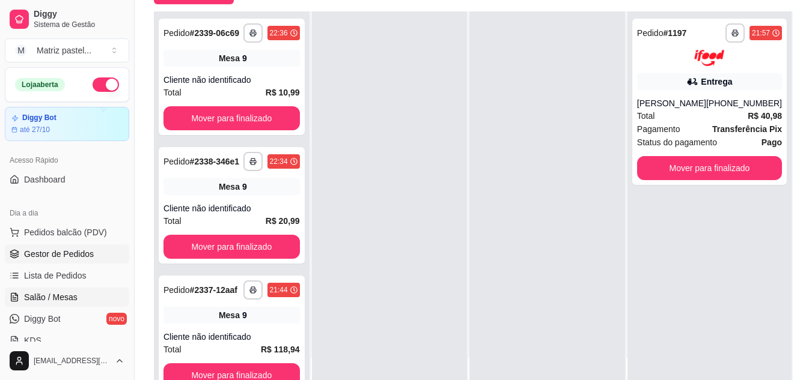
click at [68, 290] on link "Salão / Mesas" at bounding box center [67, 297] width 124 height 19
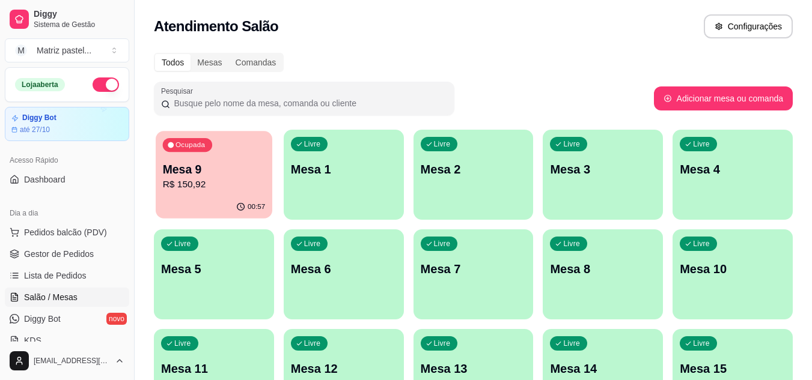
click at [241, 175] on p "Mesa 9" at bounding box center [214, 170] width 103 height 16
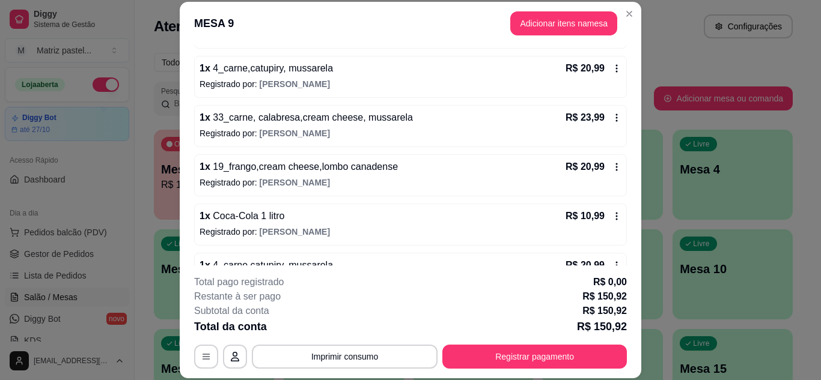
scroll to position [264, 0]
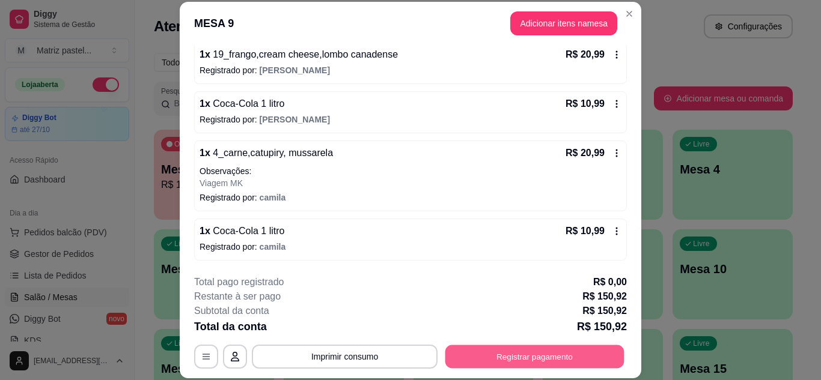
click at [496, 357] on button "Registrar pagamento" at bounding box center [534, 356] width 179 height 23
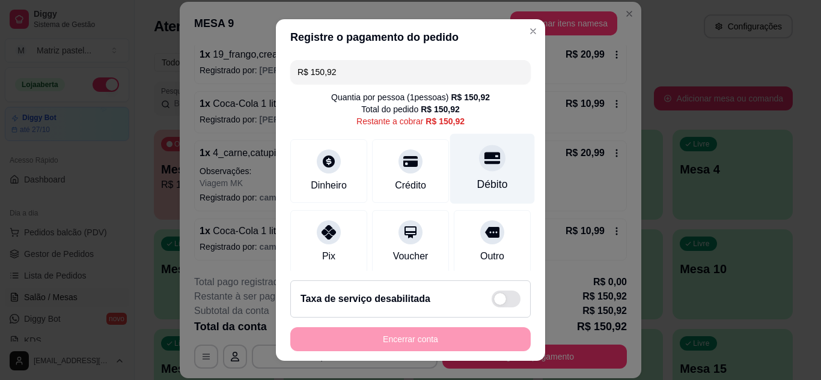
click at [482, 186] on div "Débito" at bounding box center [492, 185] width 31 height 16
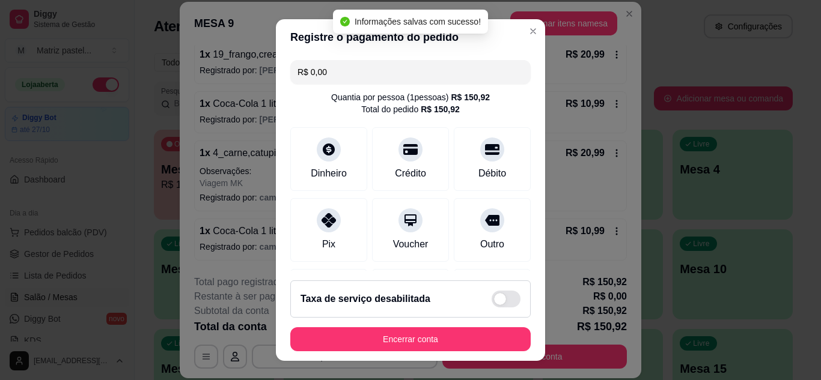
type input "R$ 0,00"
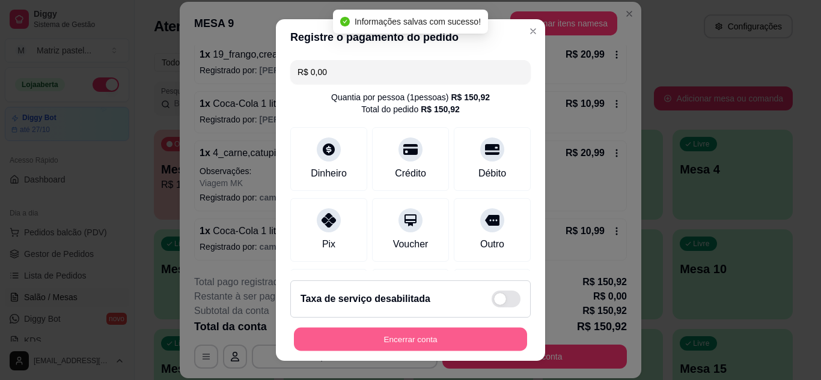
click at [431, 336] on button "Encerrar conta" at bounding box center [410, 339] width 233 height 23
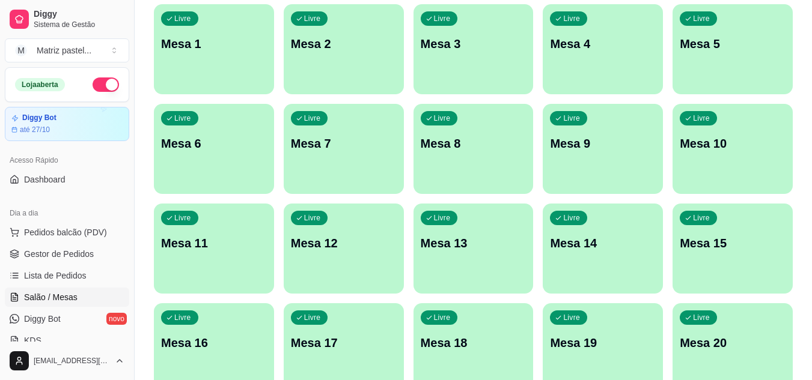
scroll to position [287, 0]
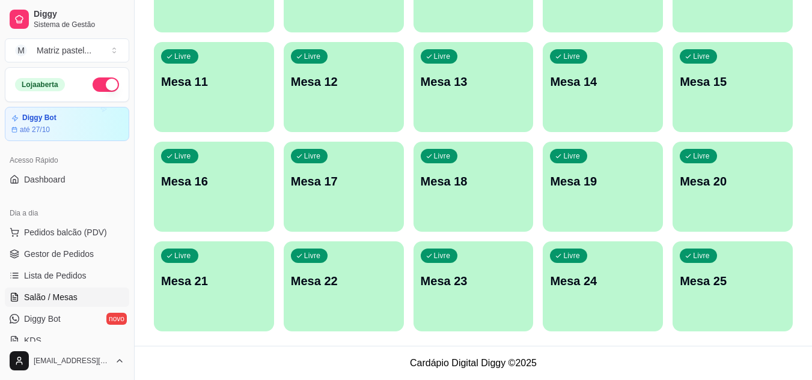
click at [694, 277] on p "Mesa 25" at bounding box center [732, 281] width 106 height 17
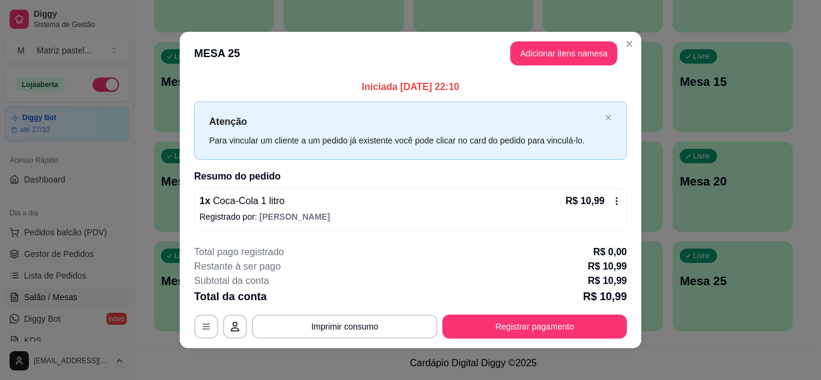
click at [492, 318] on button "Registrar pagamento" at bounding box center [534, 327] width 184 height 24
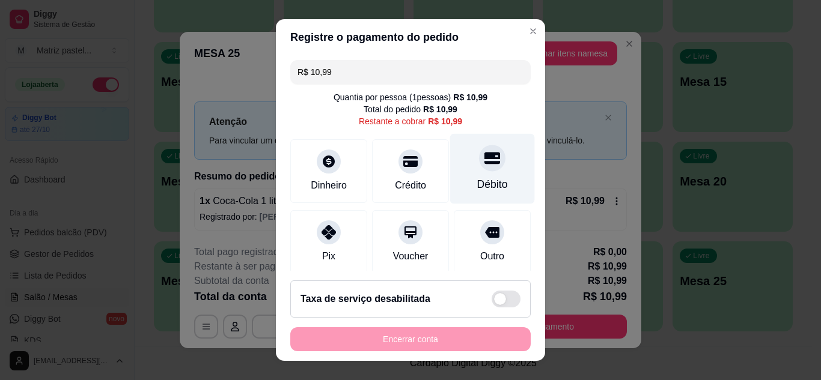
click at [488, 168] on div "Débito" at bounding box center [492, 168] width 85 height 70
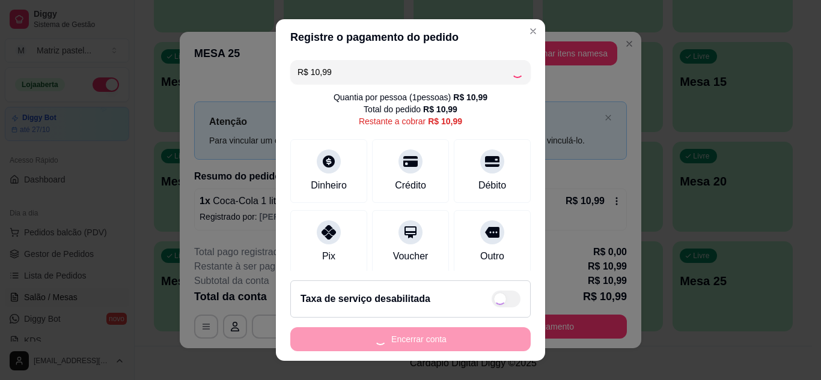
type input "R$ 0,00"
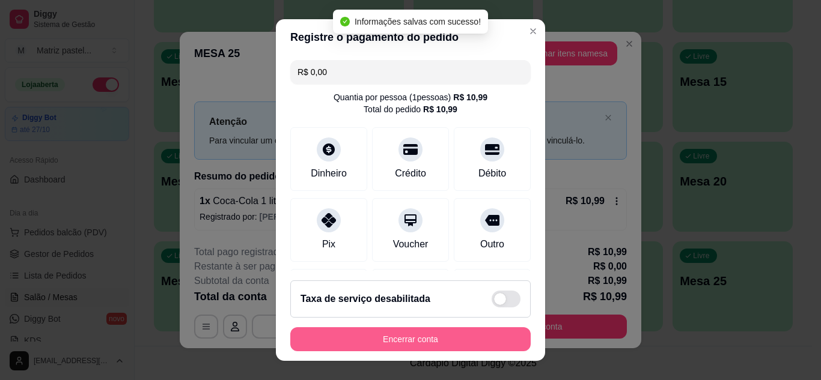
click at [421, 331] on button "Encerrar conta" at bounding box center [410, 339] width 240 height 24
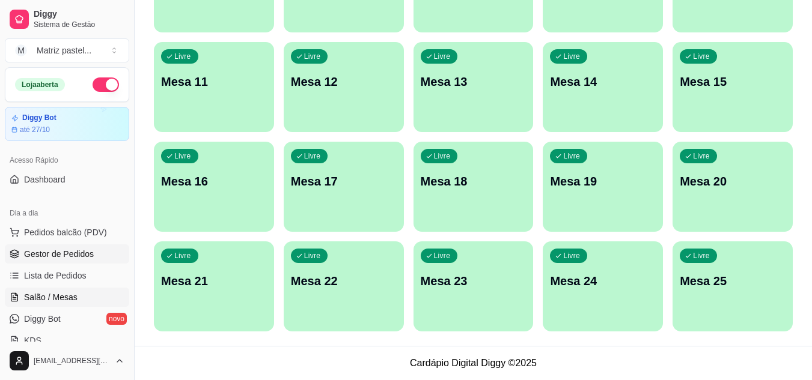
click at [19, 260] on link "Gestor de Pedidos" at bounding box center [67, 253] width 124 height 19
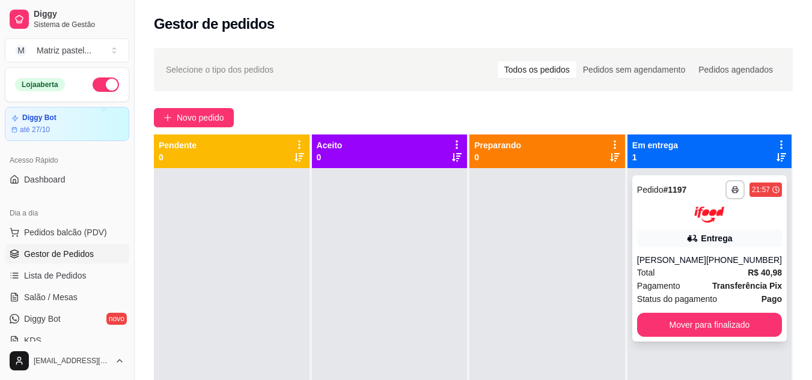
click at [705, 324] on button "Mover para finalizado" at bounding box center [709, 325] width 145 height 24
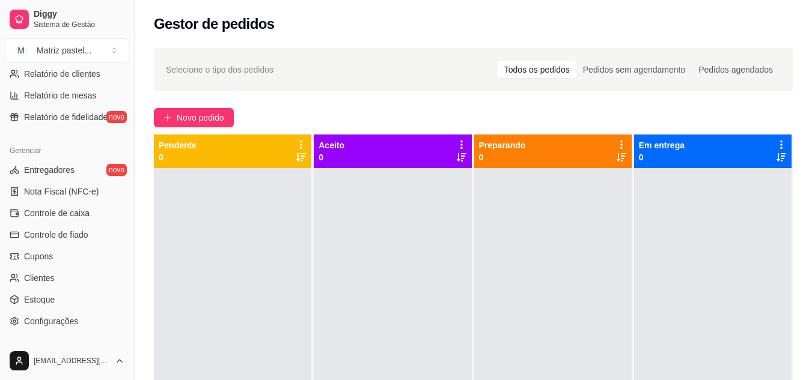
scroll to position [481, 0]
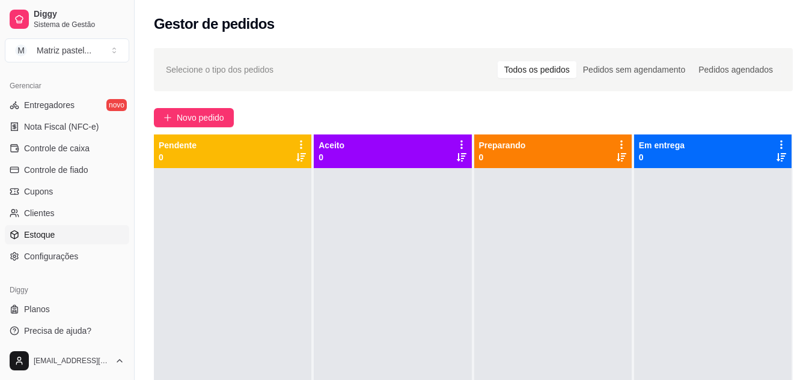
click at [49, 238] on span "Estoque" at bounding box center [39, 235] width 31 height 12
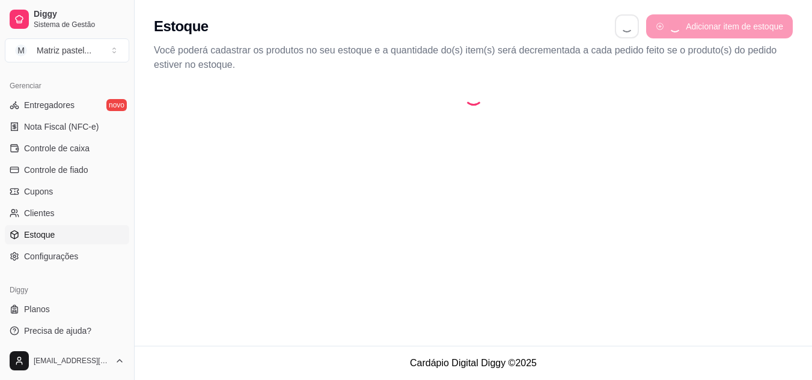
select select "QUANTITY_ORDER"
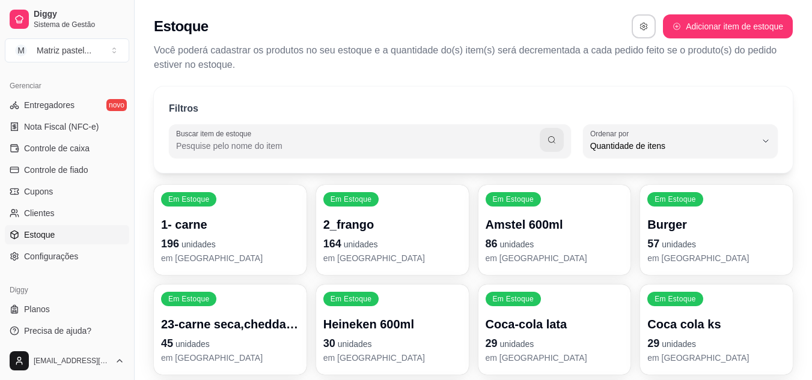
scroll to position [11, 0]
click at [345, 243] on span "unidades" at bounding box center [361, 245] width 34 height 10
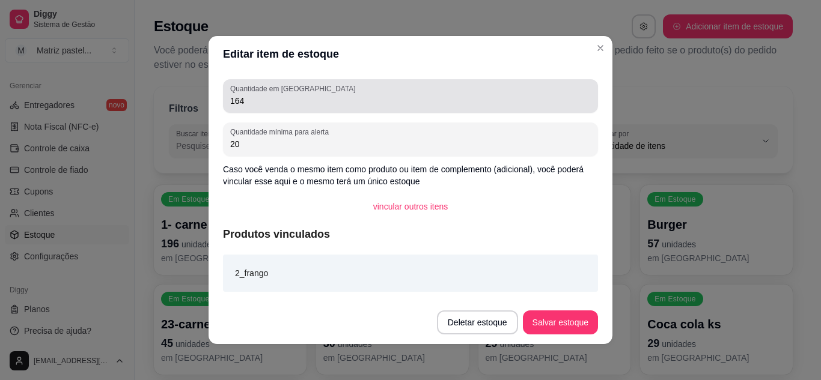
click at [291, 107] on div "164" at bounding box center [410, 96] width 360 height 24
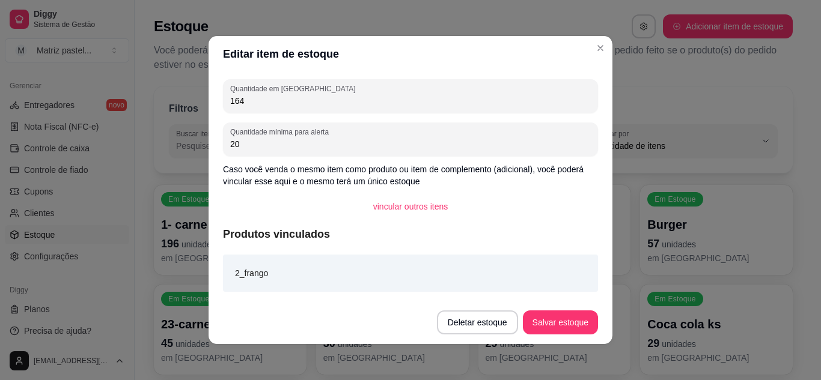
click at [291, 107] on div "164" at bounding box center [410, 96] width 360 height 24
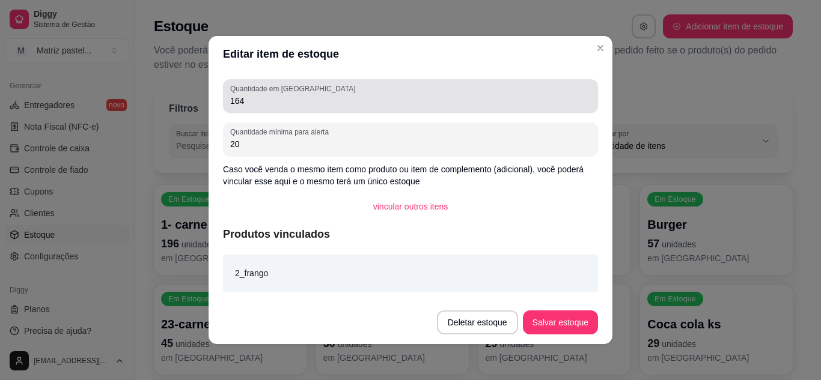
click at [291, 107] on div "164" at bounding box center [410, 96] width 360 height 24
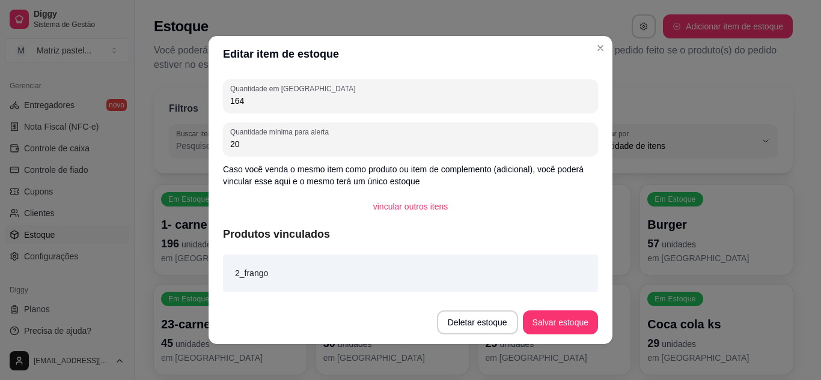
drag, startPoint x: 247, startPoint y: 106, endPoint x: 218, endPoint y: 109, distance: 29.5
click at [223, 109] on div "Quantidade em estoque 164" at bounding box center [410, 96] width 375 height 34
type input "250"
click at [567, 320] on button "Salvar estoque" at bounding box center [559, 322] width 73 height 23
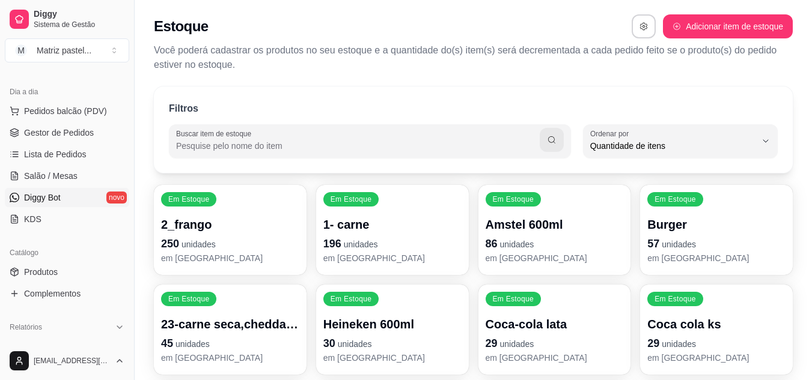
scroll to position [120, 0]
click at [52, 183] on span "Salão / Mesas" at bounding box center [50, 177] width 53 height 12
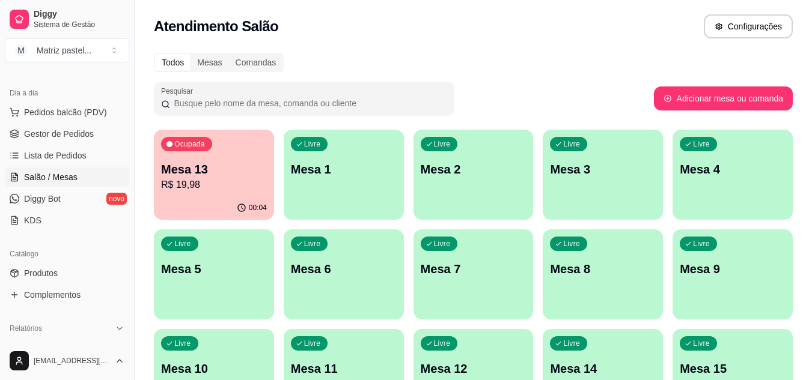
click at [199, 179] on p "R$ 19,98" at bounding box center [214, 185] width 106 height 14
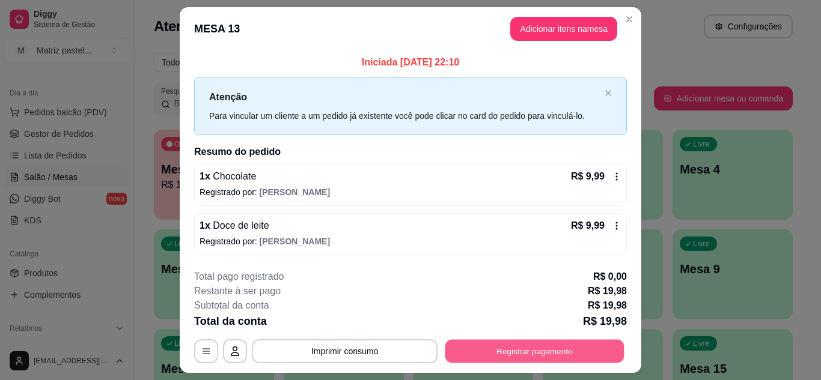
click at [472, 343] on button "Registrar pagamento" at bounding box center [534, 351] width 179 height 23
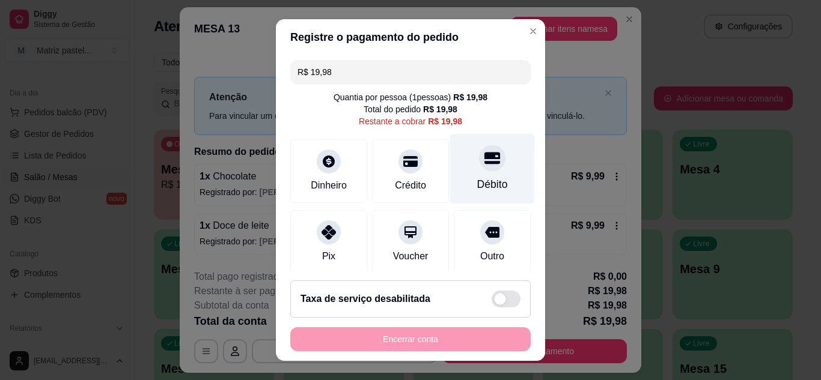
click at [484, 159] on icon at bounding box center [492, 158] width 16 height 12
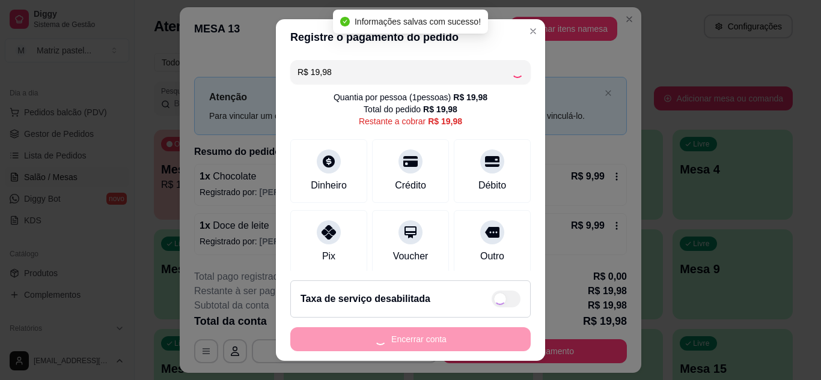
type input "R$ 0,00"
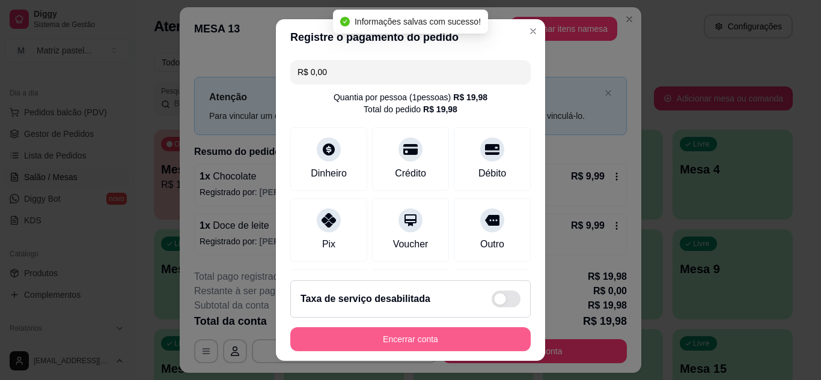
click at [367, 341] on button "Encerrar conta" at bounding box center [410, 339] width 240 height 24
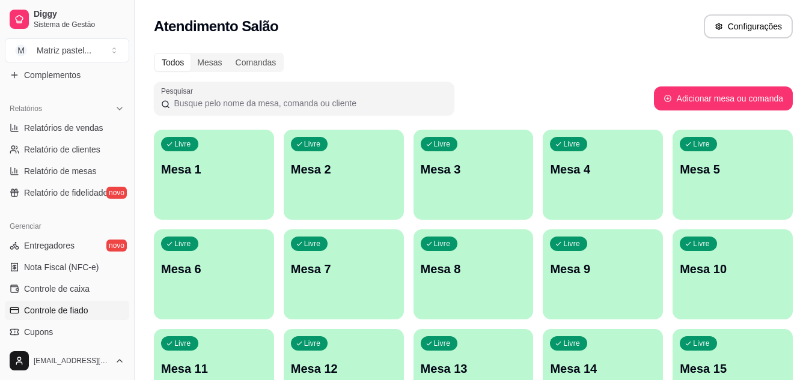
scroll to position [360, 0]
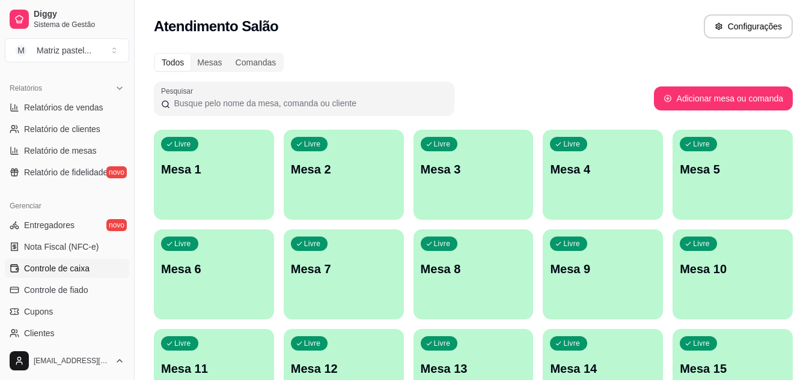
click at [84, 267] on span "Controle de caixa" at bounding box center [56, 269] width 65 height 12
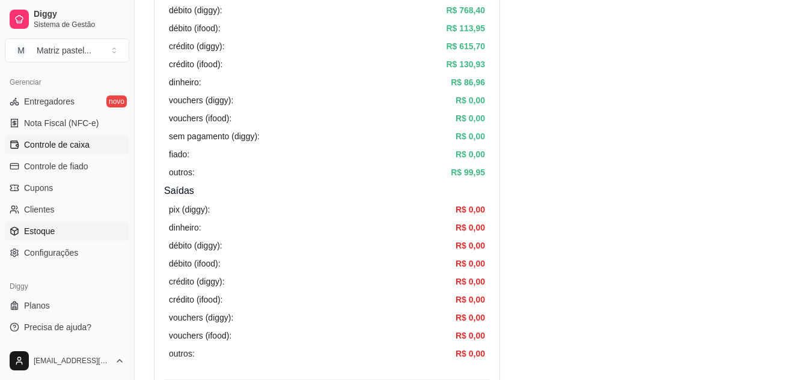
scroll to position [240, 0]
click at [35, 232] on span "Estoque" at bounding box center [39, 231] width 31 height 12
select select "QUANTITY_ORDER"
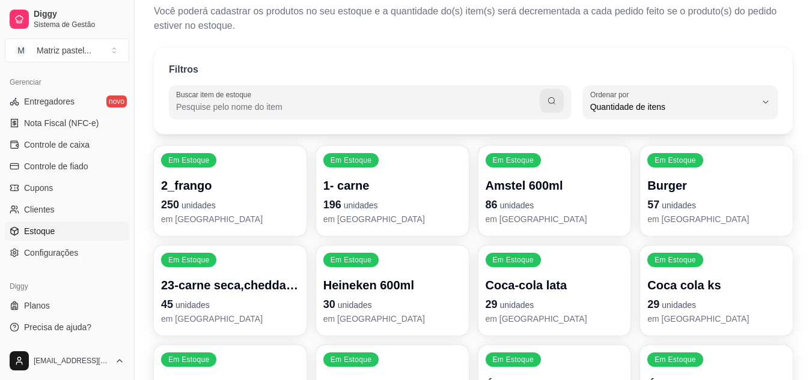
scroll to position [60, 0]
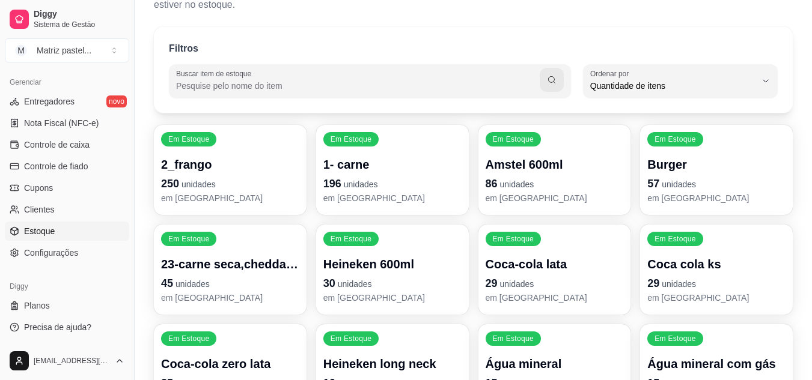
click at [691, 183] on span "unidades" at bounding box center [678, 185] width 34 height 10
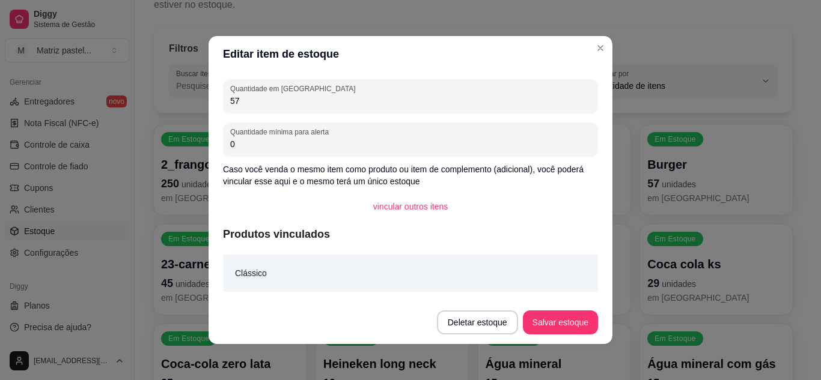
click at [273, 100] on input "57" at bounding box center [410, 101] width 360 height 12
type input "42"
click at [548, 320] on button "Salvar estoque" at bounding box center [560, 323] width 75 height 24
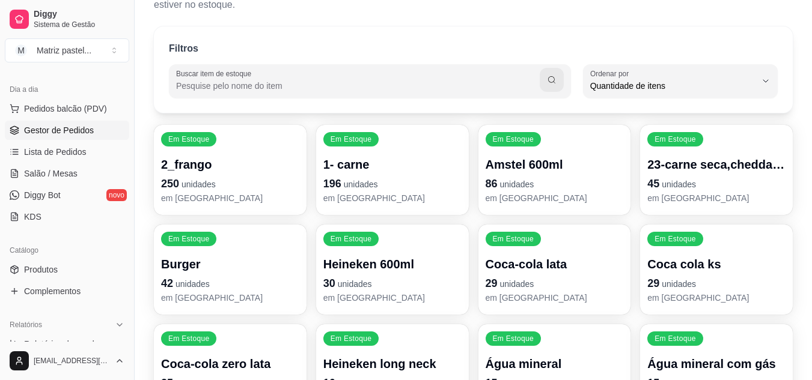
scroll to position [64, 0]
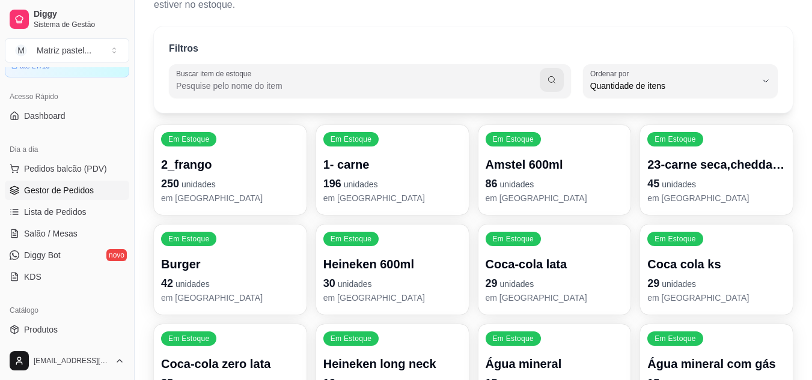
click at [64, 189] on span "Gestor de Pedidos" at bounding box center [59, 190] width 70 height 12
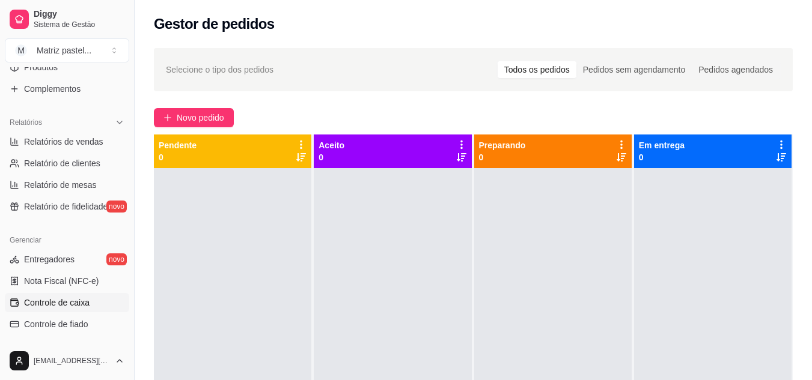
scroll to position [364, 0]
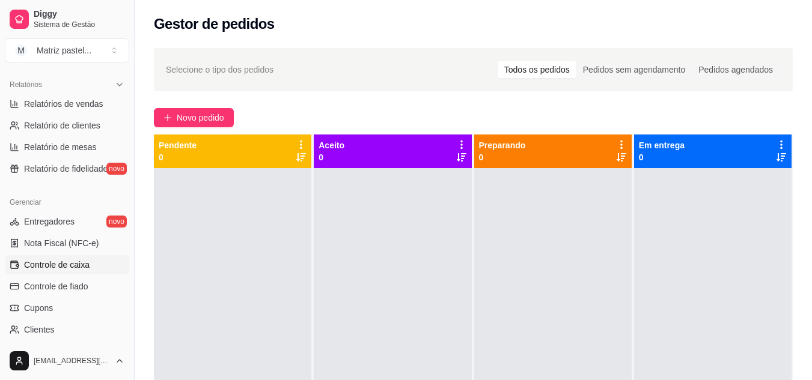
click at [62, 267] on span "Controle de caixa" at bounding box center [56, 265] width 65 height 12
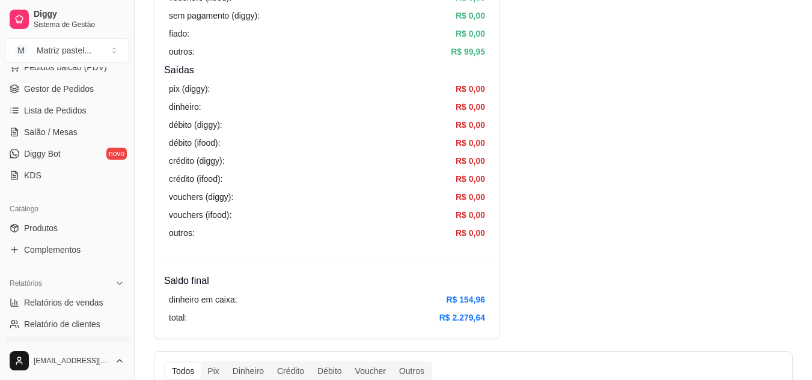
scroll to position [124, 0]
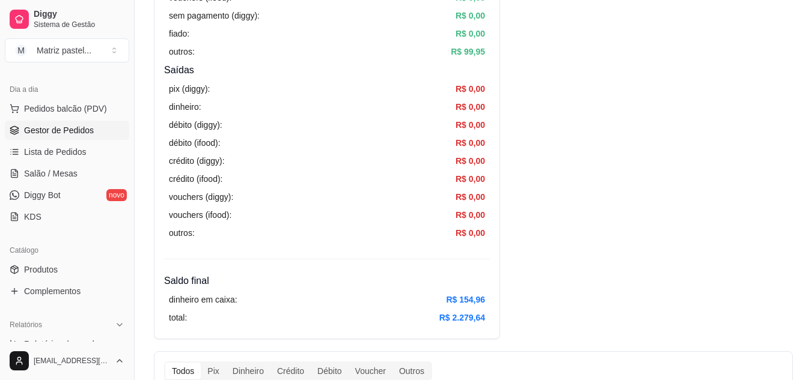
click at [42, 134] on span "Gestor de Pedidos" at bounding box center [59, 130] width 70 height 12
